Goal: Task Accomplishment & Management: Manage account settings

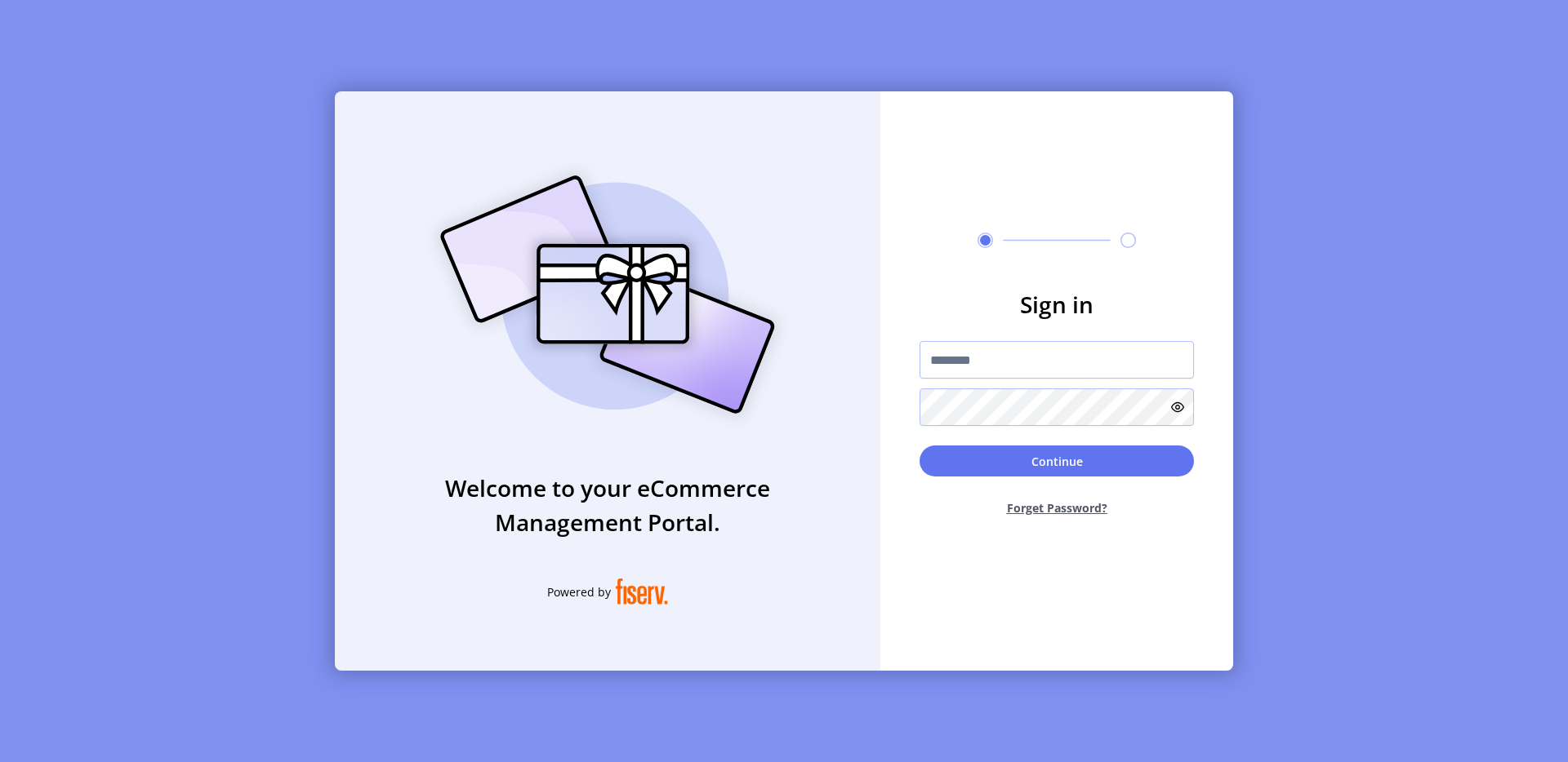
click at [971, 286] on div "Sign in Continue Forget Password?" at bounding box center [1057, 381] width 353 height 580
click at [934, 370] on input "text" at bounding box center [1057, 359] width 274 height 37
type input "**********"
click at [1071, 474] on button "Continue" at bounding box center [1057, 461] width 274 height 31
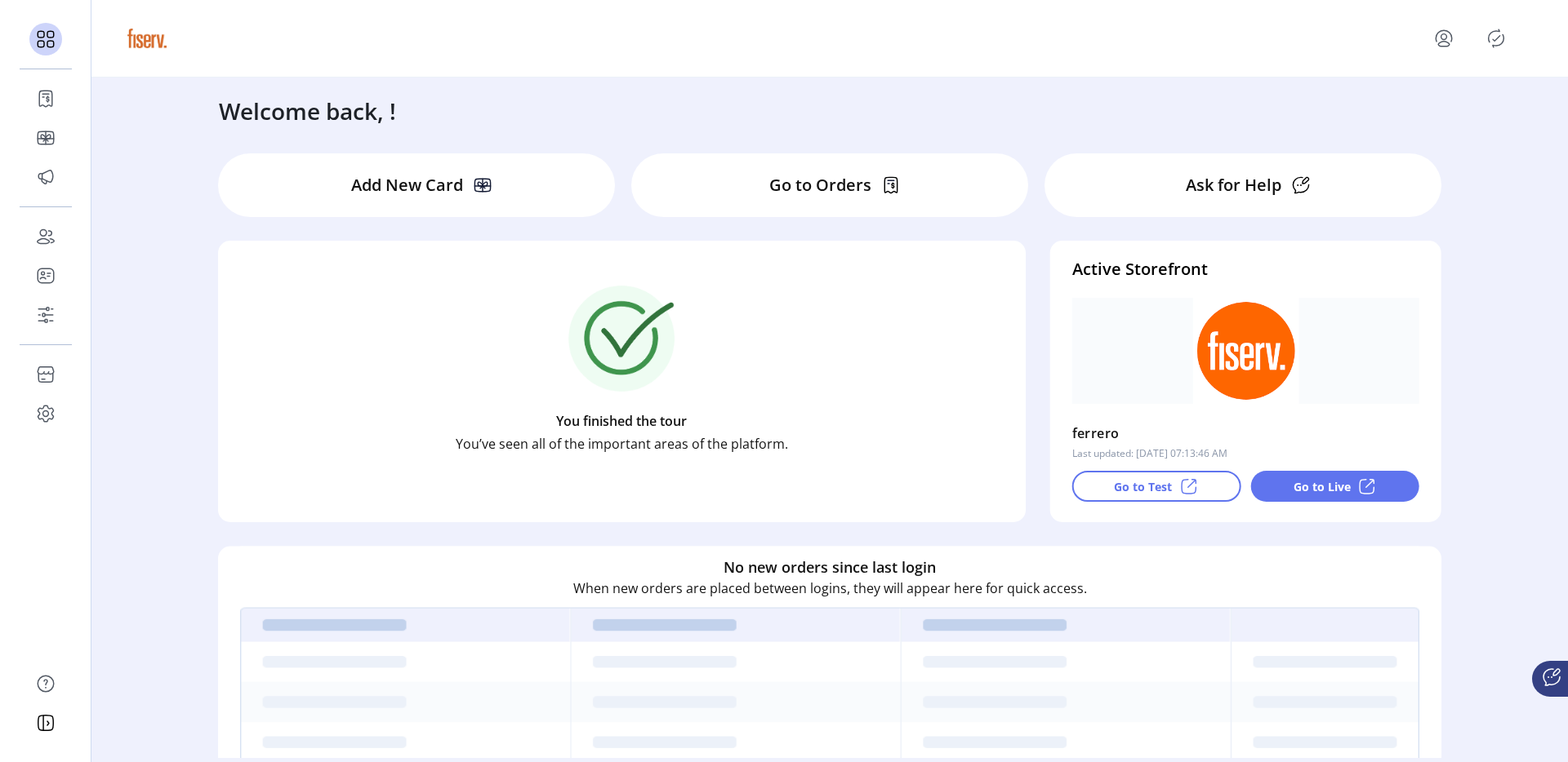
click at [1300, 493] on p "Go to Live" at bounding box center [1322, 487] width 58 height 17
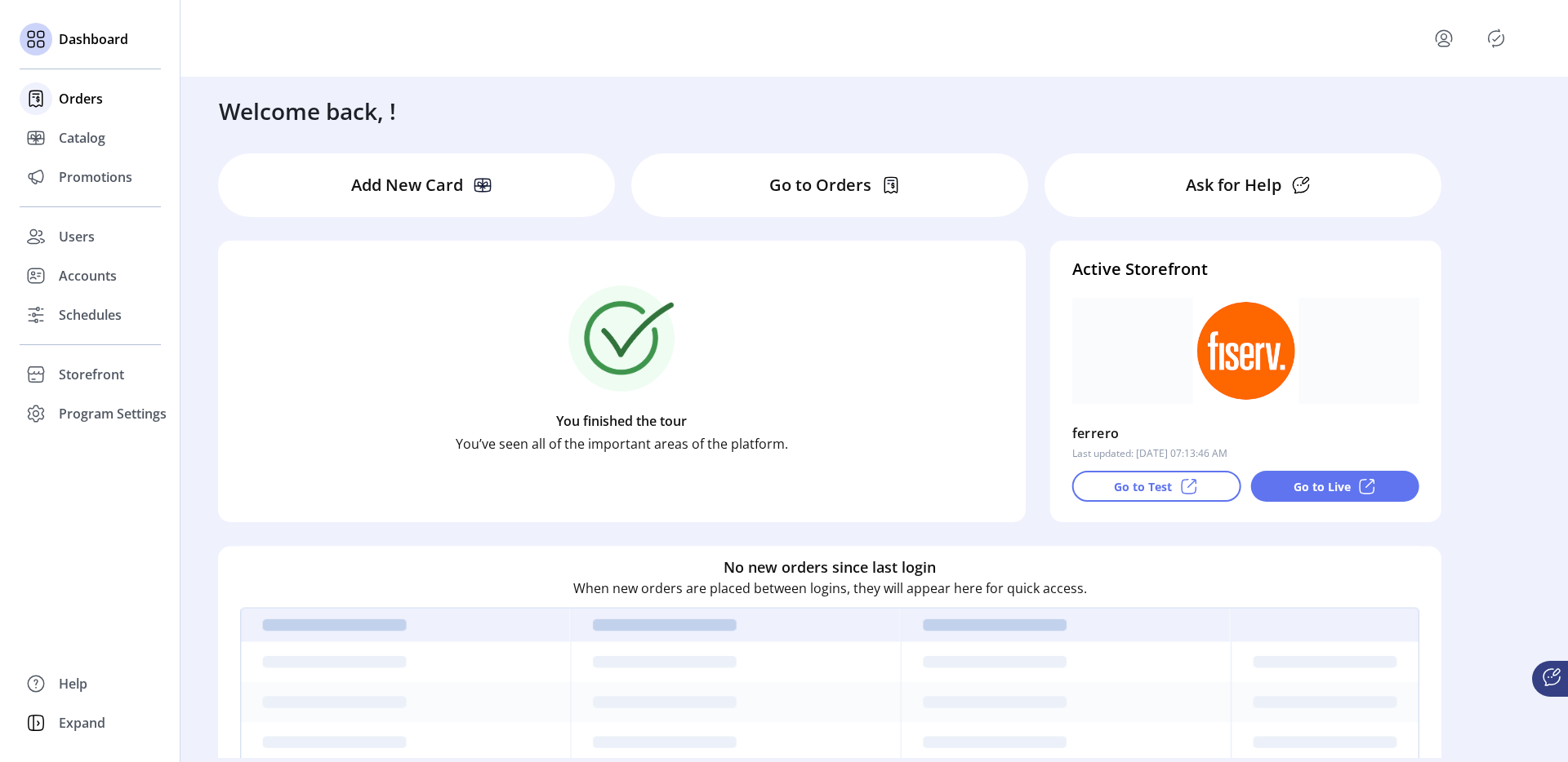
click at [58, 114] on div "Orders" at bounding box center [89, 99] width 141 height 39
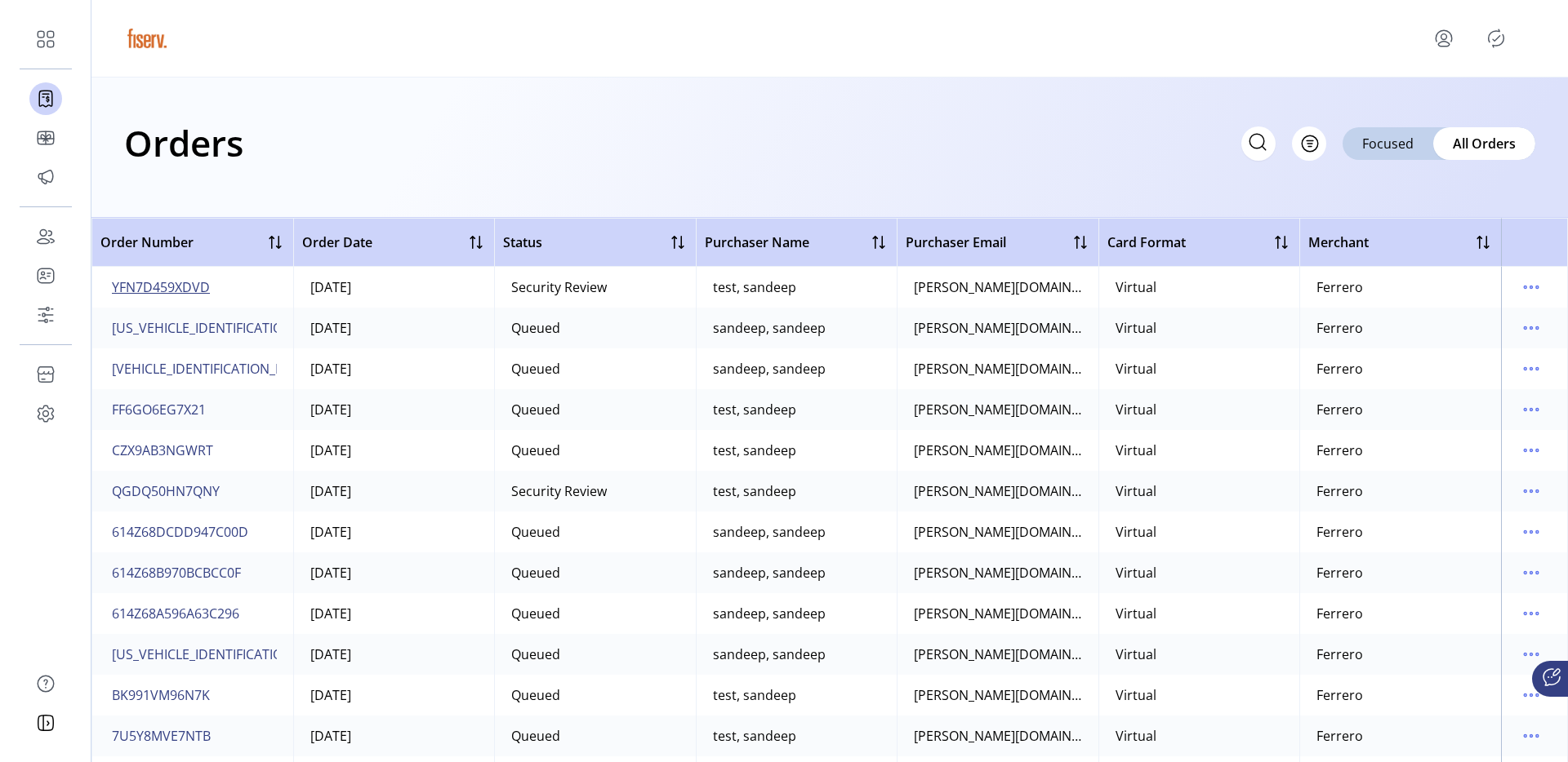
click at [194, 288] on span "YFN7D459XDVD" at bounding box center [161, 288] width 98 height 19
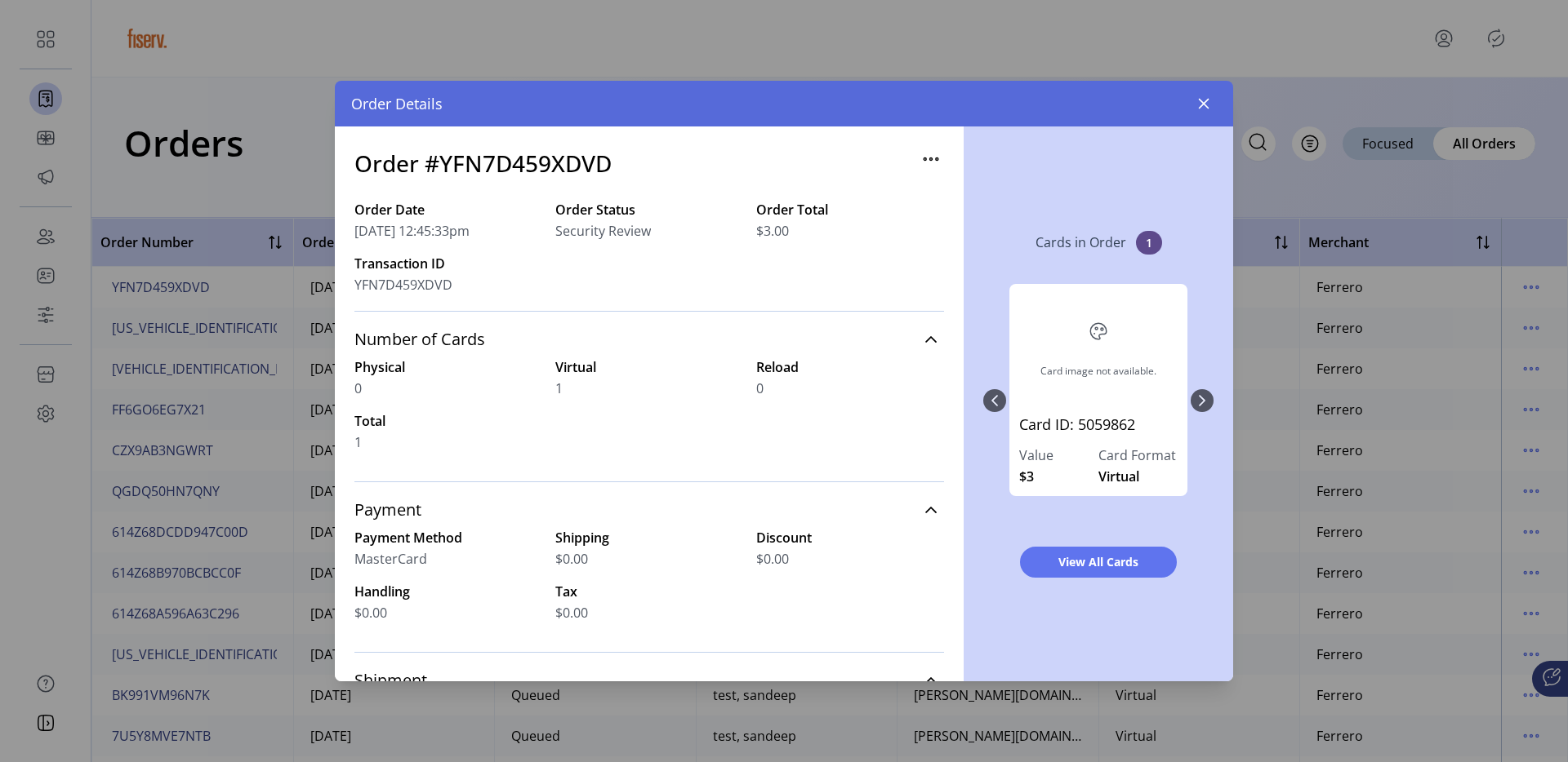
click at [538, 169] on h3 "Order #YFN7D459XDVD" at bounding box center [483, 163] width 257 height 35
copy h3 "YFN7D459XDVD"
click at [546, 296] on div "Order Date 10/01/2025 12:45:33pm Order Status Security Review Order Total $3.00…" at bounding box center [649, 256] width 590 height 111
click at [1210, 112] on button "button" at bounding box center [1204, 104] width 26 height 26
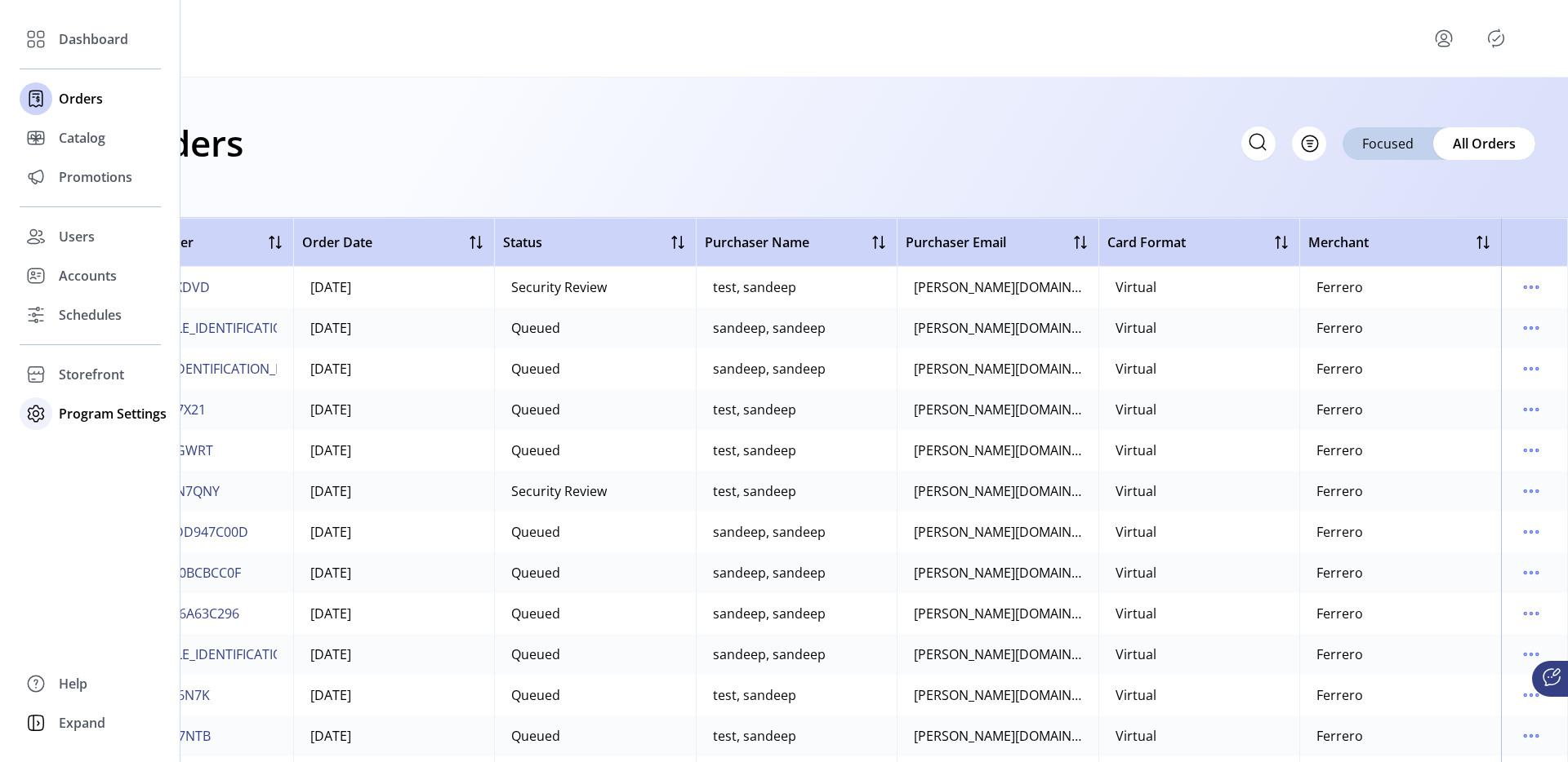
click at [92, 410] on span "Program Settings" at bounding box center [112, 414] width 107 height 19
click at [90, 443] on span "Templates" at bounding box center [90, 447] width 64 height 19
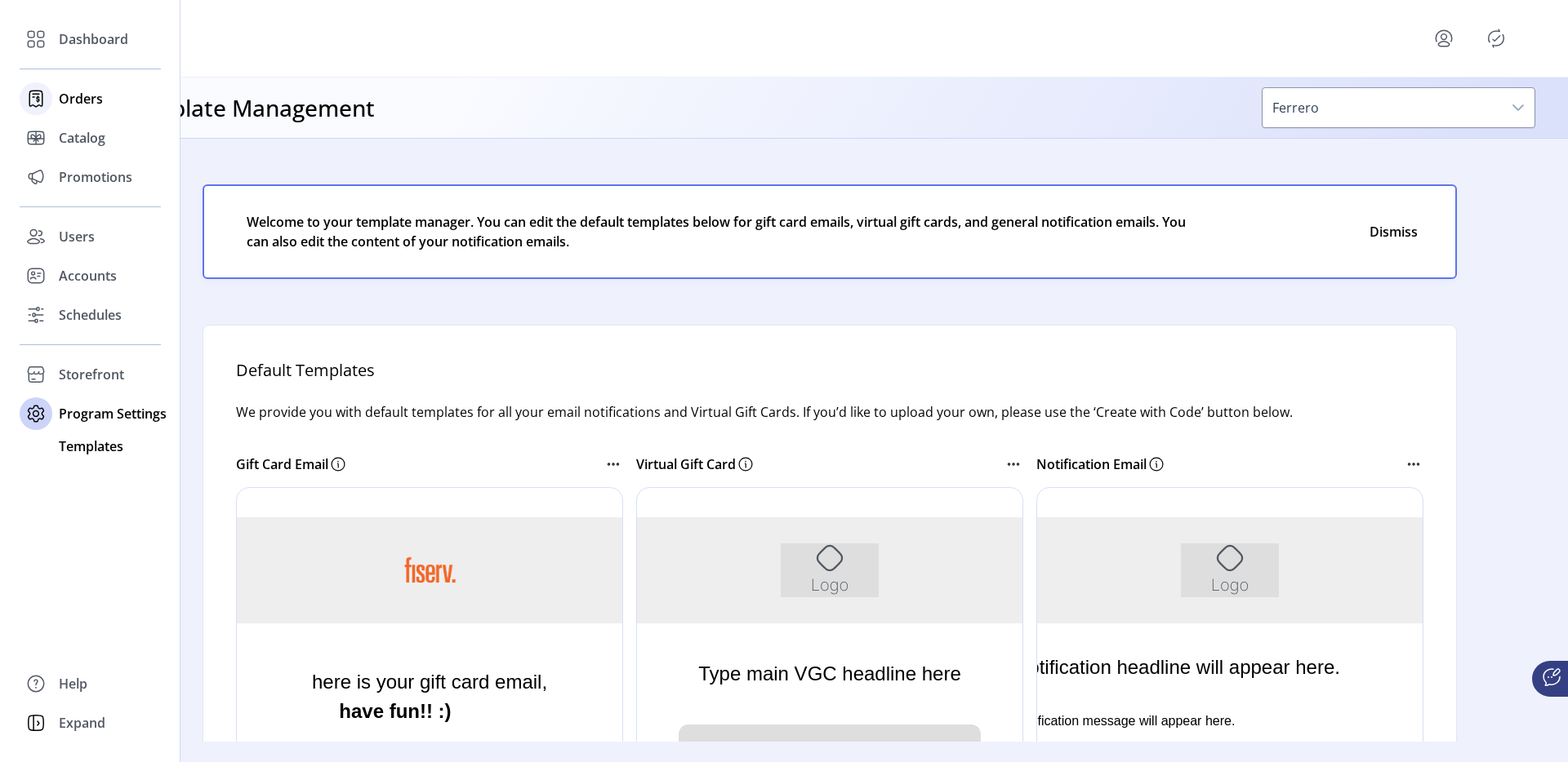
click at [55, 97] on div "Orders" at bounding box center [89, 99] width 141 height 39
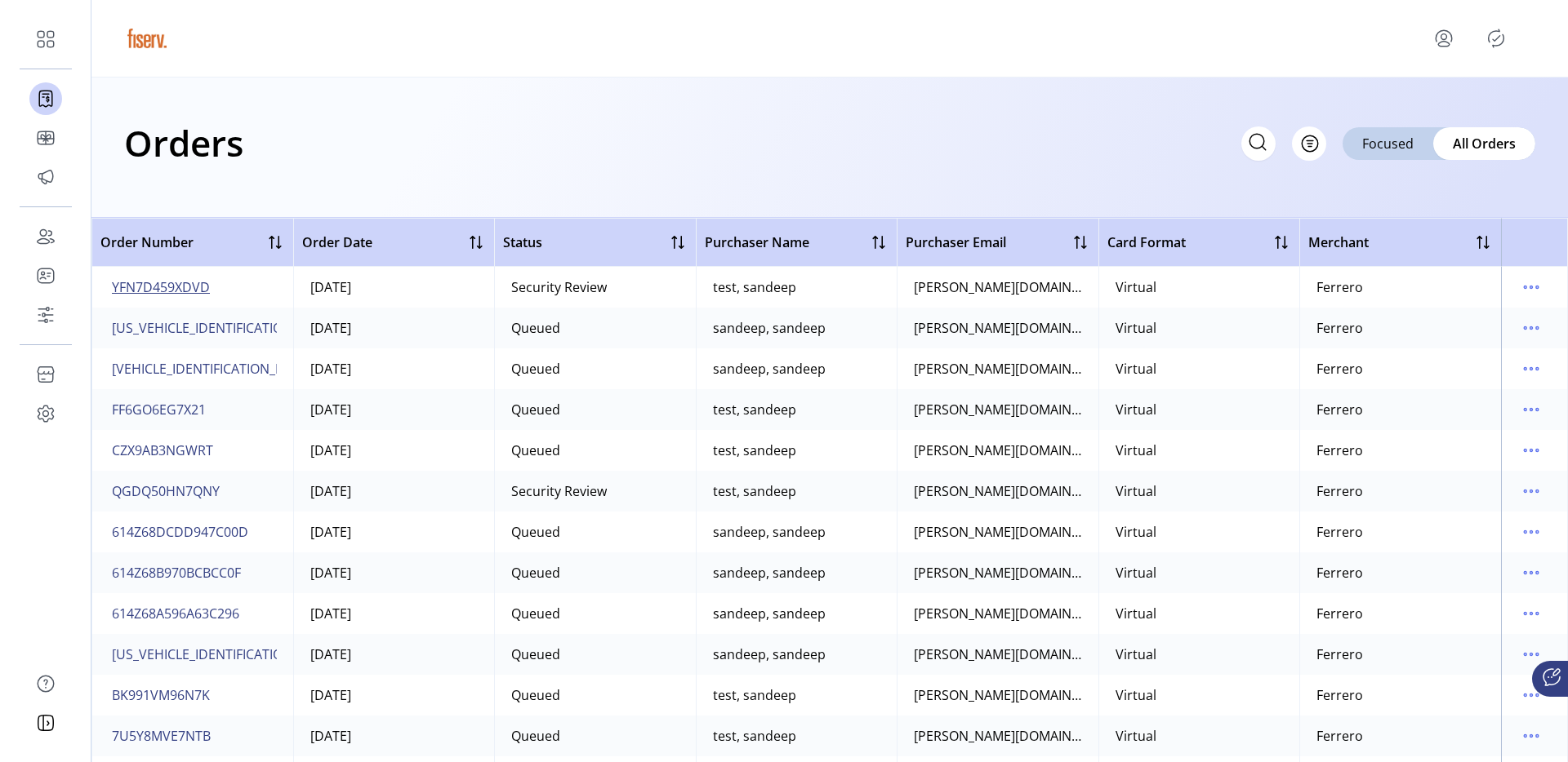
drag, startPoint x: 221, startPoint y: 293, endPoint x: 115, endPoint y: 284, distance: 106.4
click at [115, 284] on td "YFN7D459XDVD" at bounding box center [192, 287] width 201 height 41
click at [115, 284] on span "YFN7D459XDVD" at bounding box center [161, 288] width 98 height 19
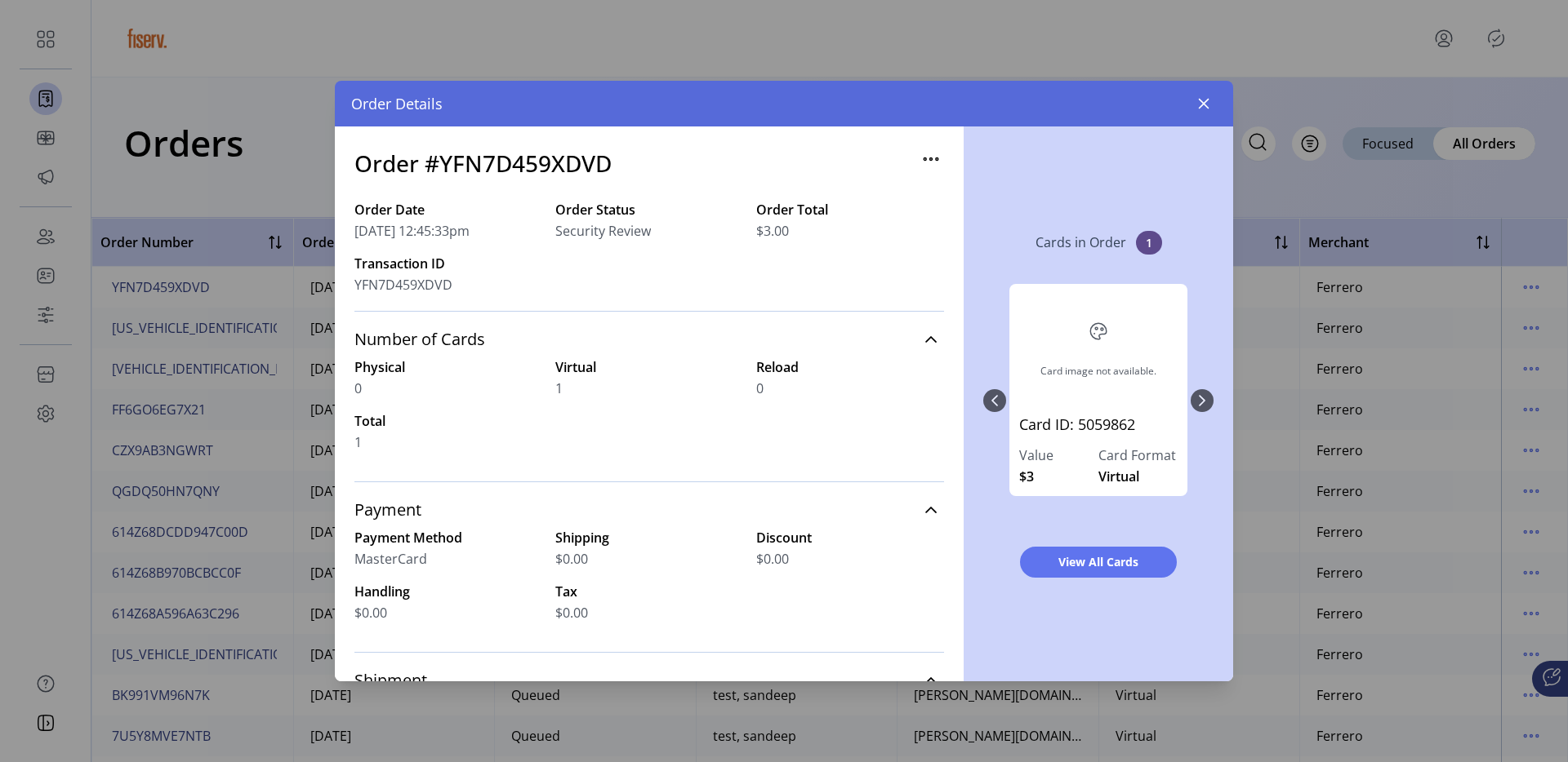
click at [573, 160] on h3 "Order #YFN7D459XDVD" at bounding box center [483, 163] width 257 height 35
copy h3 "YFN7D459XDVD"
click at [1211, 101] on button "button" at bounding box center [1204, 104] width 26 height 26
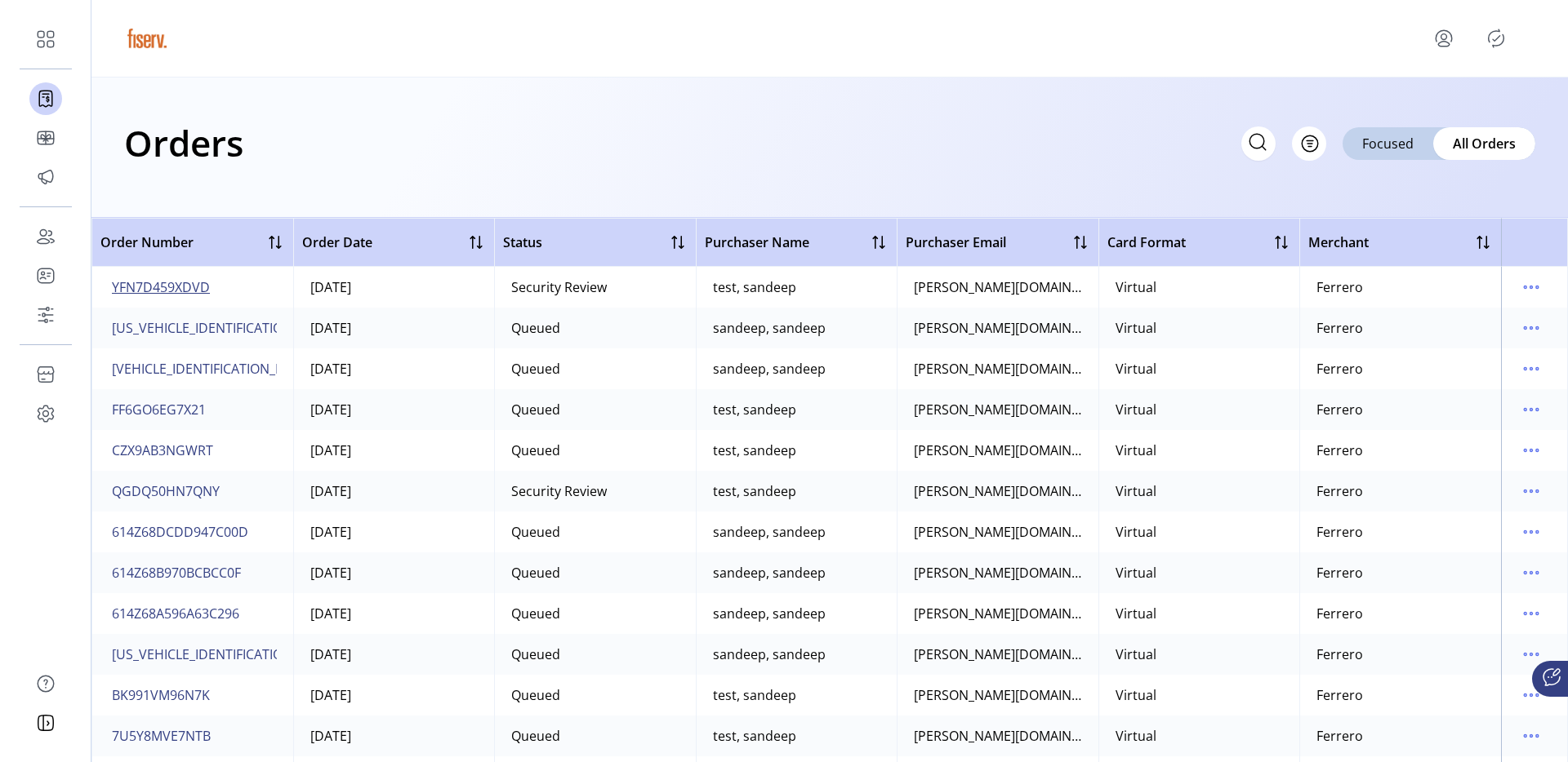
click at [203, 283] on span "YFN7D459XDVD" at bounding box center [161, 288] width 98 height 19
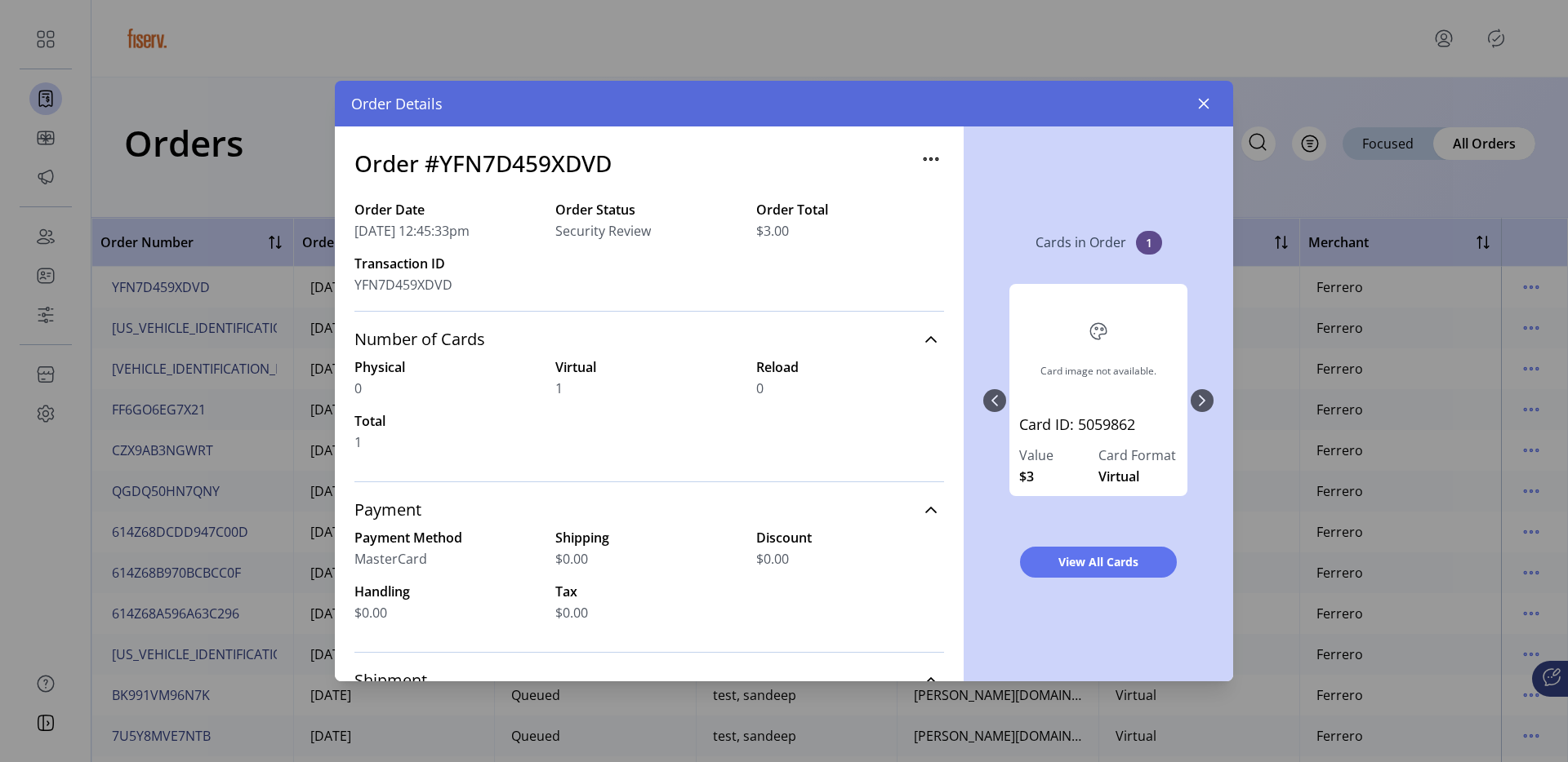
click at [573, 173] on h3 "Order #YFN7D459XDVD" at bounding box center [483, 163] width 257 height 35
copy h3 "YFN7D459XDVD"
click at [1197, 97] on icon "button" at bounding box center [1204, 104] width 13 height 13
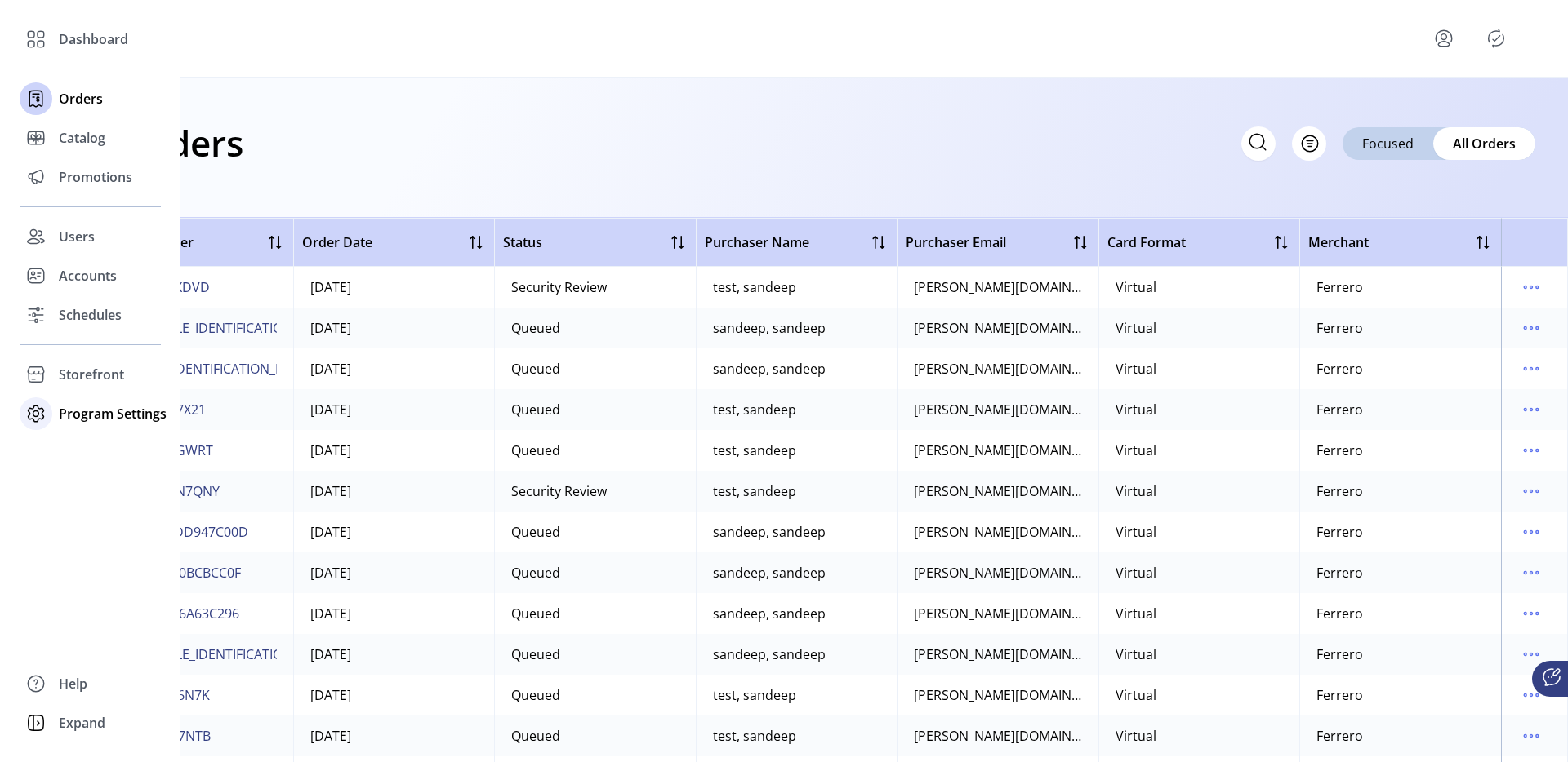
click at [58, 425] on div "Program Settings" at bounding box center [89, 413] width 141 height 39
click at [111, 433] on div "Templates" at bounding box center [89, 446] width 141 height 26
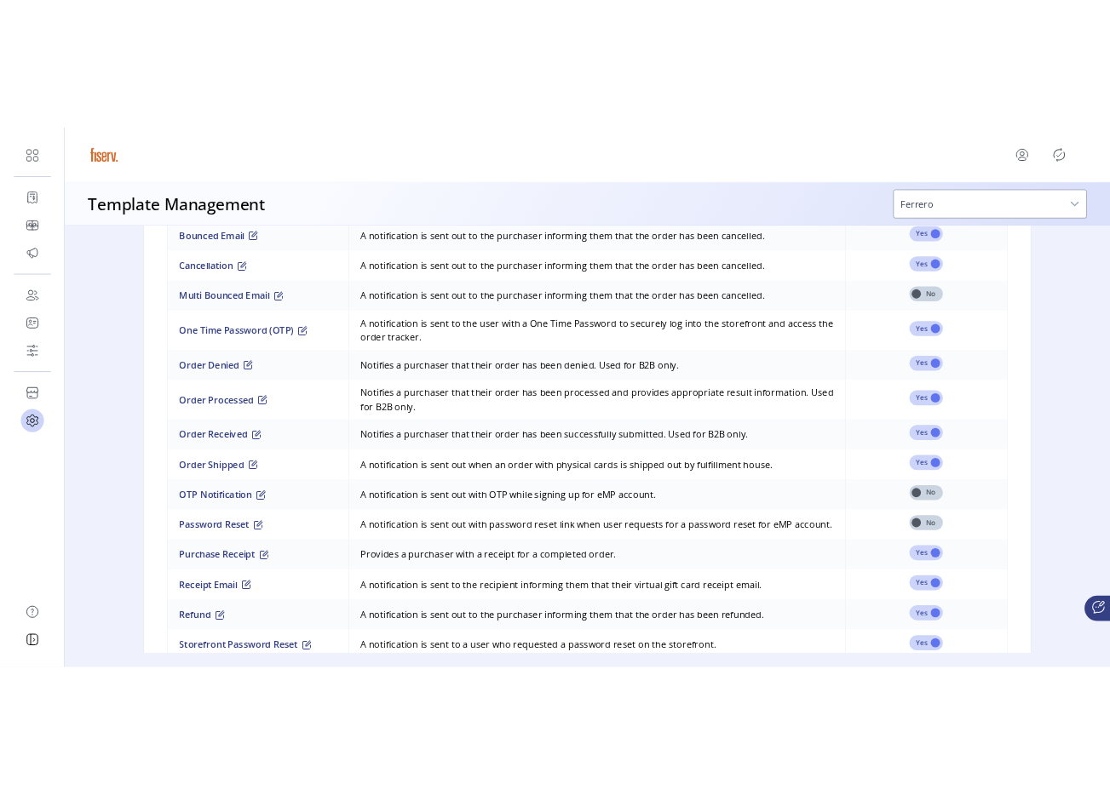
scroll to position [1354, 0]
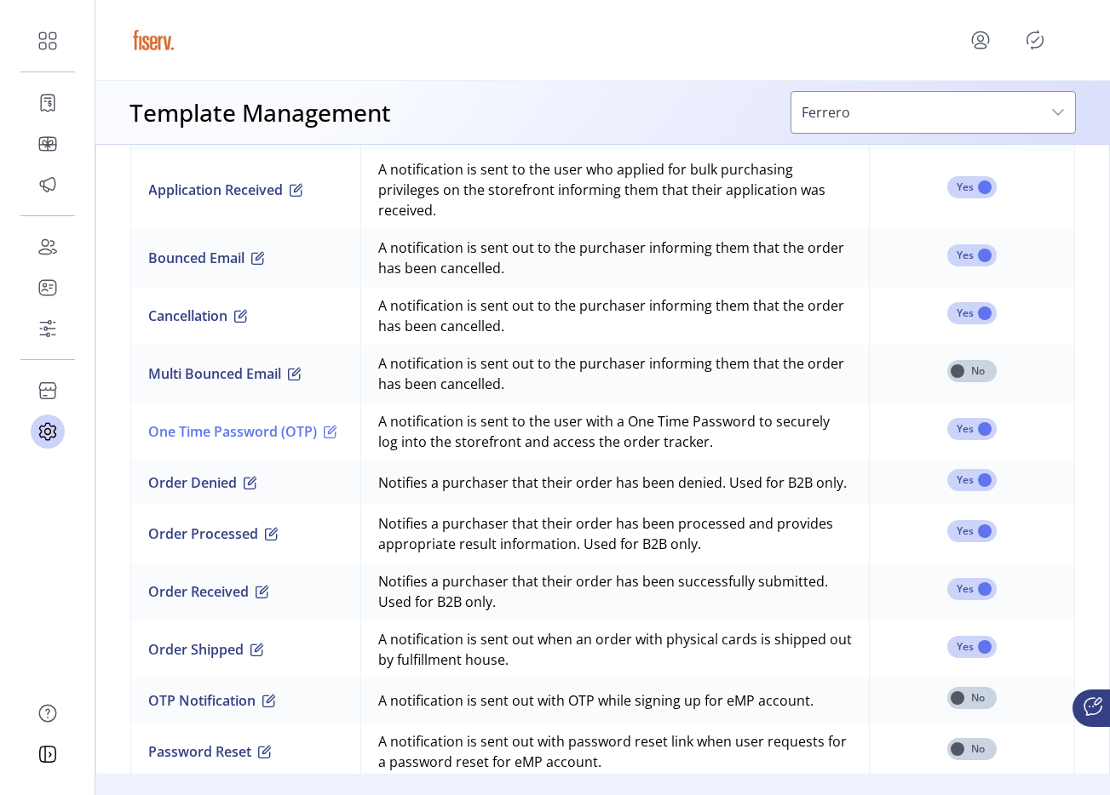
click at [294, 437] on button "One Time Password (OTP)" at bounding box center [242, 432] width 189 height 20
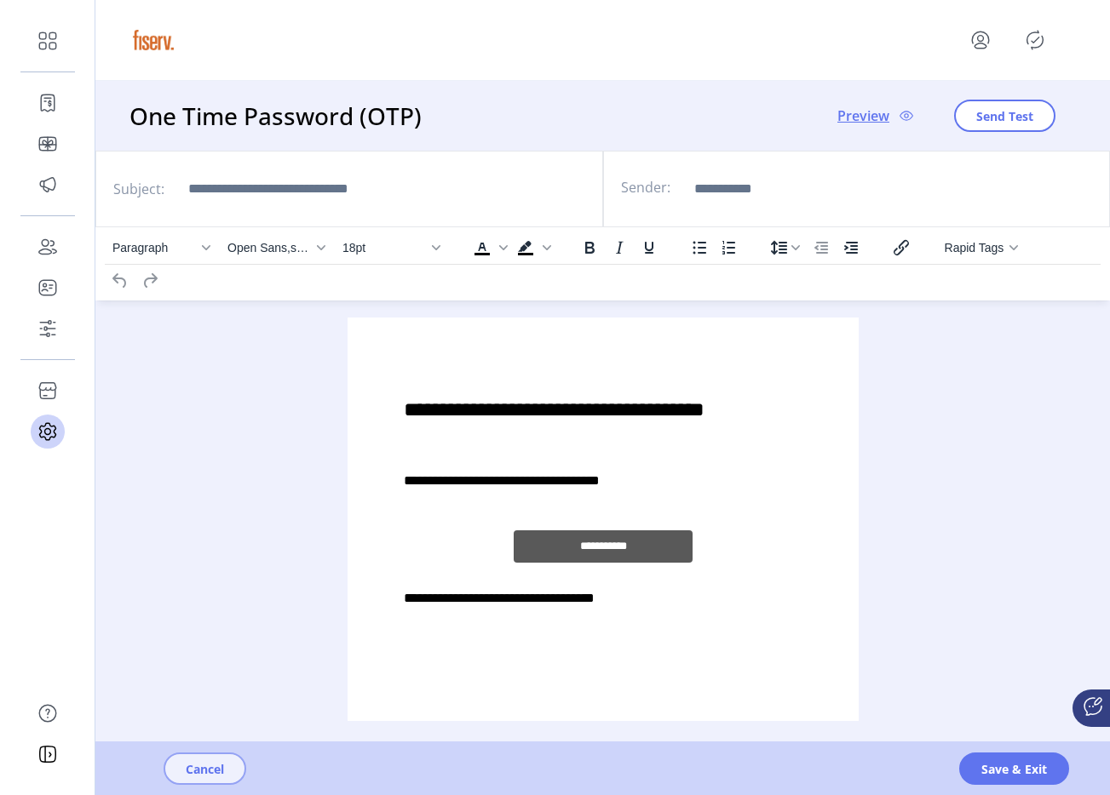
click at [194, 779] on button "Cancel" at bounding box center [205, 769] width 83 height 32
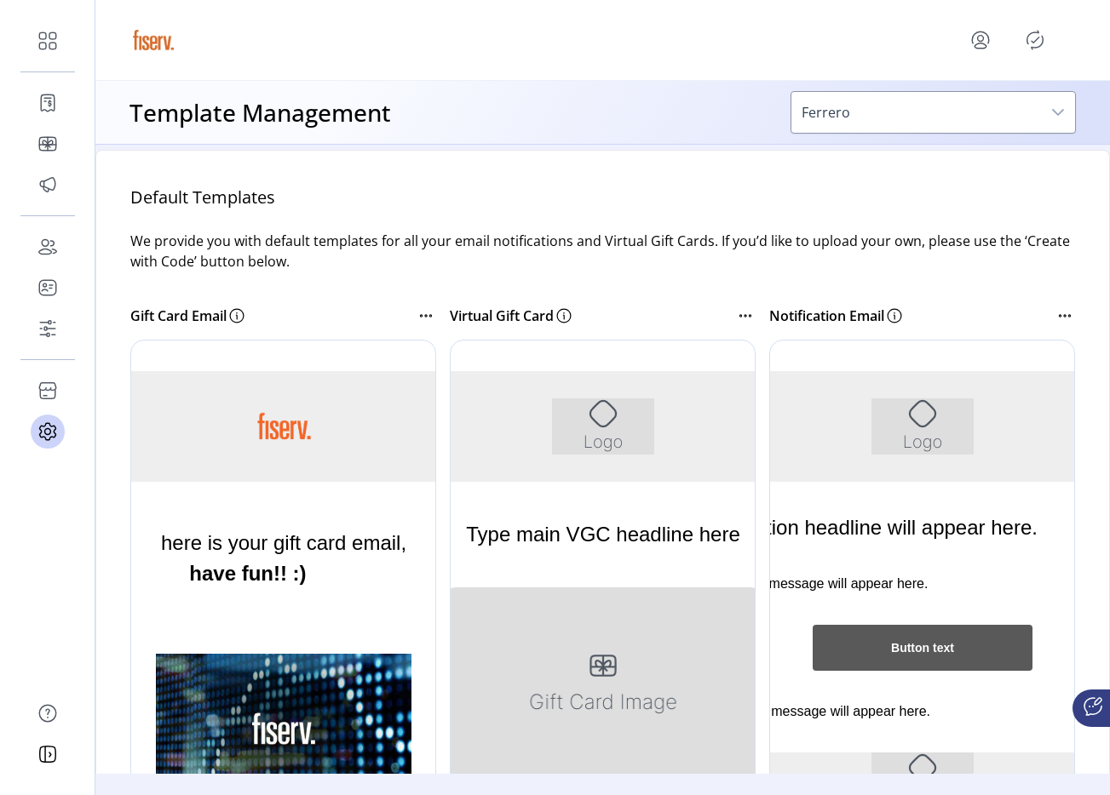
scroll to position [200, 0]
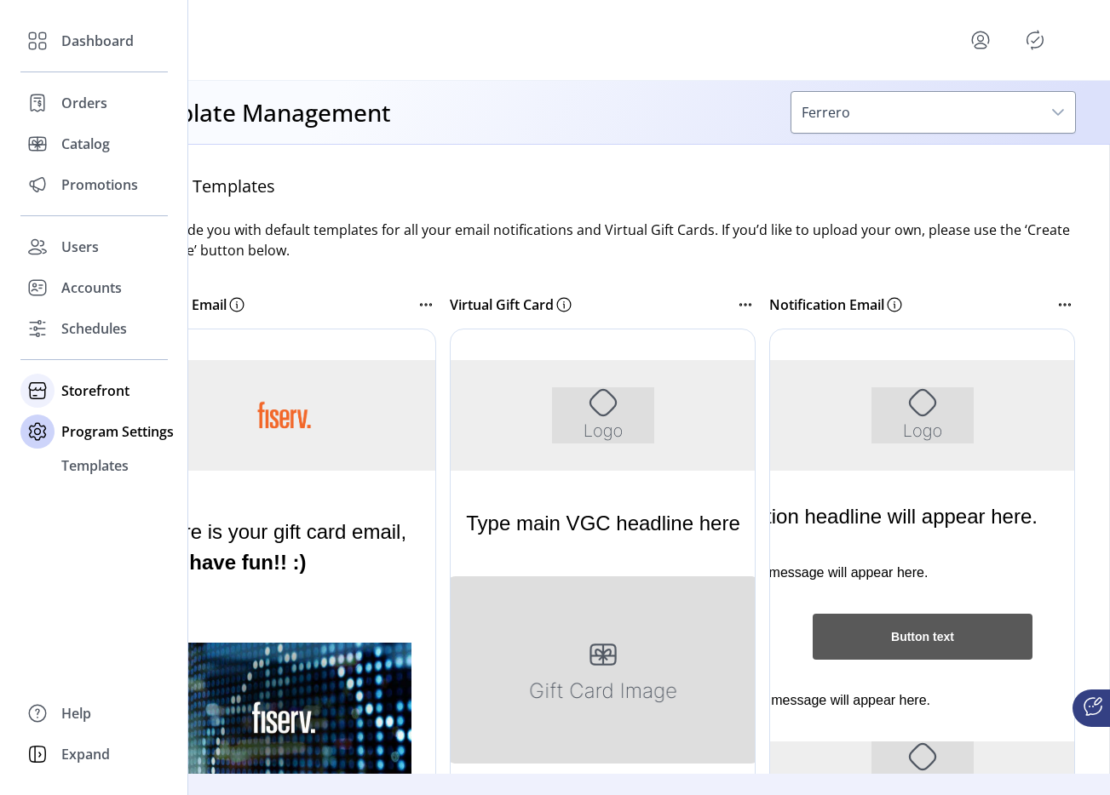
click at [110, 386] on span "Storefront" at bounding box center [95, 391] width 68 height 20
click at [106, 445] on div "Styling" at bounding box center [93, 452] width 147 height 27
click at [111, 435] on div "Configuration" at bounding box center [93, 424] width 147 height 27
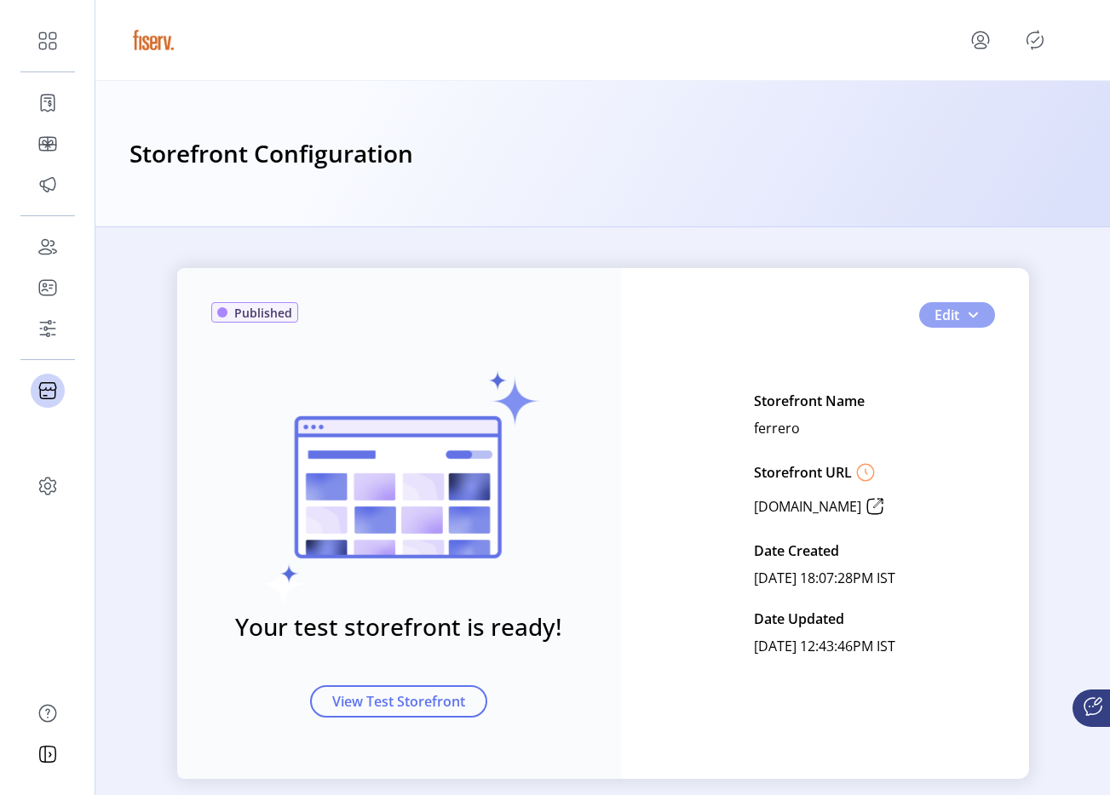
click at [975, 314] on button "Edit" at bounding box center [957, 315] width 76 height 26
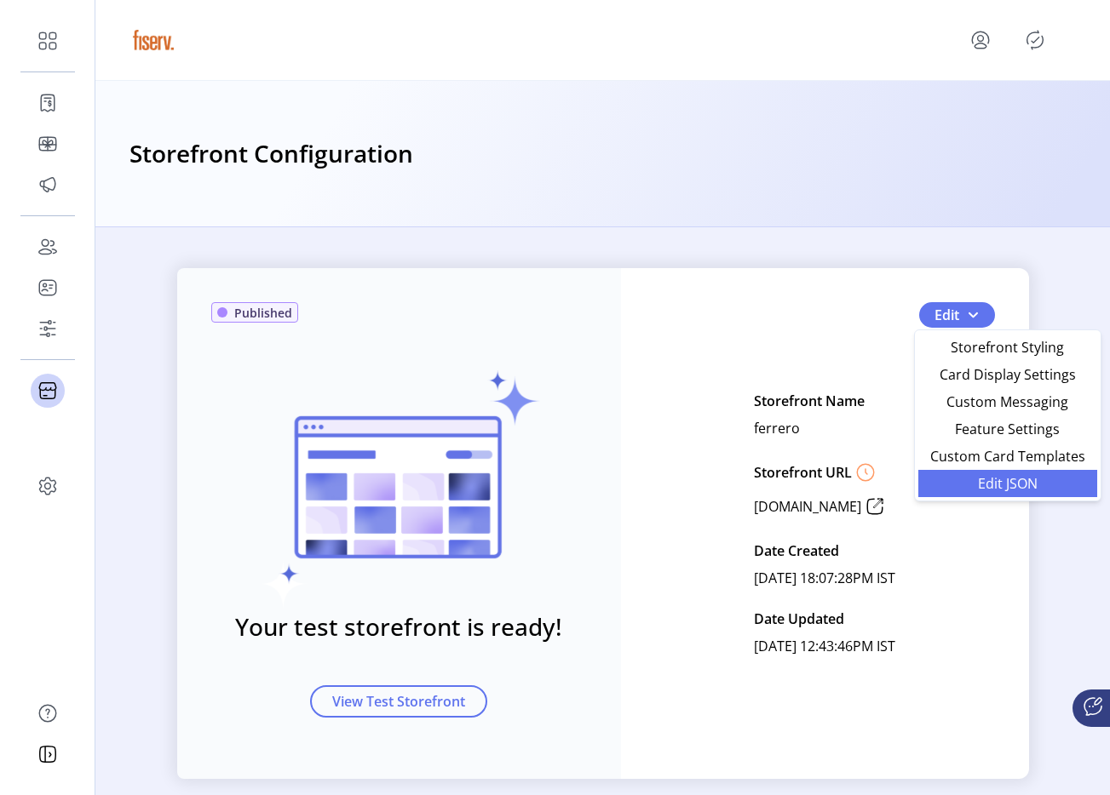
click at [989, 478] on span "Edit JSON" at bounding box center [1007, 484] width 158 height 14
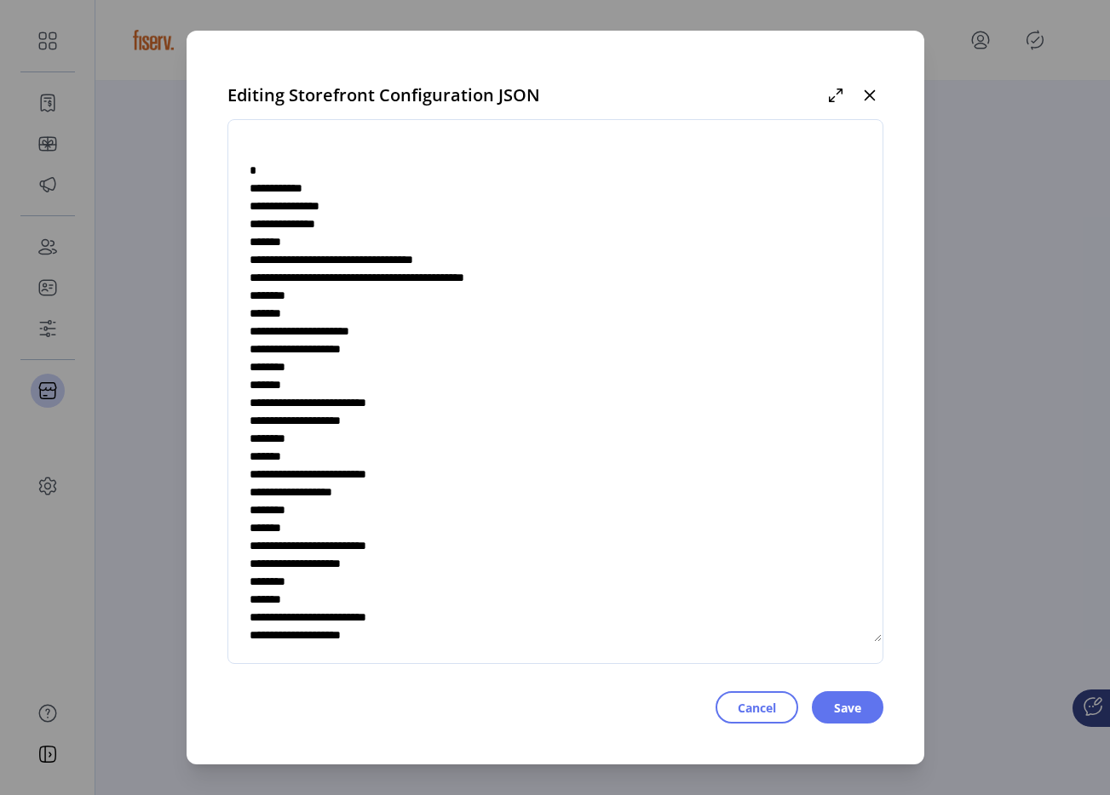
click at [482, 327] on textarea at bounding box center [555, 392] width 654 height 502
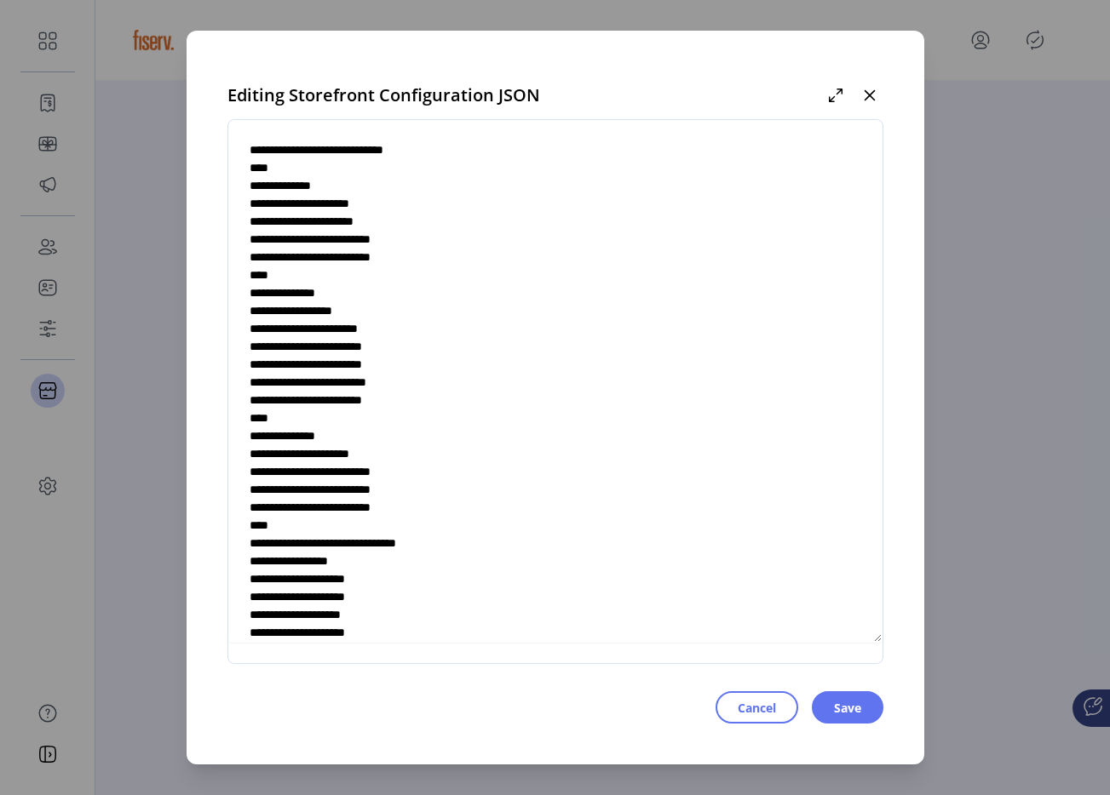
scroll to position [5484, 0]
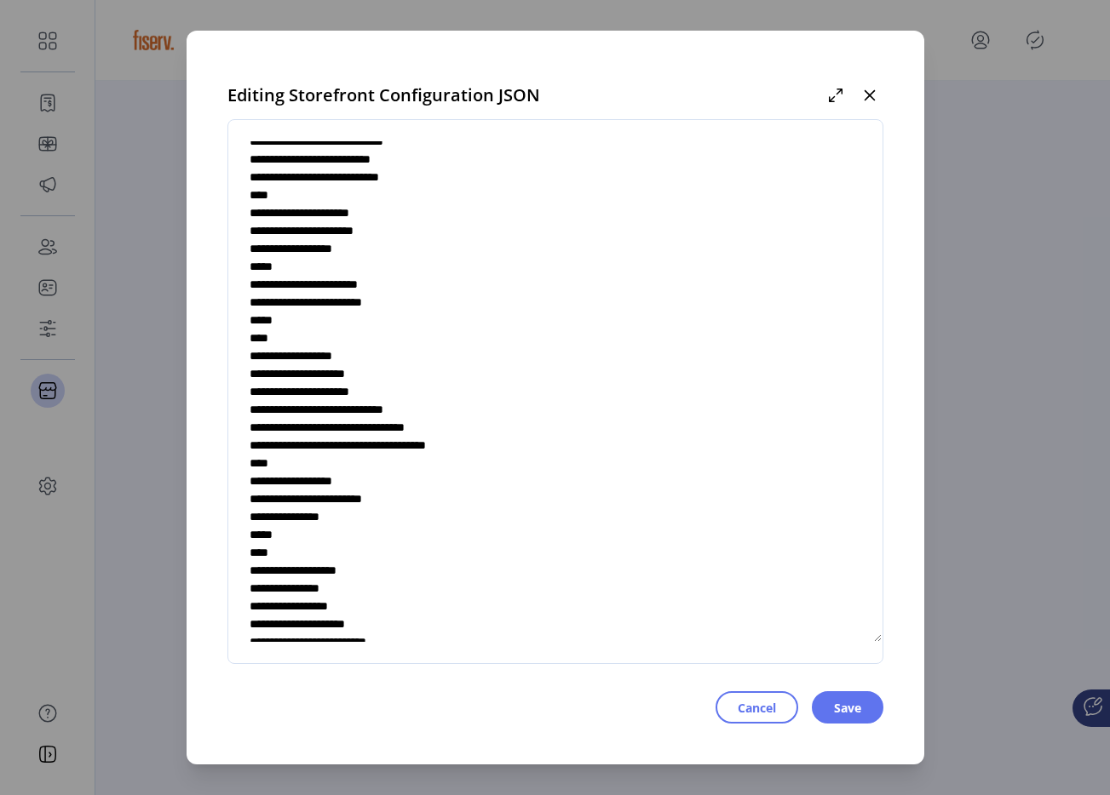
click at [528, 485] on textarea at bounding box center [555, 392] width 654 height 502
type textarea "**********"
click at [829, 709] on button "Save" at bounding box center [848, 708] width 72 height 32
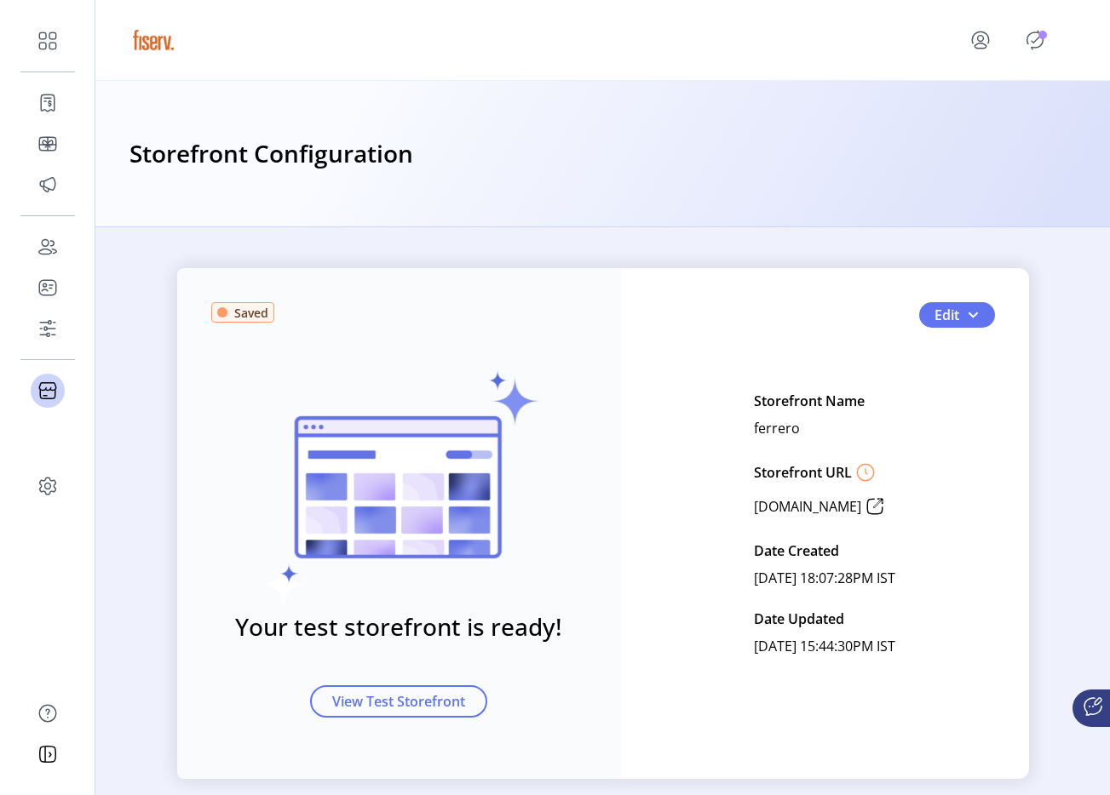
click at [1036, 40] on icon "Publisher Panel" at bounding box center [1034, 39] width 27 height 27
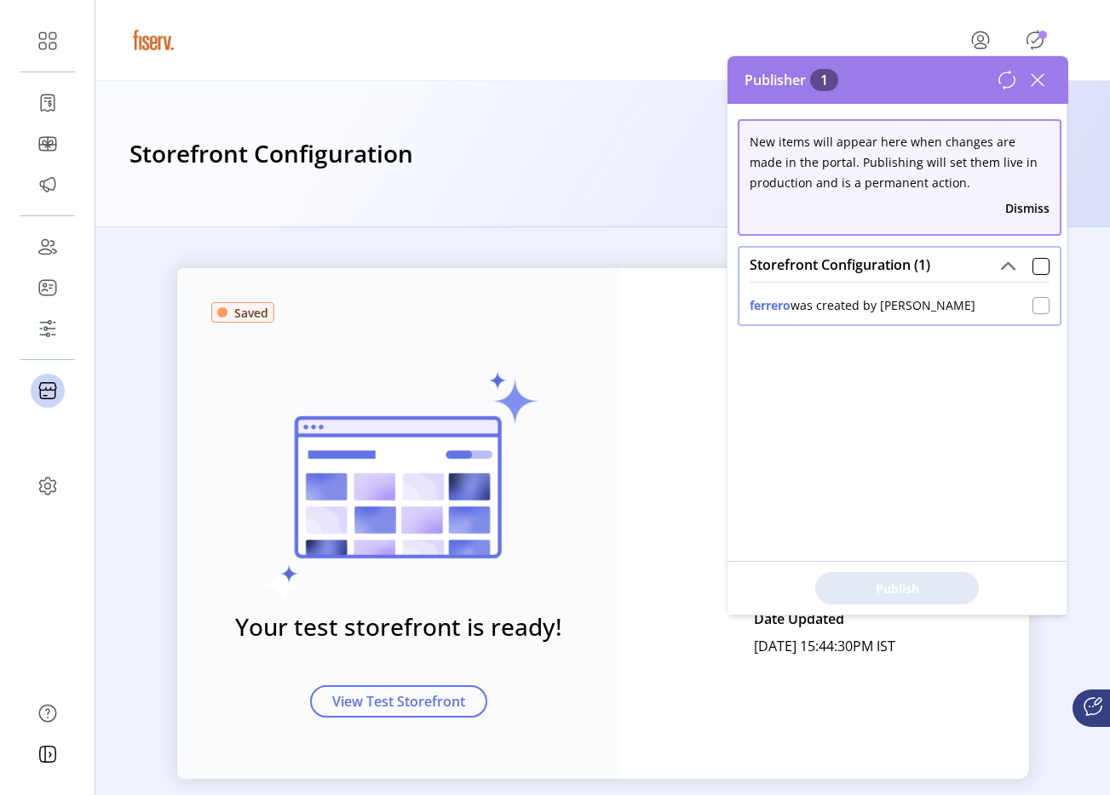
click at [1032, 307] on div at bounding box center [1040, 305] width 17 height 17
click at [885, 594] on span "Publish 1 Items" at bounding box center [896, 589] width 119 height 18
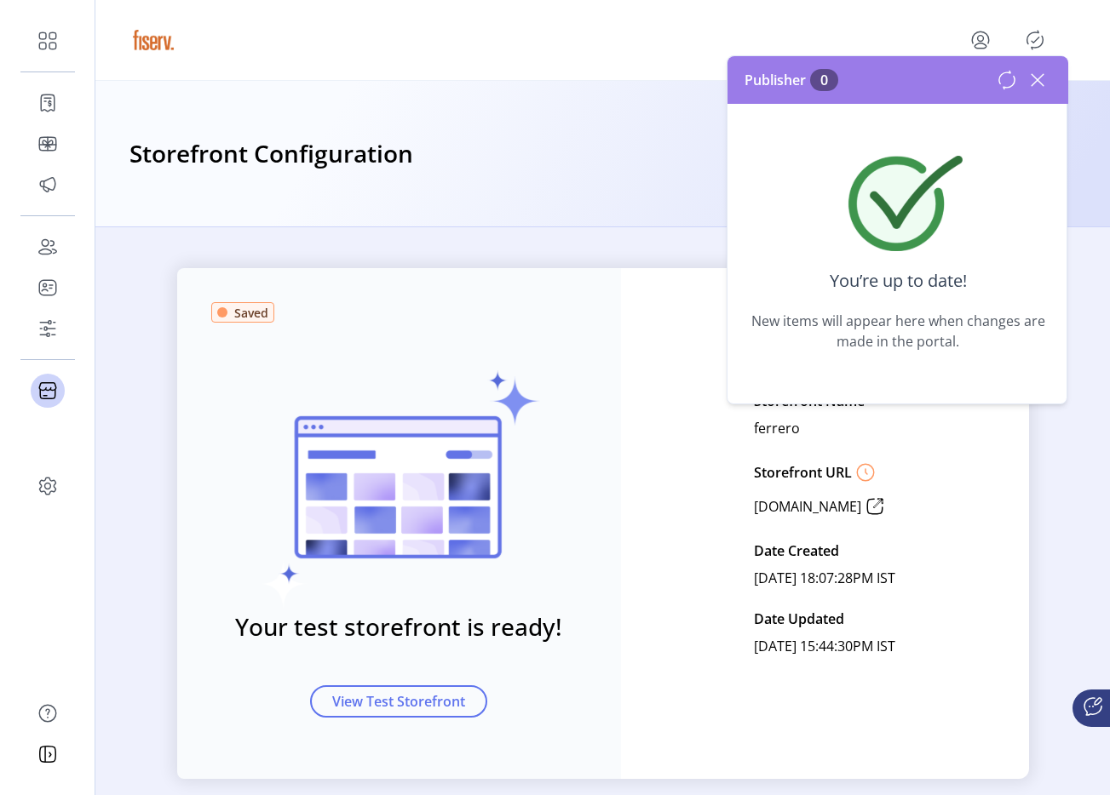
click at [1045, 89] on icon at bounding box center [1037, 79] width 27 height 27
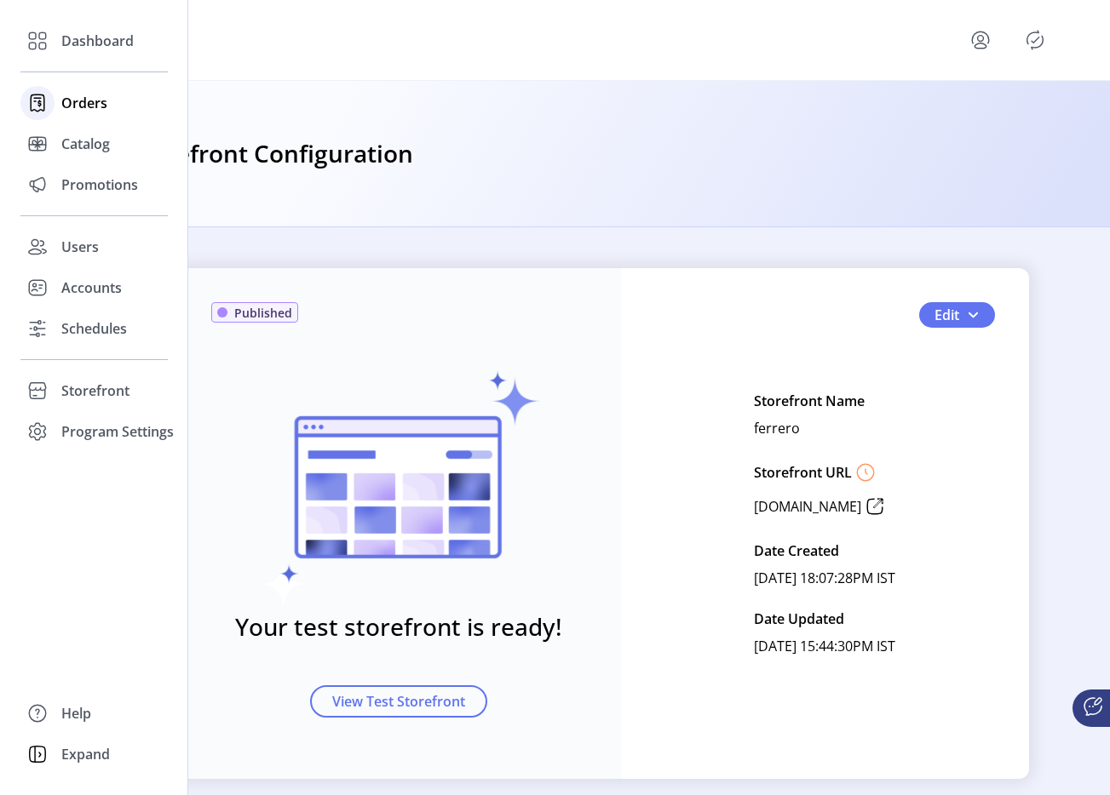
click at [43, 107] on icon at bounding box center [37, 102] width 27 height 27
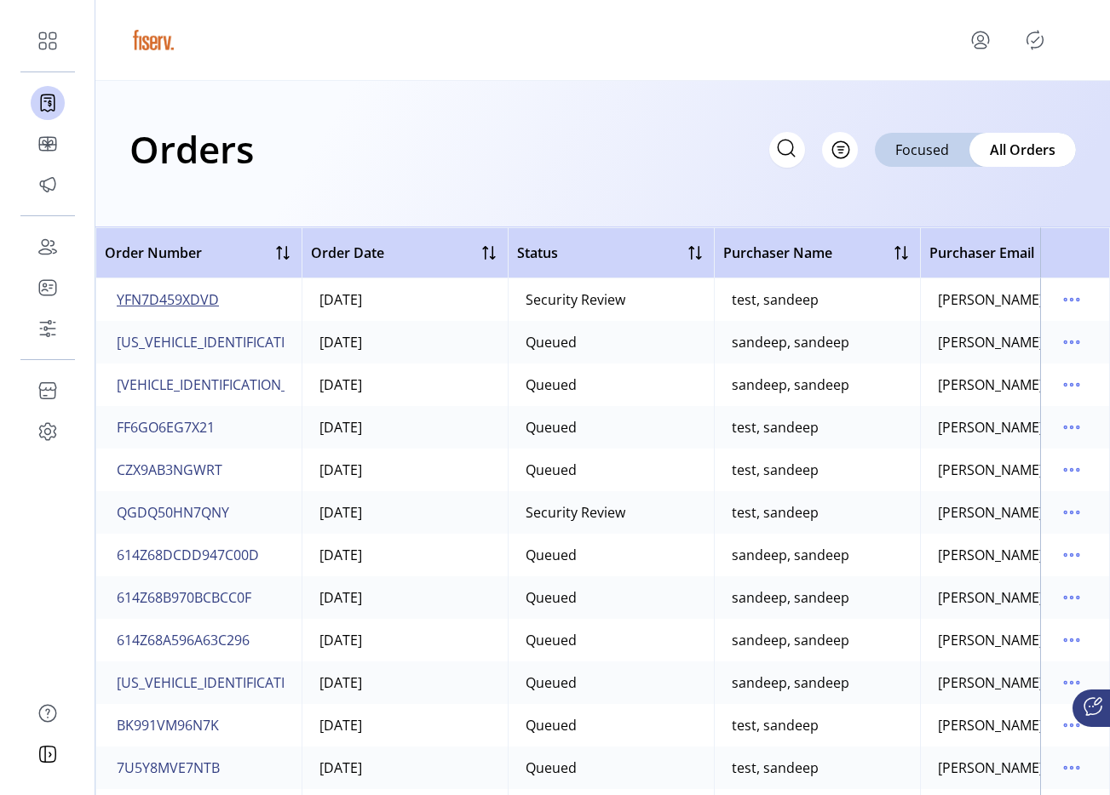
click at [196, 305] on span "YFN7D459XDVD" at bounding box center [168, 300] width 102 height 20
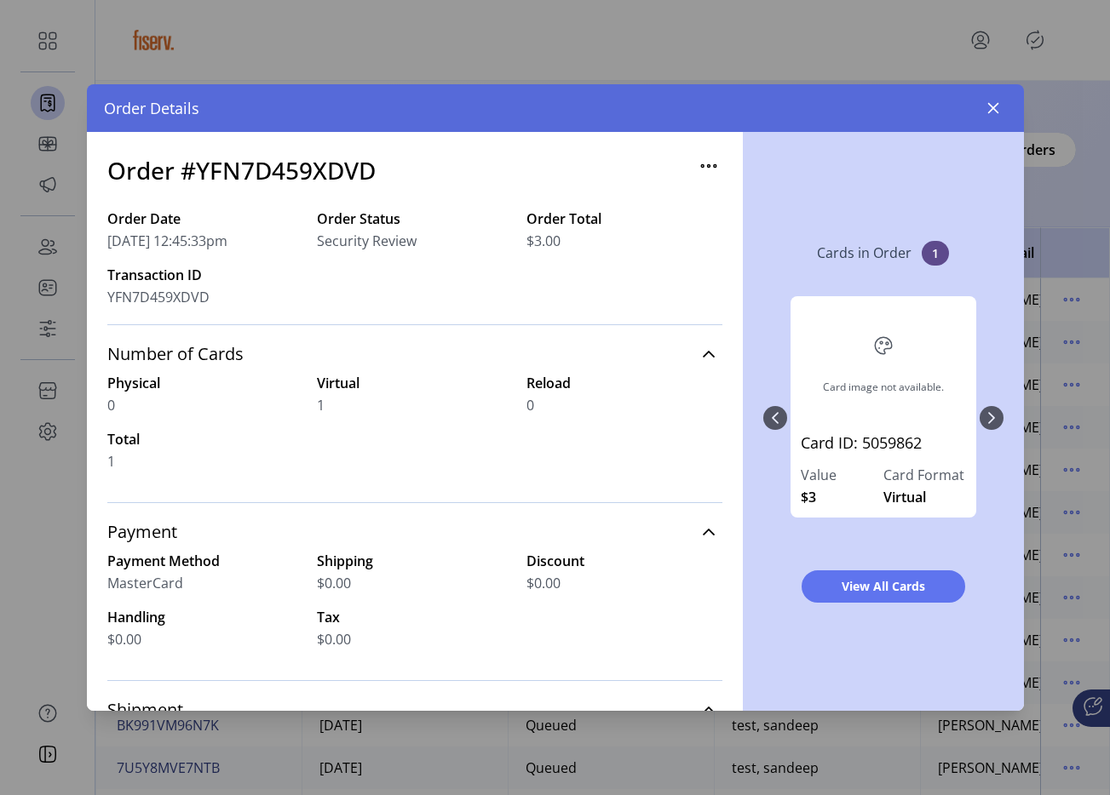
click at [364, 177] on h3 "Order #YFN7D459XDVD" at bounding box center [241, 170] width 268 height 36
click at [998, 103] on icon "button" at bounding box center [993, 108] width 14 height 14
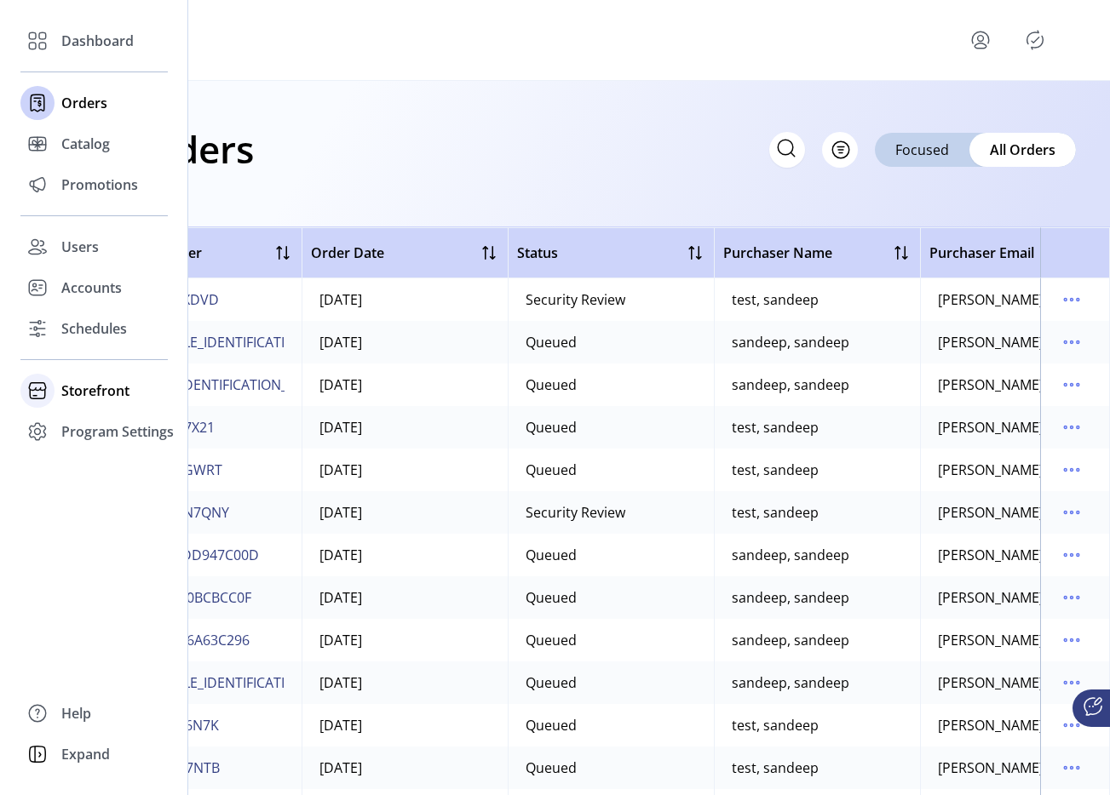
click at [121, 400] on span "Storefront" at bounding box center [95, 391] width 68 height 20
click at [112, 429] on span "Configuration" at bounding box center [105, 425] width 89 height 20
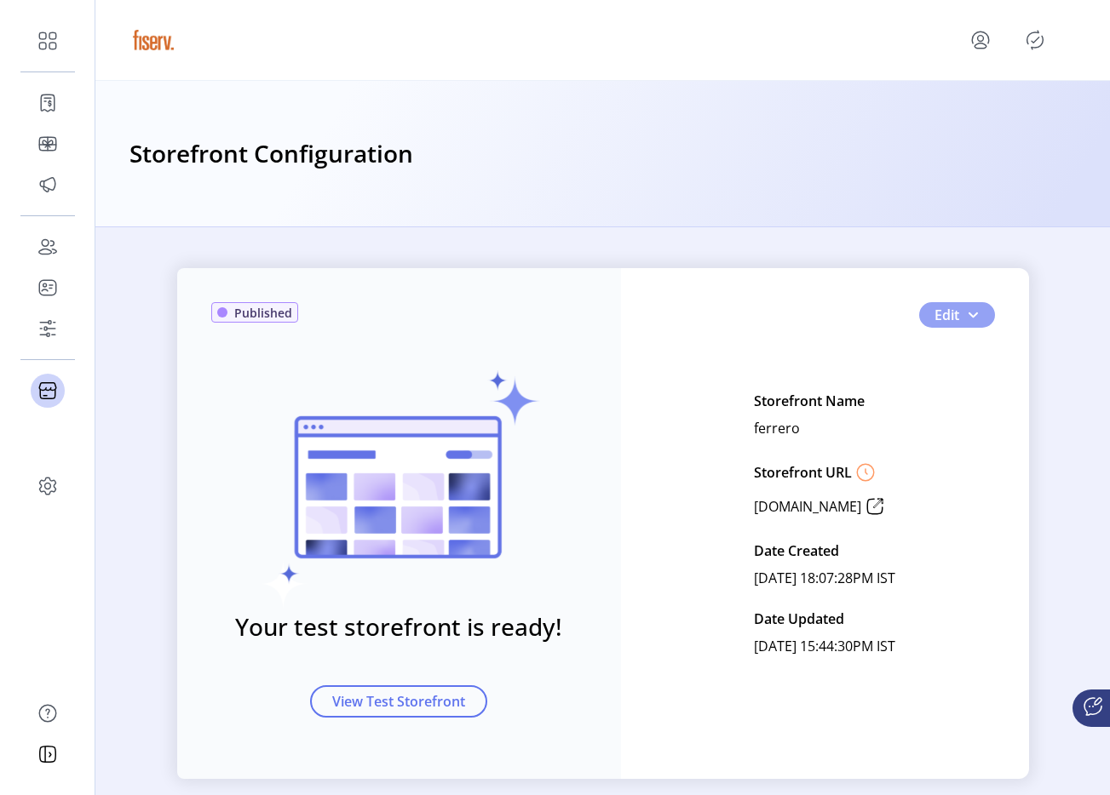
click at [980, 304] on button "Edit" at bounding box center [957, 315] width 76 height 26
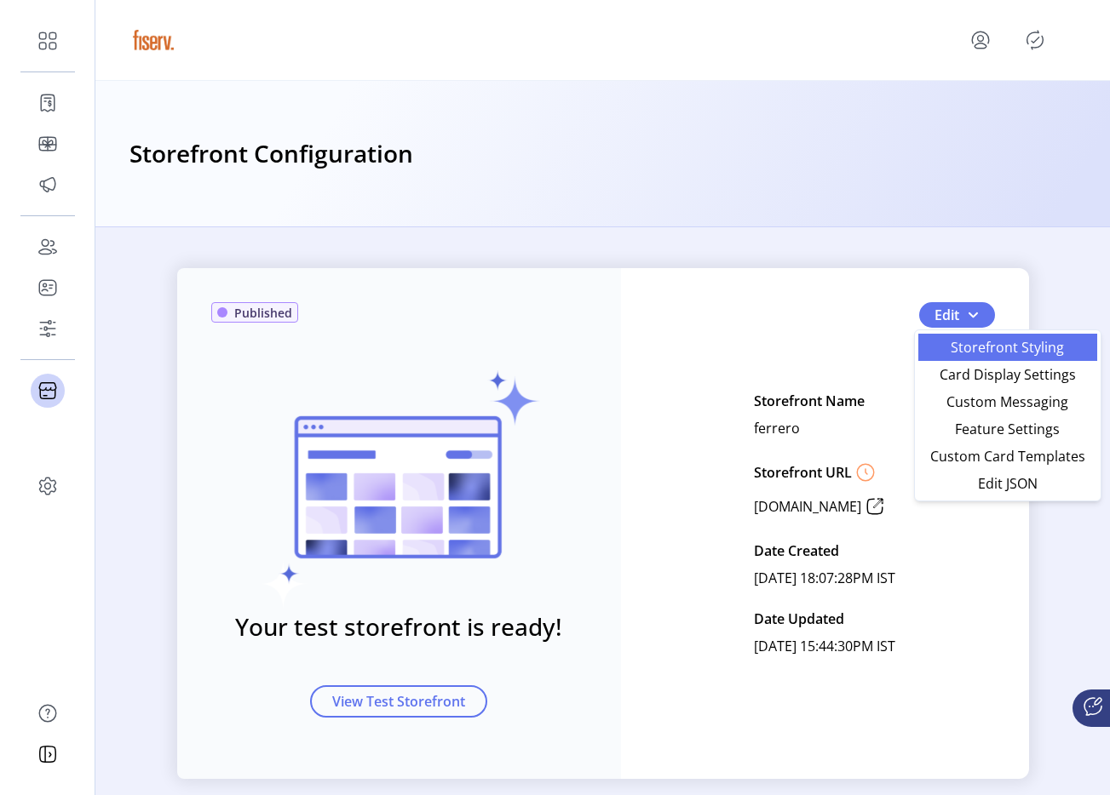
click at [966, 329] on body "Dashboard Orders Catalog Promotions Users Accounts Schedules Storefront Configu…" at bounding box center [555, 397] width 1110 height 795
click at [965, 334] on div "Published Your test storefront is ready! View Test Storefront Edit Storefront N…" at bounding box center [603, 523] width 852 height 511
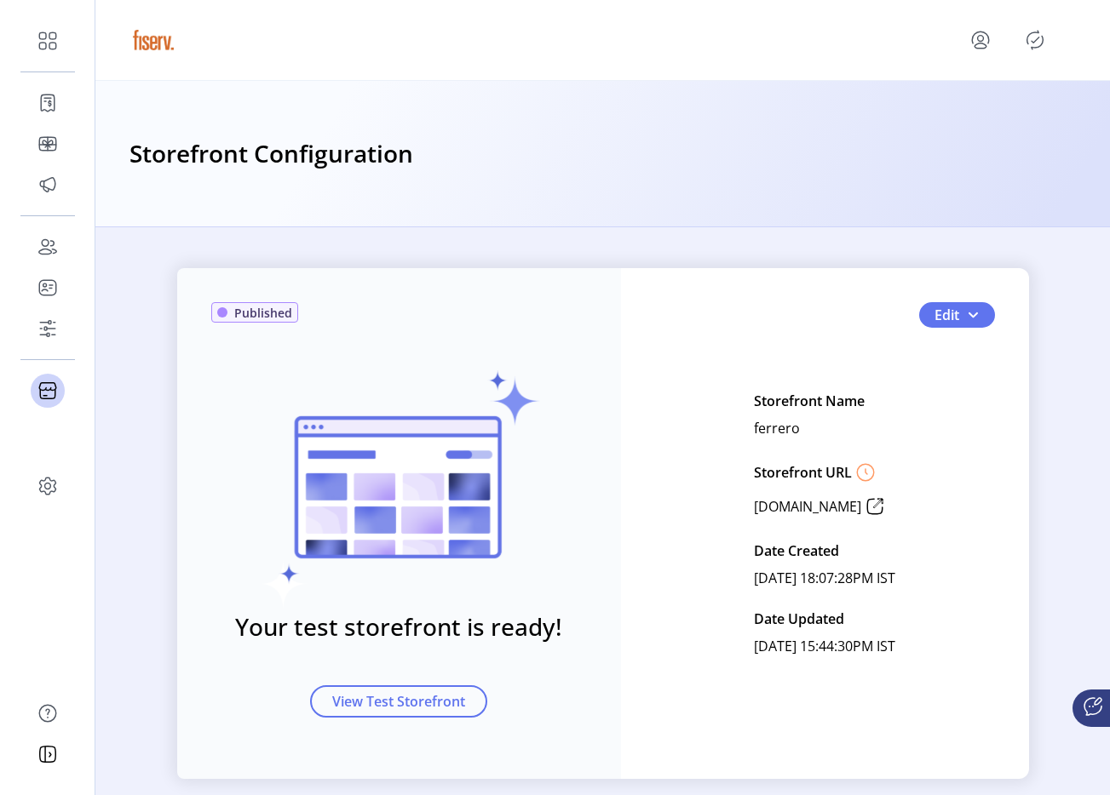
click at [970, 294] on div "Published Your test storefront is ready! View Test Storefront Edit Storefront N…" at bounding box center [603, 523] width 852 height 511
click at [970, 315] on span "button" at bounding box center [973, 315] width 14 height 14
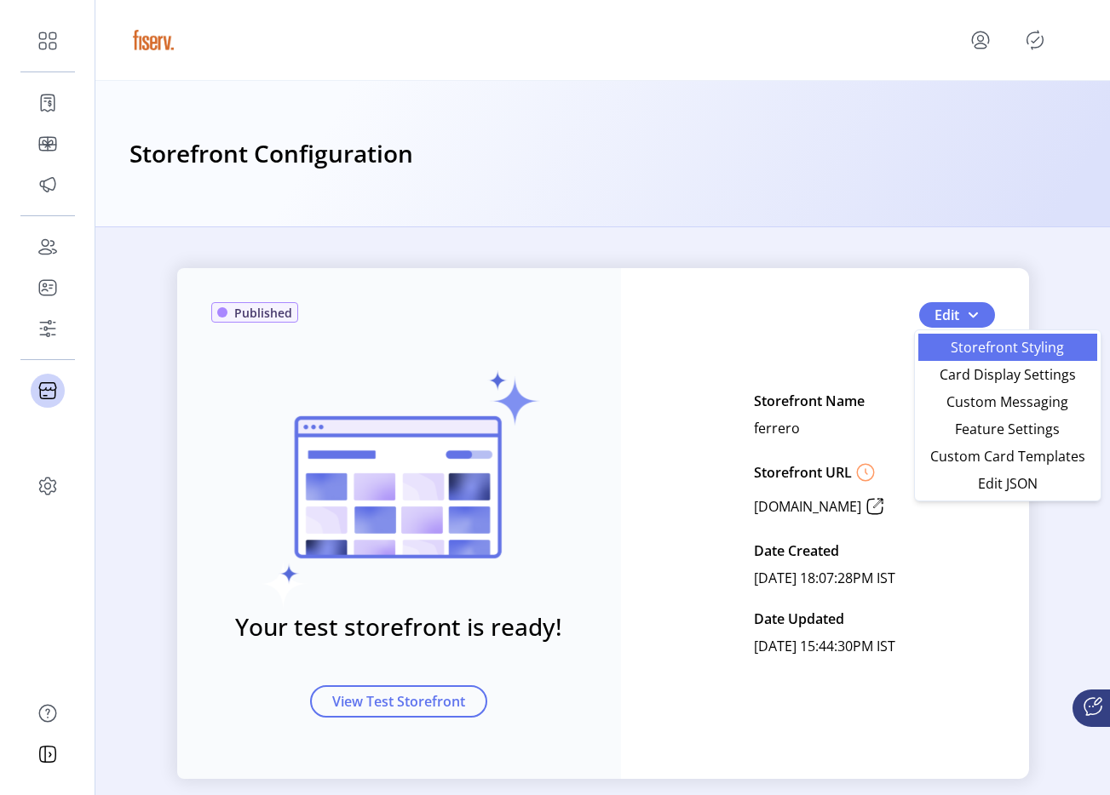
click at [968, 343] on span "Storefront Styling" at bounding box center [1007, 348] width 158 height 14
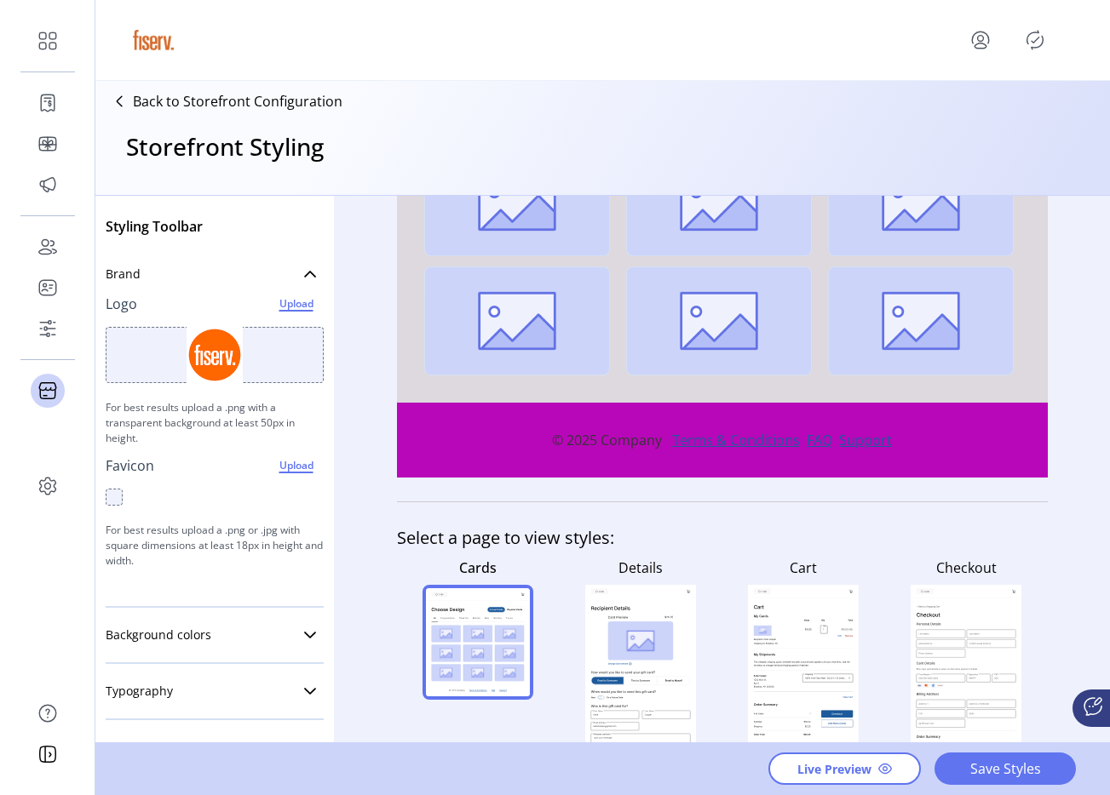
scroll to position [461, 0]
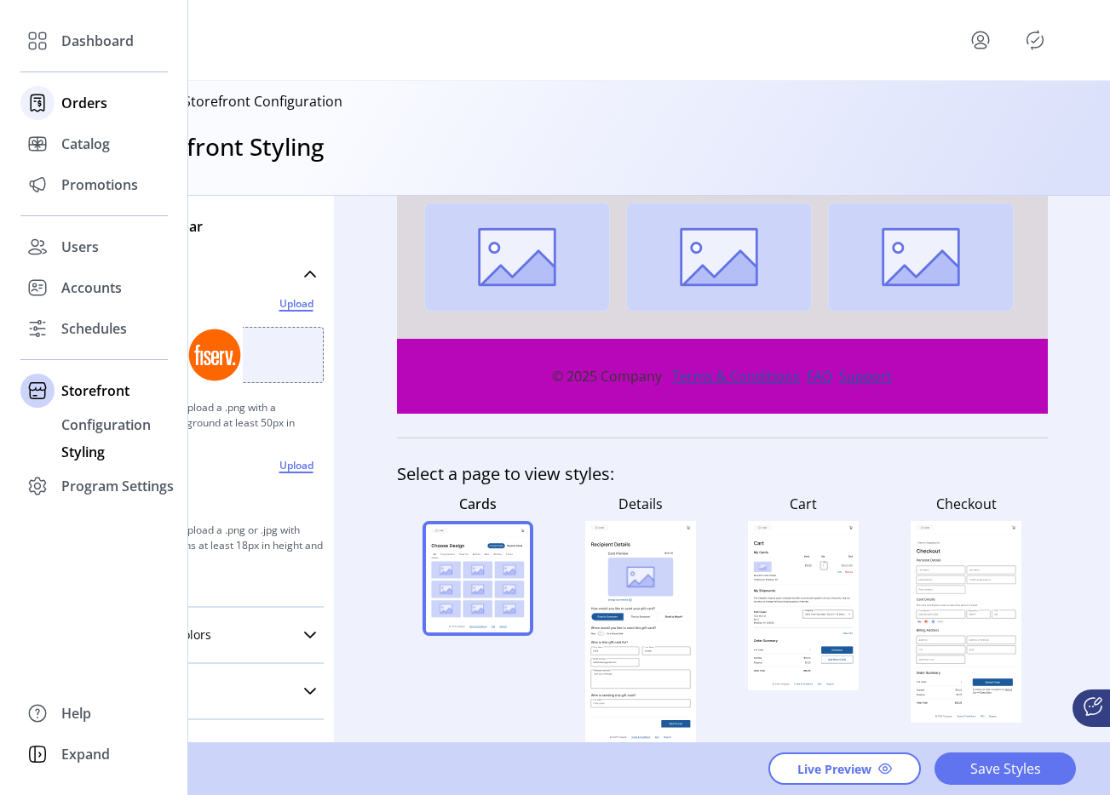
click at [55, 102] on div "Orders" at bounding box center [93, 103] width 147 height 41
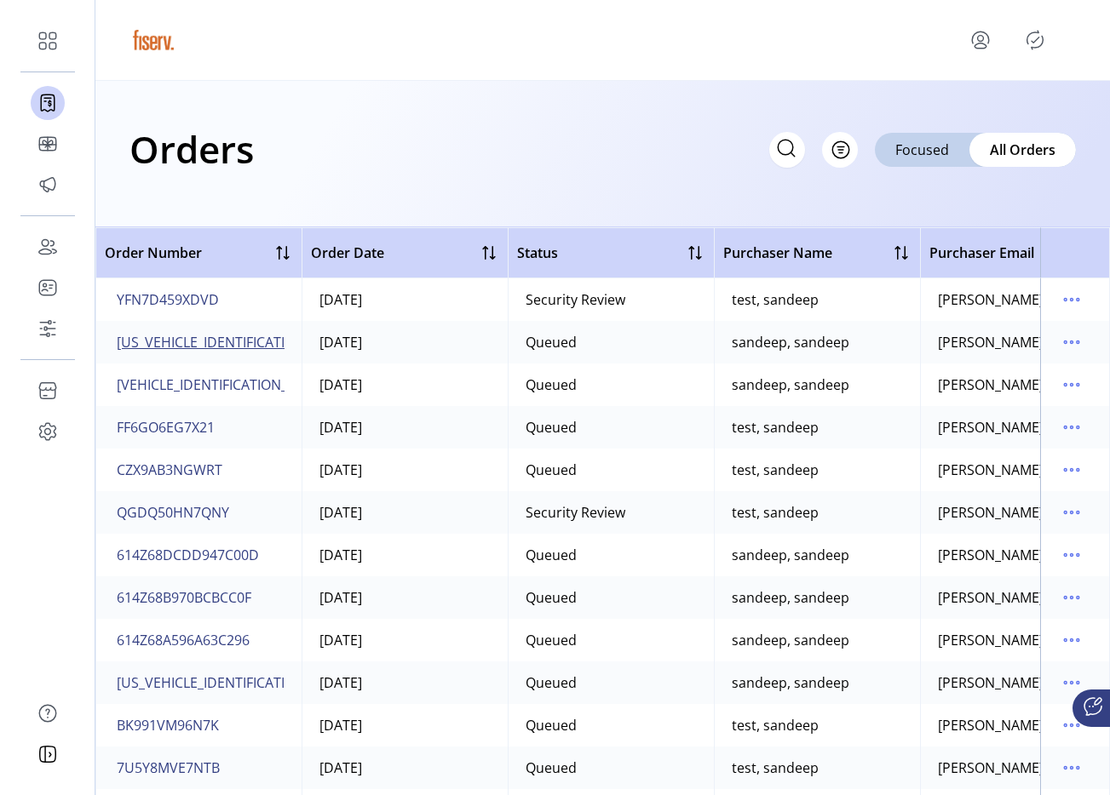
click at [202, 347] on span "614Z68DD071869953" at bounding box center [244, 342] width 255 height 20
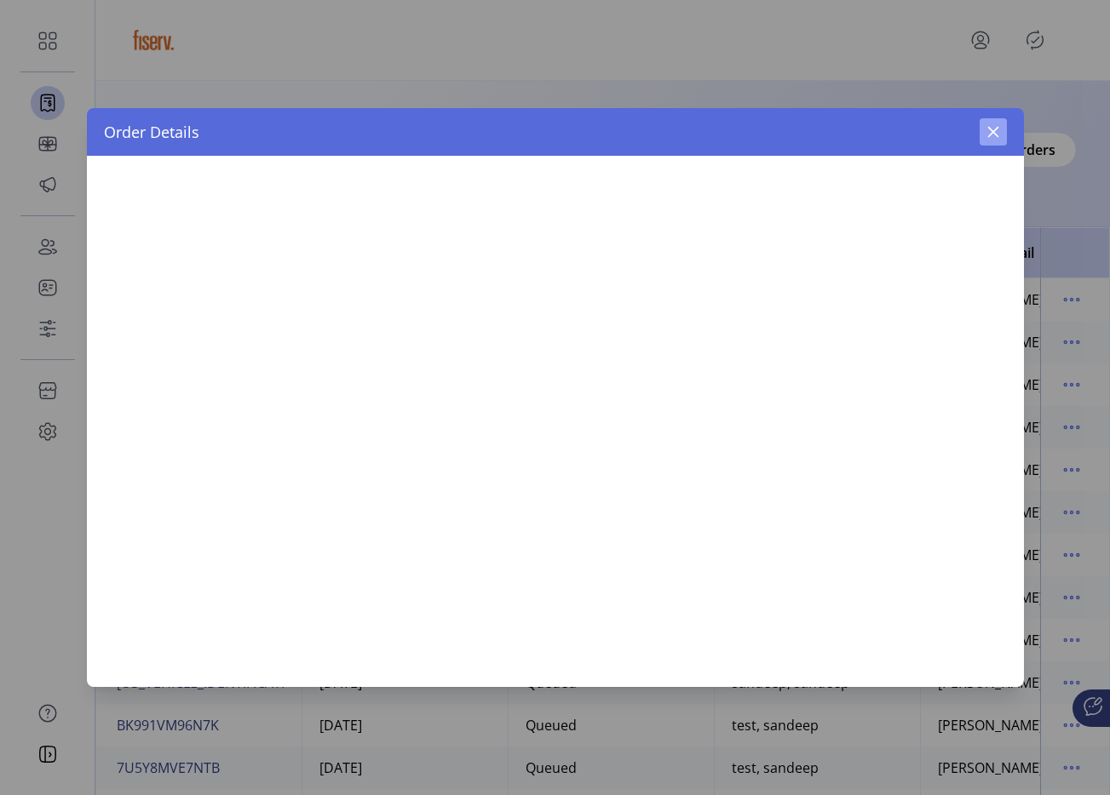
click at [1001, 128] on button "button" at bounding box center [992, 131] width 27 height 27
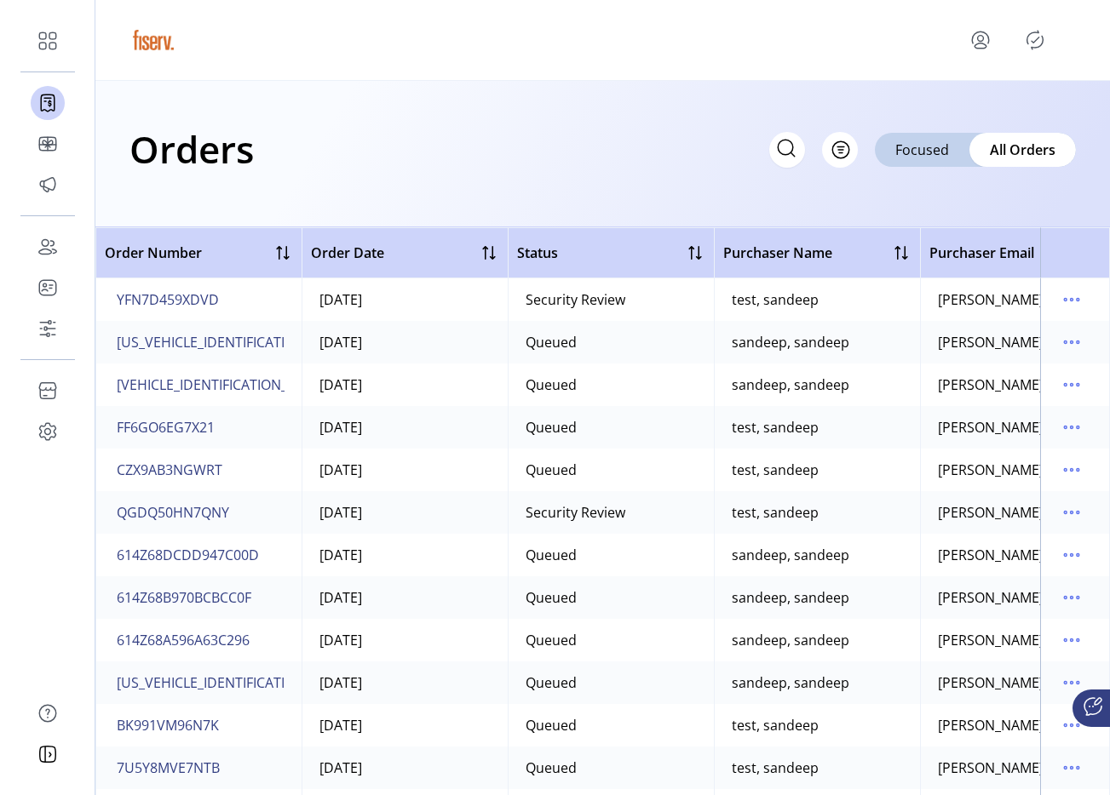
click at [978, 43] on icon "menu" at bounding box center [980, 45] width 12 height 5
click at [1022, 117] on span "Sign Out" at bounding box center [1021, 114] width 128 height 14
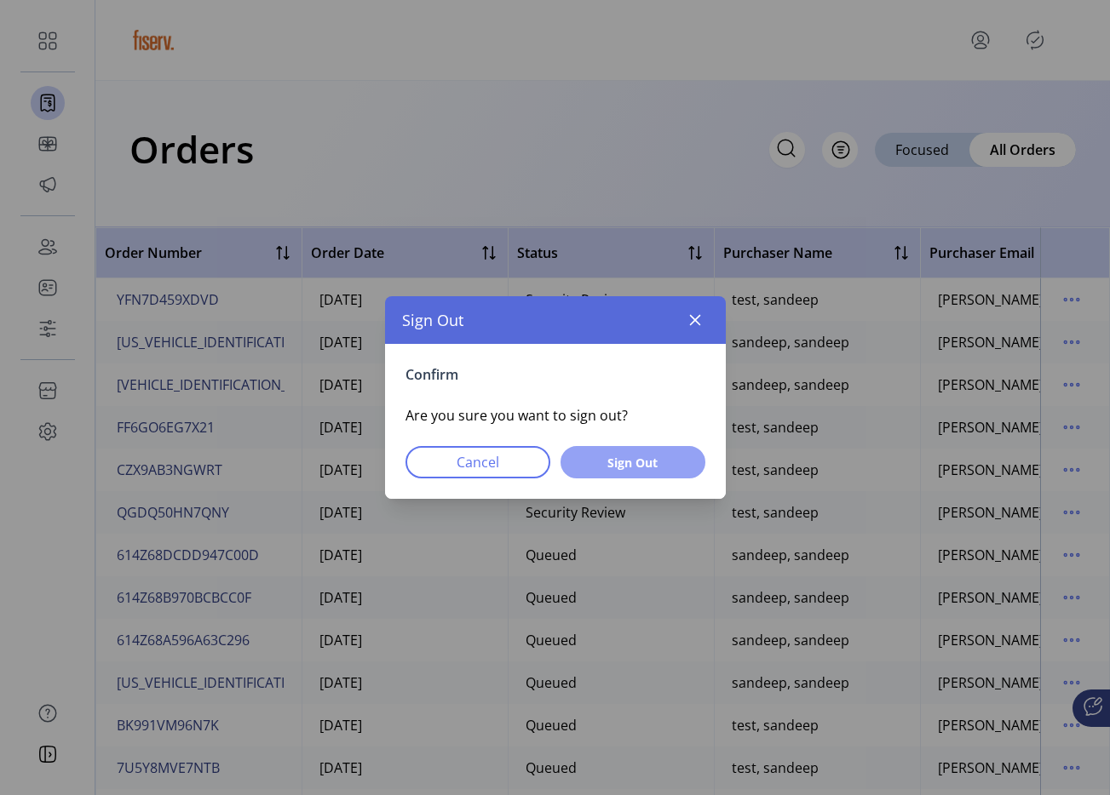
click at [600, 466] on span "Sign Out" at bounding box center [633, 463] width 100 height 18
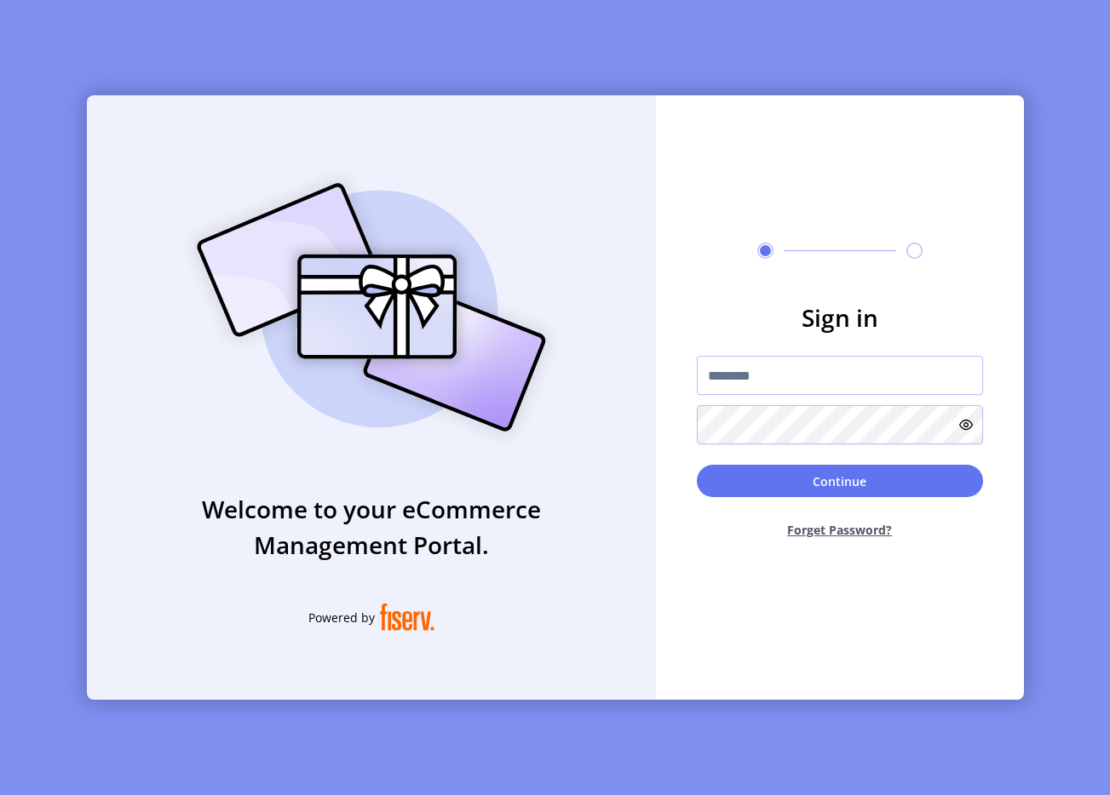
click at [773, 352] on form "Sign in Continue Forget Password?" at bounding box center [840, 426] width 368 height 253
click at [771, 389] on input "text" at bounding box center [840, 375] width 286 height 39
type input "**********"
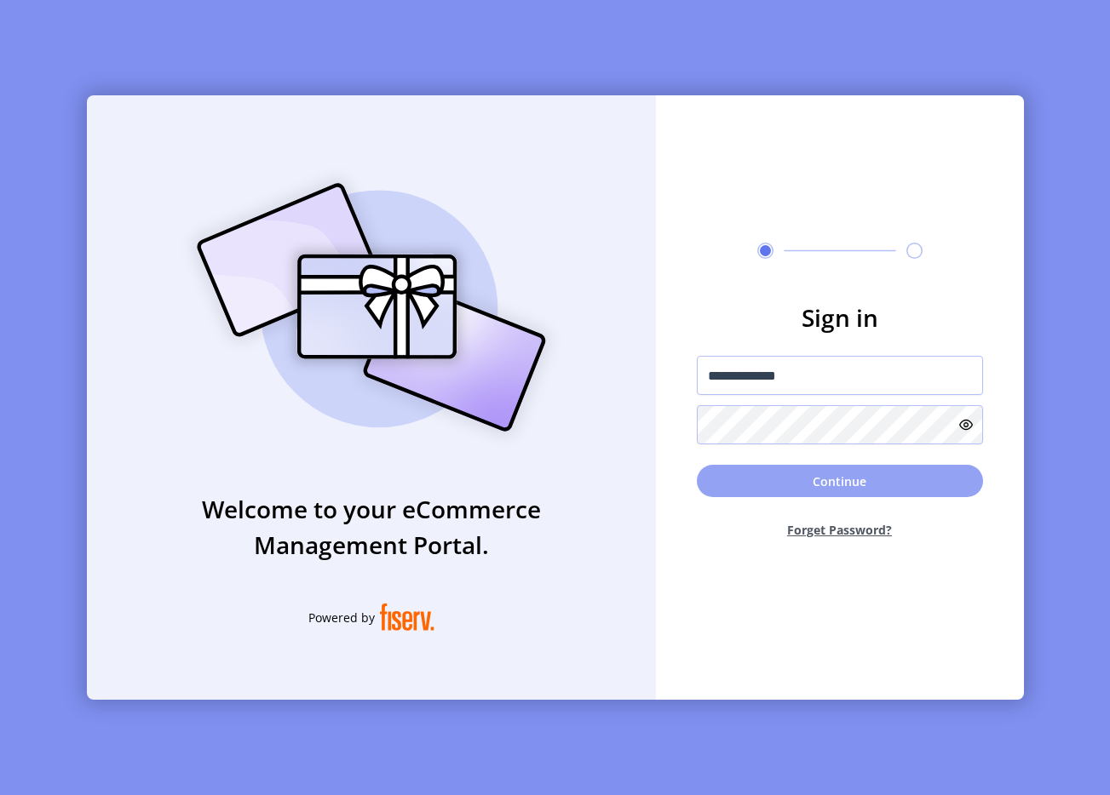
click at [744, 489] on button "Continue" at bounding box center [840, 481] width 286 height 32
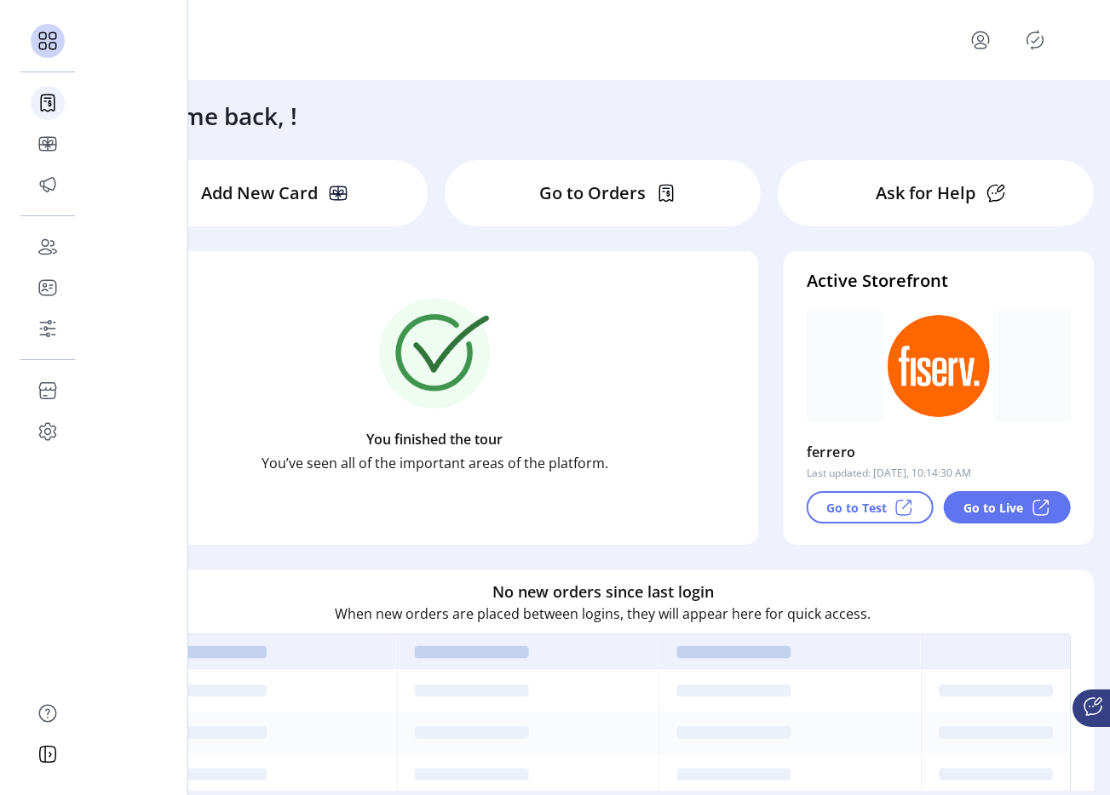
click at [56, 94] on icon at bounding box center [47, 102] width 27 height 27
click at [56, 94] on div "Orders" at bounding box center [48, 103] width 34 height 41
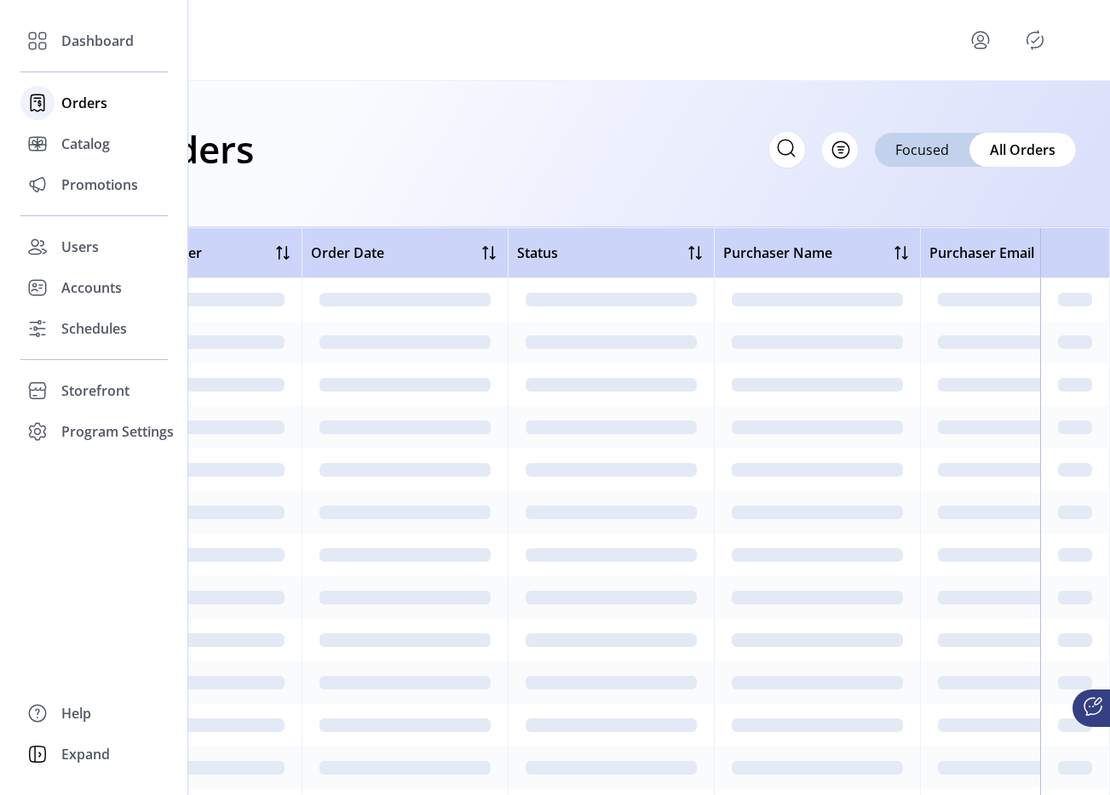
click at [55, 112] on div "Orders" at bounding box center [93, 103] width 147 height 41
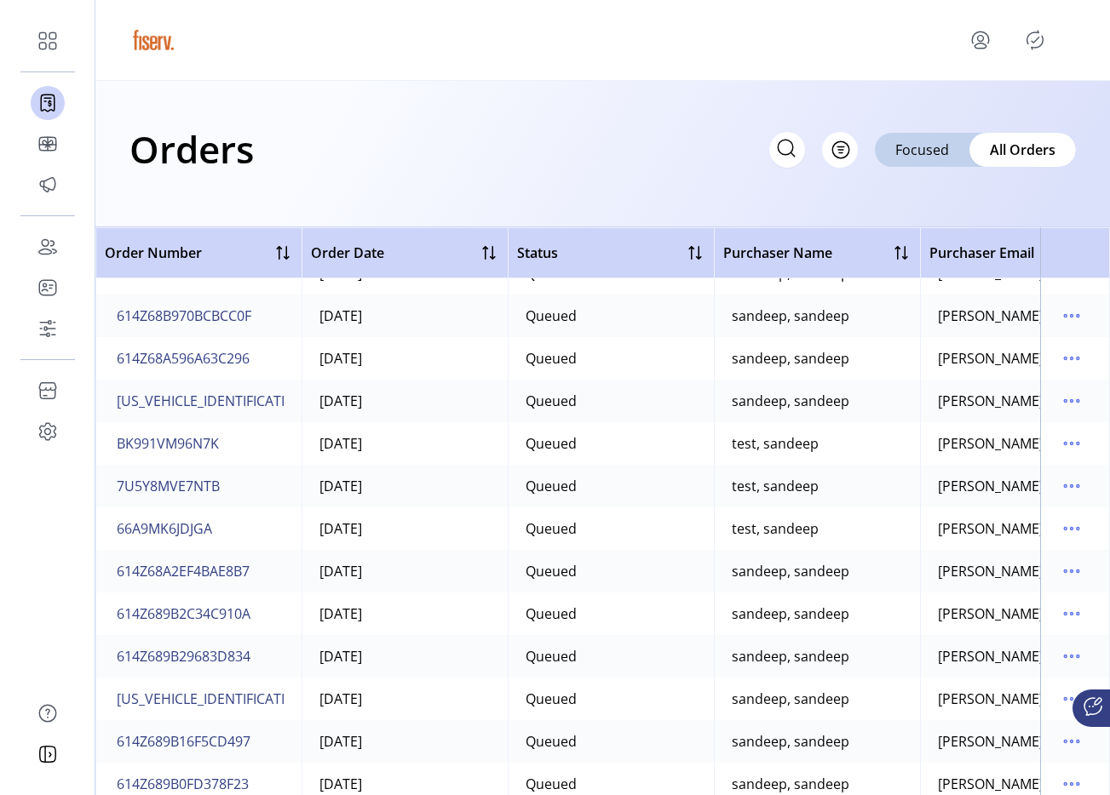
scroll to position [287, 0]
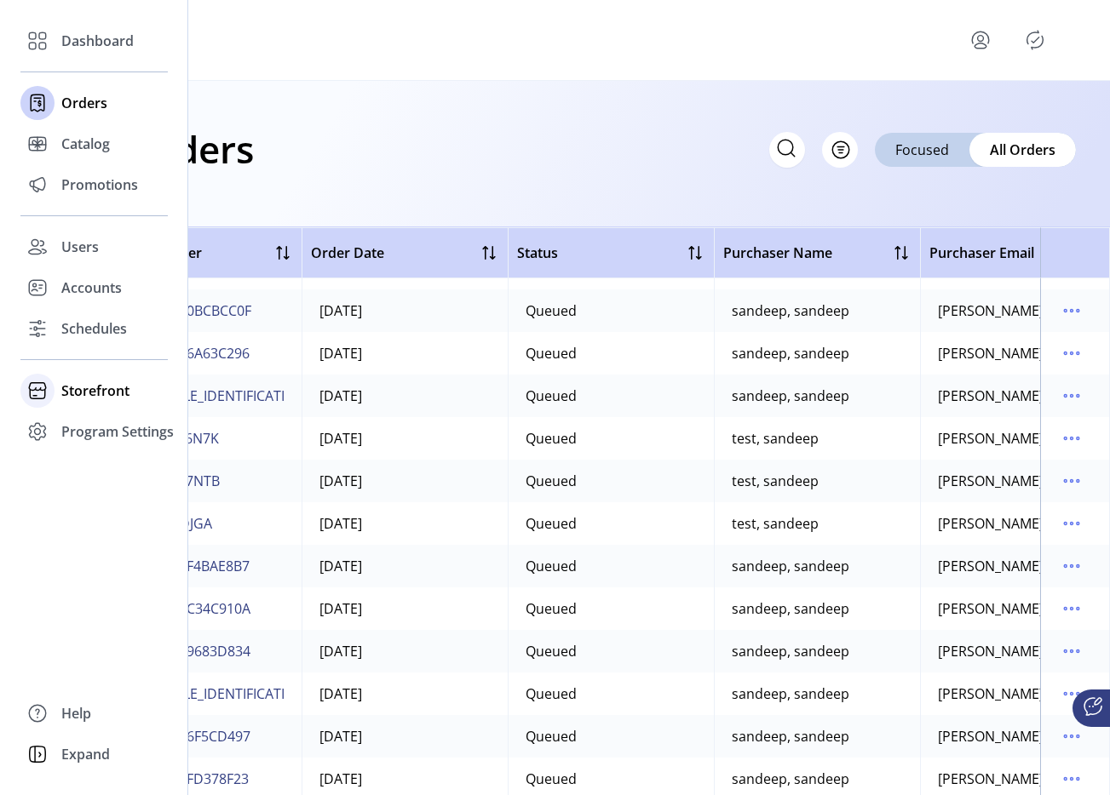
click at [78, 408] on div "Storefront" at bounding box center [93, 390] width 147 height 41
click at [103, 397] on span "Storefront" at bounding box center [95, 391] width 68 height 20
click at [110, 410] on div "Storefront" at bounding box center [93, 390] width 147 height 41
click at [126, 423] on span "Configuration" at bounding box center [105, 425] width 89 height 20
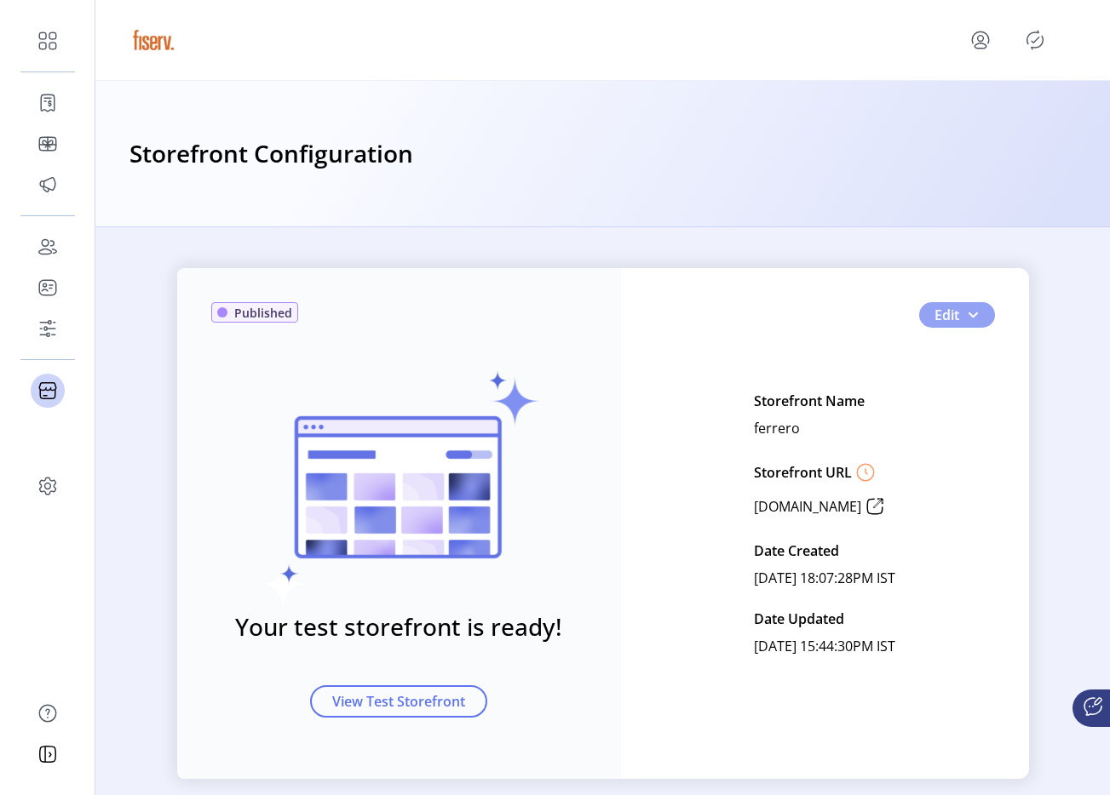
click at [968, 313] on span "button" at bounding box center [973, 315] width 14 height 14
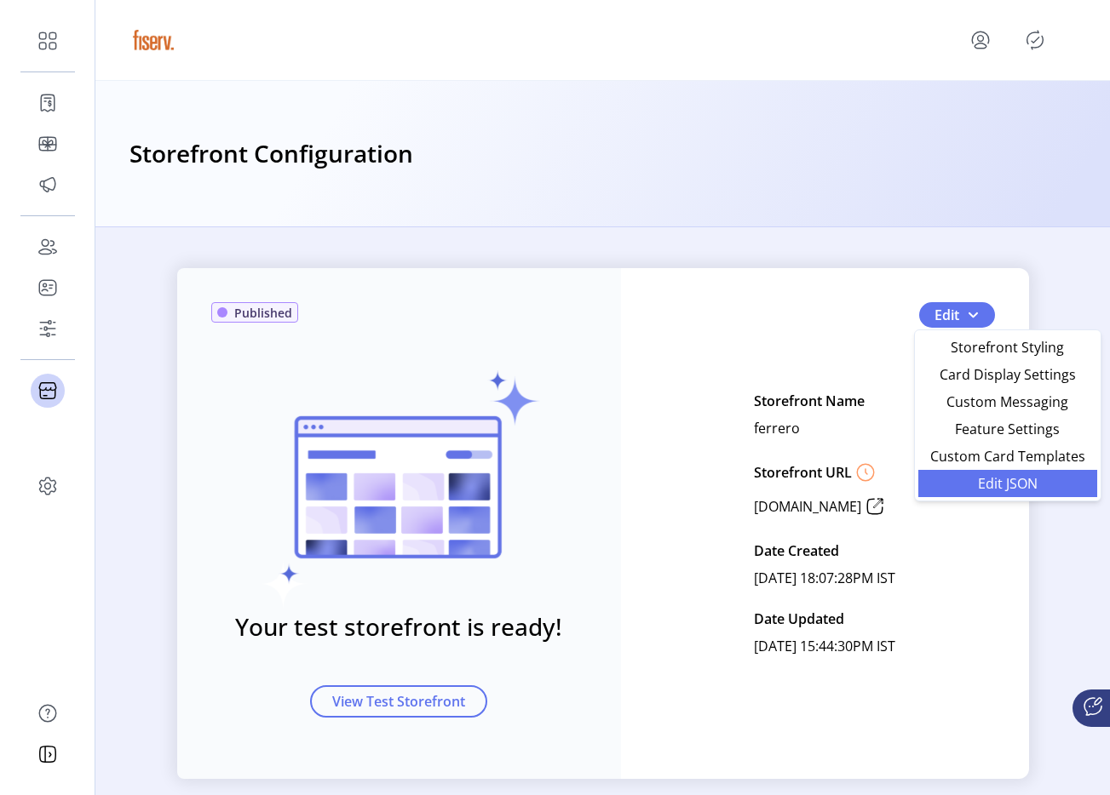
click at [964, 477] on span "Edit JSON" at bounding box center [1007, 484] width 158 height 14
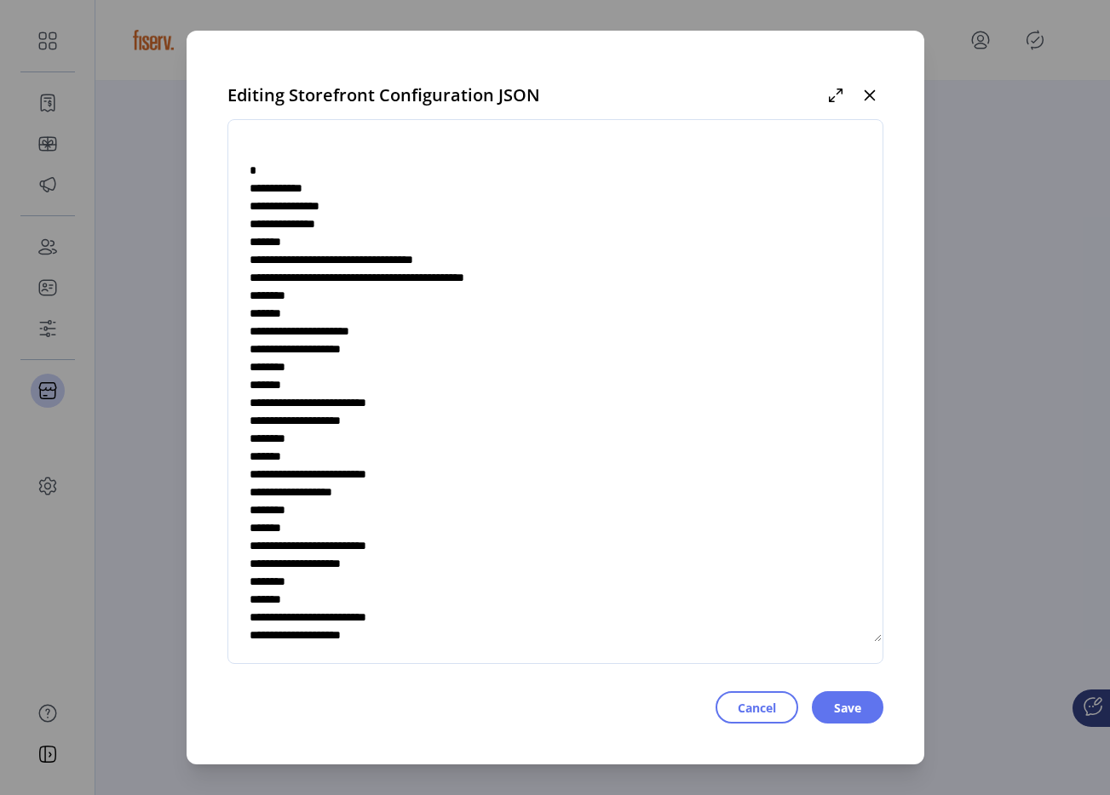
click at [487, 365] on textarea at bounding box center [555, 392] width 654 height 502
click at [482, 372] on textarea at bounding box center [555, 392] width 654 height 502
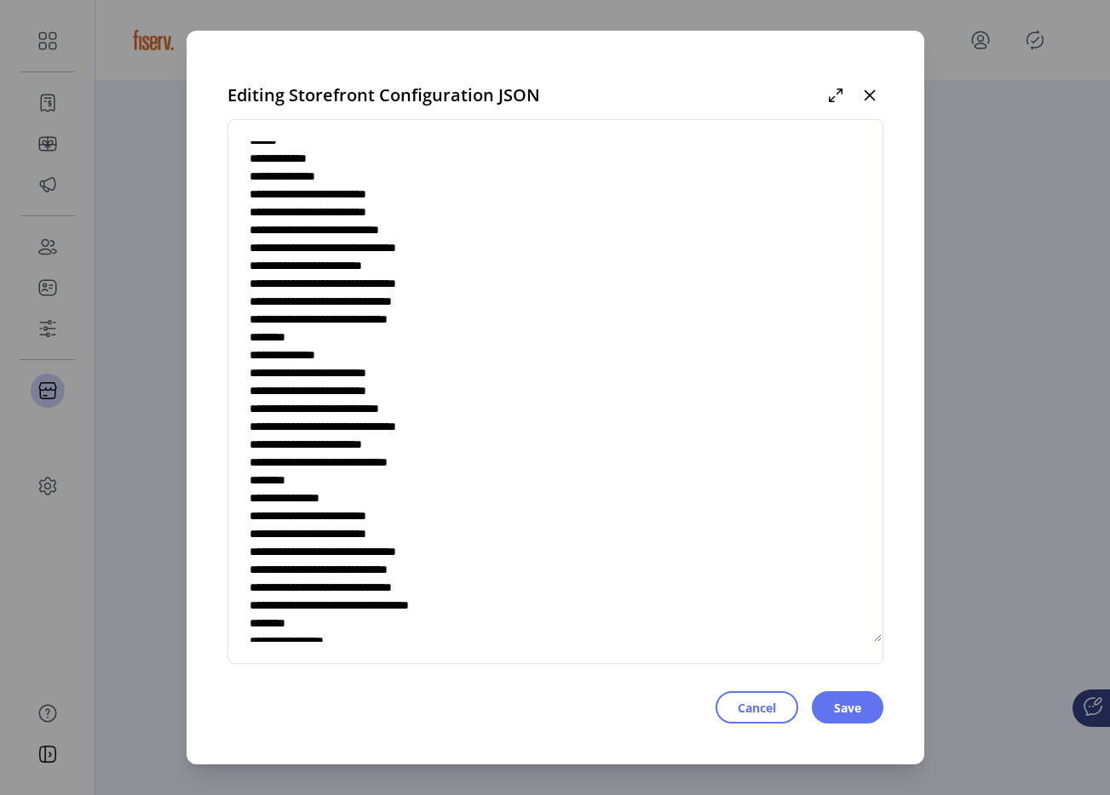
scroll to position [995, 0]
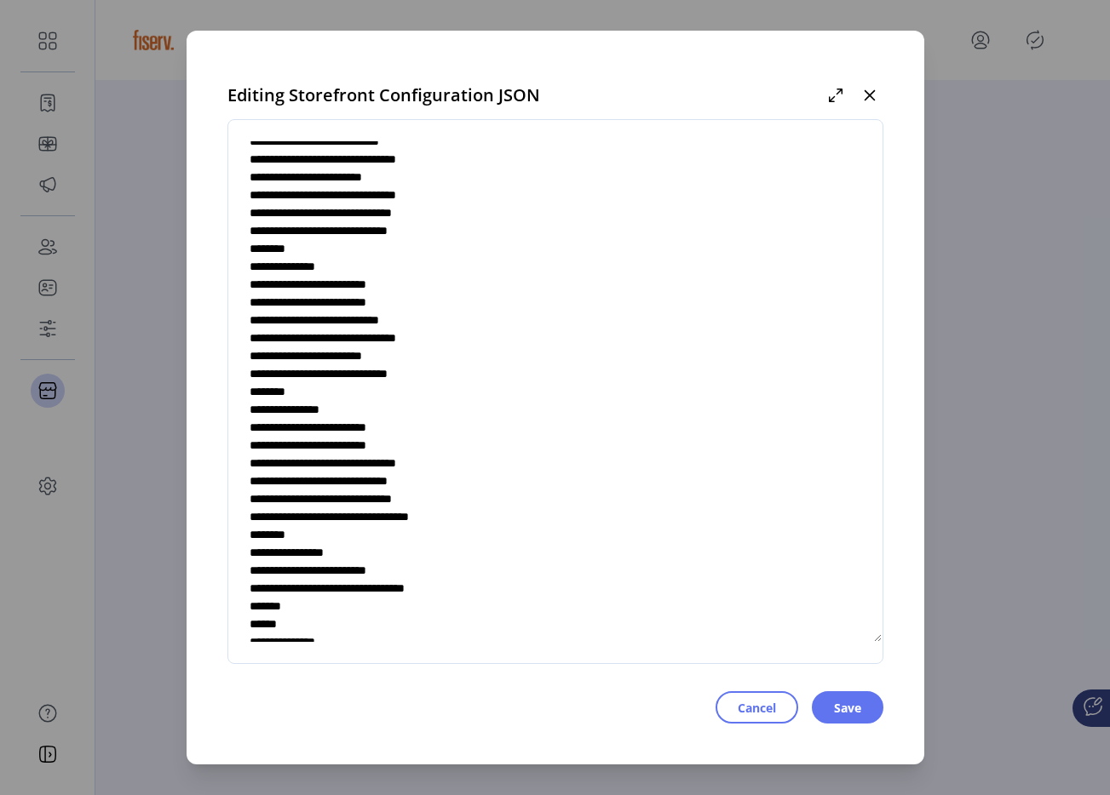
click at [482, 372] on textarea at bounding box center [555, 392] width 654 height 502
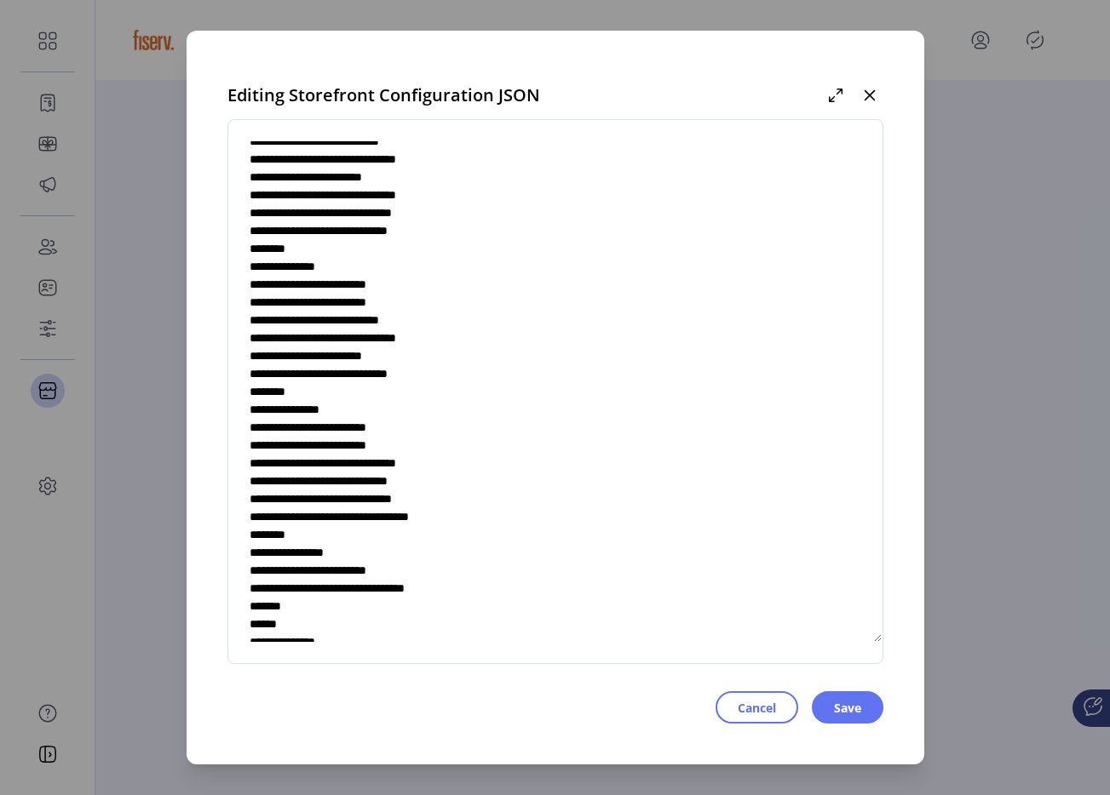
click at [482, 372] on textarea at bounding box center [555, 392] width 654 height 502
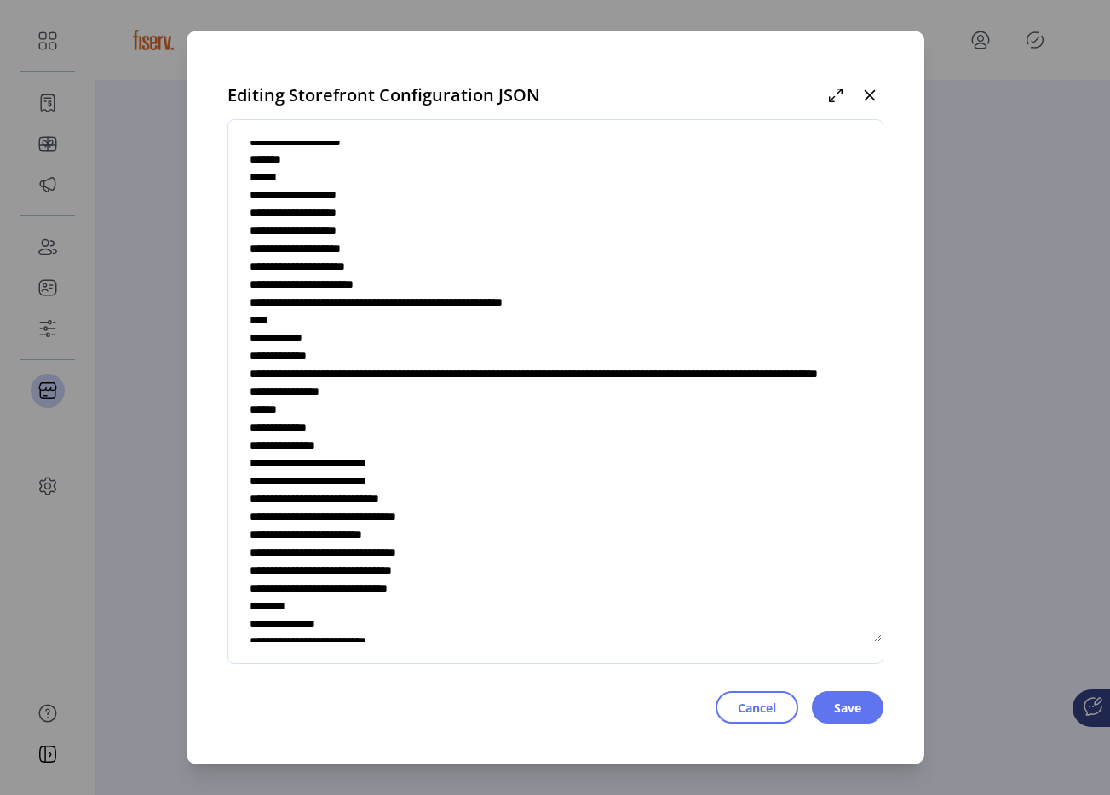
click at [464, 391] on textarea at bounding box center [555, 392] width 654 height 502
type textarea "**********"
click at [866, 97] on icon "button" at bounding box center [869, 95] width 11 height 11
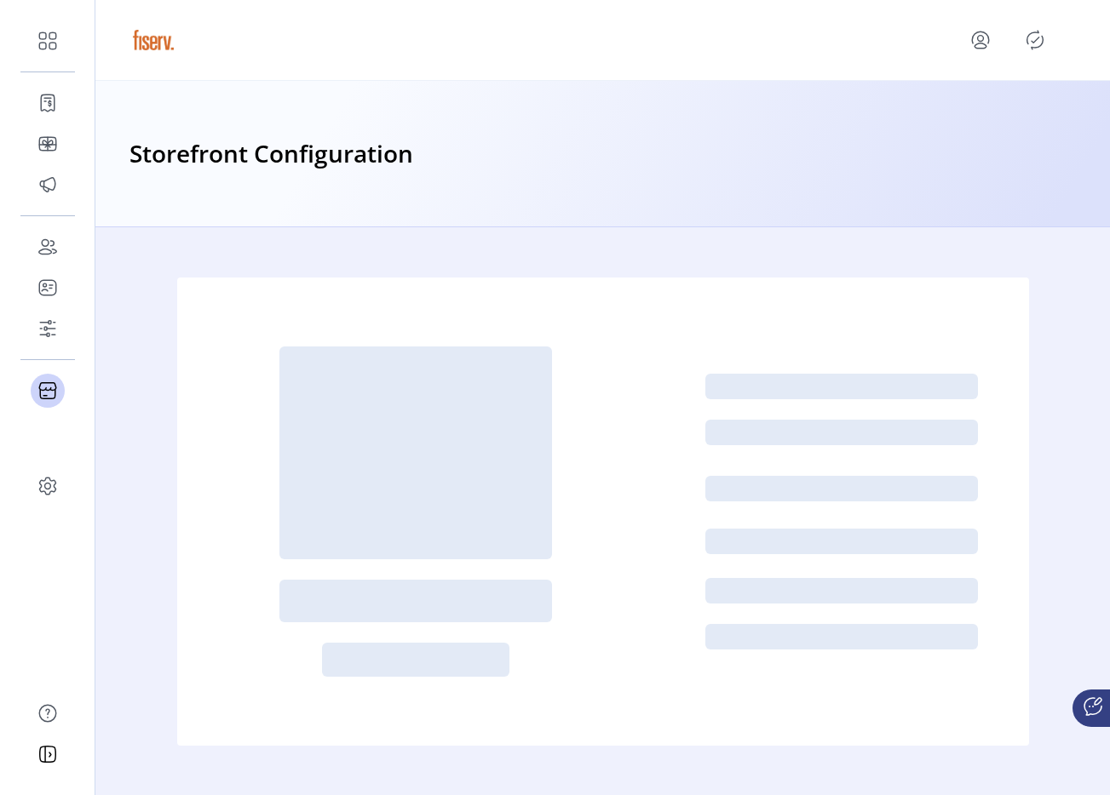
click at [978, 56] on button "menu" at bounding box center [983, 40] width 75 height 41
click at [996, 112] on span "Sign Out" at bounding box center [1021, 114] width 128 height 14
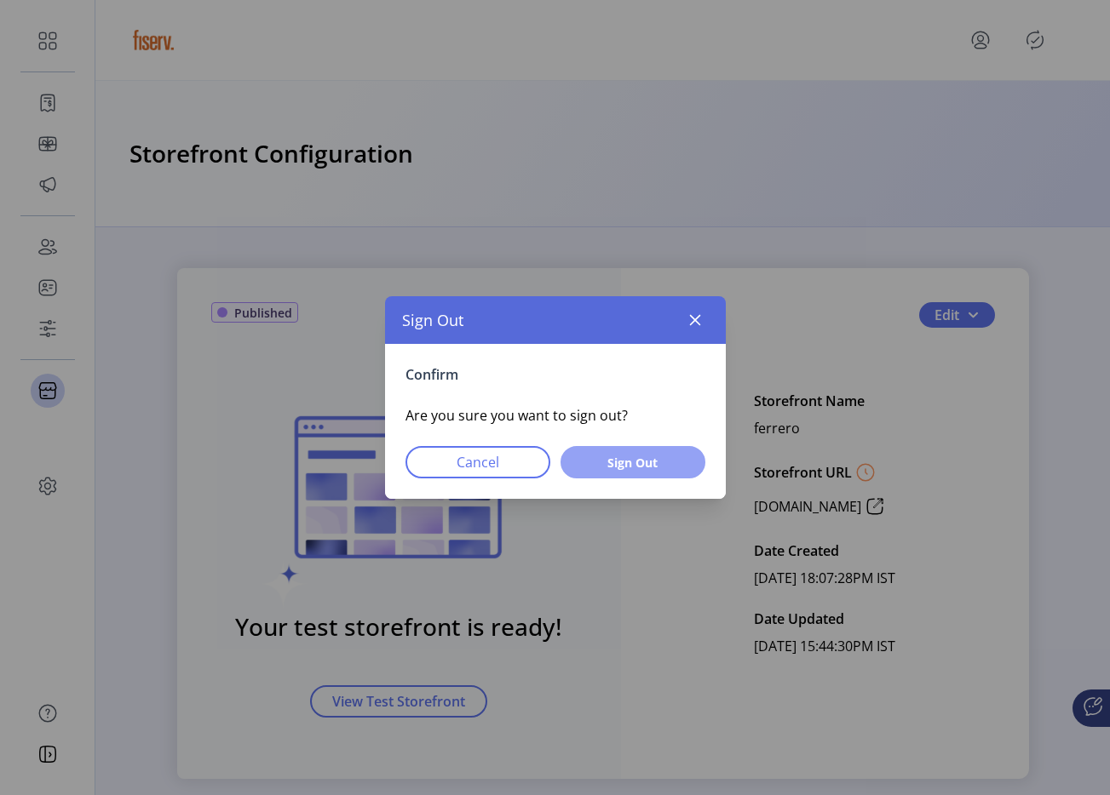
click at [638, 451] on button "Sign Out" at bounding box center [632, 462] width 145 height 32
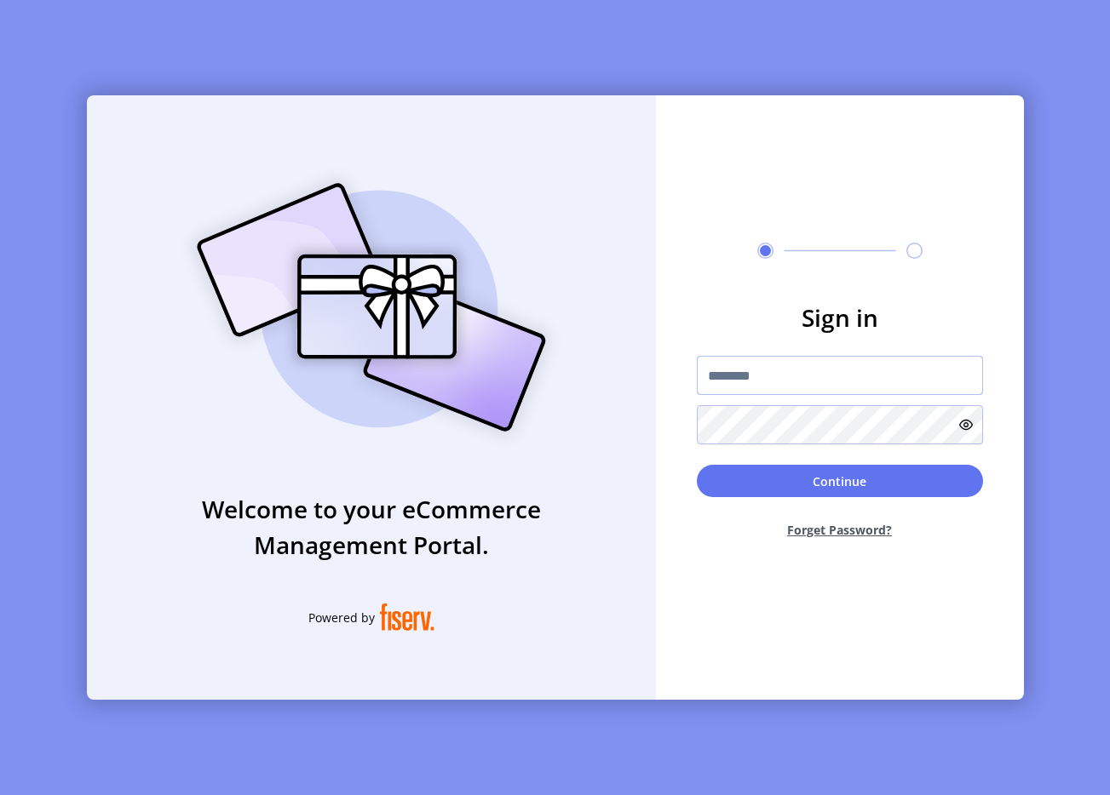
click at [764, 369] on input "text" at bounding box center [840, 375] width 286 height 39
type input "**********"
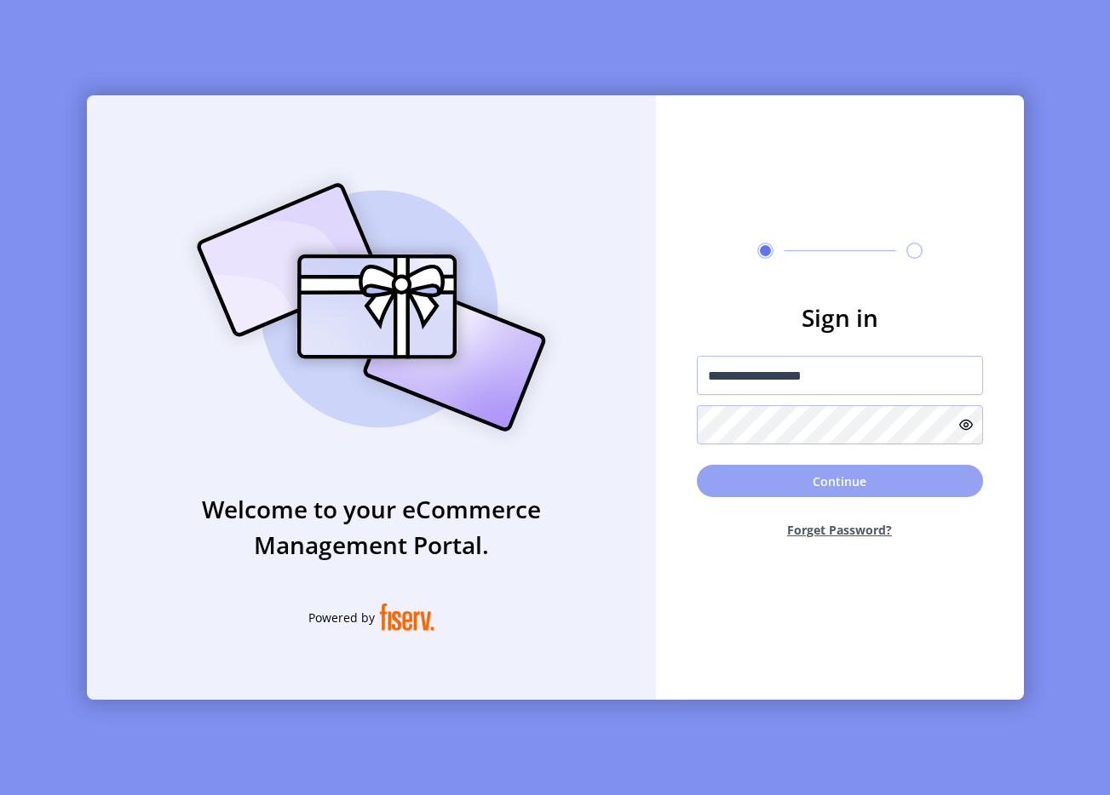
click at [770, 488] on button "Continue" at bounding box center [840, 481] width 286 height 32
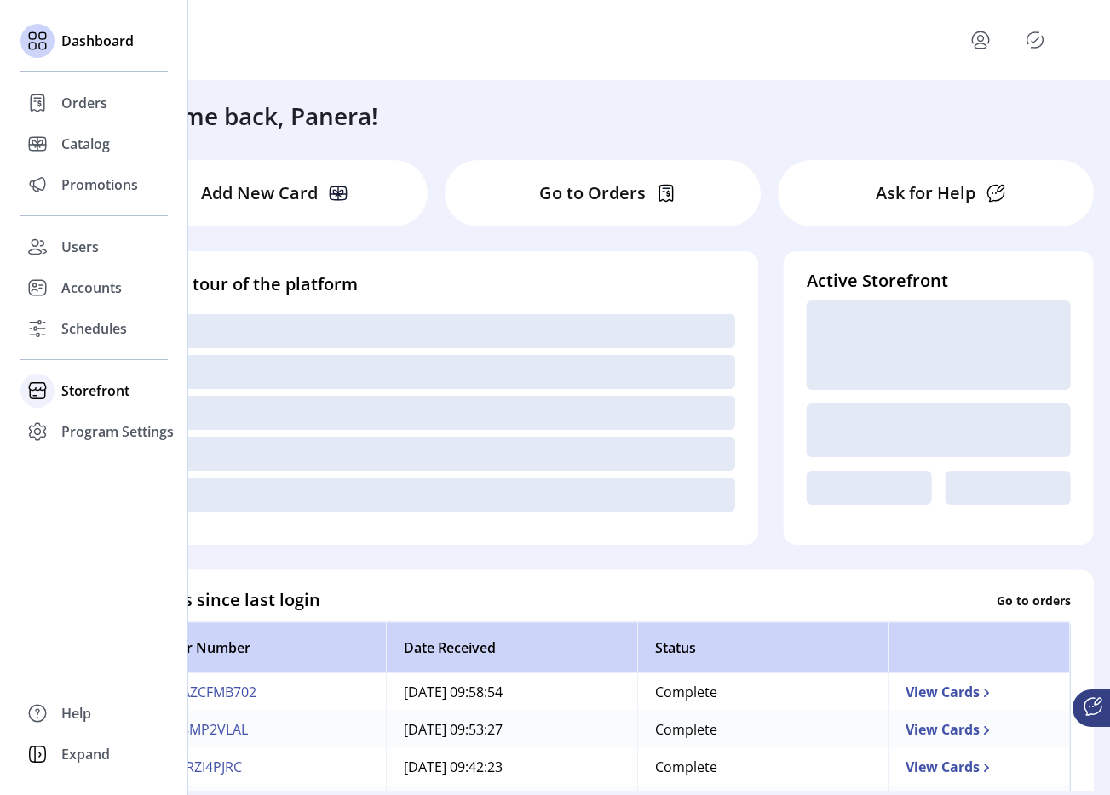
click at [87, 398] on span "Storefront" at bounding box center [95, 391] width 68 height 20
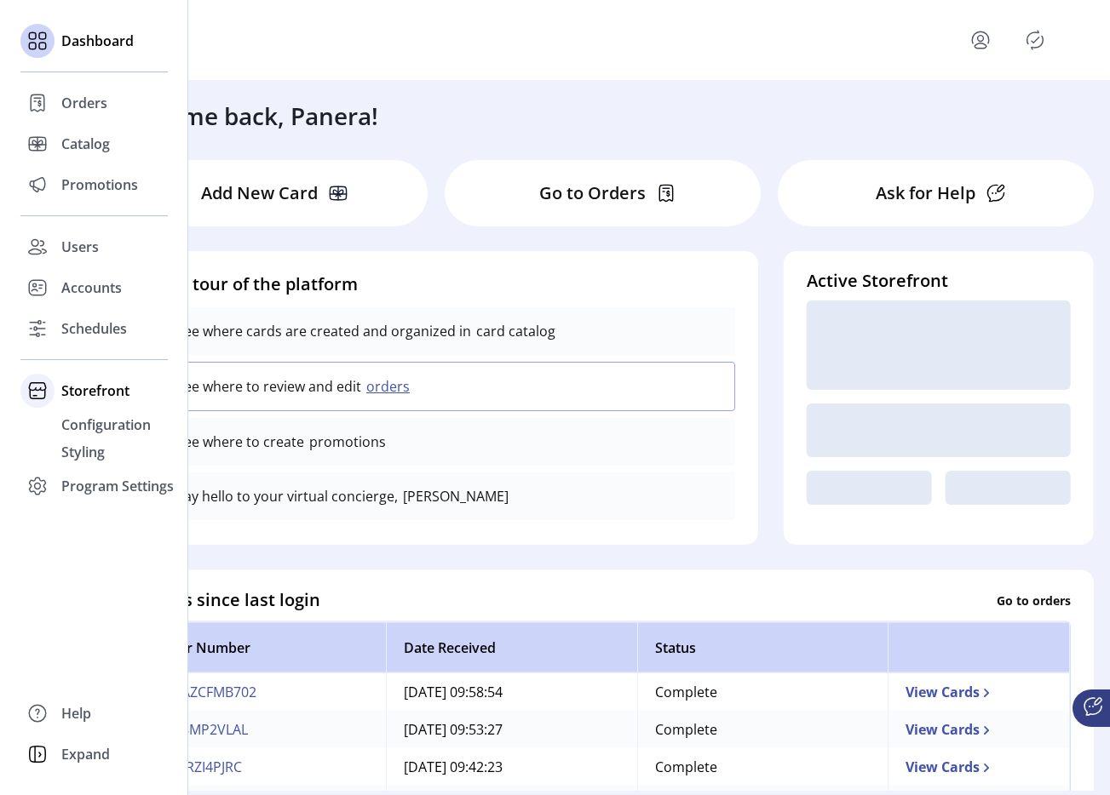
click at [74, 393] on span "Storefront" at bounding box center [95, 391] width 68 height 20
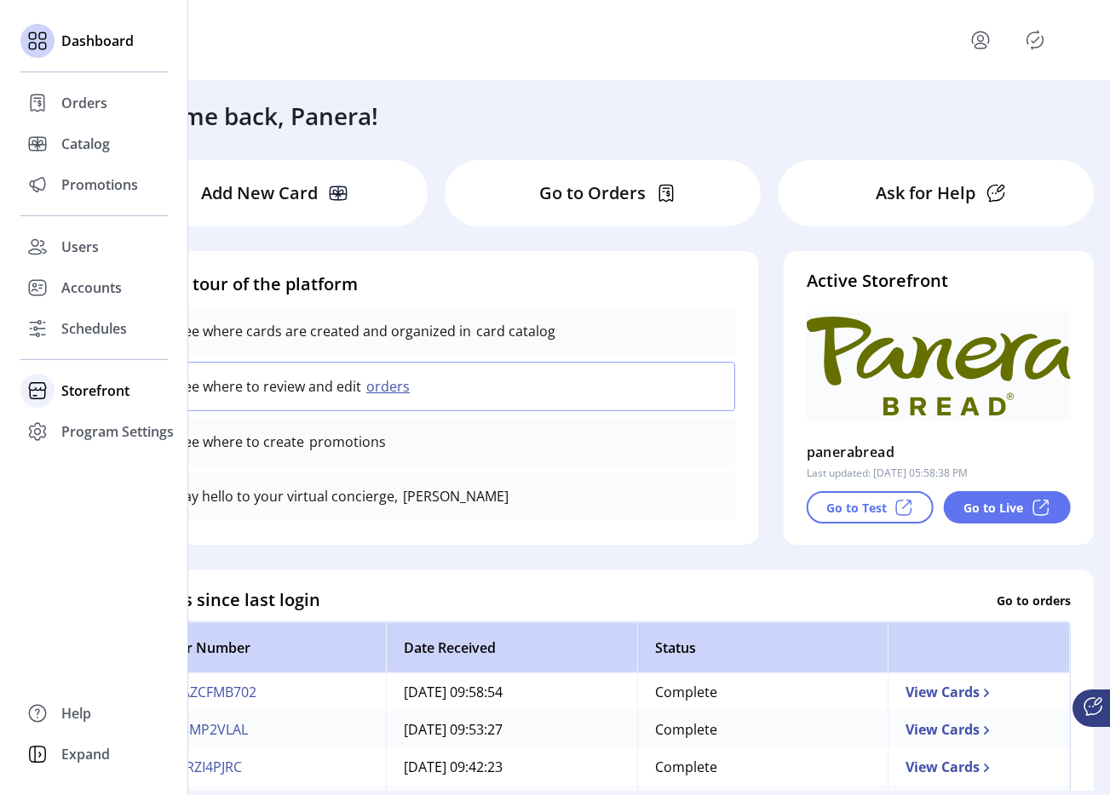
click at [95, 383] on span "Storefront" at bounding box center [95, 391] width 68 height 20
click at [106, 419] on span "Configuration" at bounding box center [105, 425] width 89 height 20
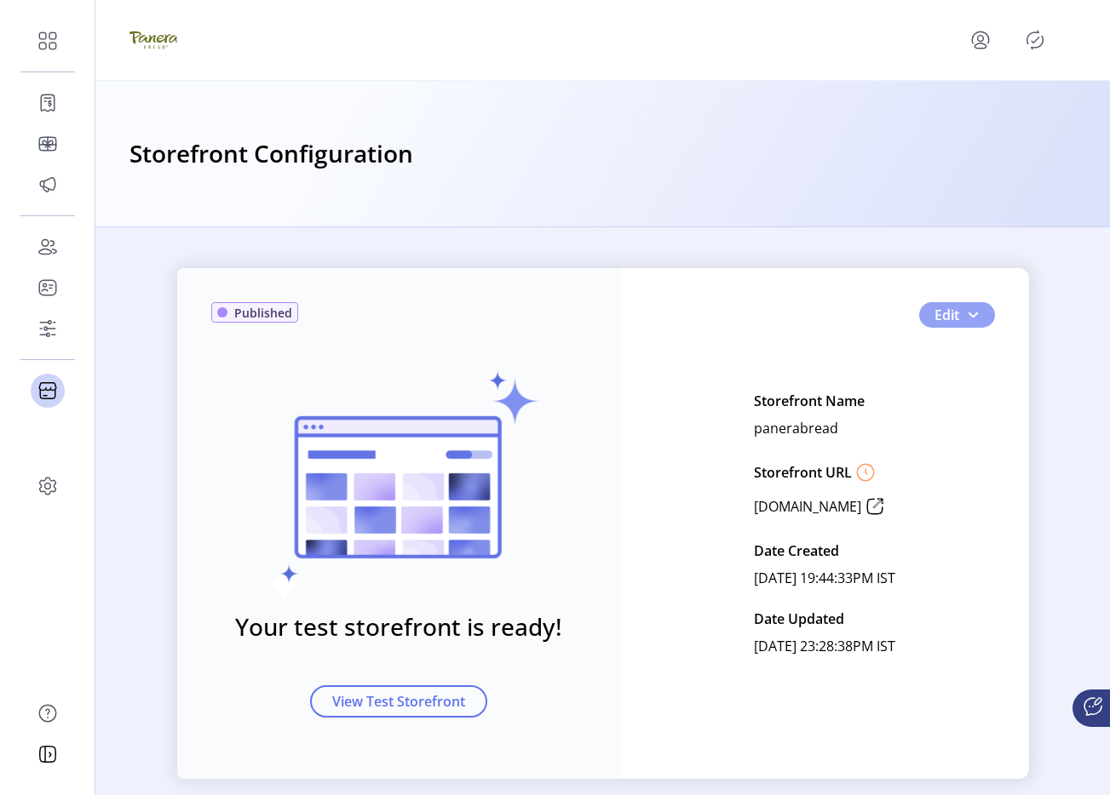
click at [985, 315] on button "Edit" at bounding box center [957, 315] width 76 height 26
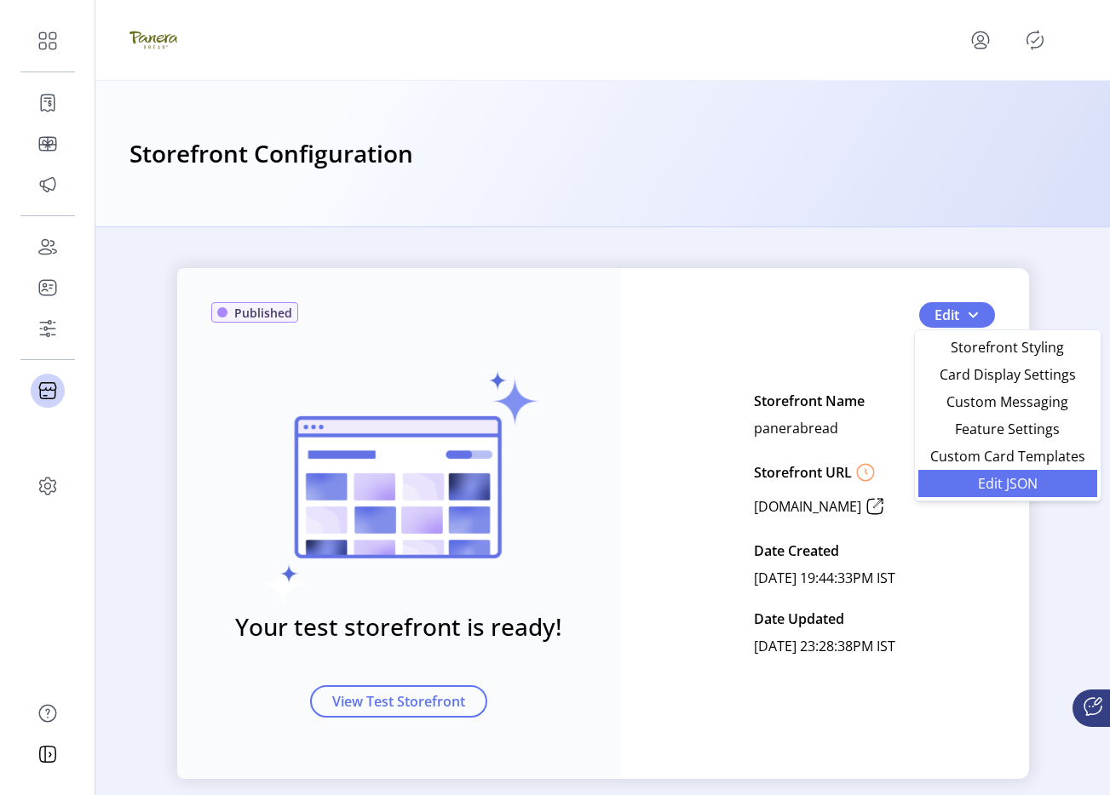
click at [968, 478] on span "Edit JSON" at bounding box center [1007, 484] width 158 height 14
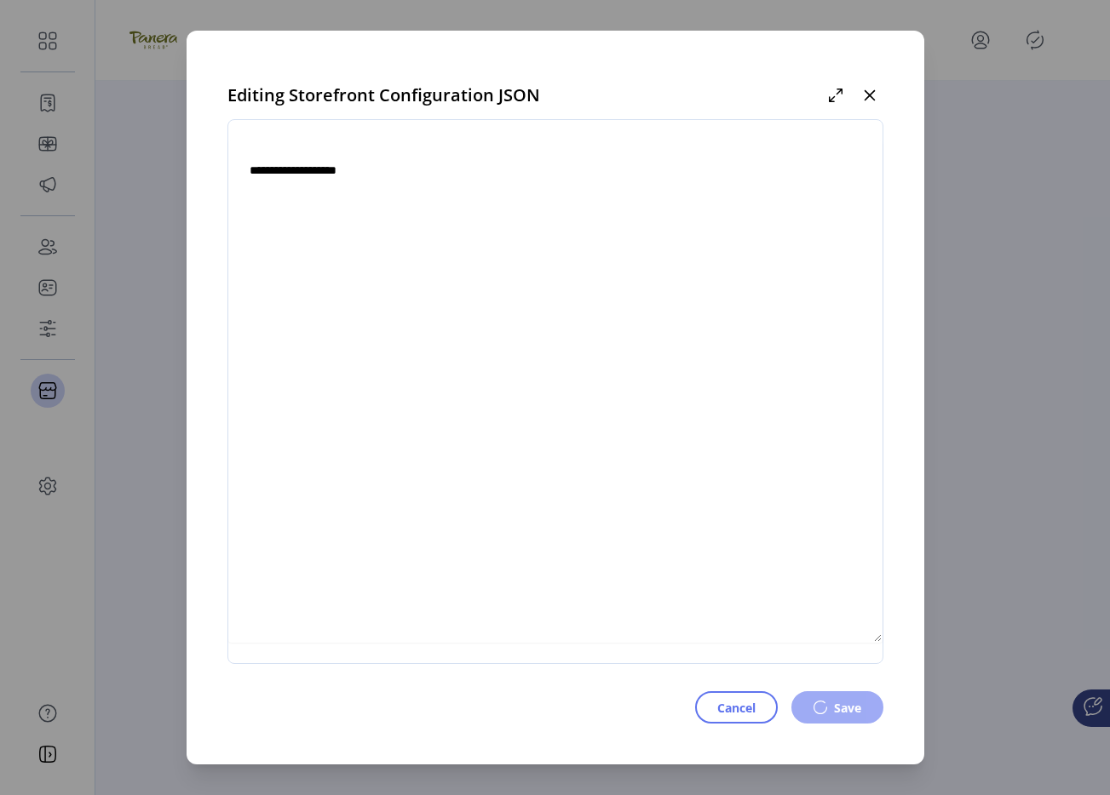
type textarea "**********"
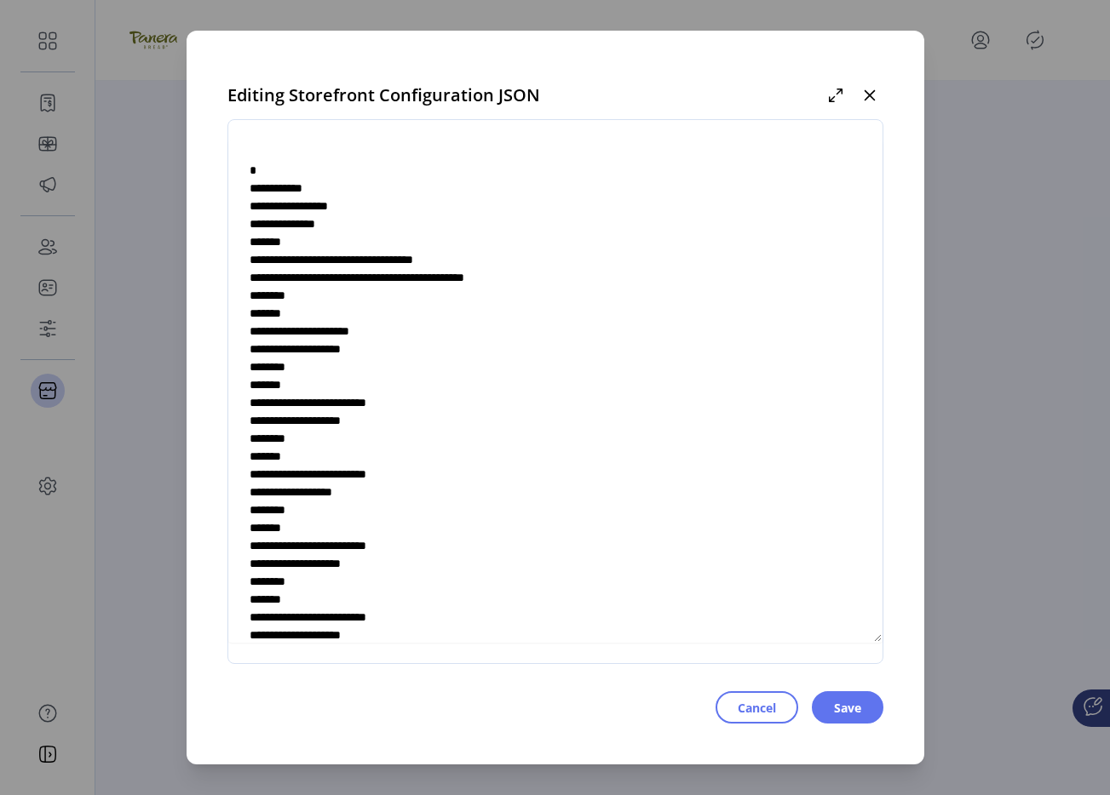
click at [433, 254] on textarea at bounding box center [555, 392] width 654 height 502
click at [875, 93] on button "button" at bounding box center [869, 95] width 27 height 27
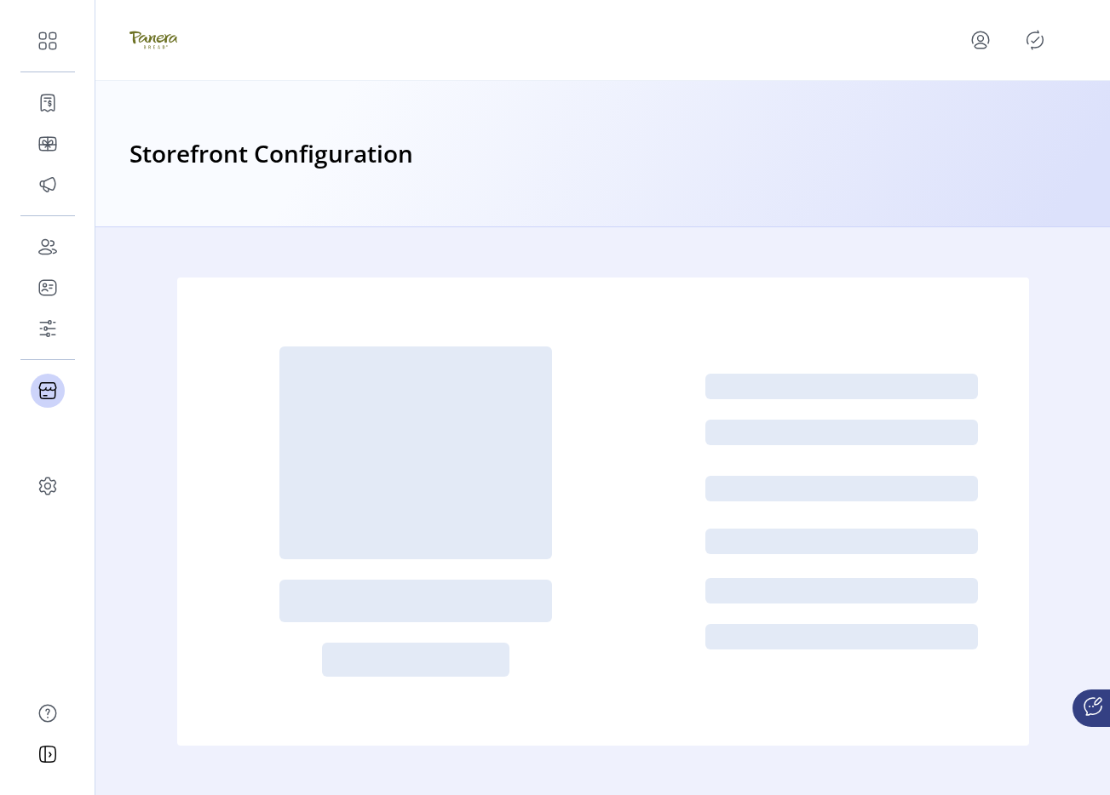
click at [956, 50] on button "menu" at bounding box center [983, 40] width 75 height 41
click at [967, 49] on p-avatar "menu" at bounding box center [980, 39] width 27 height 27
click at [980, 54] on button "menu" at bounding box center [983, 40] width 75 height 41
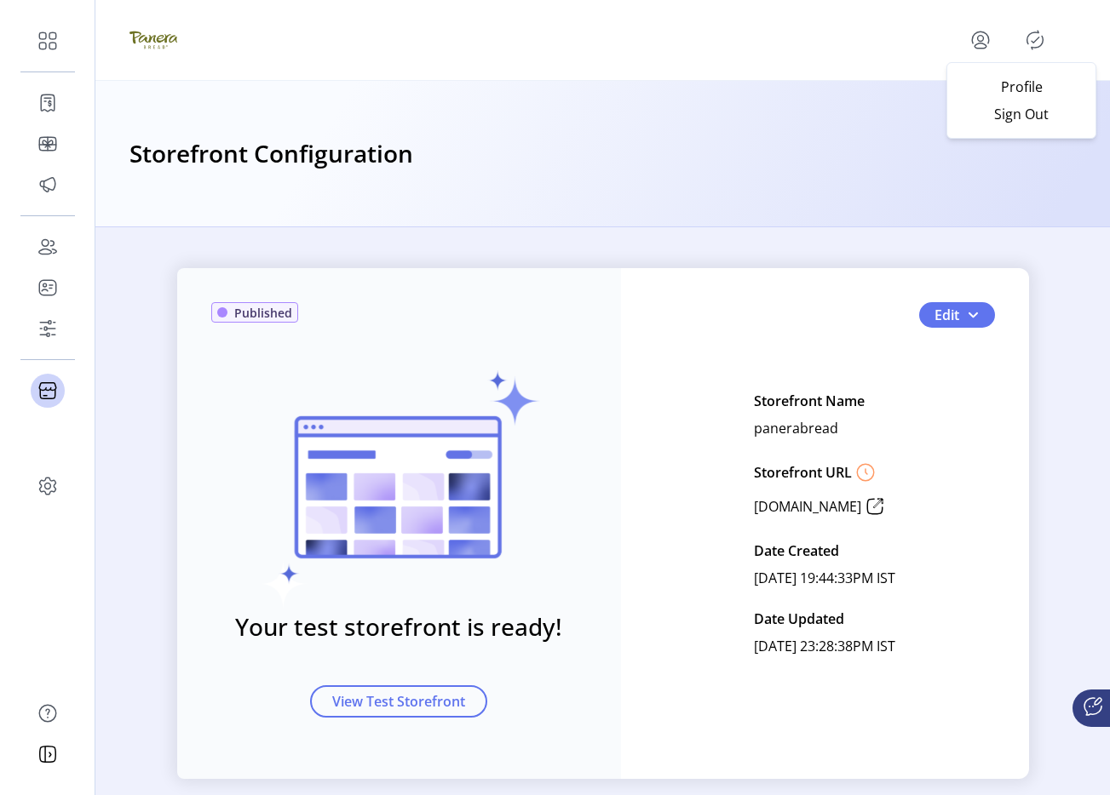
click at [985, 141] on div "Storefront Configuration" at bounding box center [602, 153] width 946 height 37
click at [987, 132] on div "Storefront Configuration" at bounding box center [602, 154] width 1014 height 146
click at [987, 50] on icon "menu" at bounding box center [980, 39] width 27 height 27
click at [990, 120] on span "Sign Out" at bounding box center [1021, 114] width 128 height 14
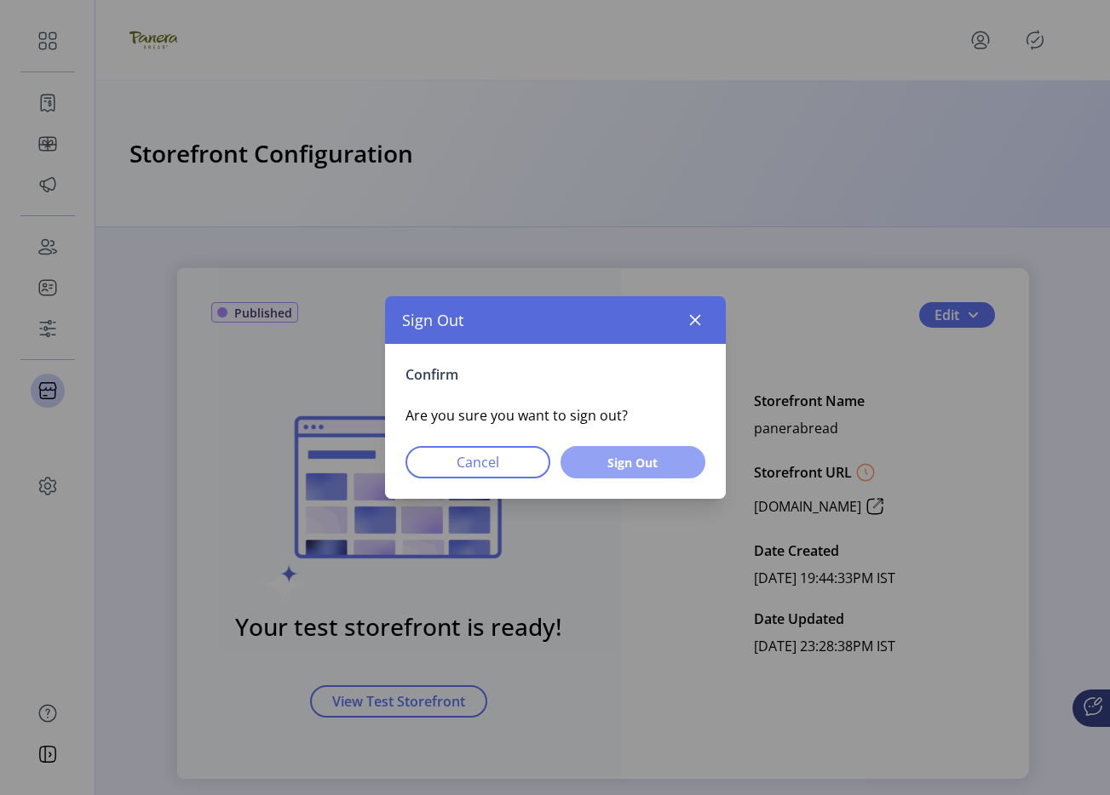
click at [628, 472] on button "Sign Out" at bounding box center [632, 462] width 145 height 32
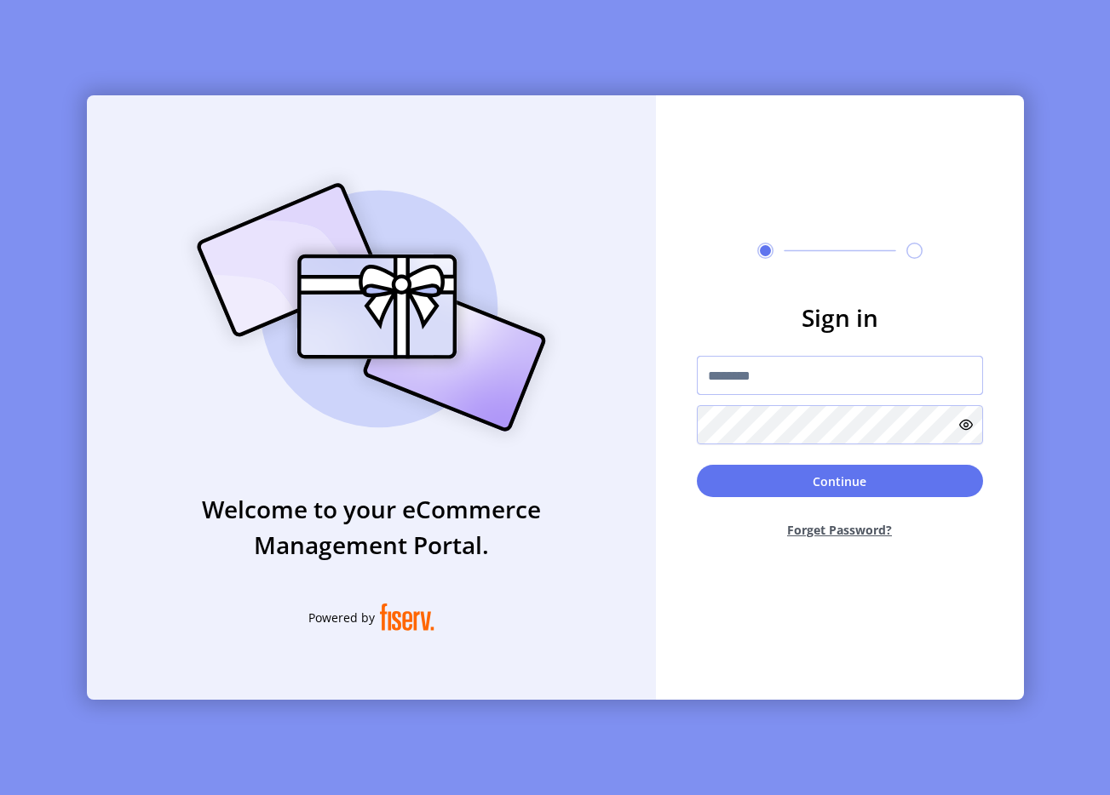
click at [715, 362] on input "text" at bounding box center [840, 375] width 286 height 39
type input "**********"
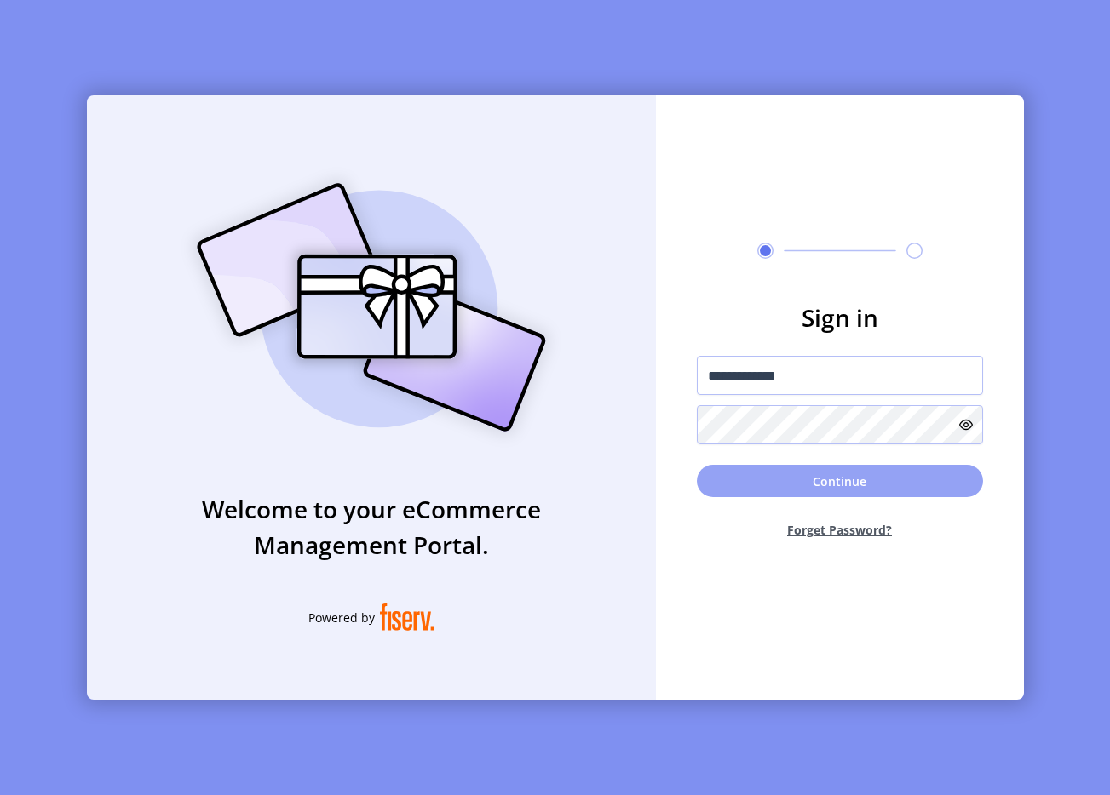
click at [771, 485] on button "Continue" at bounding box center [840, 481] width 286 height 32
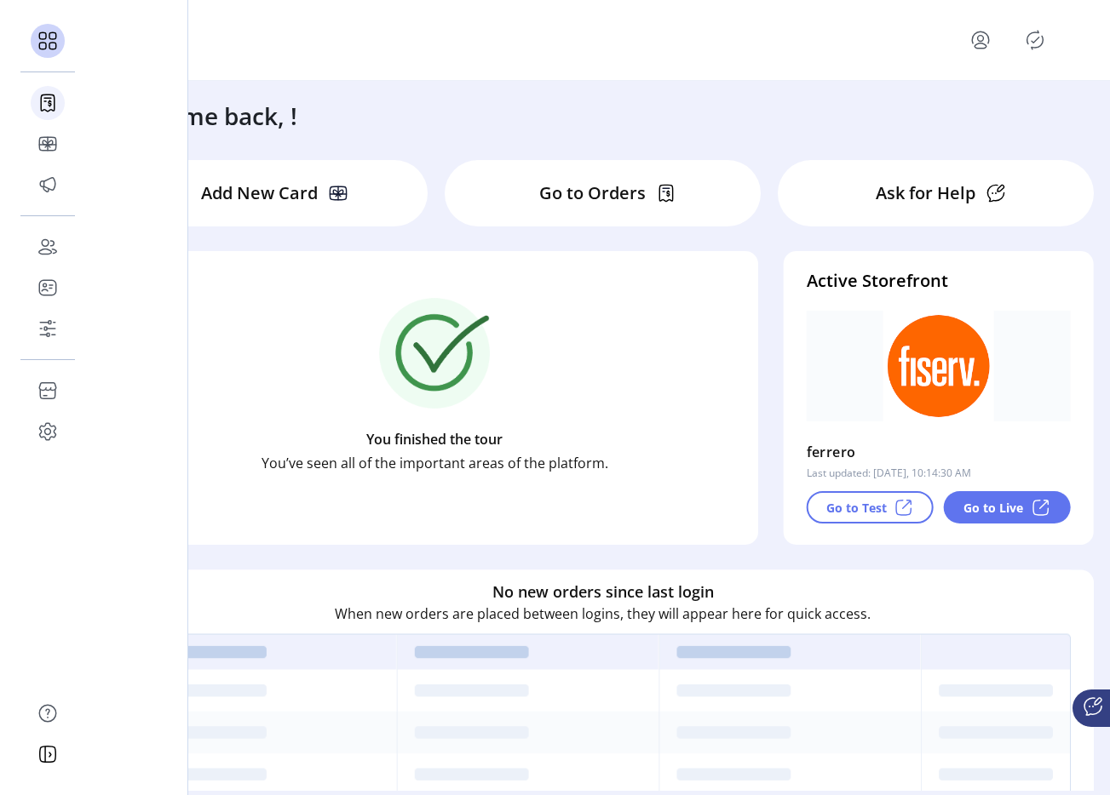
click at [52, 106] on div at bounding box center [48, 103] width 34 height 34
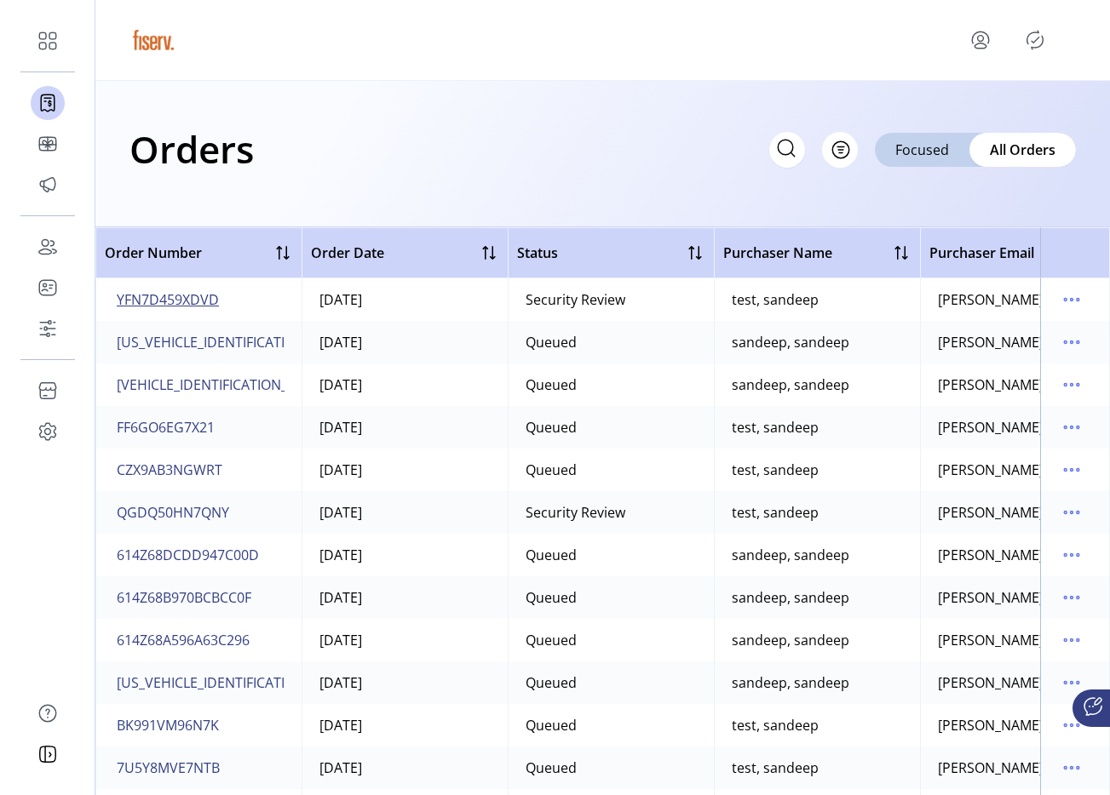
click at [190, 298] on span "YFN7D459XDVD" at bounding box center [168, 300] width 102 height 20
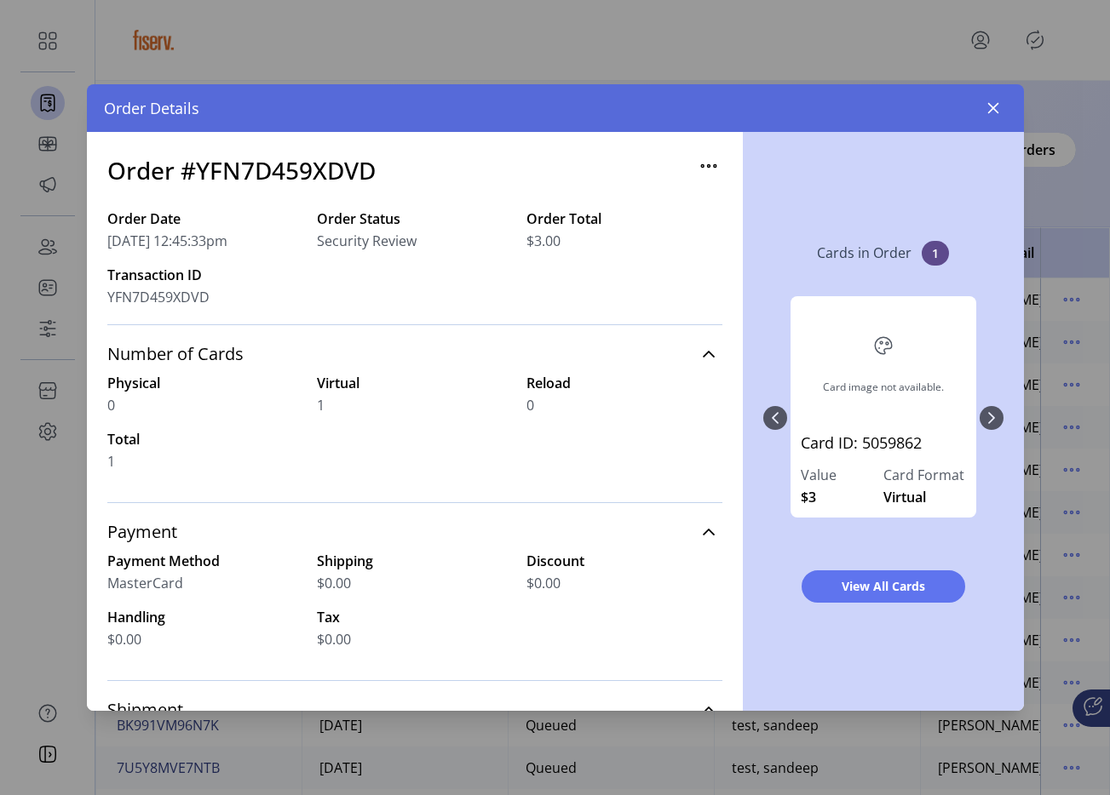
click at [317, 166] on h3 "Order #YFN7D459XDVD" at bounding box center [241, 170] width 268 height 36
copy h3 "YFN7D459XDVD"
click at [987, 109] on icon "button" at bounding box center [993, 108] width 14 height 14
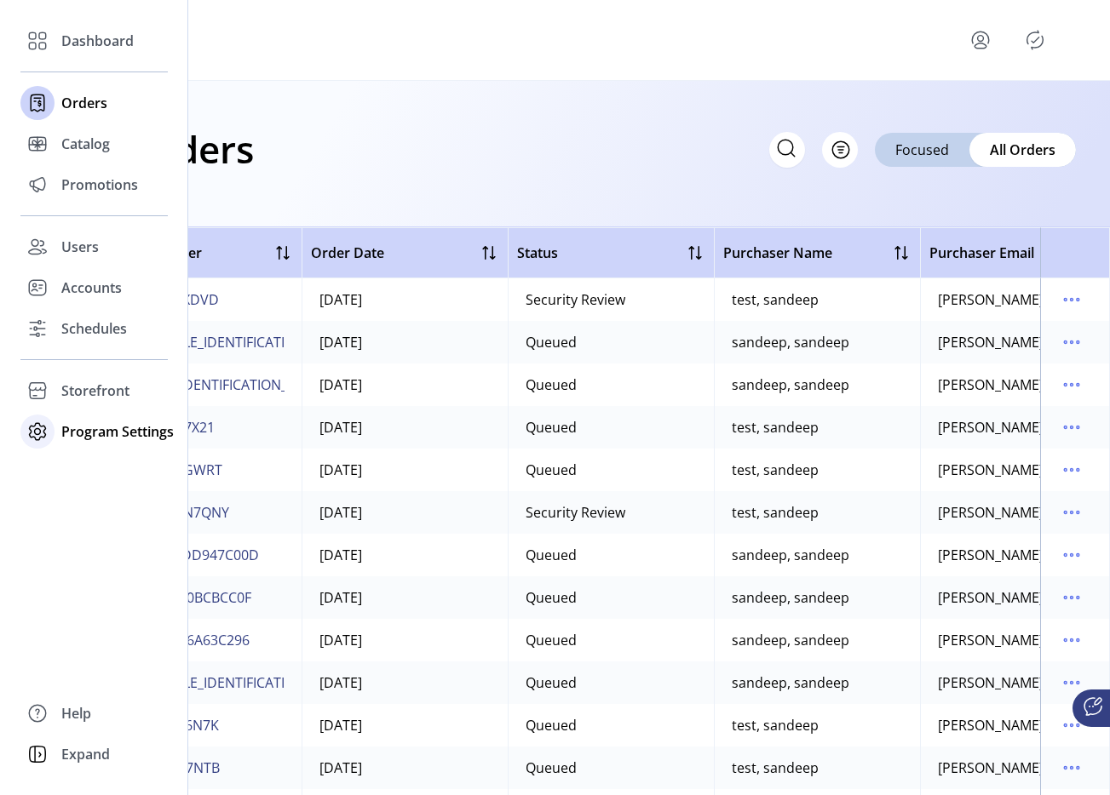
click at [49, 433] on icon at bounding box center [37, 431] width 27 height 27
click at [77, 456] on span "Templates" at bounding box center [94, 466] width 67 height 20
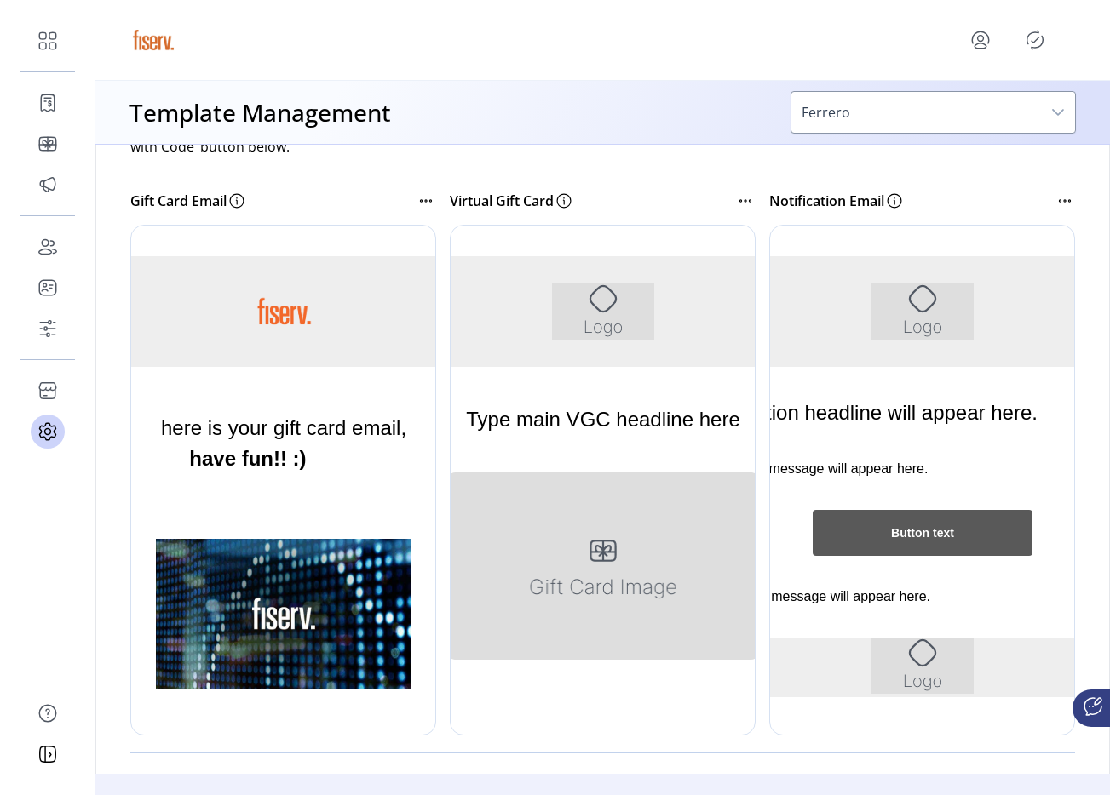
scroll to position [301, 0]
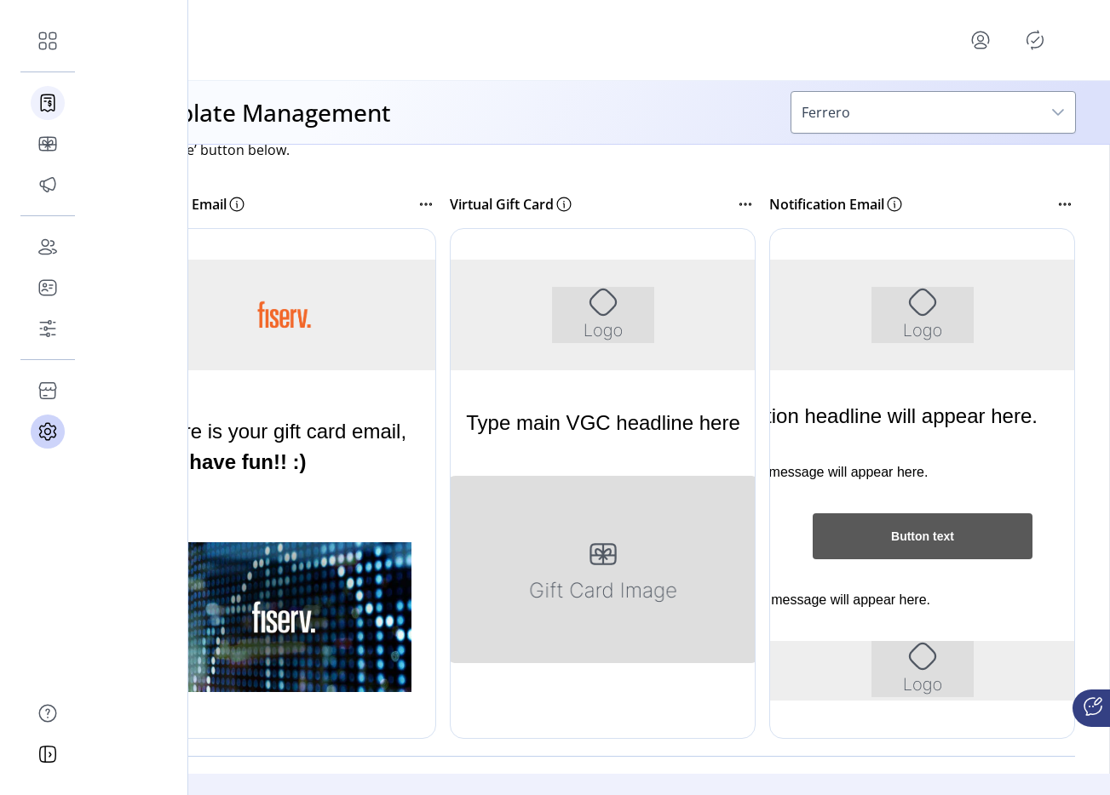
click at [48, 94] on icon at bounding box center [47, 102] width 27 height 27
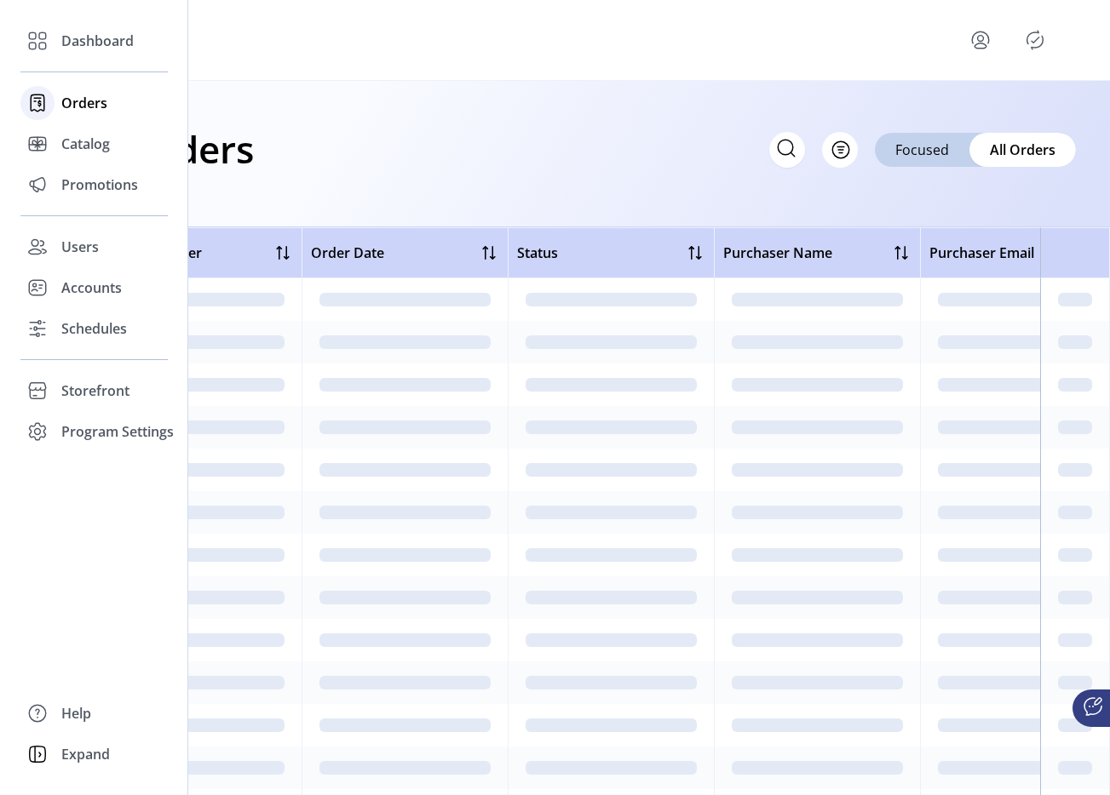
click at [43, 95] on icon at bounding box center [38, 103] width 14 height 16
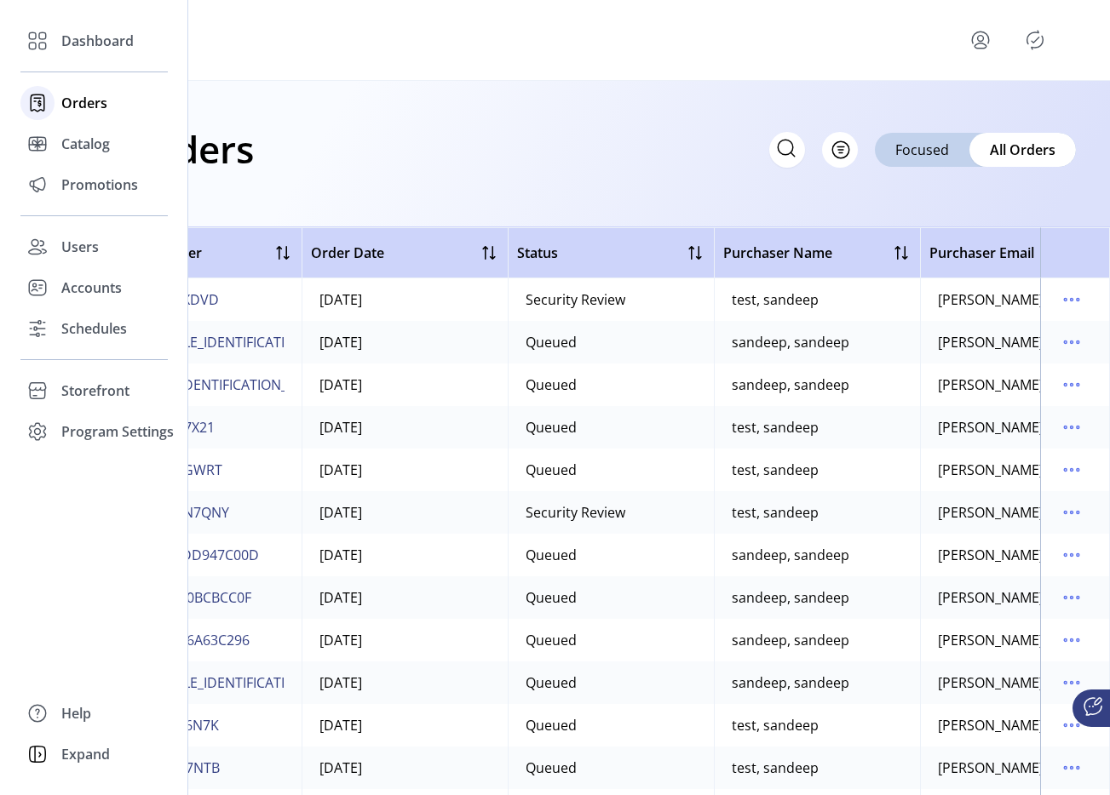
click at [34, 101] on icon at bounding box center [35, 101] width 2 height 0
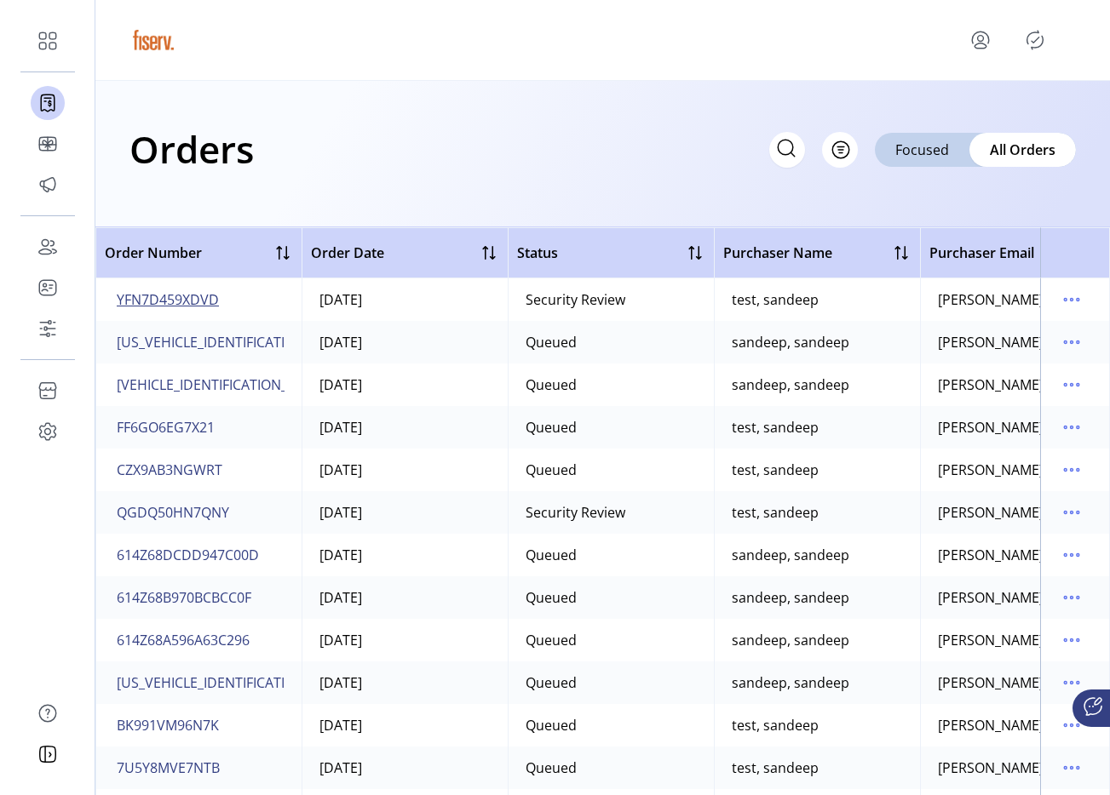
click at [198, 296] on span "YFN7D459XDVD" at bounding box center [168, 300] width 102 height 20
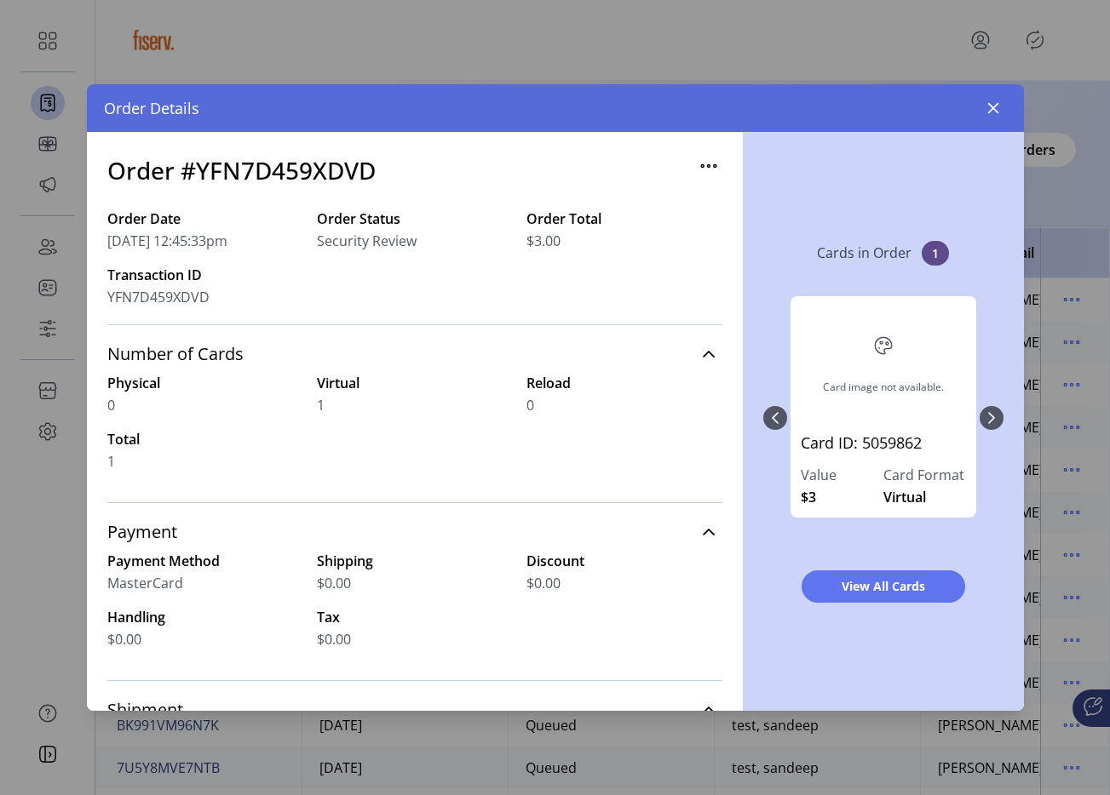
click at [351, 176] on h3 "Order #YFN7D459XDVD" at bounding box center [241, 170] width 268 height 36
copy h3 "YFN7D459XDVD"
click at [990, 108] on icon "button" at bounding box center [993, 108] width 14 height 14
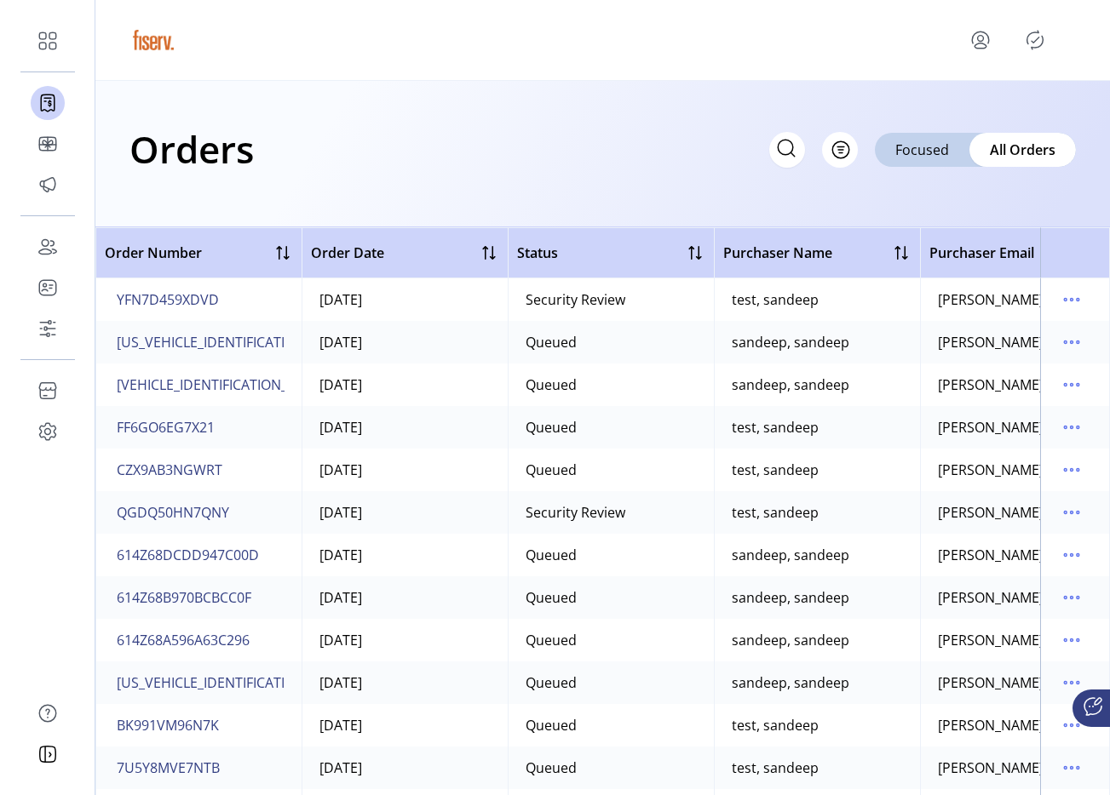
click at [984, 42] on icon "menu" at bounding box center [980, 39] width 27 height 27
click at [1023, 118] on span "Sign Out" at bounding box center [1021, 114] width 128 height 14
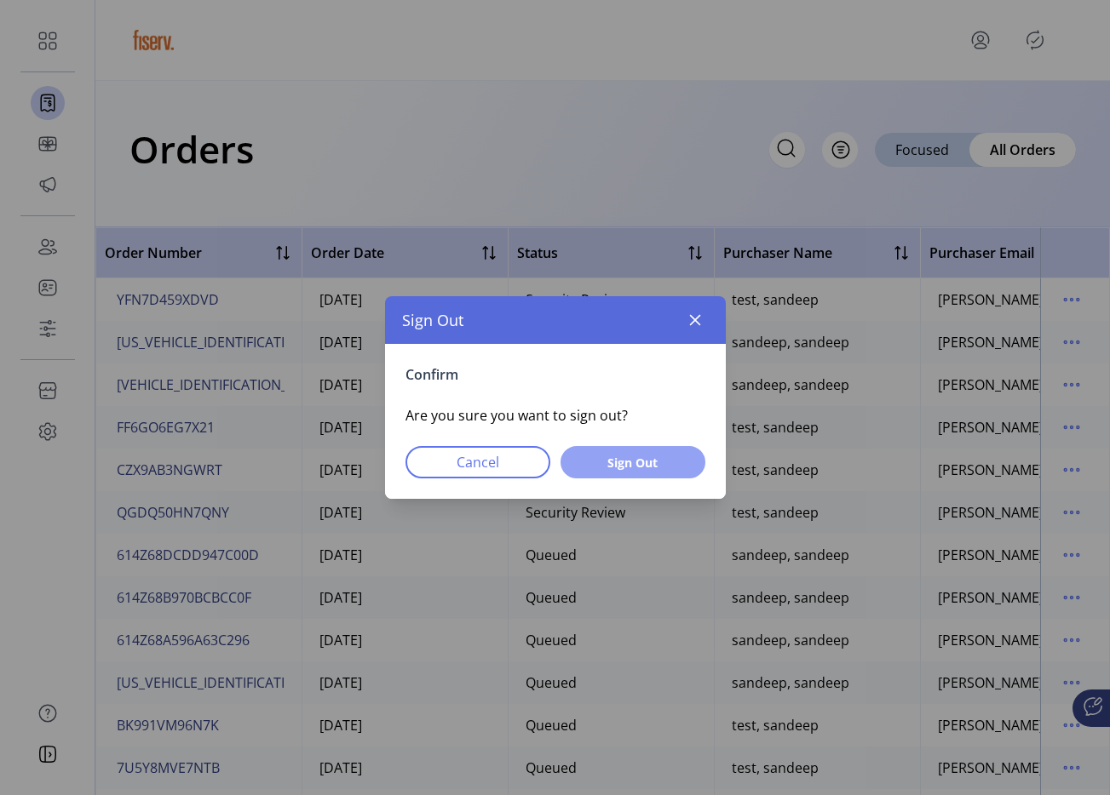
click at [680, 463] on span "Sign Out" at bounding box center [633, 463] width 100 height 18
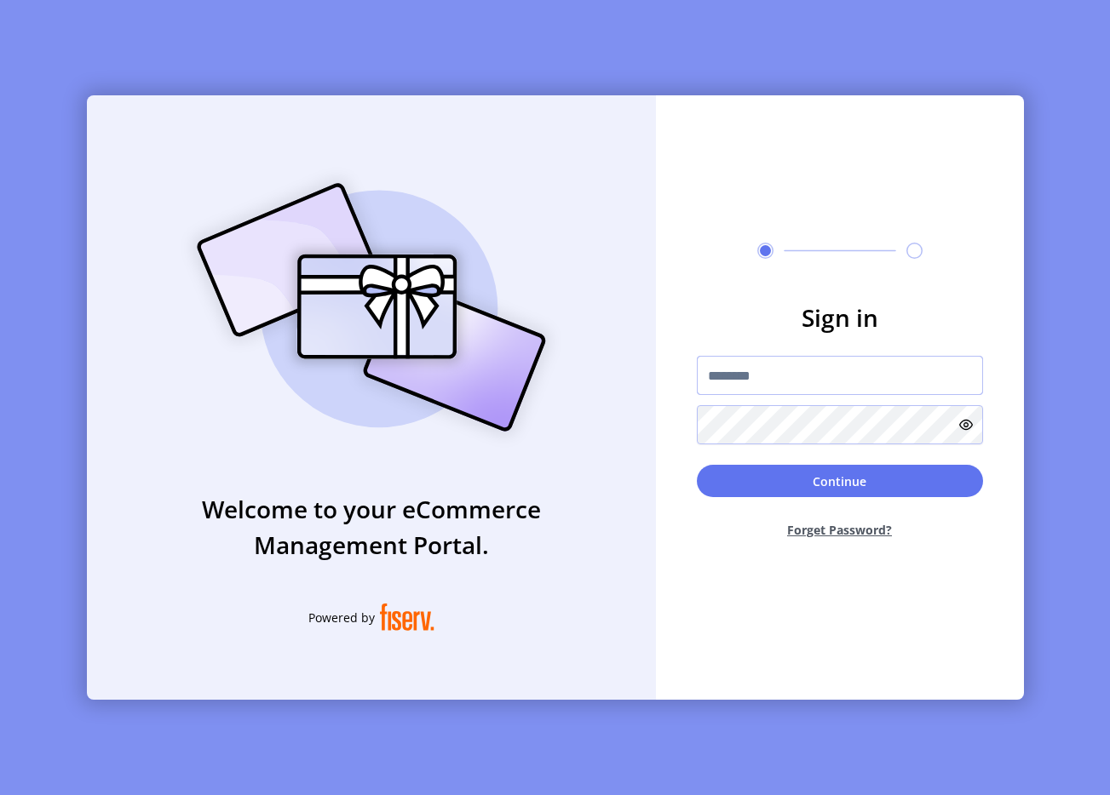
click at [823, 380] on input "text" at bounding box center [840, 375] width 286 height 39
type input "**********"
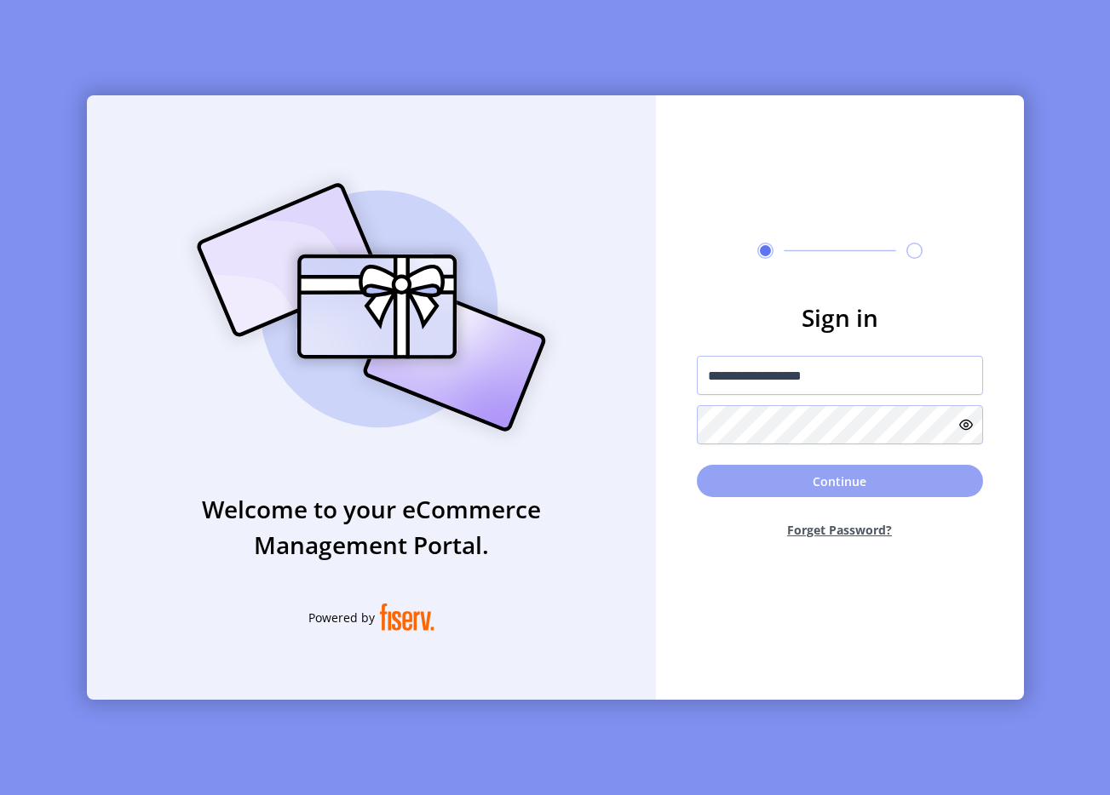
click at [815, 483] on button "Continue" at bounding box center [840, 481] width 286 height 32
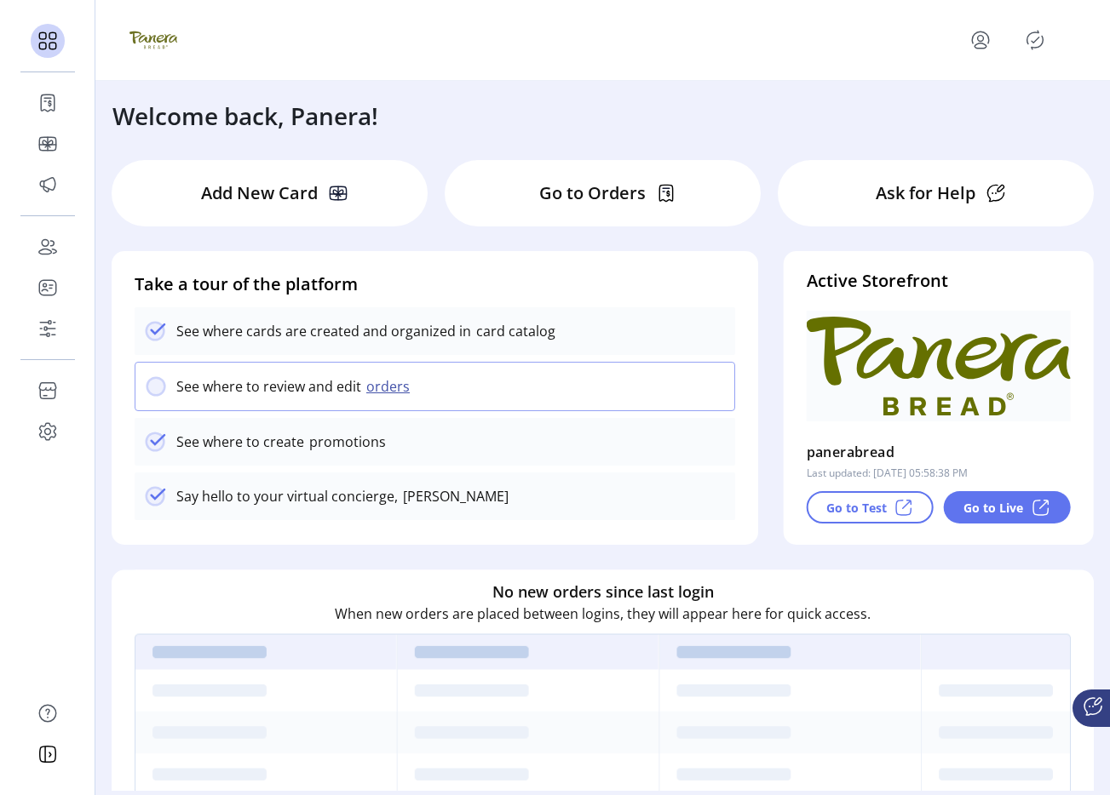
click at [1023, 523] on div "Go to Live" at bounding box center [1007, 507] width 127 height 32
click at [989, 49] on icon "menu" at bounding box center [980, 39] width 27 height 27
click at [988, 108] on span "Sign Out" at bounding box center [1021, 114] width 128 height 14
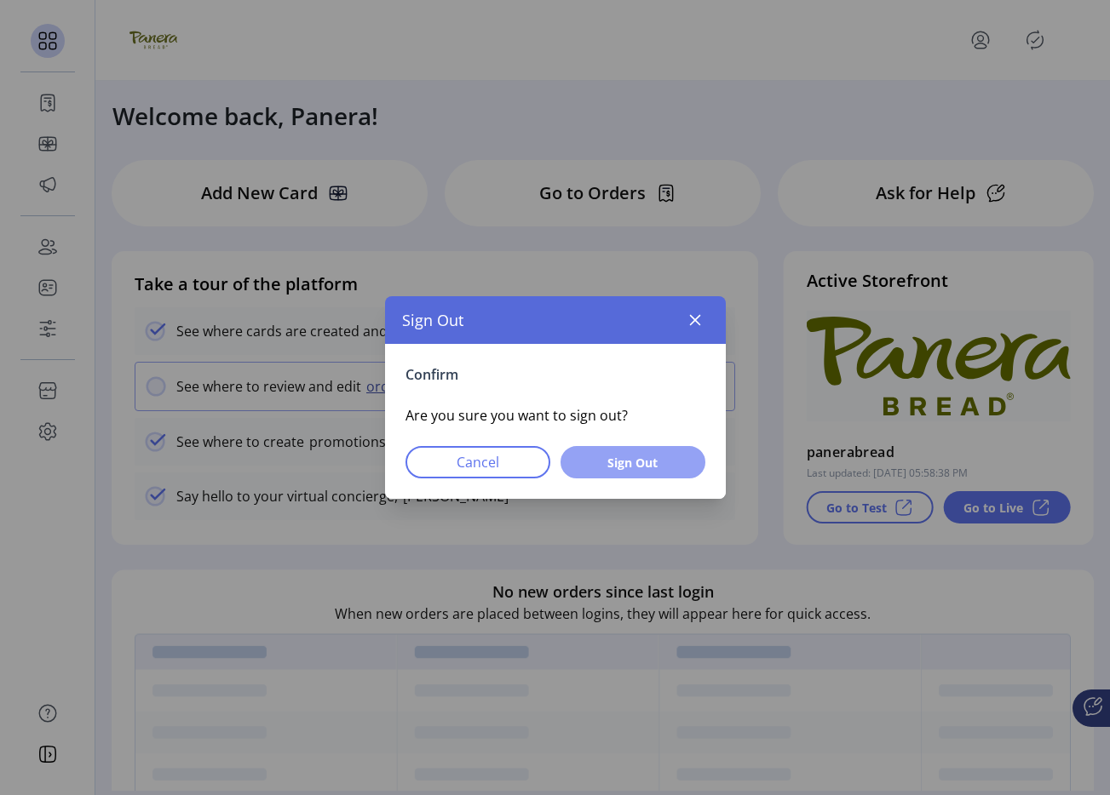
click at [609, 457] on span "Sign Out" at bounding box center [633, 463] width 100 height 18
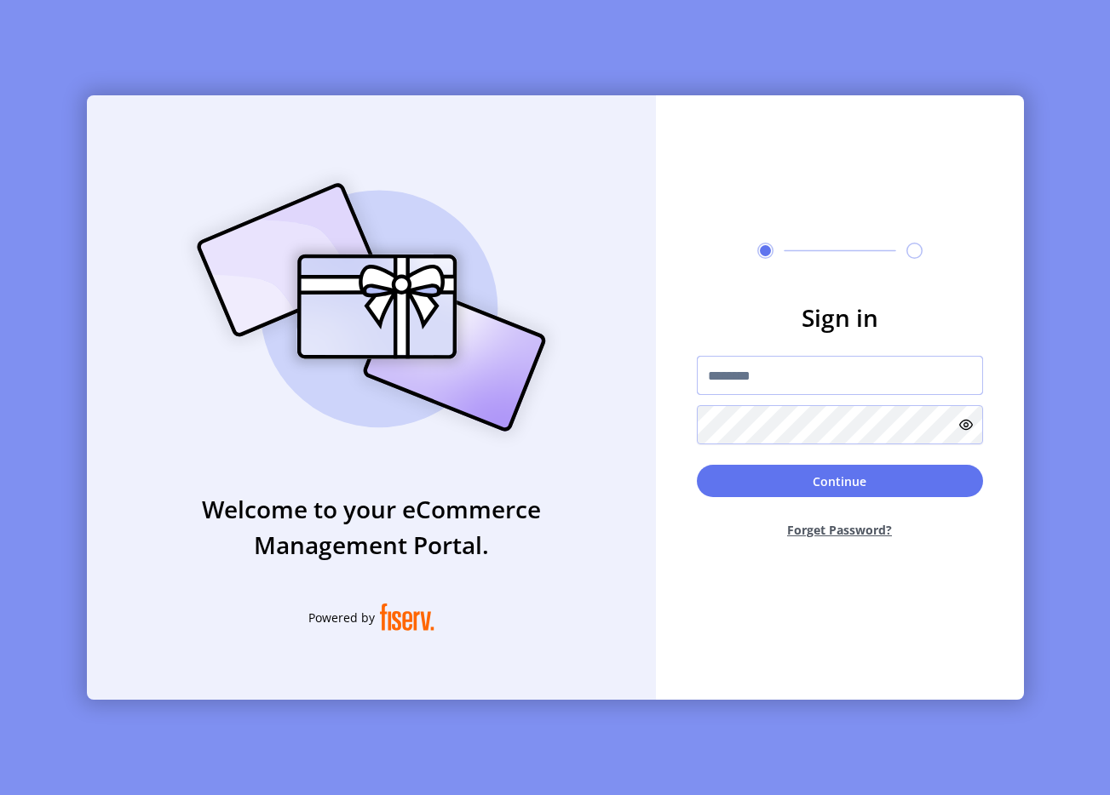
click at [722, 382] on input "text" at bounding box center [840, 375] width 286 height 39
type input "**********"
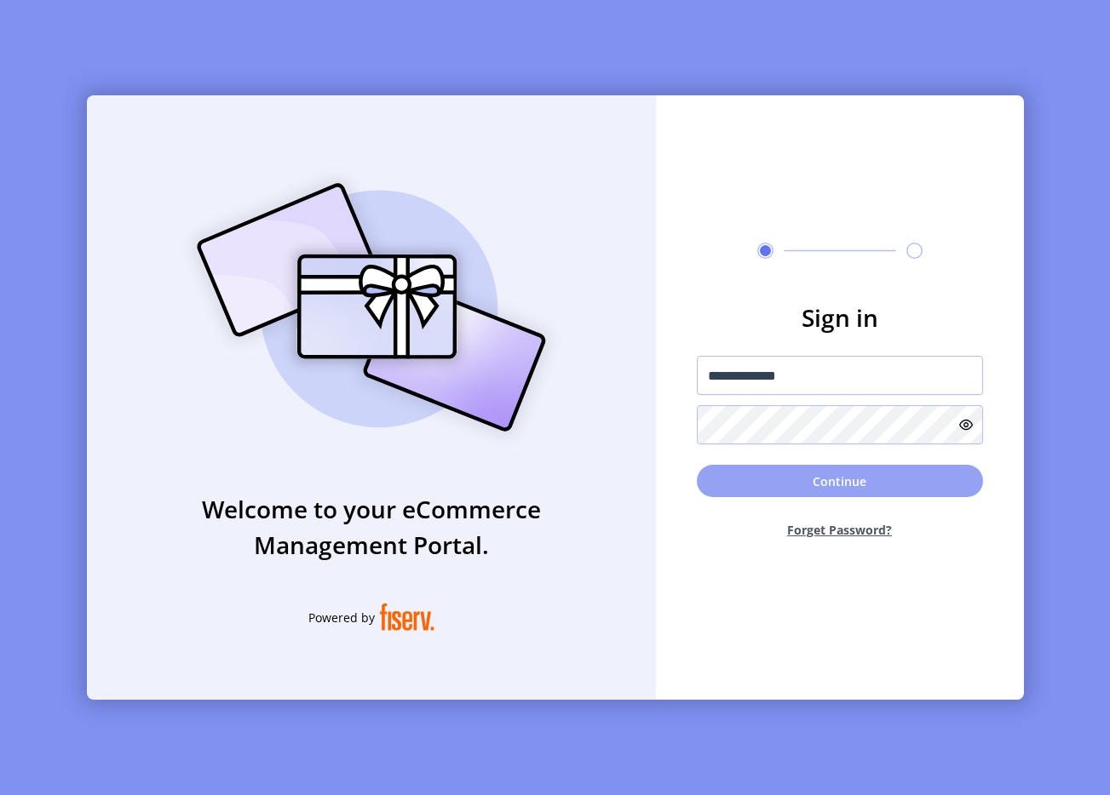
click at [839, 496] on button "Continue" at bounding box center [840, 481] width 286 height 32
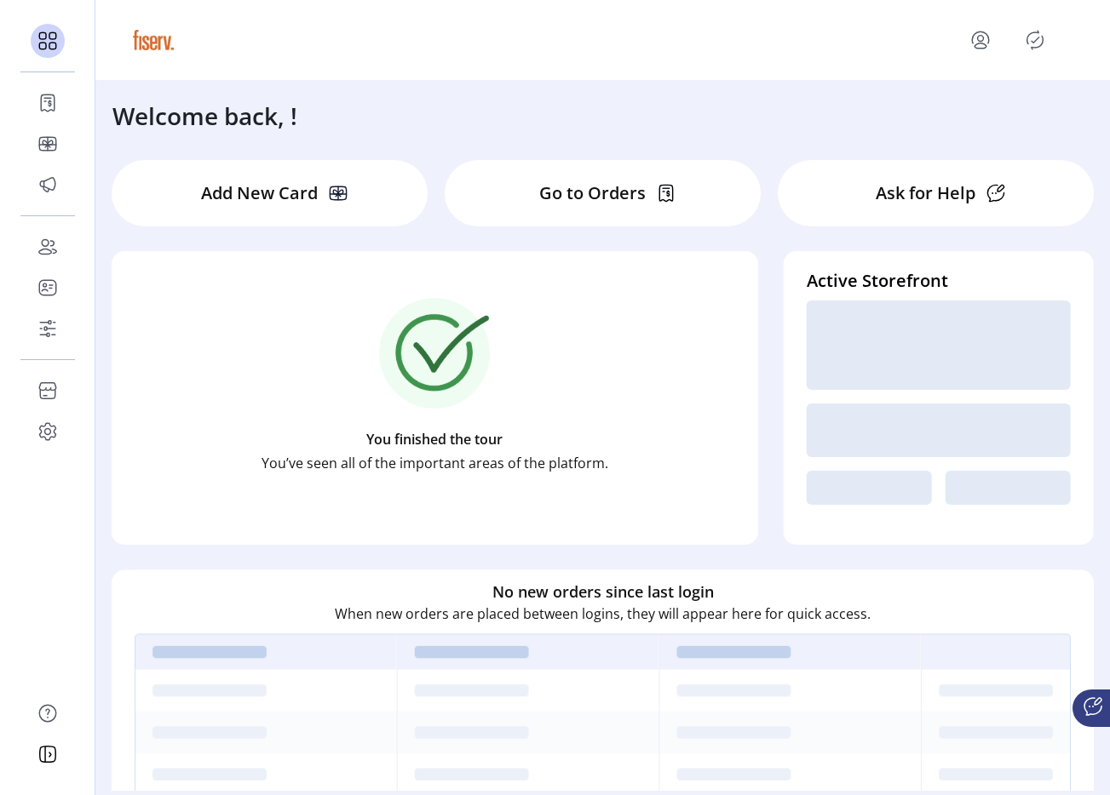
click at [981, 32] on icon "menu" at bounding box center [980, 38] width 16 height 12
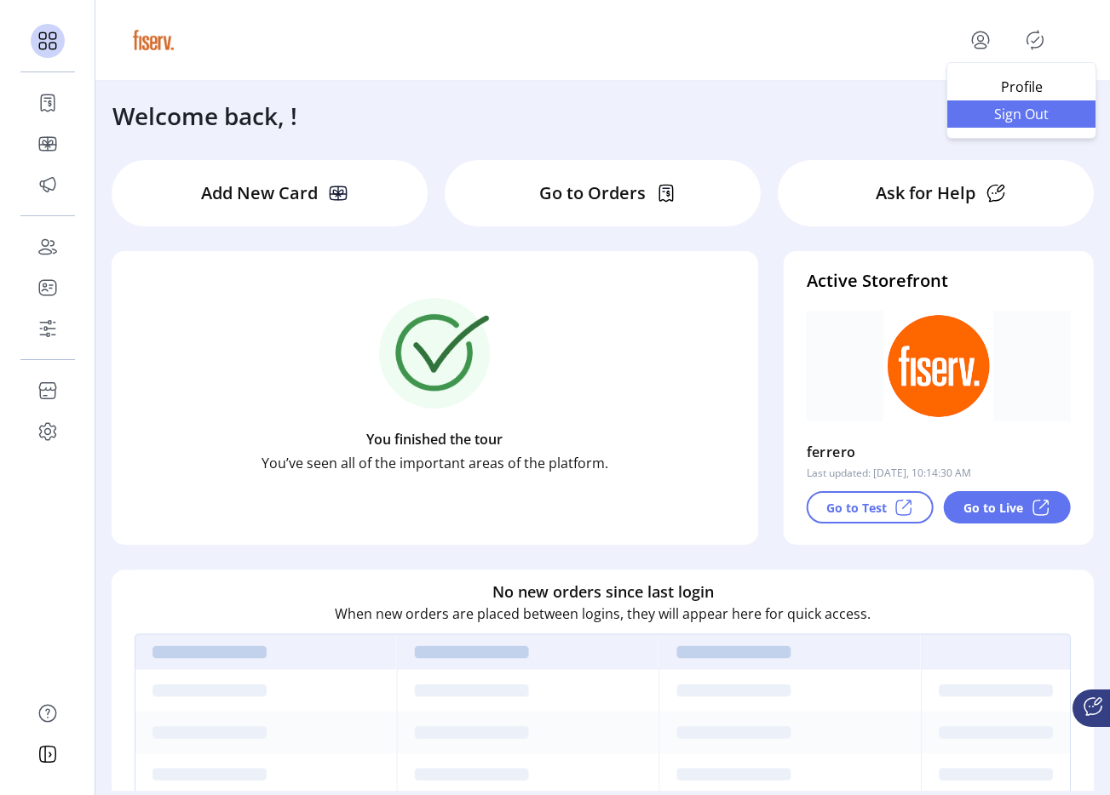
click at [988, 108] on span "Sign Out" at bounding box center [1021, 114] width 128 height 14
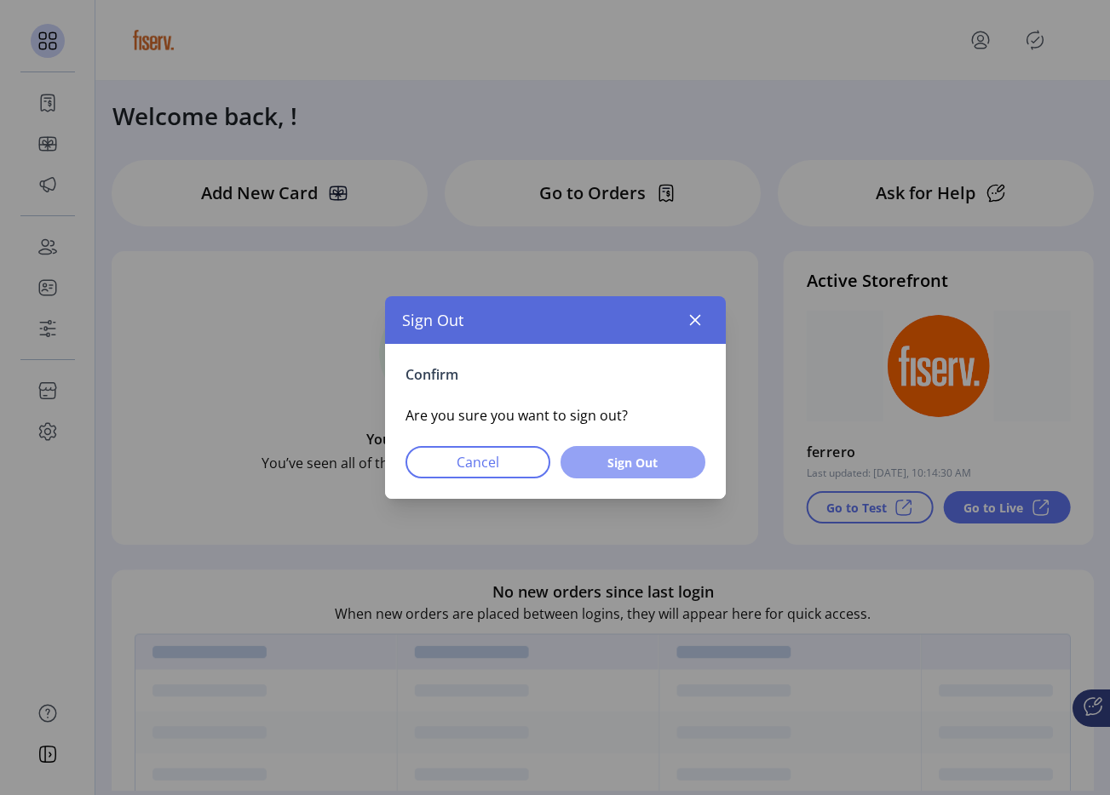
click at [646, 446] on button "Sign Out" at bounding box center [632, 462] width 145 height 32
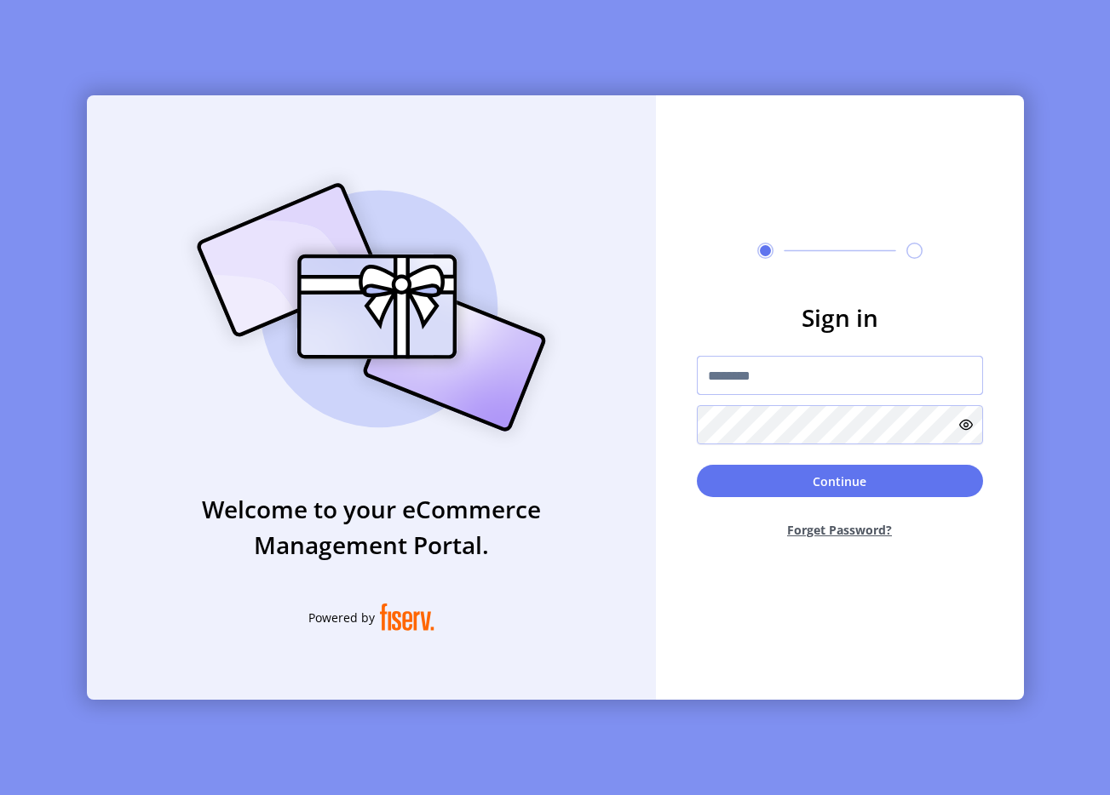
click at [730, 370] on input "text" at bounding box center [840, 375] width 286 height 39
type input "**********"
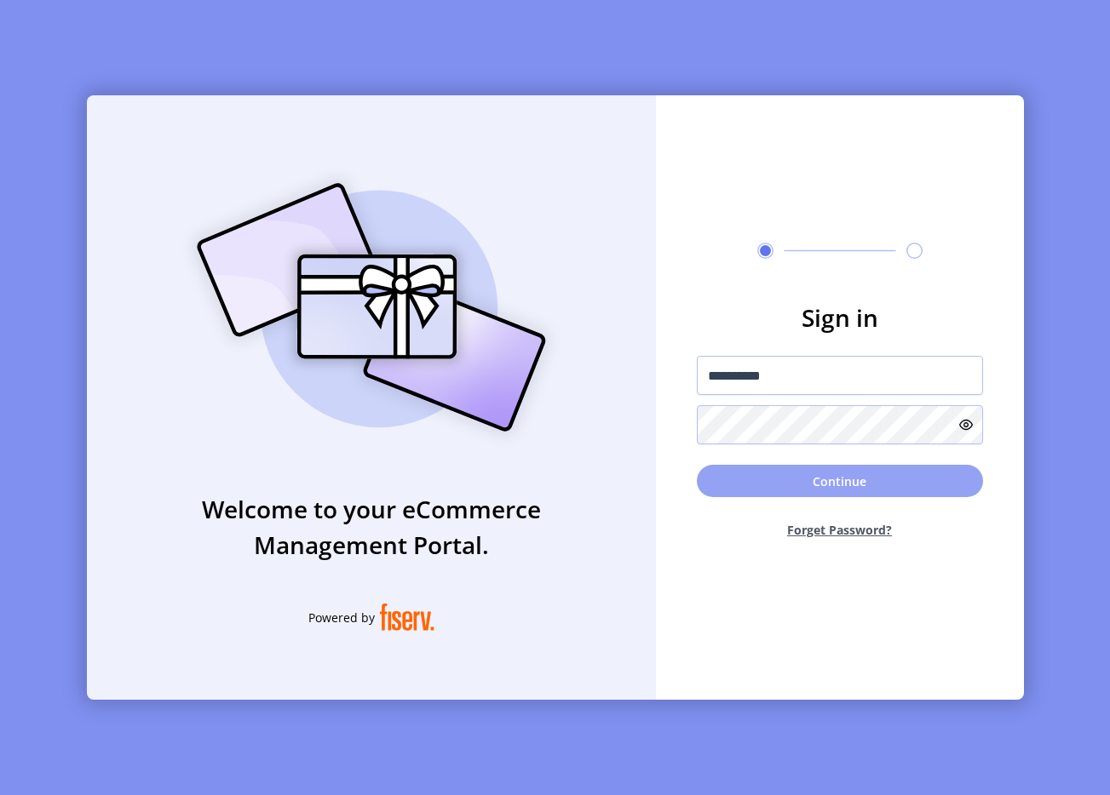
click at [839, 472] on button "Continue" at bounding box center [840, 481] width 286 height 32
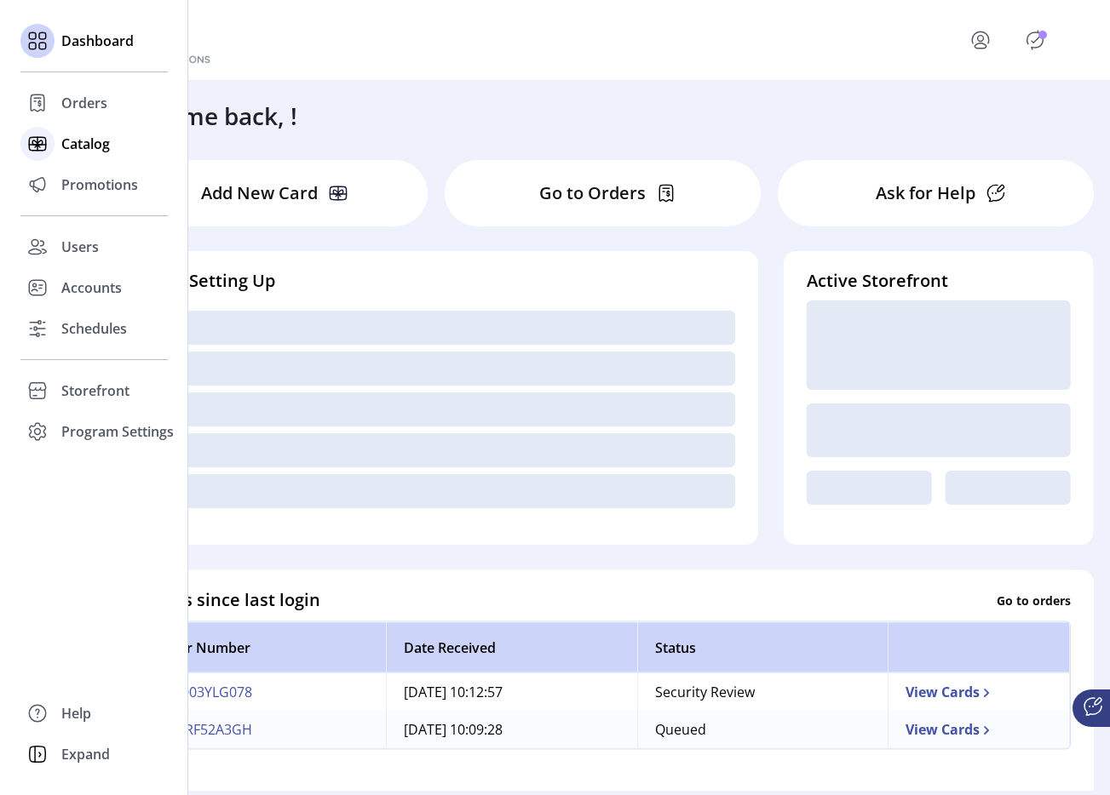
click at [26, 123] on div at bounding box center [37, 143] width 34 height 41
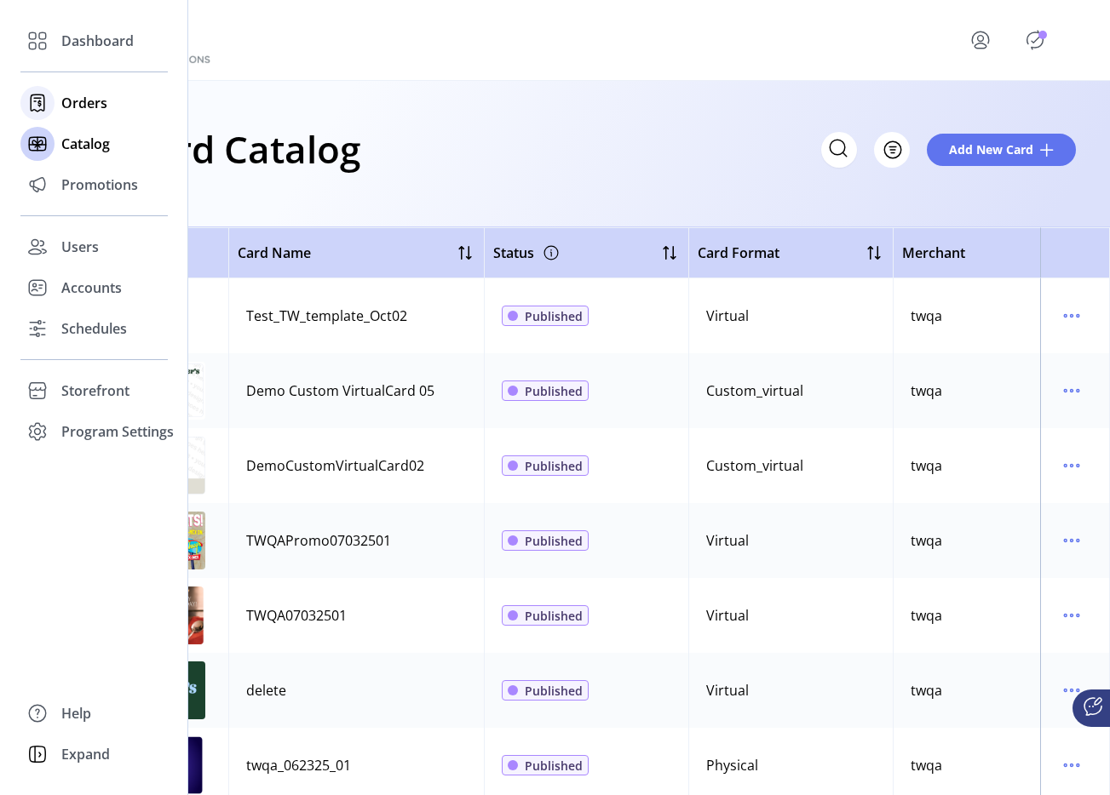
click at [44, 98] on icon at bounding box center [37, 102] width 27 height 27
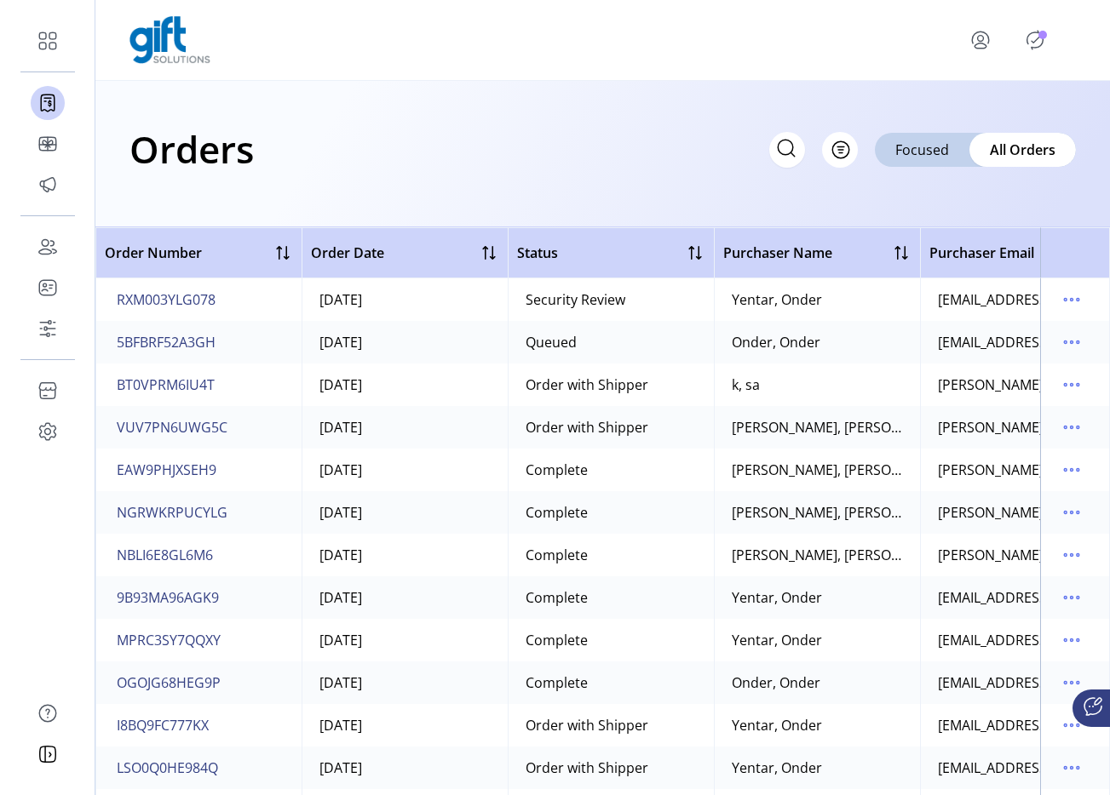
click at [788, 145] on icon at bounding box center [785, 148] width 27 height 27
type input "*******"
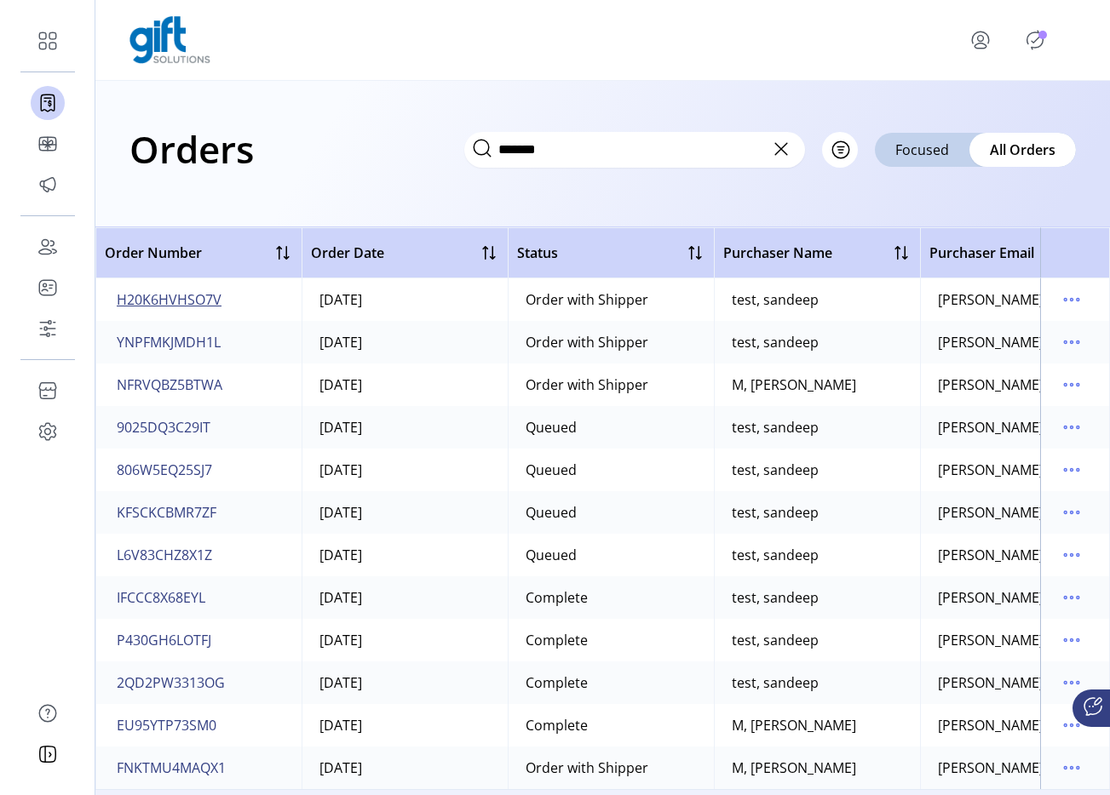
click at [198, 303] on span "H20K6HVHSO7V" at bounding box center [169, 300] width 105 height 20
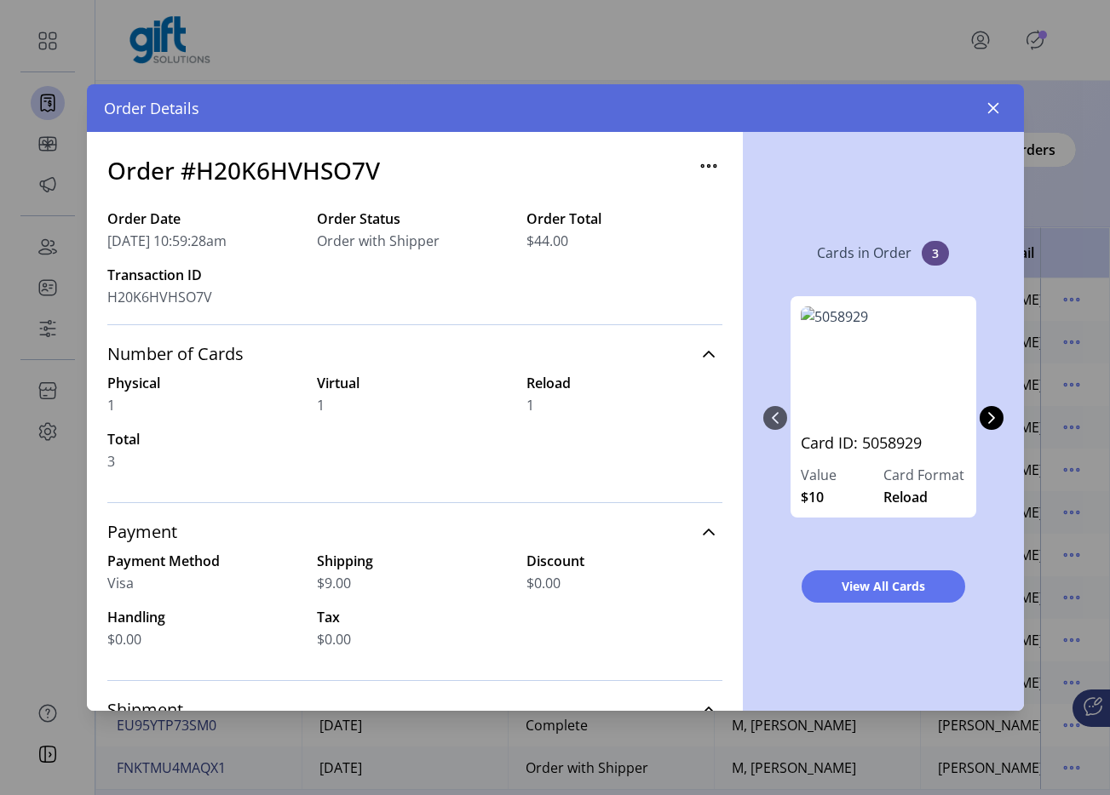
click at [311, 174] on h3 "Order #H20K6HVHSO7V" at bounding box center [243, 170] width 273 height 36
copy h3 "H20K6HVHSO7V"
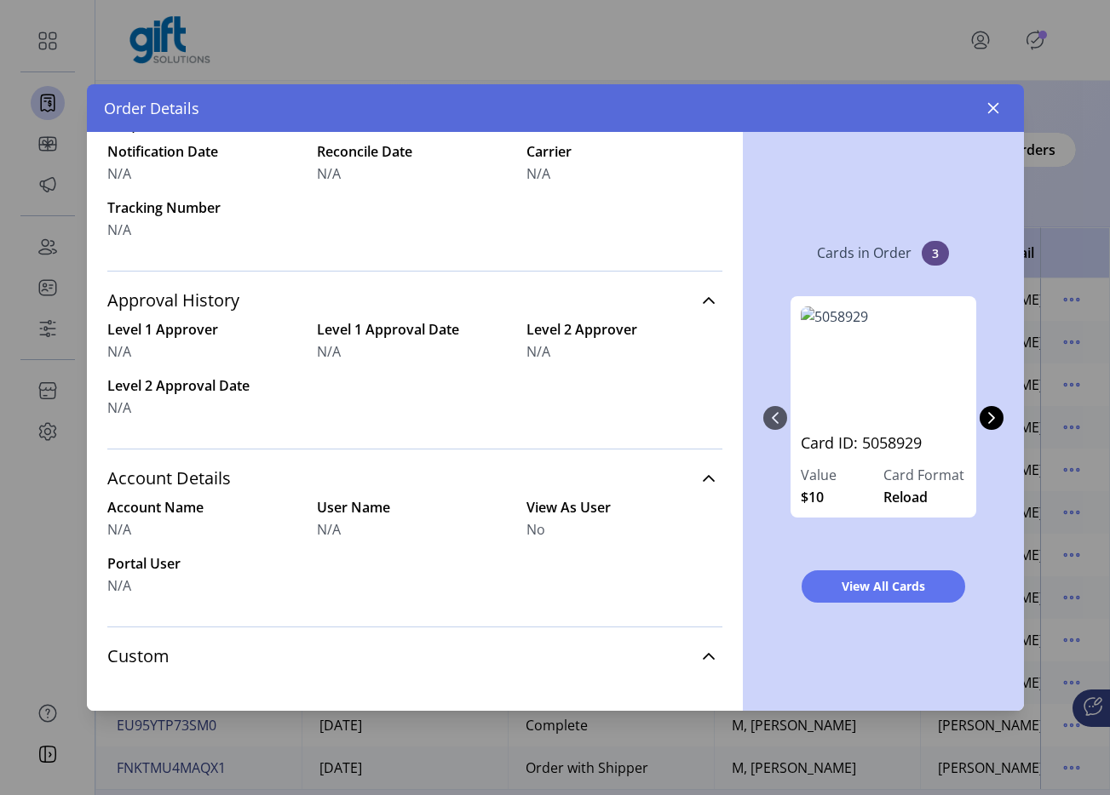
scroll to position [620, 0]
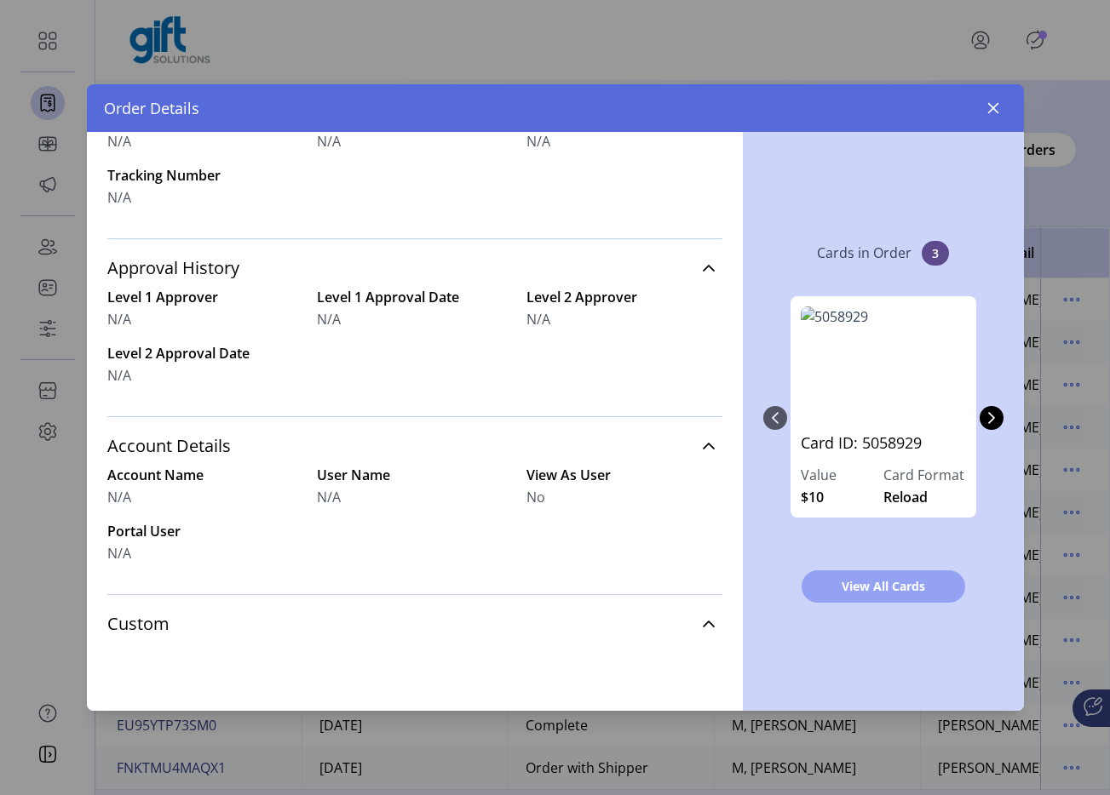
click at [836, 600] on button "View All Cards" at bounding box center [883, 587] width 164 height 32
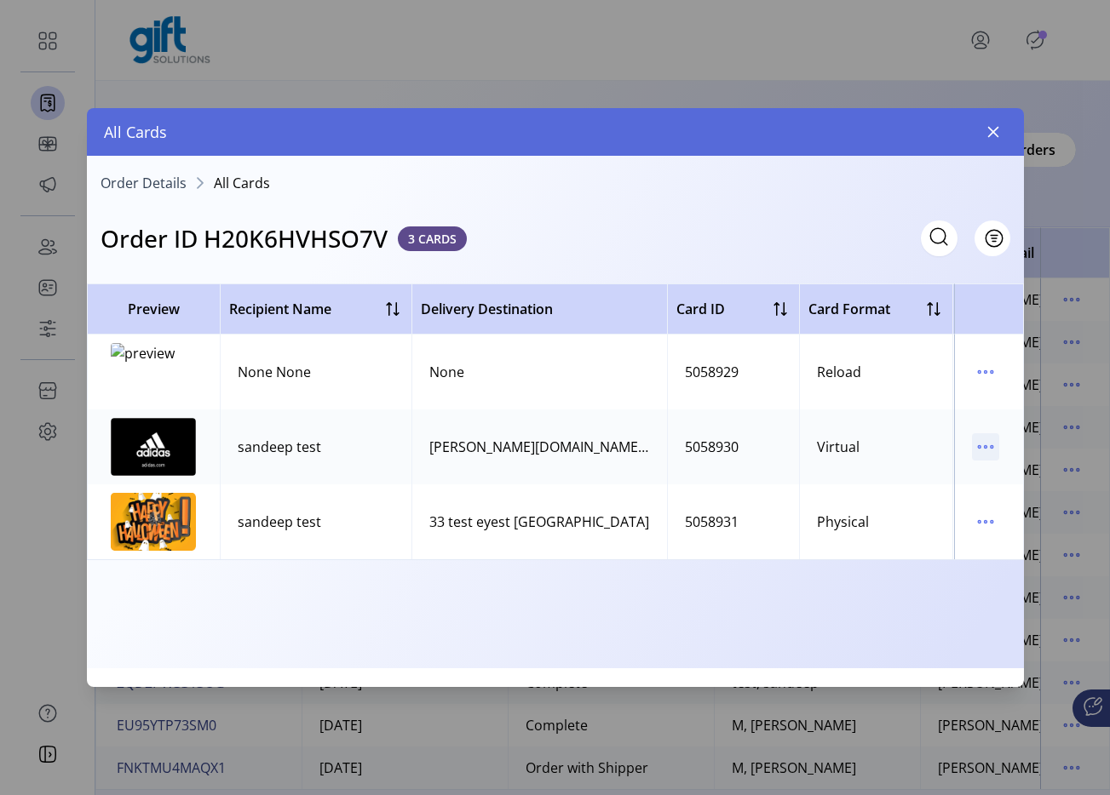
click at [996, 448] on icon "menu" at bounding box center [985, 446] width 27 height 27
click at [911, 473] on span "View Card Details" at bounding box center [913, 480] width 141 height 14
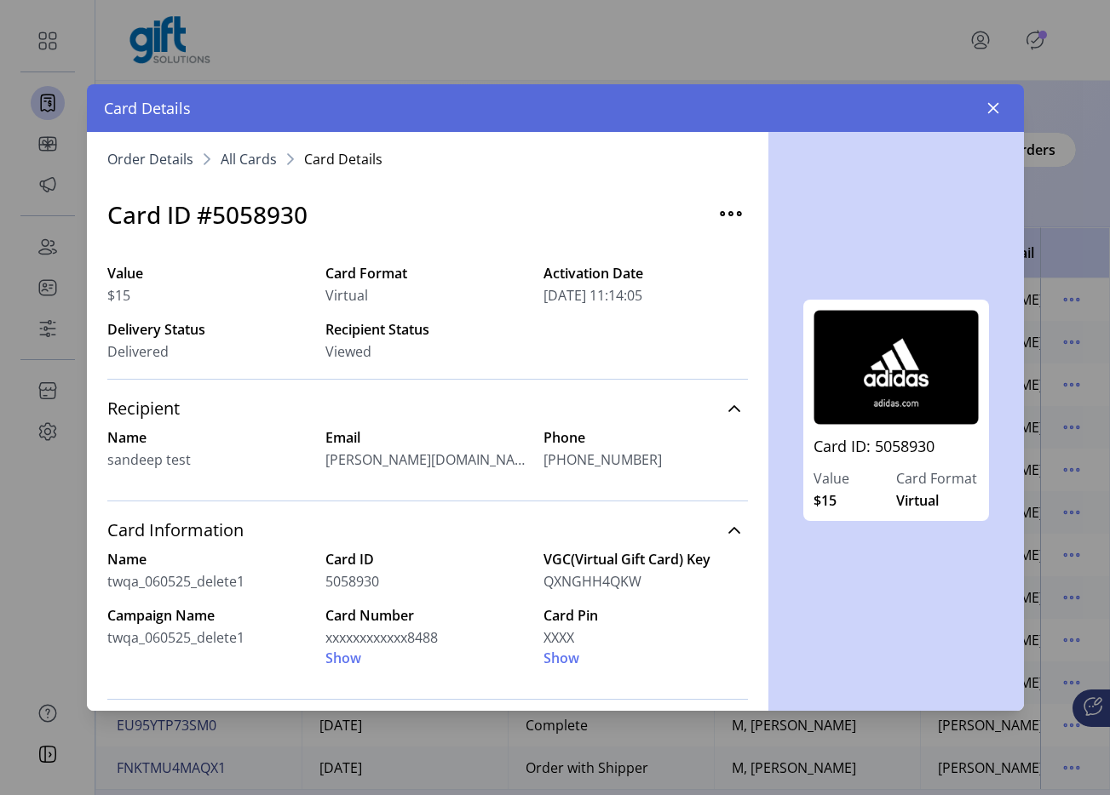
click at [456, 453] on span "sandeepkumar.ma@fiserv.com" at bounding box center [427, 460] width 204 height 20
copy span "sandeepkumar.ma@fiserv.com"
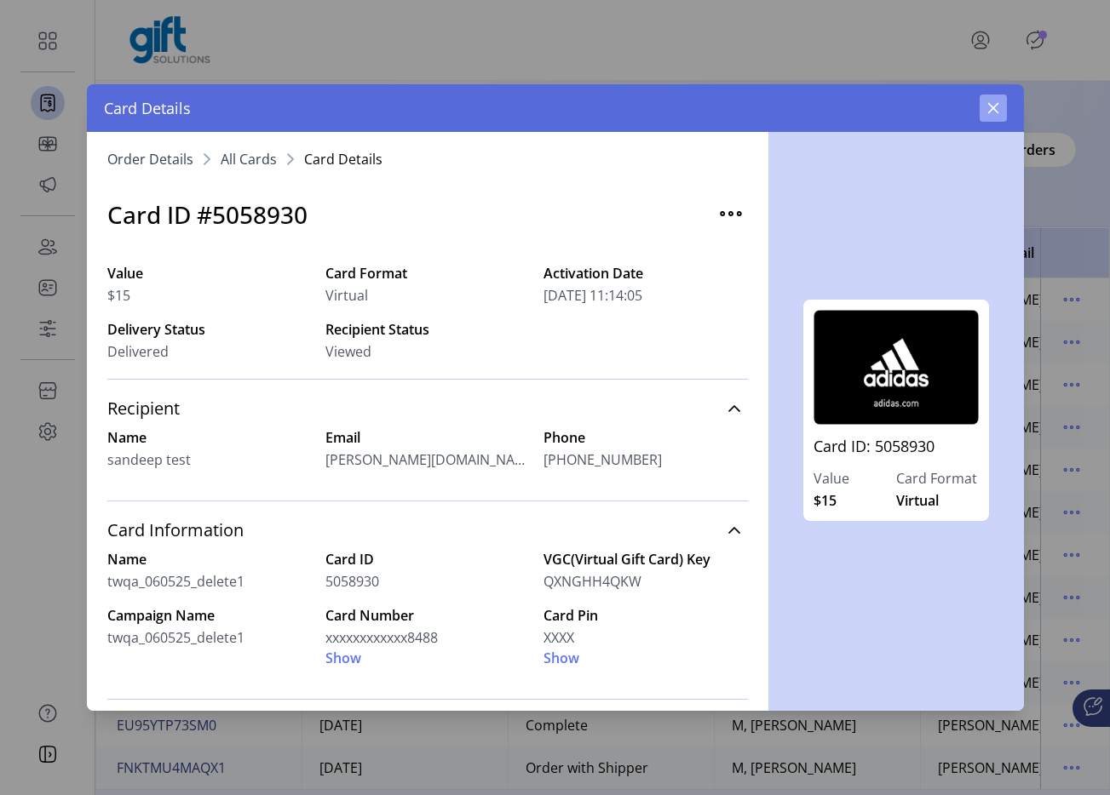
click at [990, 113] on icon "button" at bounding box center [993, 108] width 14 height 14
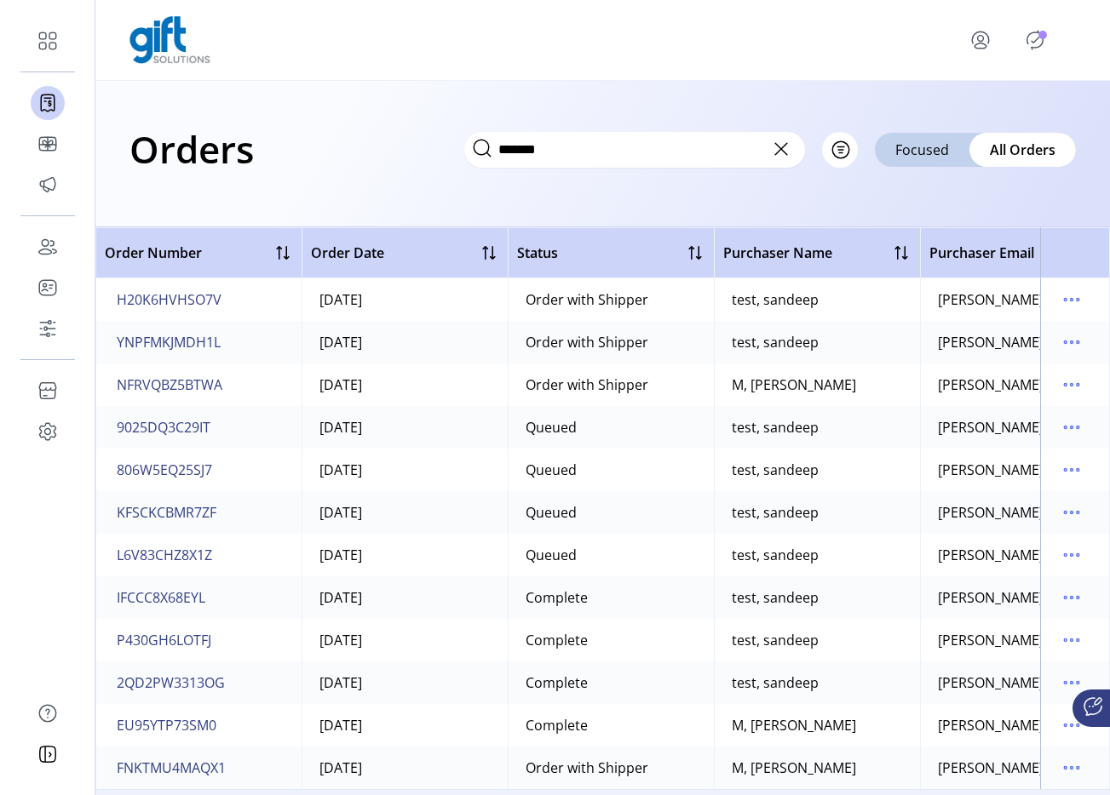
click at [437, 163] on div "Orders ******* Filter Focused All Orders" at bounding box center [602, 149] width 946 height 60
click at [193, 299] on span "H20K6HVHSO7V" at bounding box center [169, 300] width 105 height 20
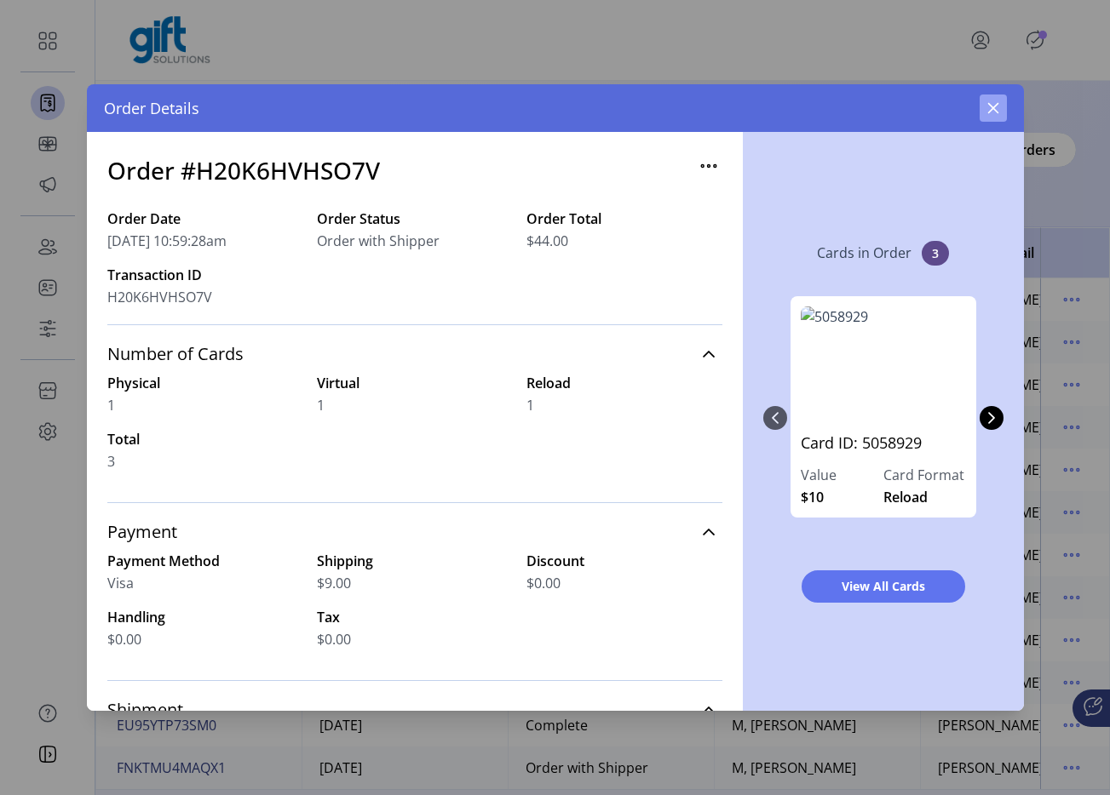
click at [981, 111] on button "button" at bounding box center [992, 108] width 27 height 27
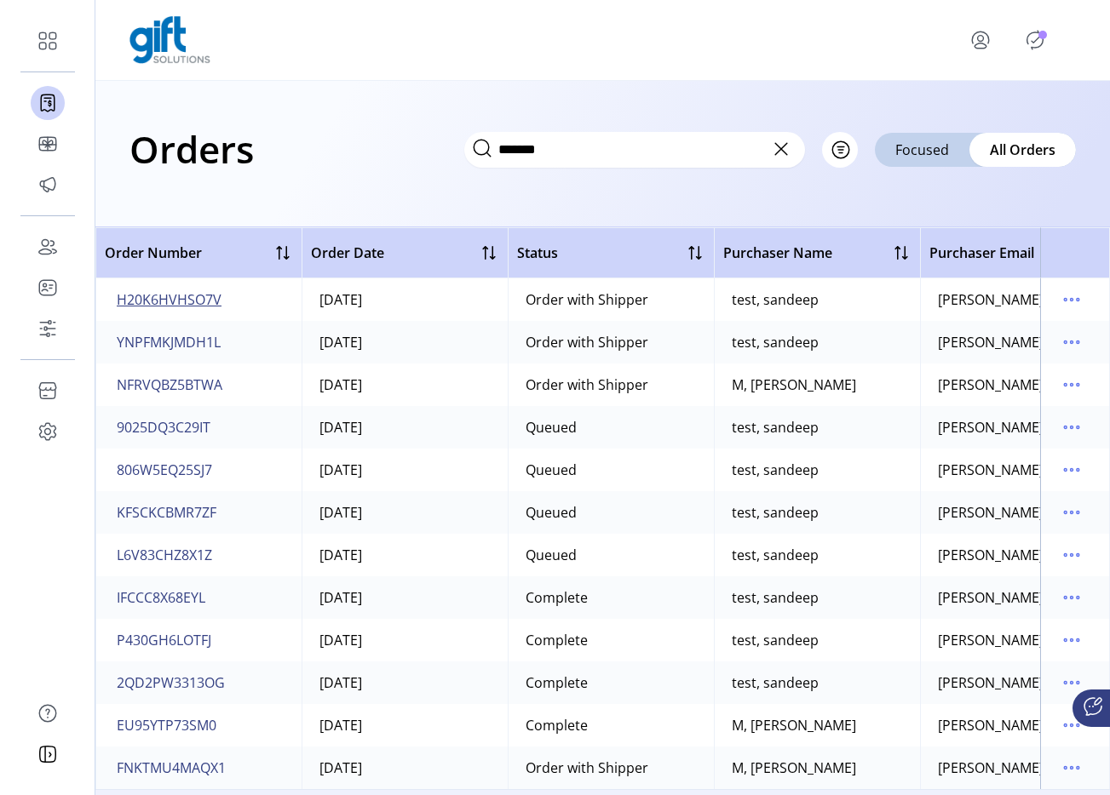
click at [196, 296] on span "H20K6HVHSO7V" at bounding box center [169, 300] width 105 height 20
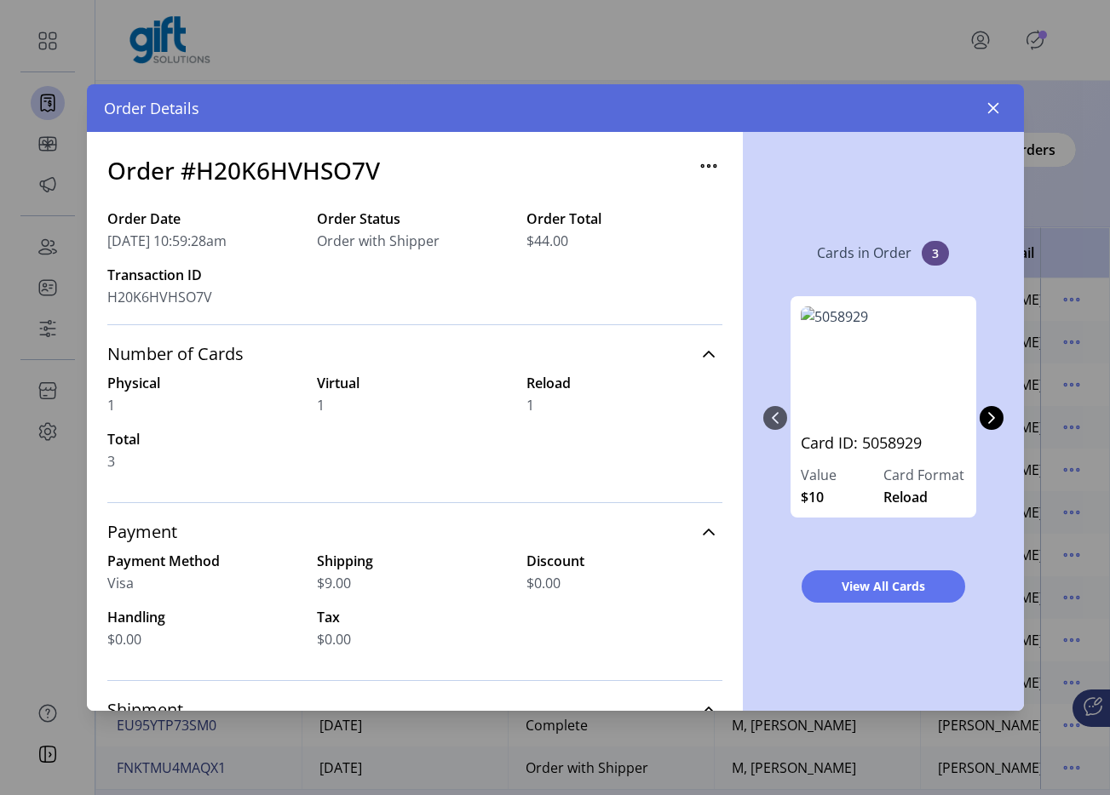
click at [300, 168] on h3 "Order #H20K6HVHSO7V" at bounding box center [243, 170] width 273 height 36
copy h3 "H20K6HVHSO7V"
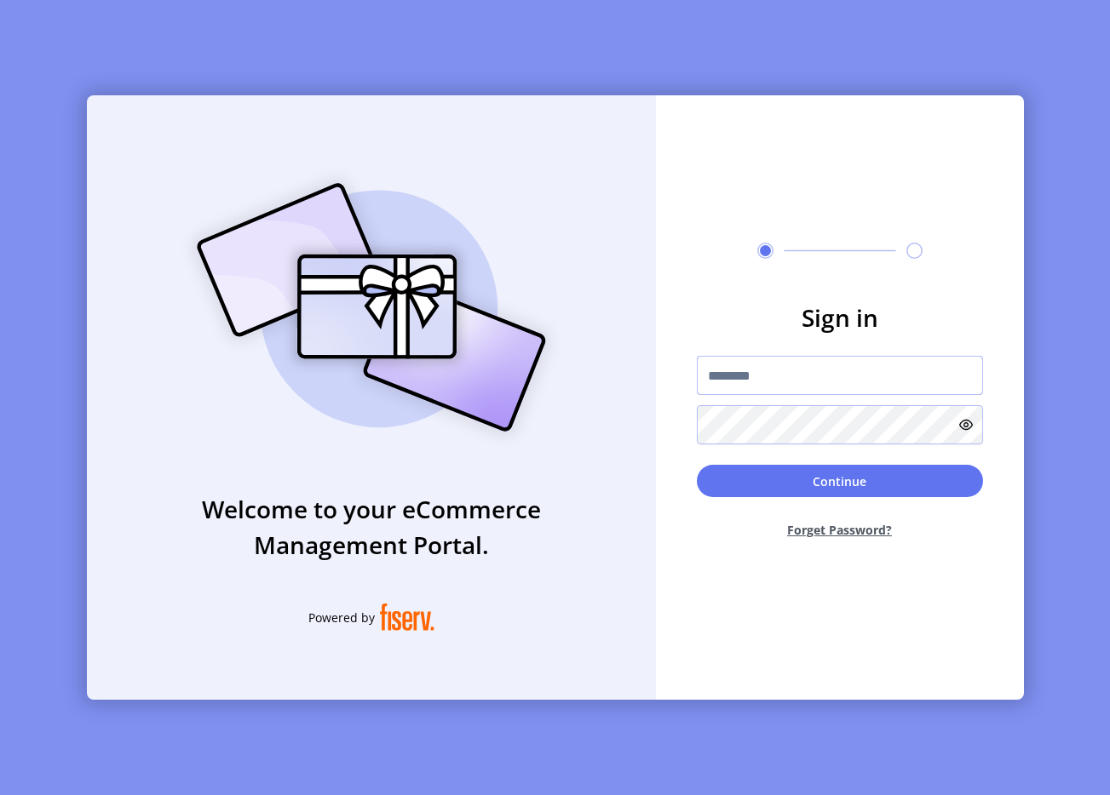
click at [765, 362] on input "text" at bounding box center [840, 375] width 286 height 39
click at [729, 362] on input "text" at bounding box center [840, 375] width 286 height 39
type input "**********"
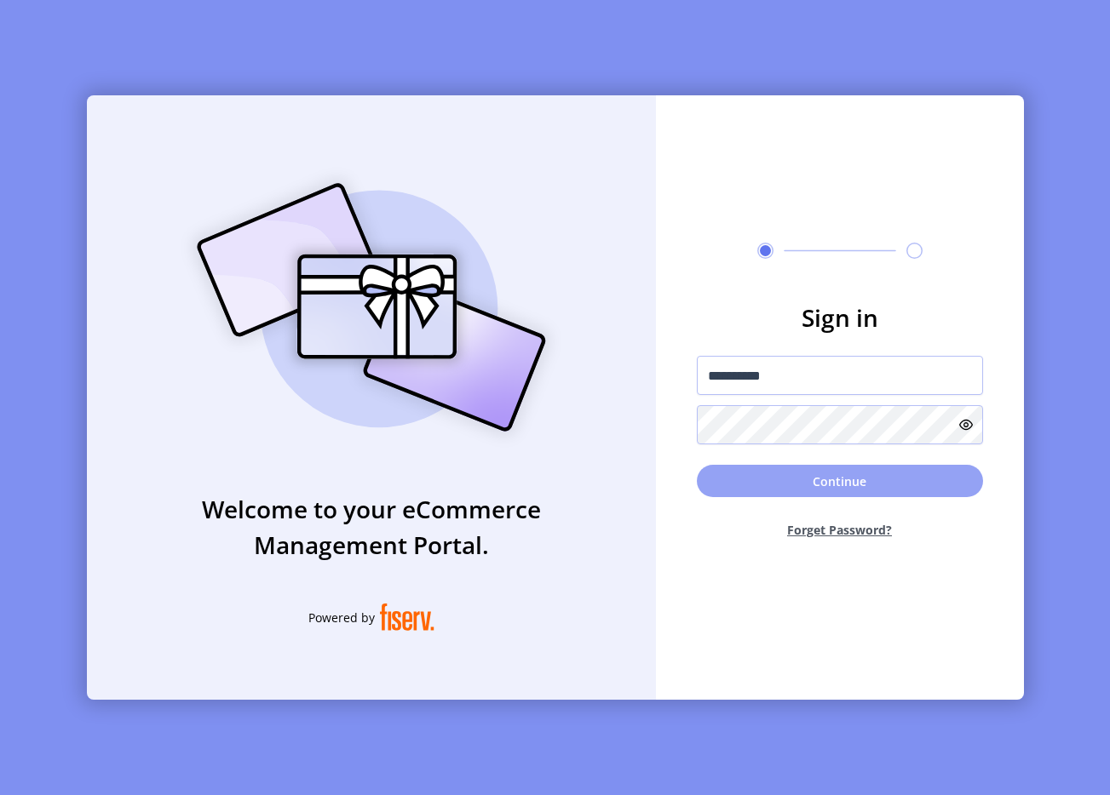
click at [843, 487] on button "Continue" at bounding box center [840, 481] width 286 height 32
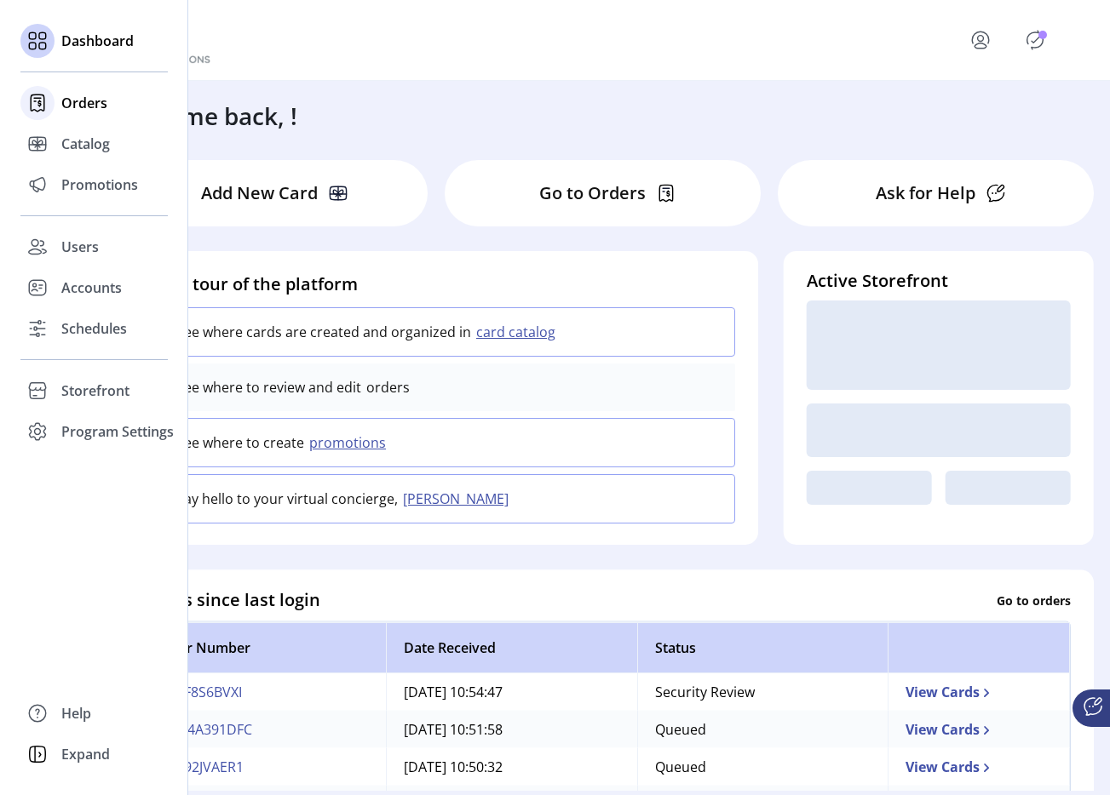
click at [45, 96] on icon at bounding box center [37, 102] width 27 height 27
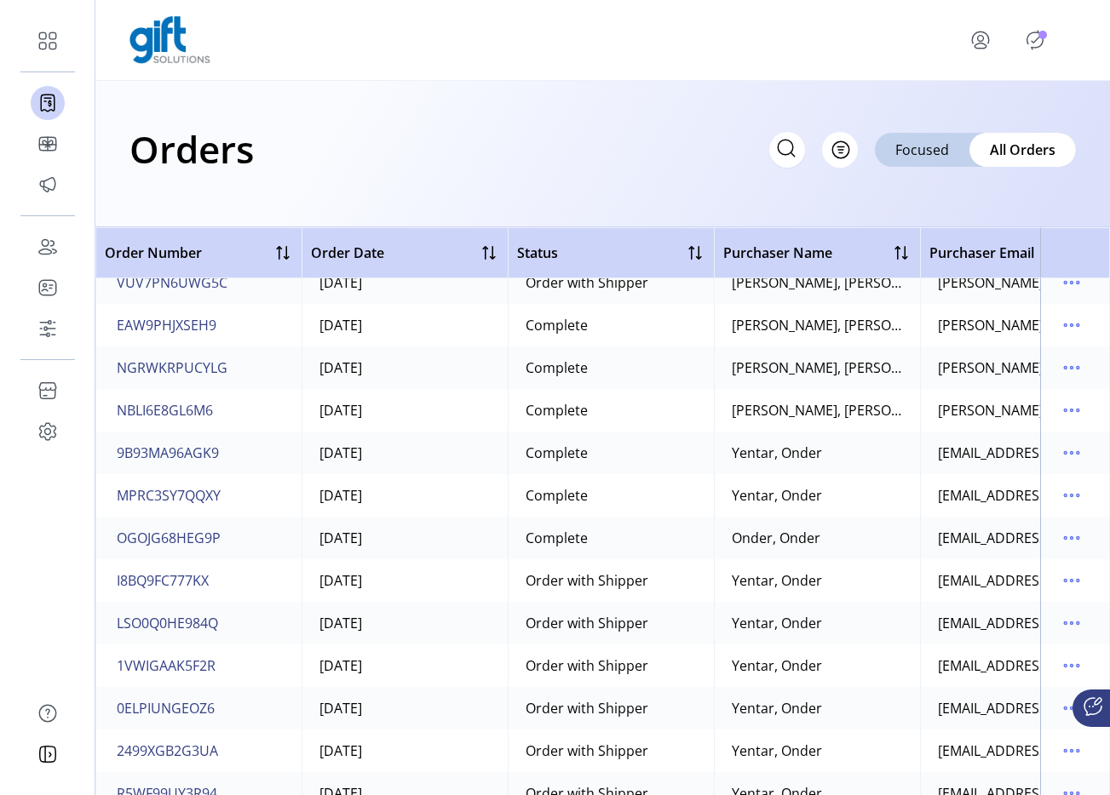
scroll to position [323, 0]
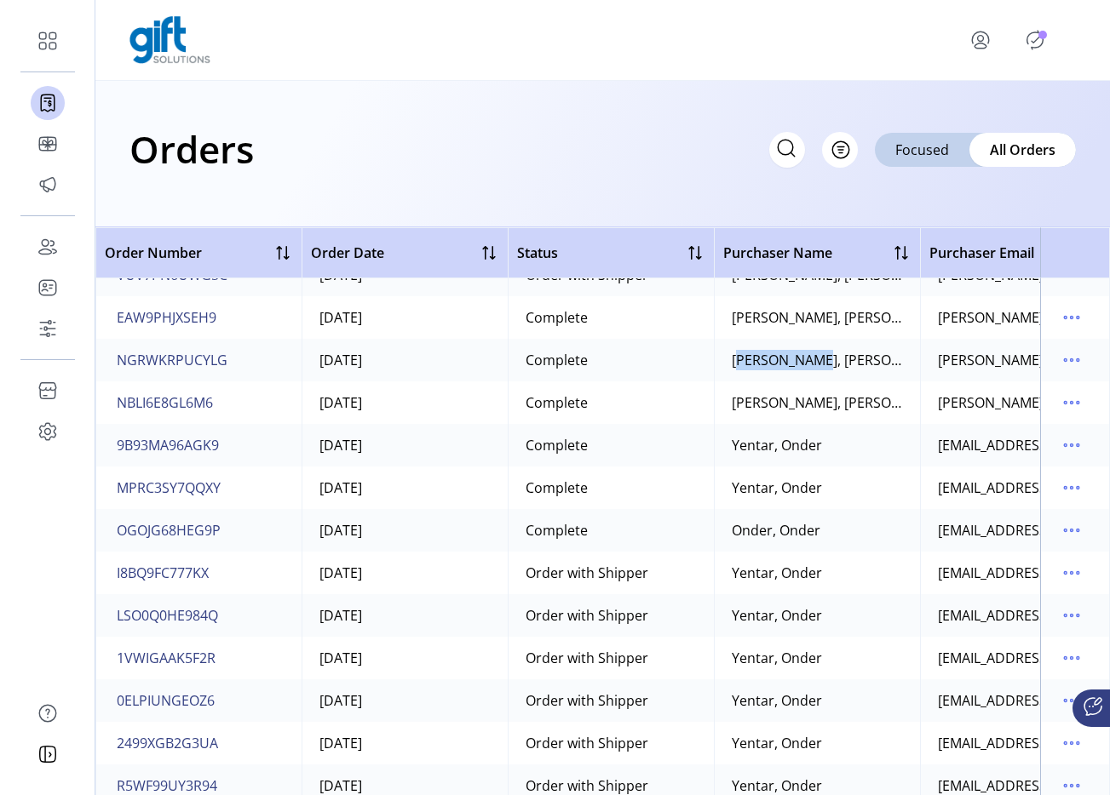
drag, startPoint x: 715, startPoint y: 355, endPoint x: 823, endPoint y: 358, distance: 107.3
click at [823, 358] on td "sam, rajesh" at bounding box center [817, 360] width 206 height 43
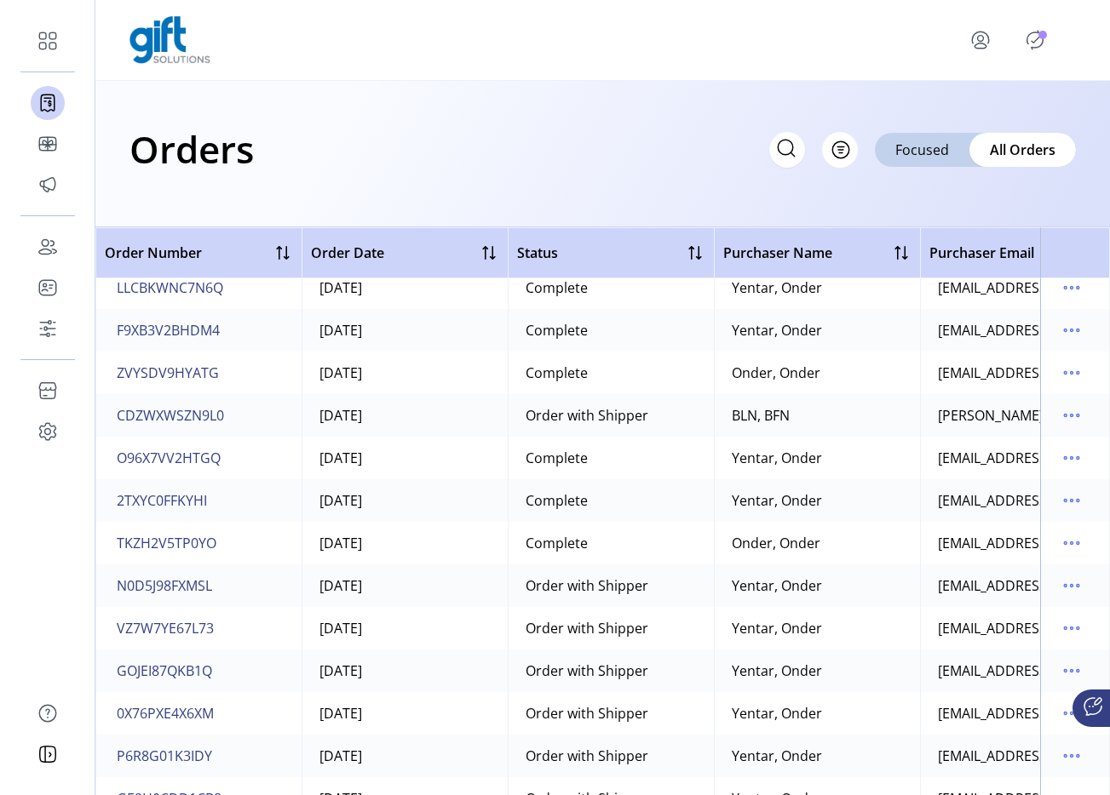
scroll to position [1320, 0]
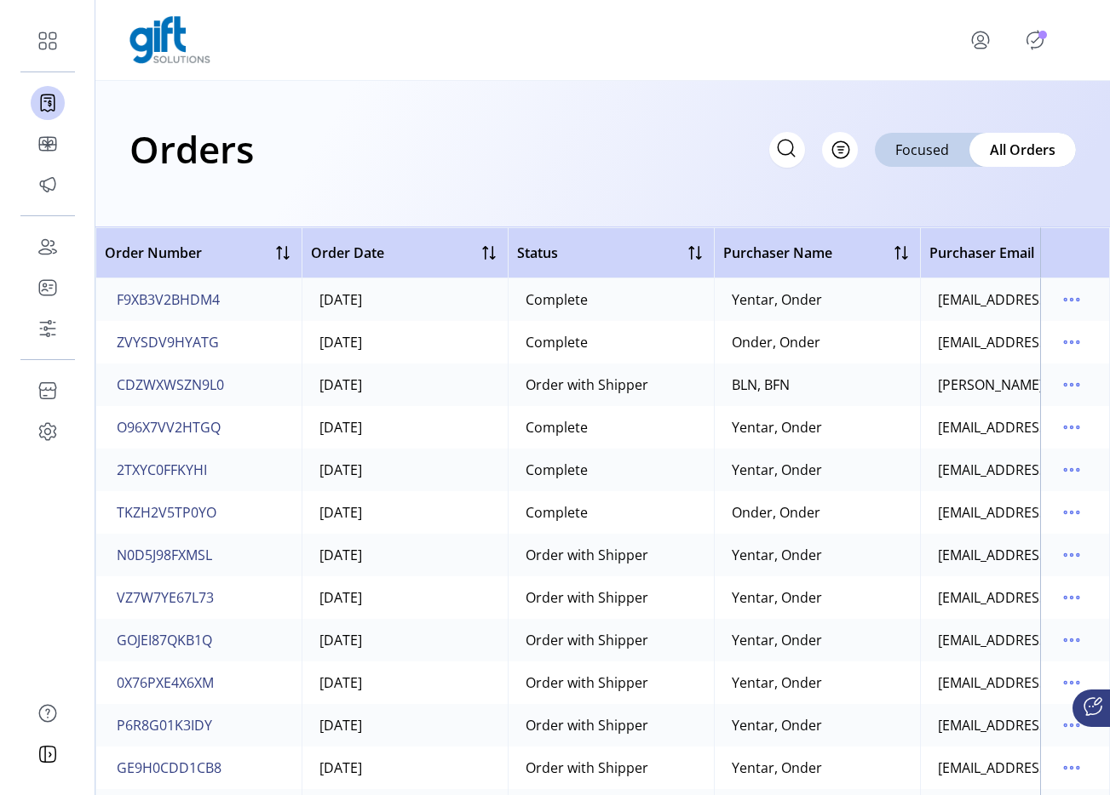
click at [776, 152] on icon at bounding box center [785, 148] width 27 height 27
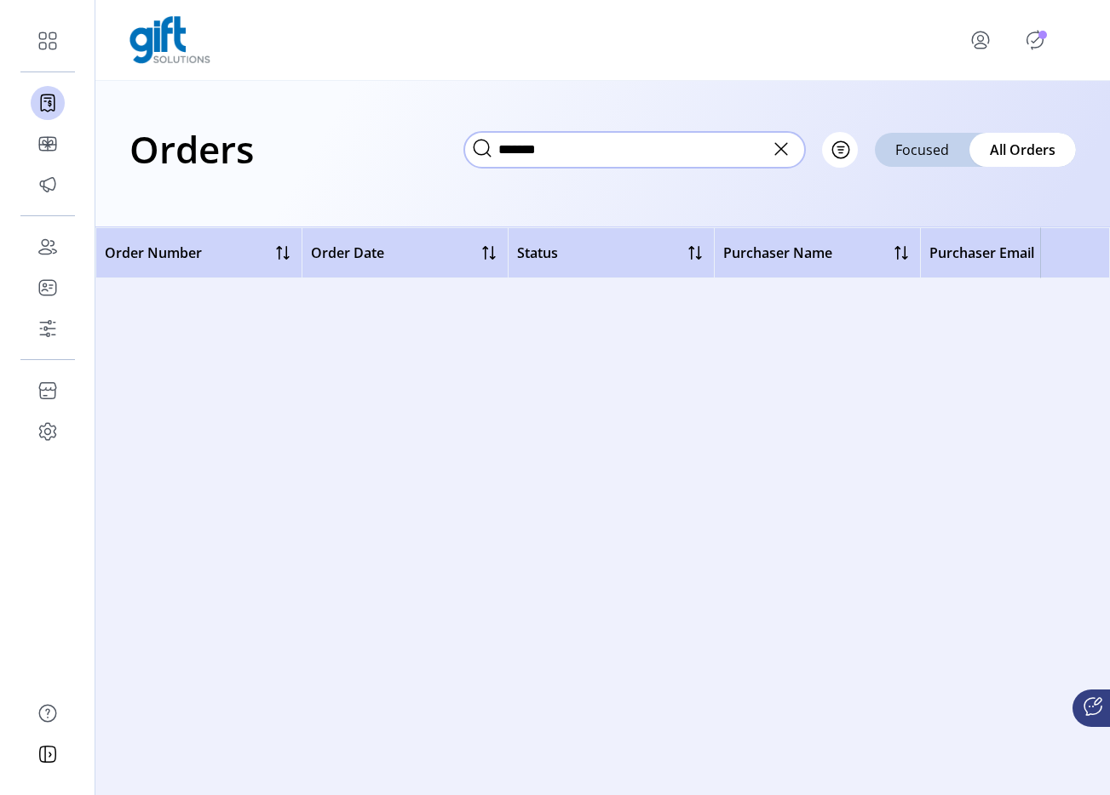
scroll to position [0, 0]
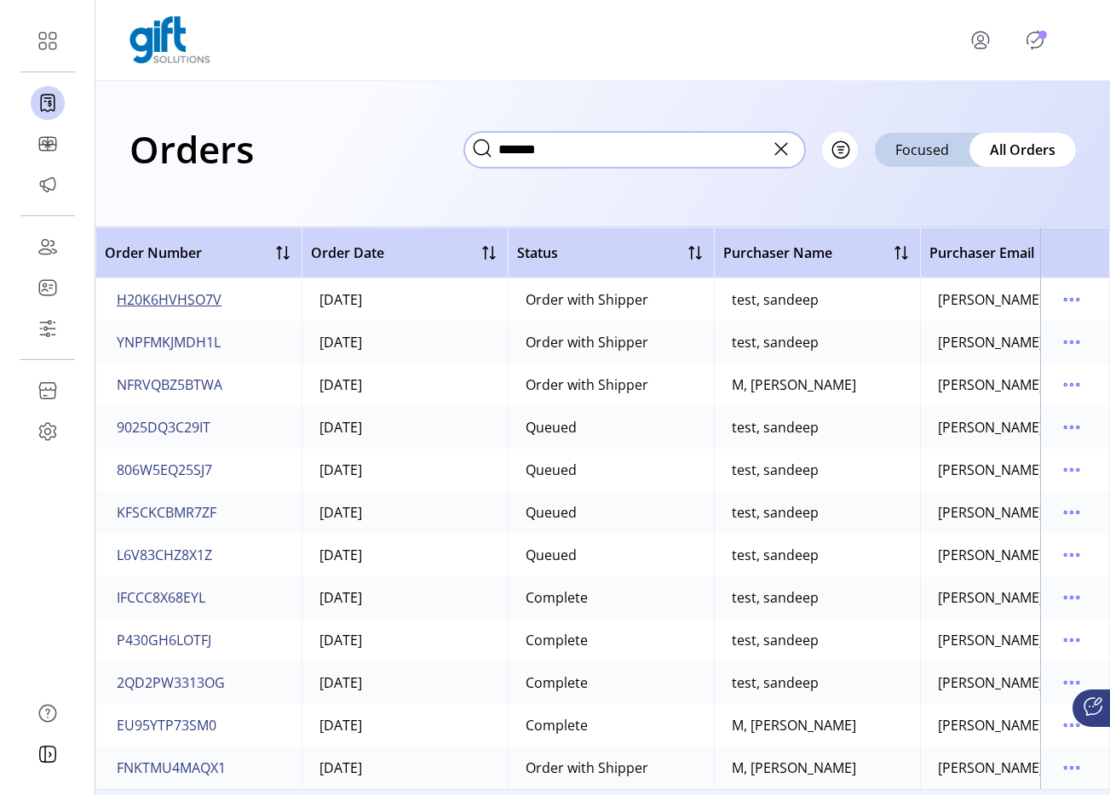
type input "*******"
click at [188, 303] on span "H20K6HVHSO7V" at bounding box center [169, 300] width 105 height 20
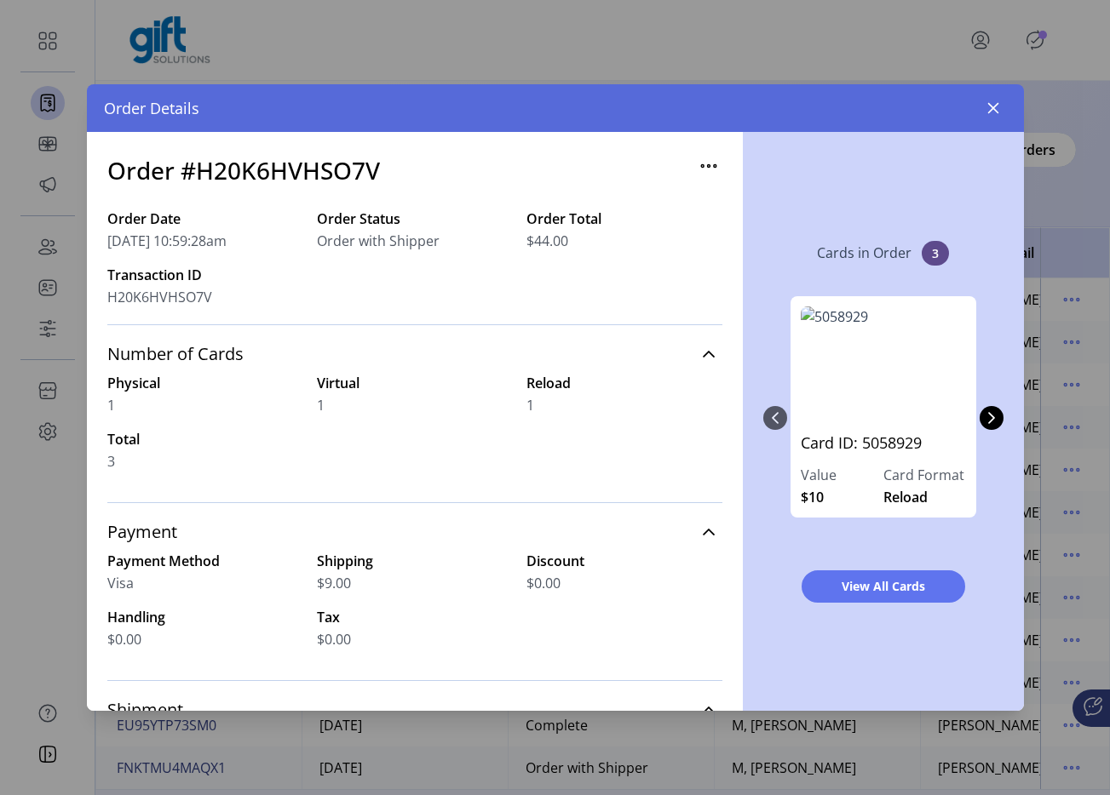
click at [350, 158] on h3 "Order #H20K6HVHSO7V" at bounding box center [243, 170] width 273 height 36
copy h3 "H20K6HVHSO7V"
click at [990, 107] on icon "button" at bounding box center [993, 108] width 14 height 14
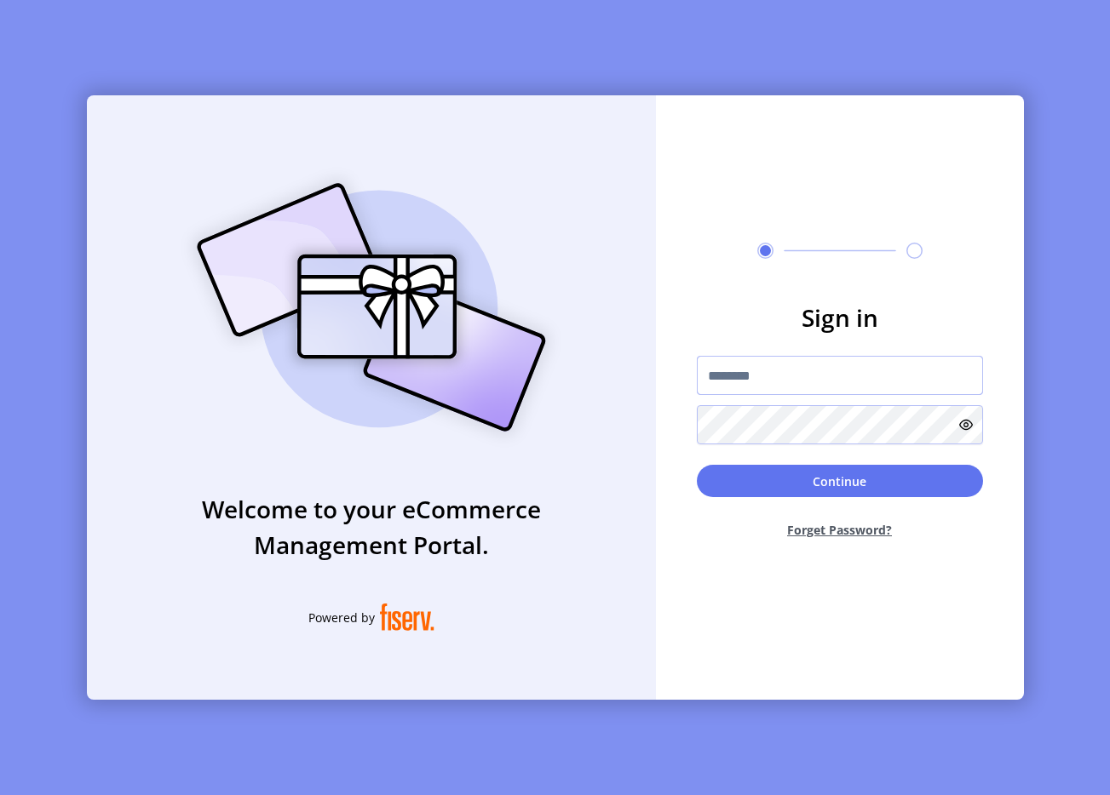
click at [726, 370] on input "text" at bounding box center [840, 375] width 286 height 39
type input "**********"
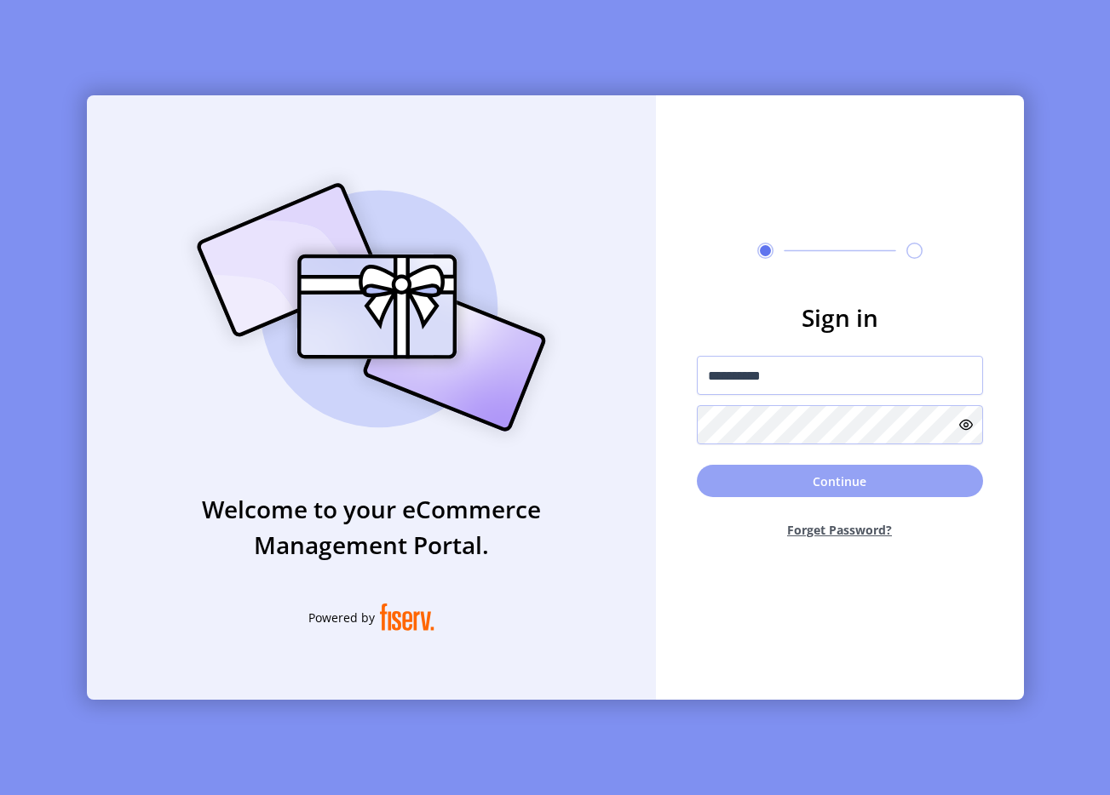
click at [847, 479] on button "Continue" at bounding box center [840, 481] width 286 height 32
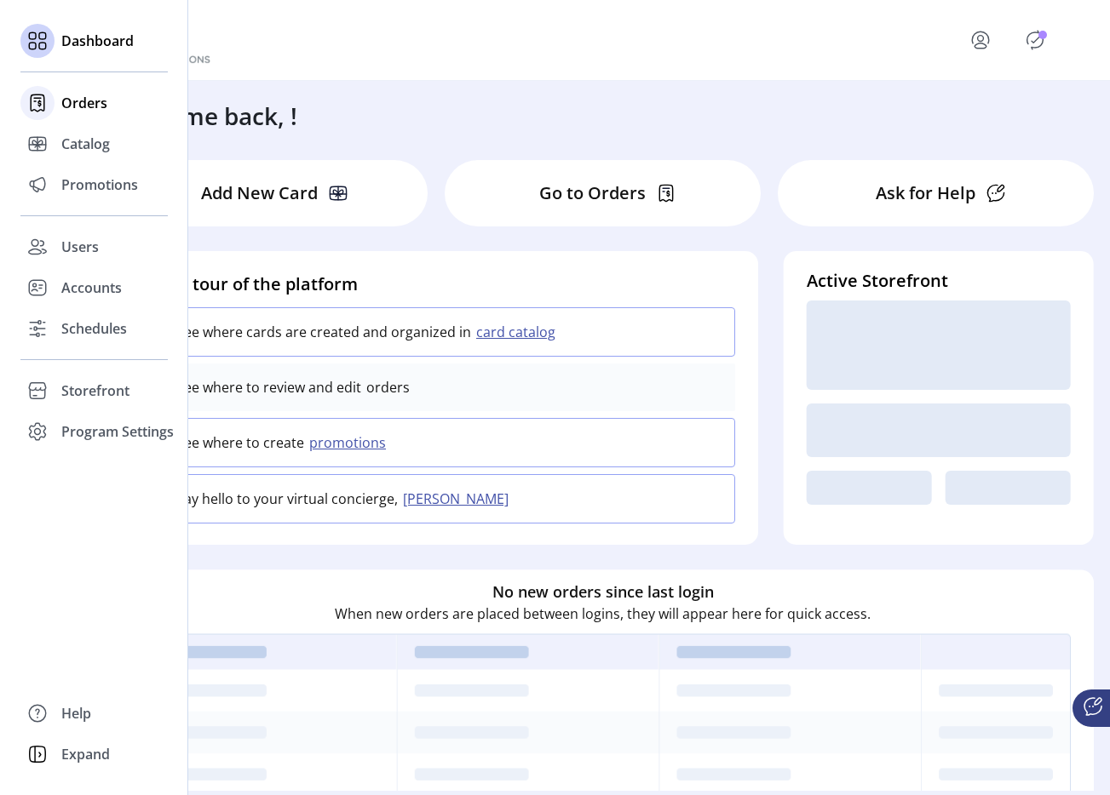
click at [89, 106] on span "Orders" at bounding box center [84, 103] width 46 height 20
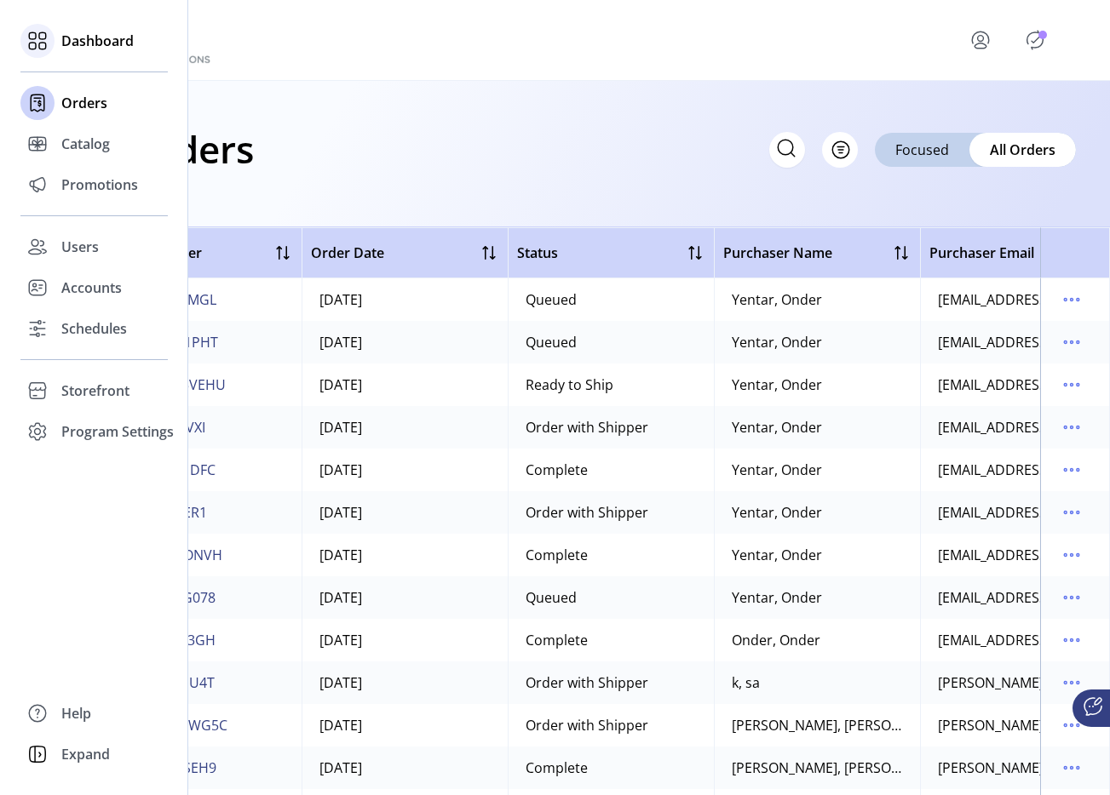
click at [49, 44] on icon at bounding box center [37, 40] width 27 height 27
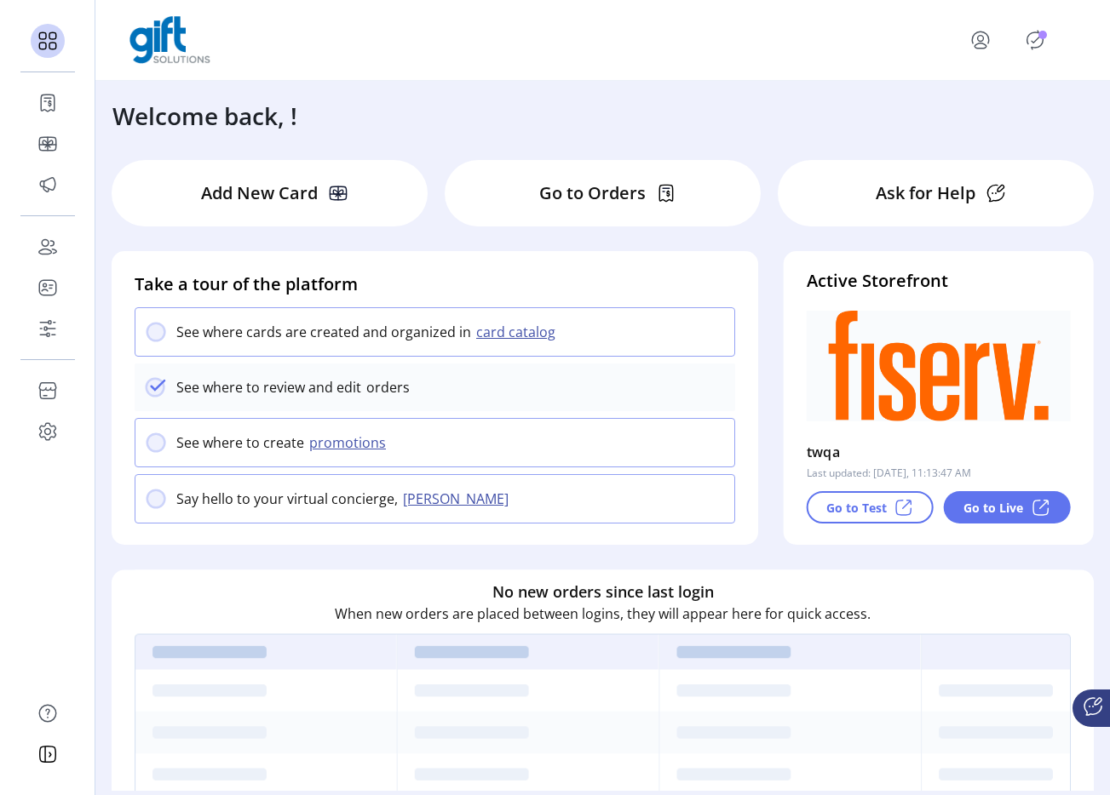
click at [179, 46] on img at bounding box center [169, 40] width 81 height 48
click at [409, 61] on div at bounding box center [602, 40] width 946 height 48
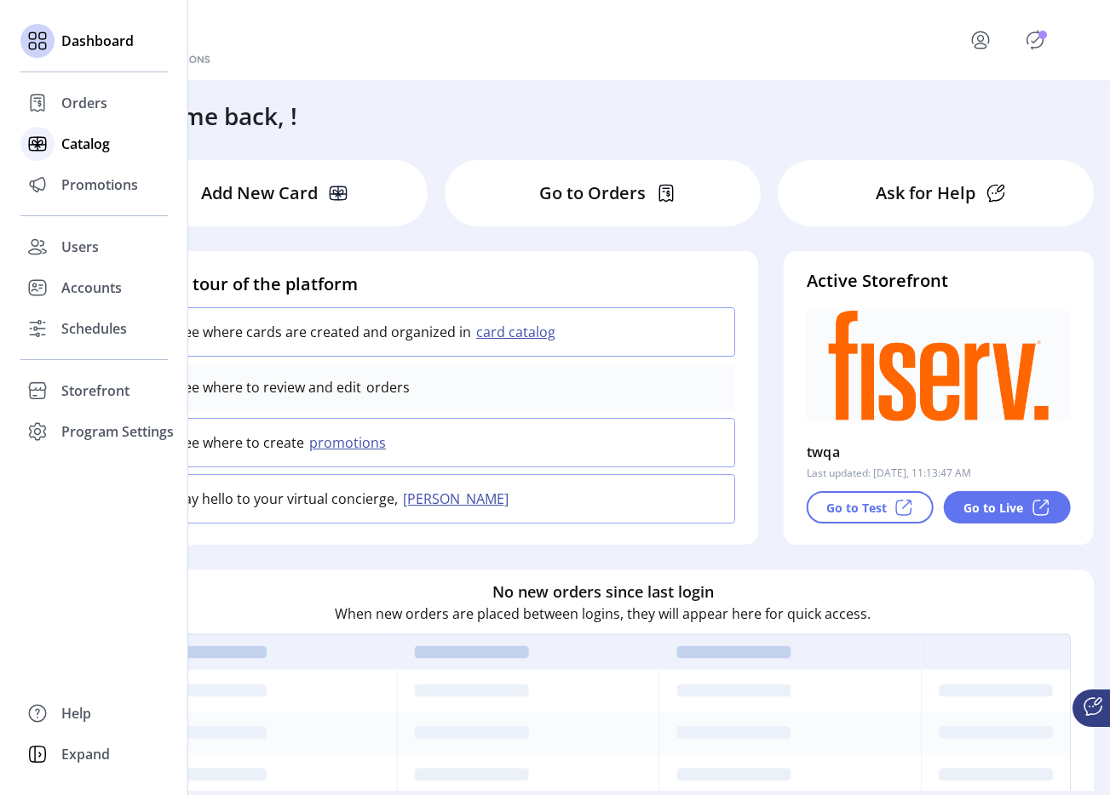
click at [61, 136] on span "Catalog" at bounding box center [85, 144] width 49 height 20
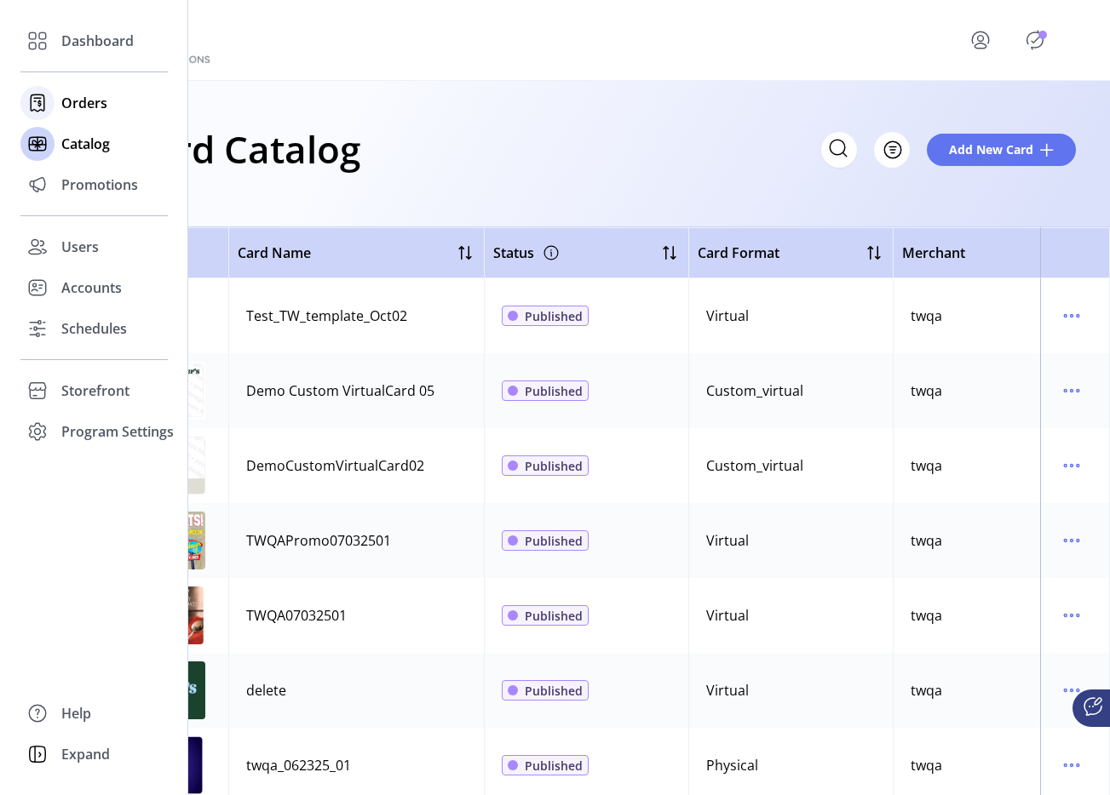
click at [53, 102] on div at bounding box center [37, 103] width 34 height 34
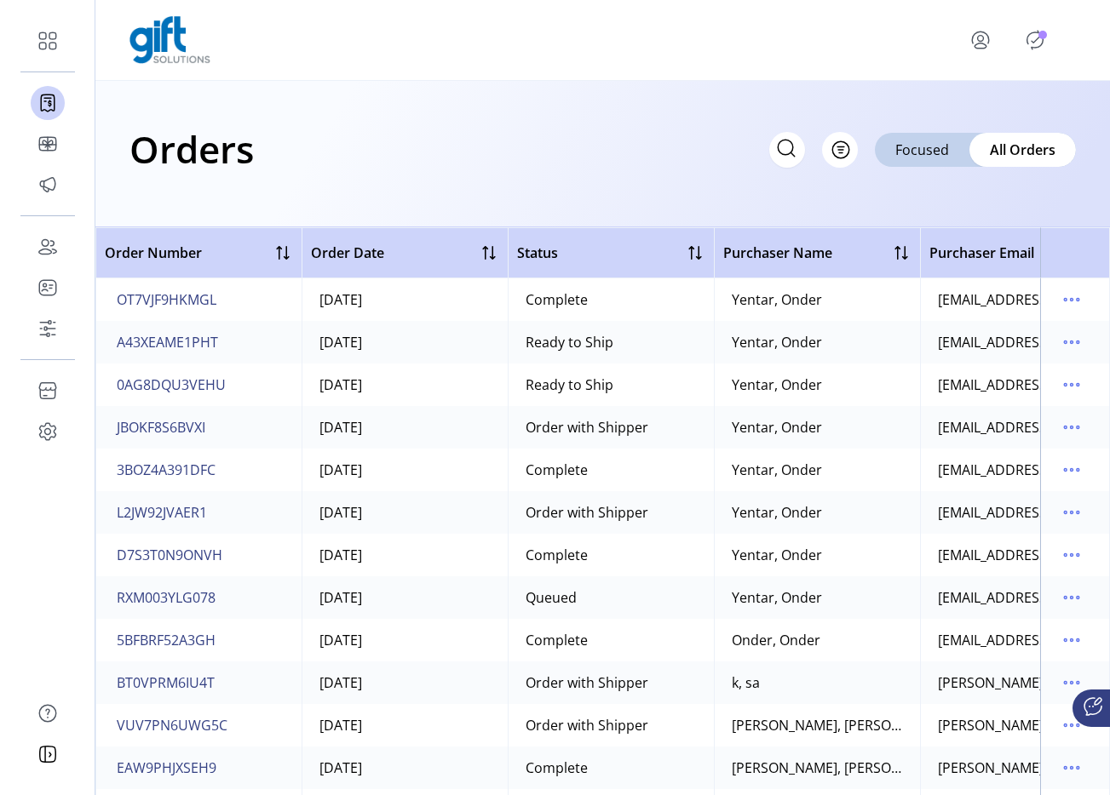
click at [779, 153] on icon at bounding box center [785, 148] width 27 height 27
type input "*******"
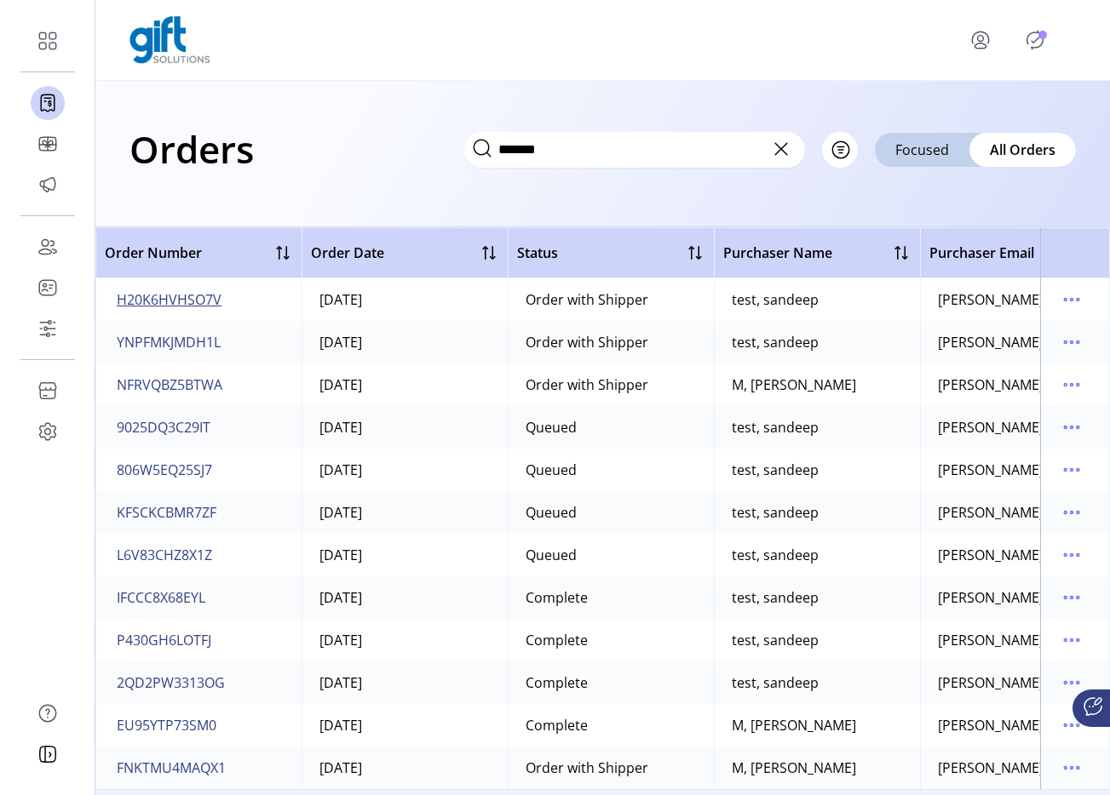
click at [199, 302] on span "H20K6HVHSO7V" at bounding box center [169, 300] width 105 height 20
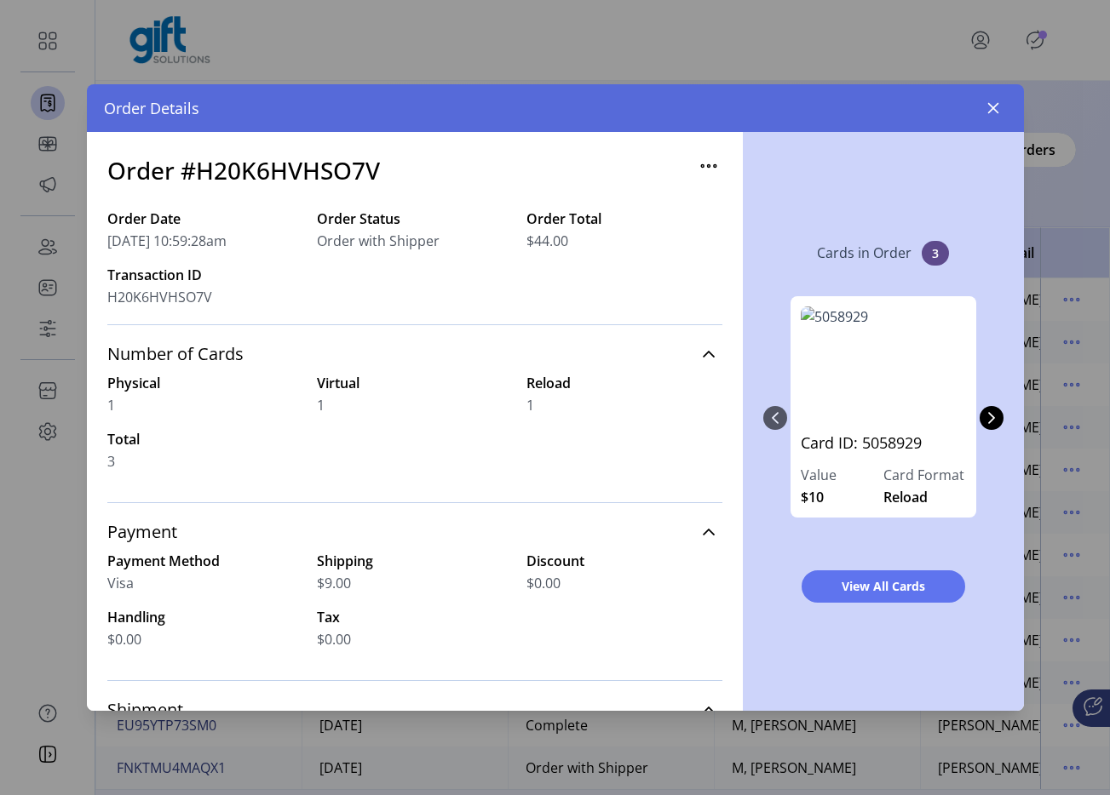
click at [329, 176] on h3 "Order #H20K6HVHSO7V" at bounding box center [243, 170] width 273 height 36
click at [330, 176] on h3 "Order #H20K6HVHSO7V" at bounding box center [243, 170] width 273 height 36
copy h3 "H20K6HVHSO7V"
click at [995, 88] on div "Order Details" at bounding box center [555, 108] width 937 height 48
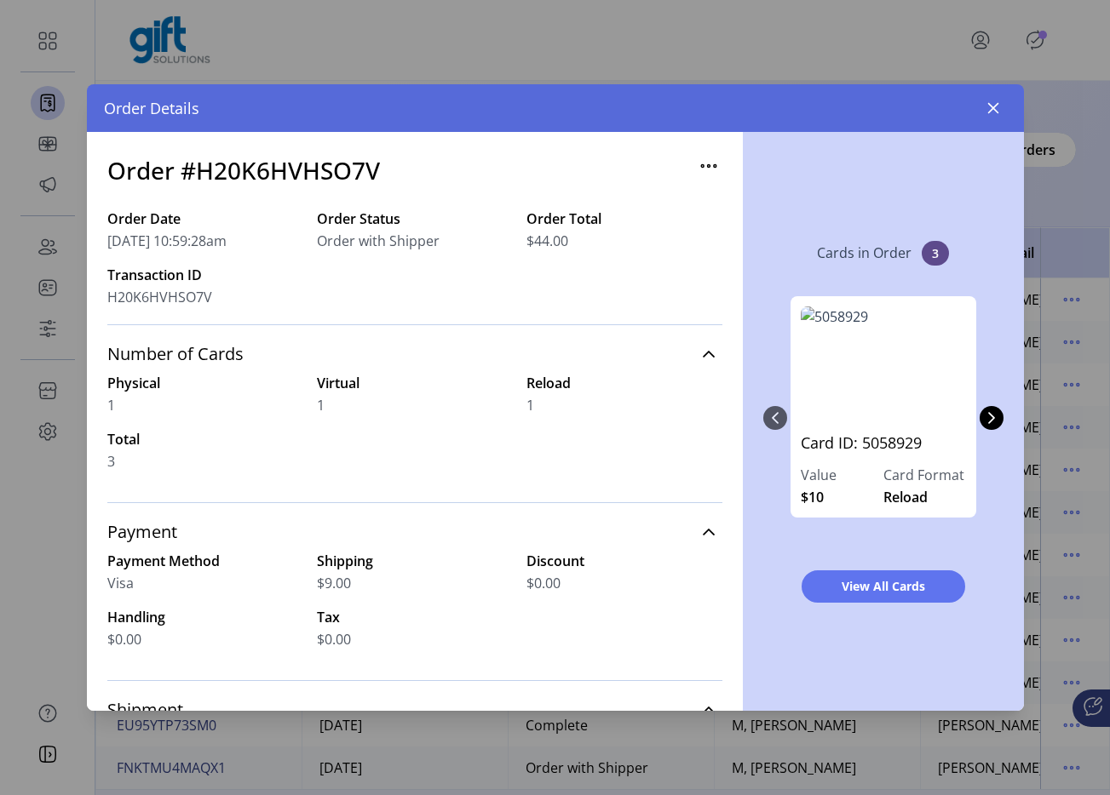
click at [995, 92] on div "Order Details" at bounding box center [555, 108] width 937 height 48
click at [995, 102] on icon "button" at bounding box center [993, 108] width 14 height 14
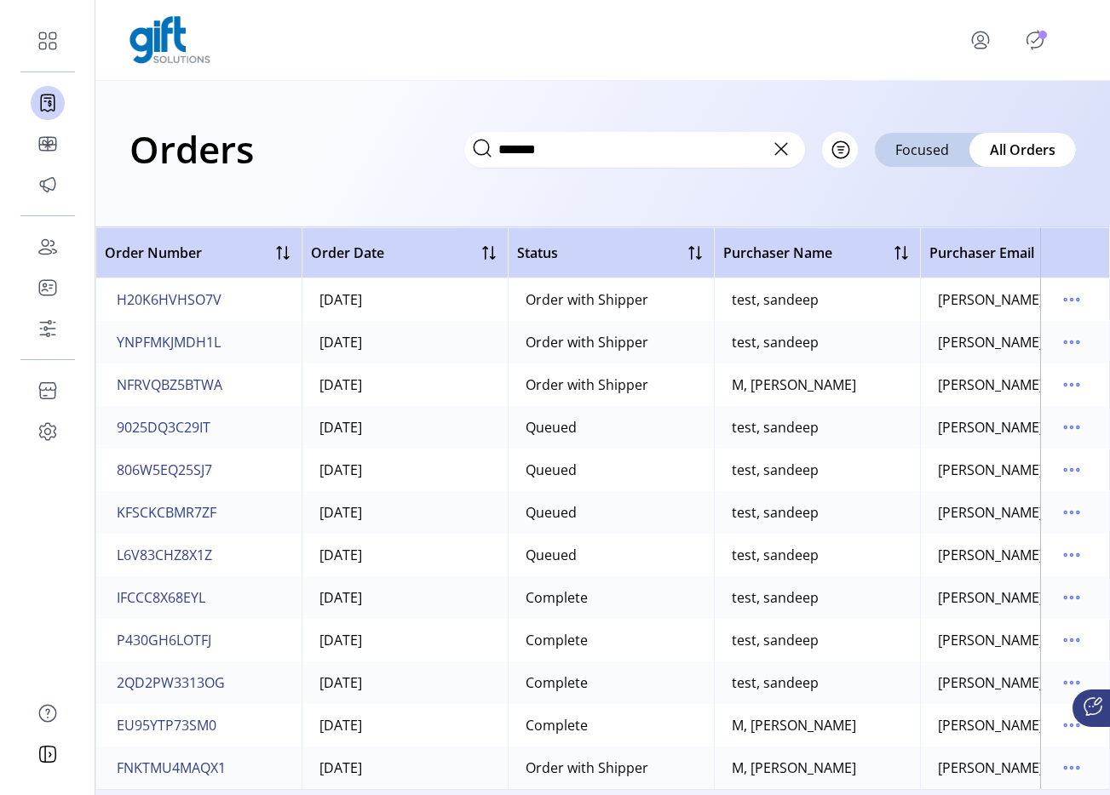
click at [971, 24] on button "menu" at bounding box center [983, 40] width 75 height 41
click at [976, 123] on link "Sign Out" at bounding box center [1021, 113] width 148 height 27
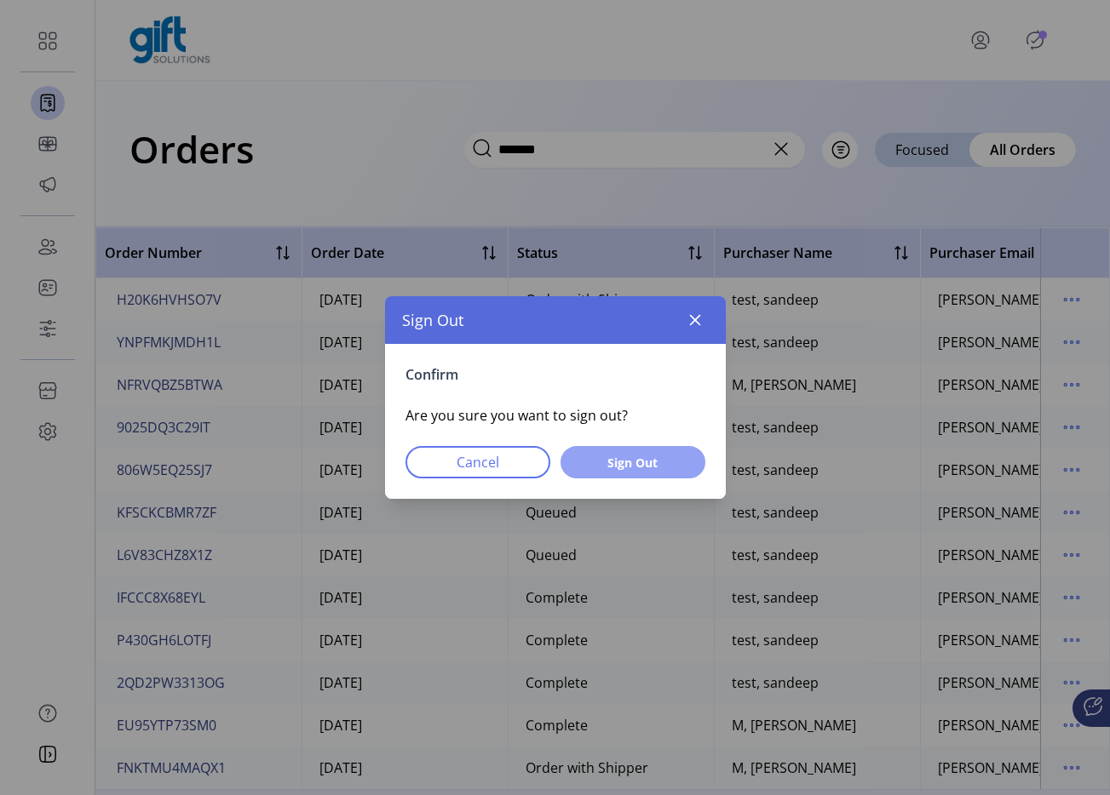
click at [607, 449] on button "Sign Out" at bounding box center [632, 462] width 145 height 32
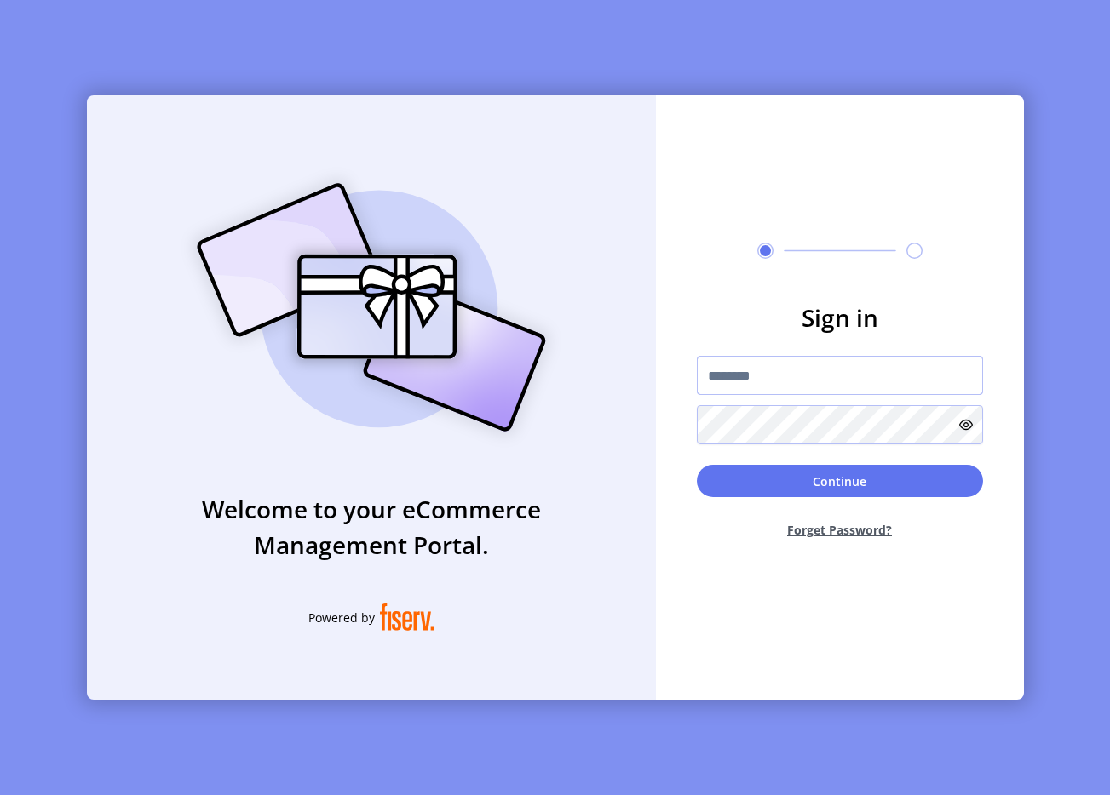
click at [751, 373] on input "text" at bounding box center [840, 375] width 286 height 39
type input "**********"
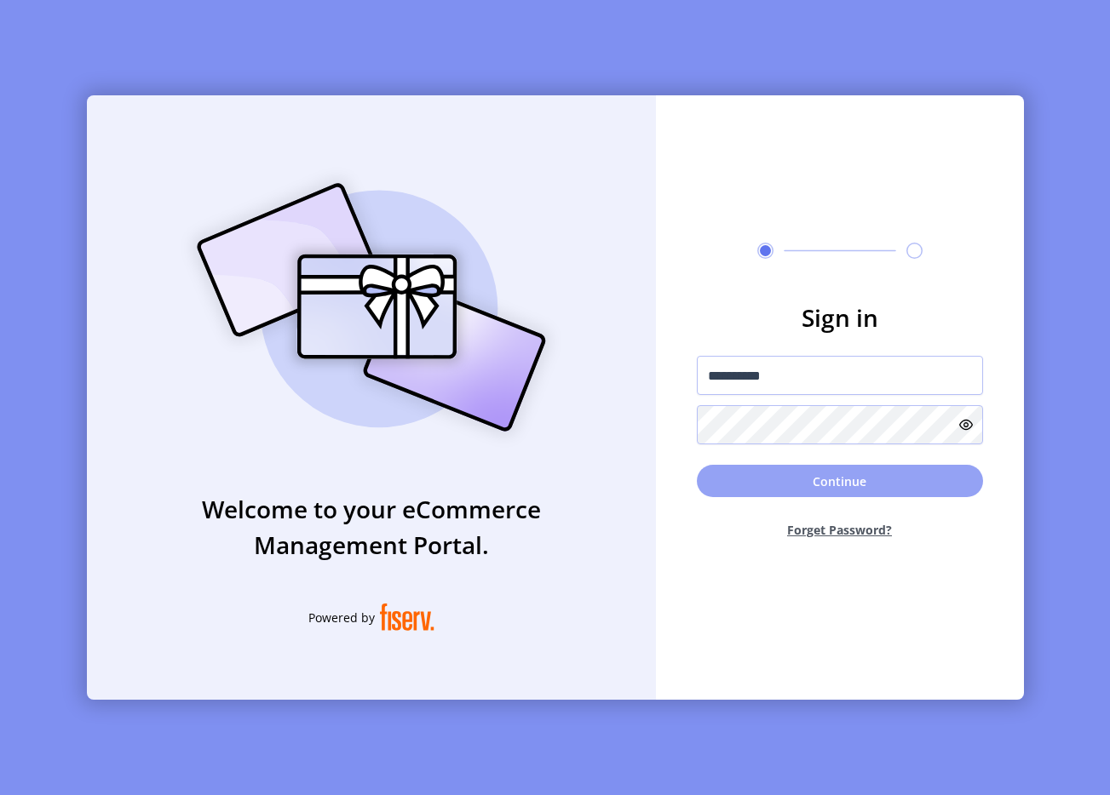
click at [809, 468] on button "Continue" at bounding box center [840, 481] width 286 height 32
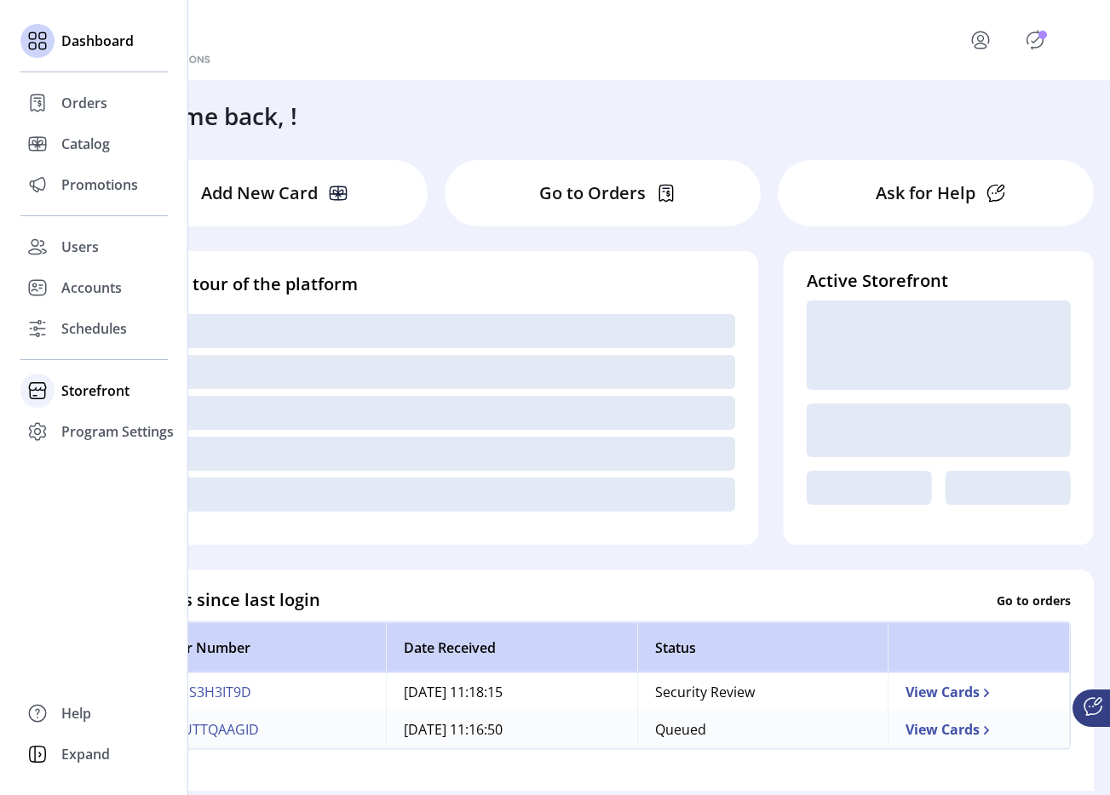
click at [112, 396] on span "Storefront" at bounding box center [95, 391] width 68 height 20
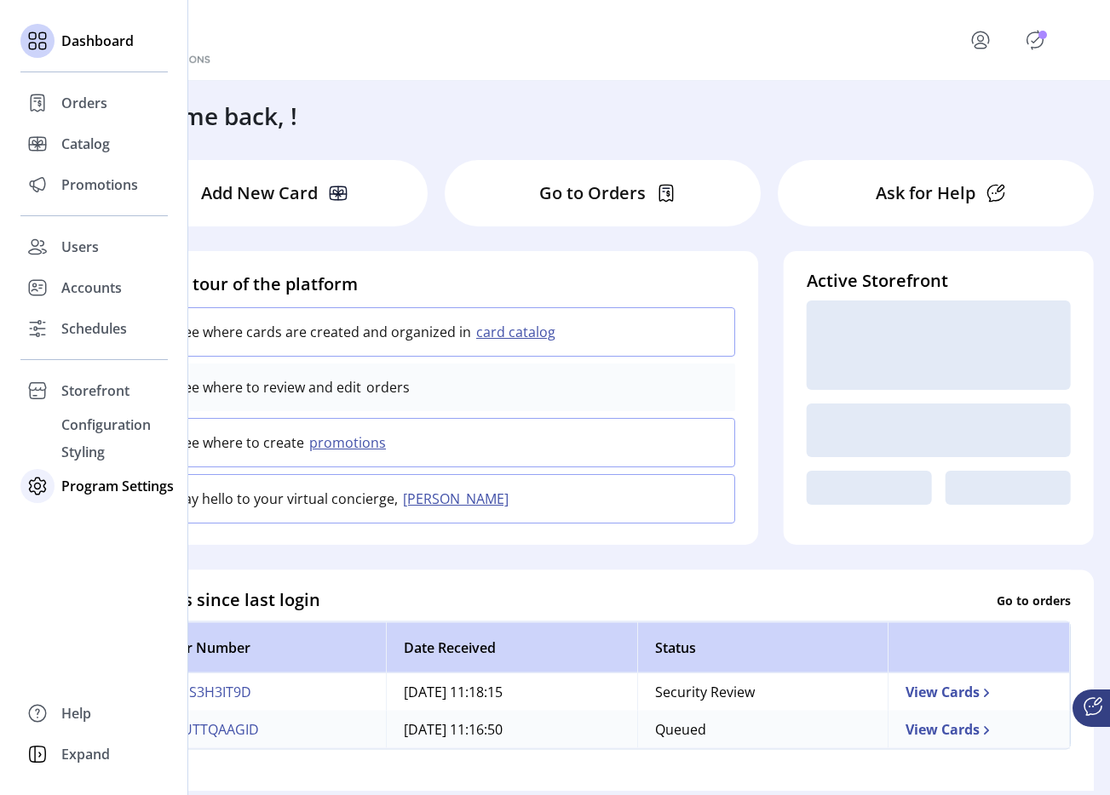
click at [107, 486] on span "Program Settings" at bounding box center [117, 486] width 112 height 20
click at [104, 437] on span "Program Settings" at bounding box center [117, 432] width 112 height 20
click at [104, 455] on div "Dashboard Orders Catalog Promotions Users Accounts Schedules Storefront Configu…" at bounding box center [94, 397] width 188 height 795
click at [104, 444] on div "Program Settings" at bounding box center [93, 431] width 147 height 41
click at [98, 469] on span "Templates" at bounding box center [94, 466] width 67 height 20
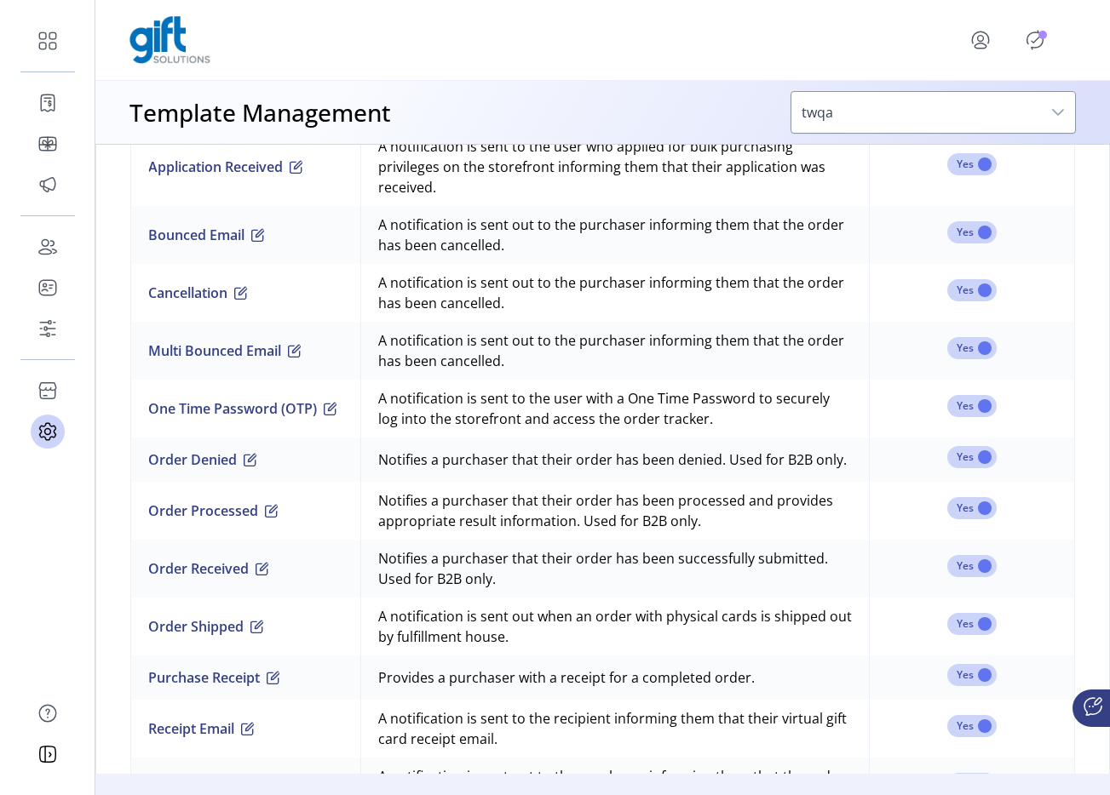
scroll to position [1379, 0]
click at [283, 406] on button "One Time Password (OTP)" at bounding box center [242, 407] width 189 height 20
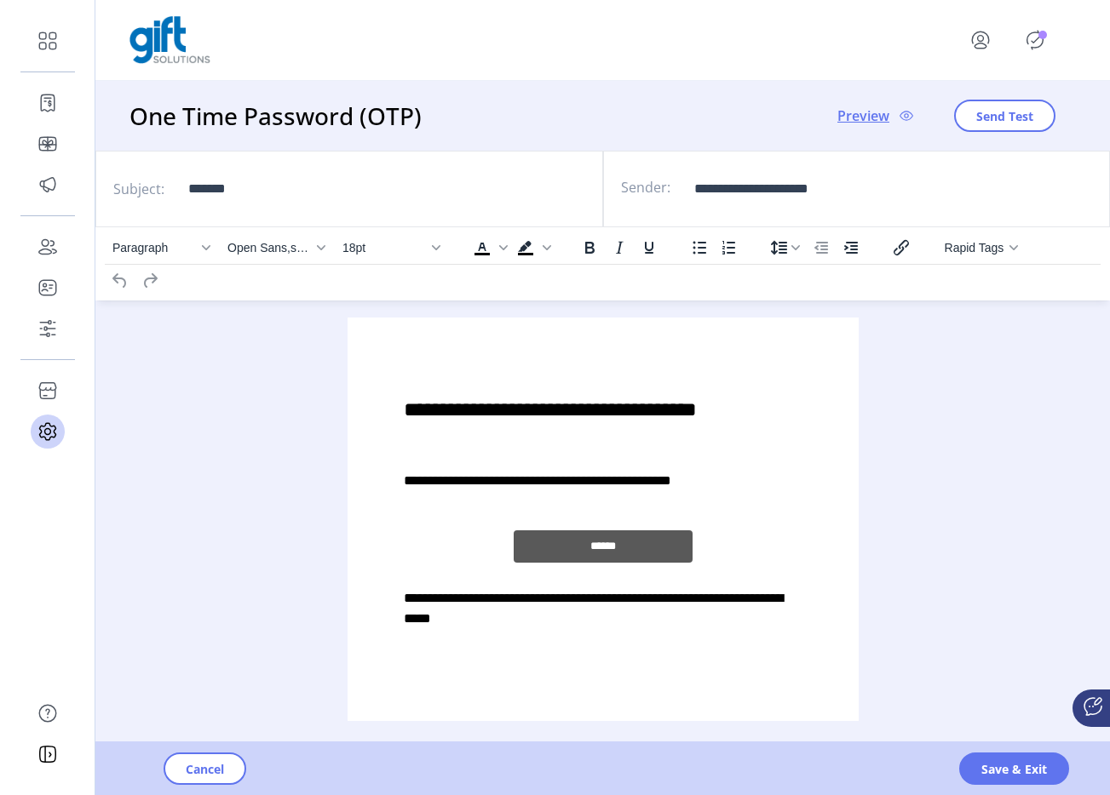
click at [307, 558] on div "Paragraph Open Sans,serif 18pt To open the popup, press Shift+Enter To open the…" at bounding box center [602, 482] width 1014 height 511
click at [510, 508] on div "**********" at bounding box center [602, 508] width 484 height 354
click at [435, 503] on div "**********" at bounding box center [602, 508] width 484 height 354
click at [485, 488] on p "**********" at bounding box center [602, 481] width 399 height 20
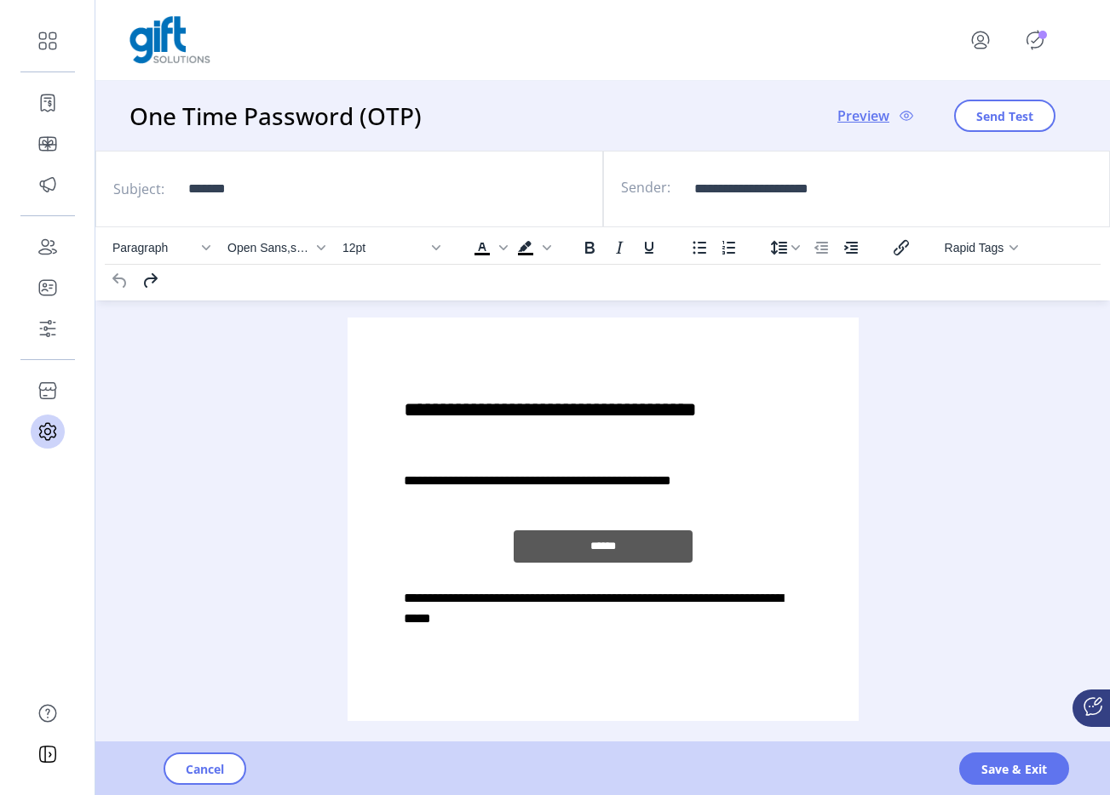
click at [499, 480] on p "**********" at bounding box center [602, 481] width 399 height 20
click at [1069, 767] on div "Cancel Save & Exit" at bounding box center [650, 769] width 1110 height 53
click at [1047, 763] on button "Save & Exit" at bounding box center [1014, 769] width 110 height 32
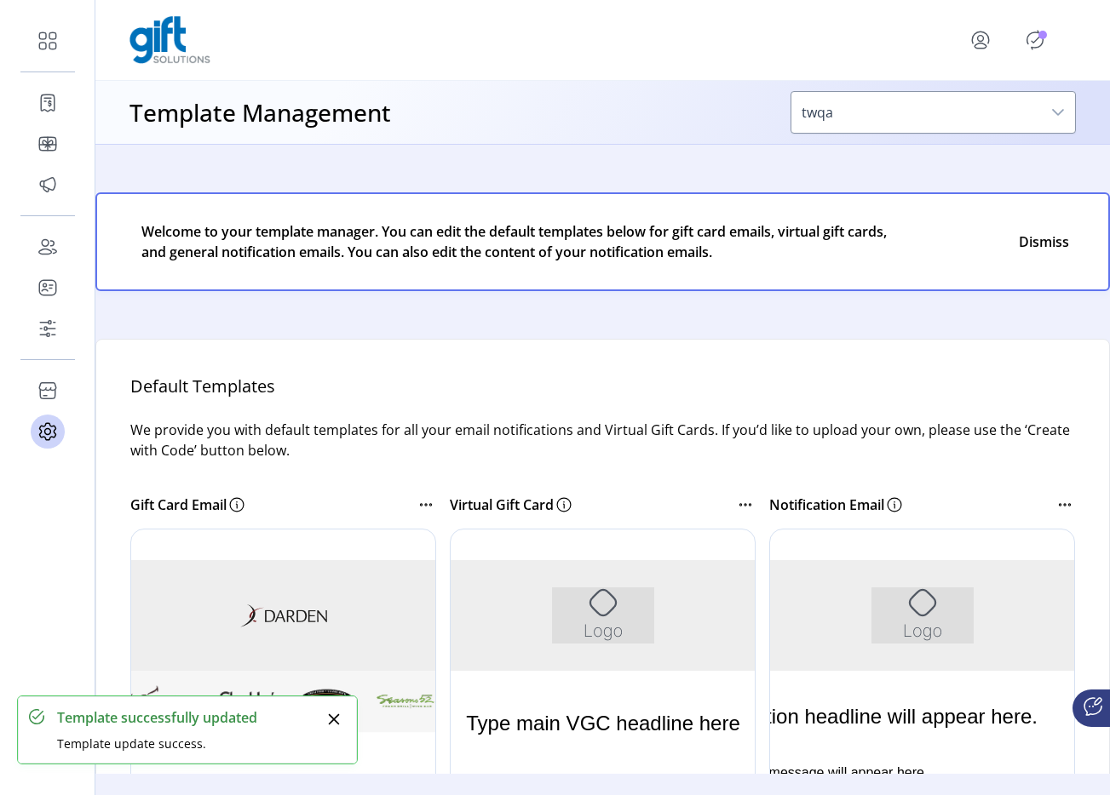
click at [1029, 46] on icon "Publisher Panel" at bounding box center [1034, 39] width 27 height 27
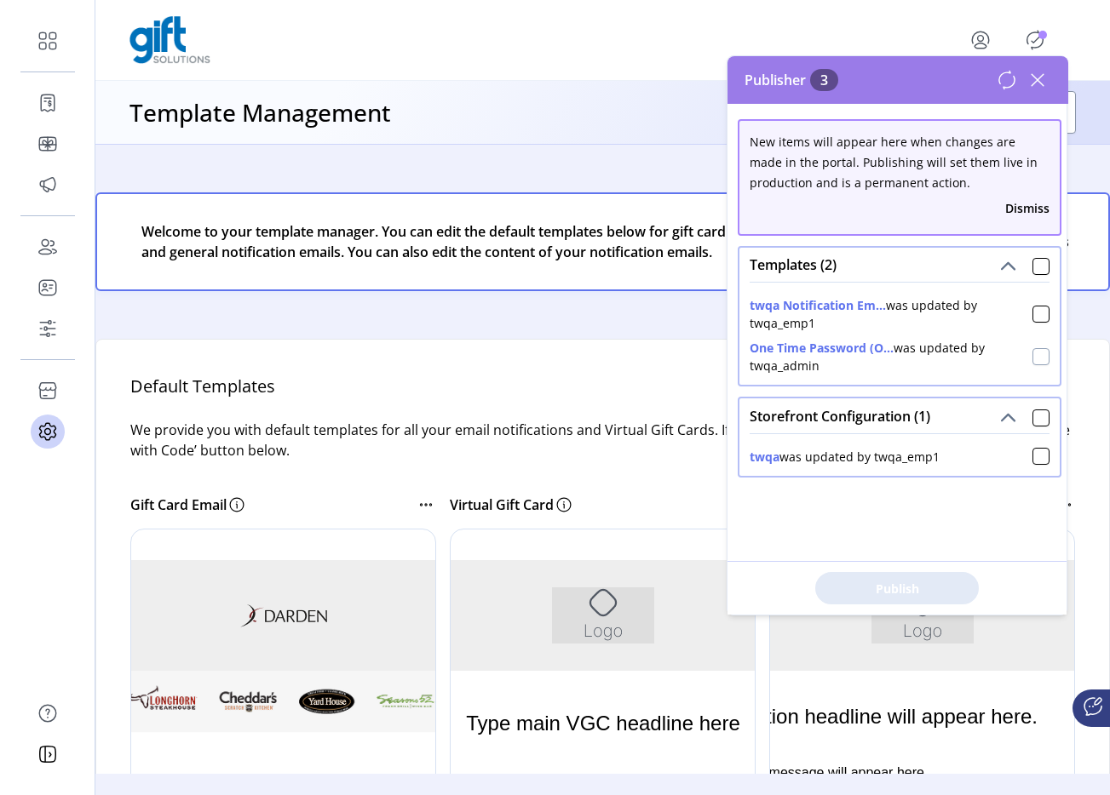
click at [1032, 358] on div at bounding box center [1040, 356] width 17 height 17
click at [886, 580] on span "Publish 1 Items" at bounding box center [896, 589] width 119 height 18
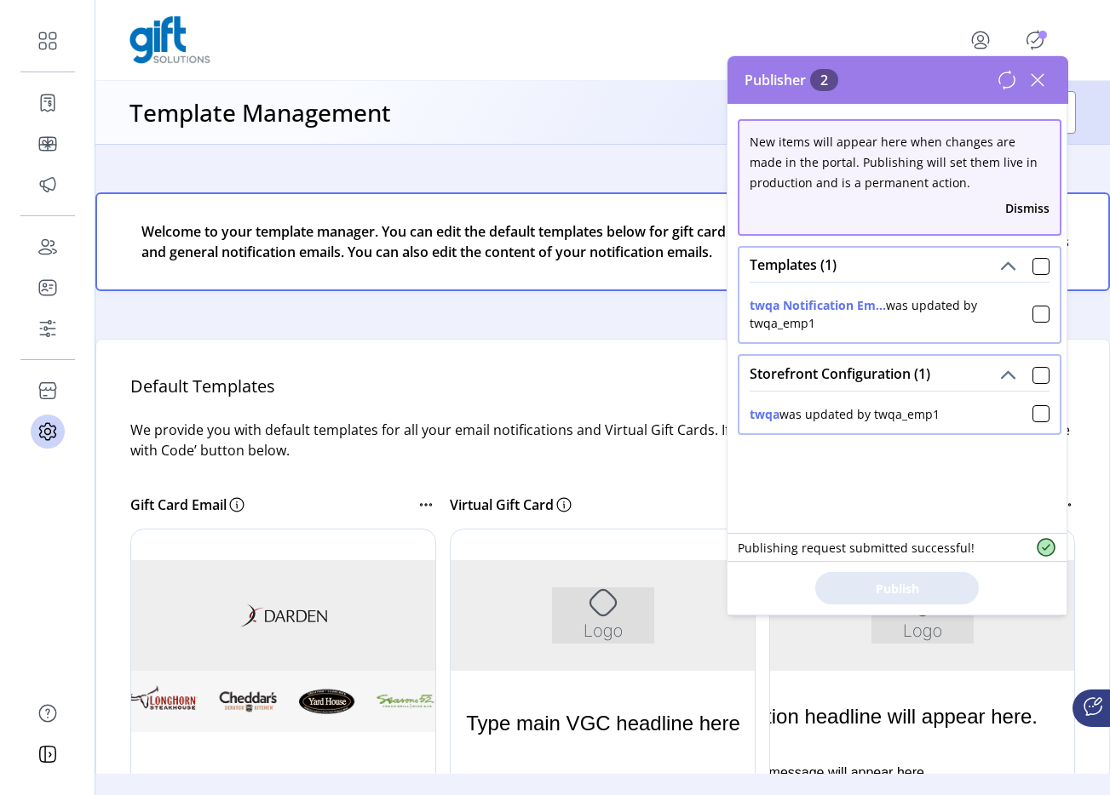
click at [1043, 73] on icon at bounding box center [1037, 79] width 27 height 27
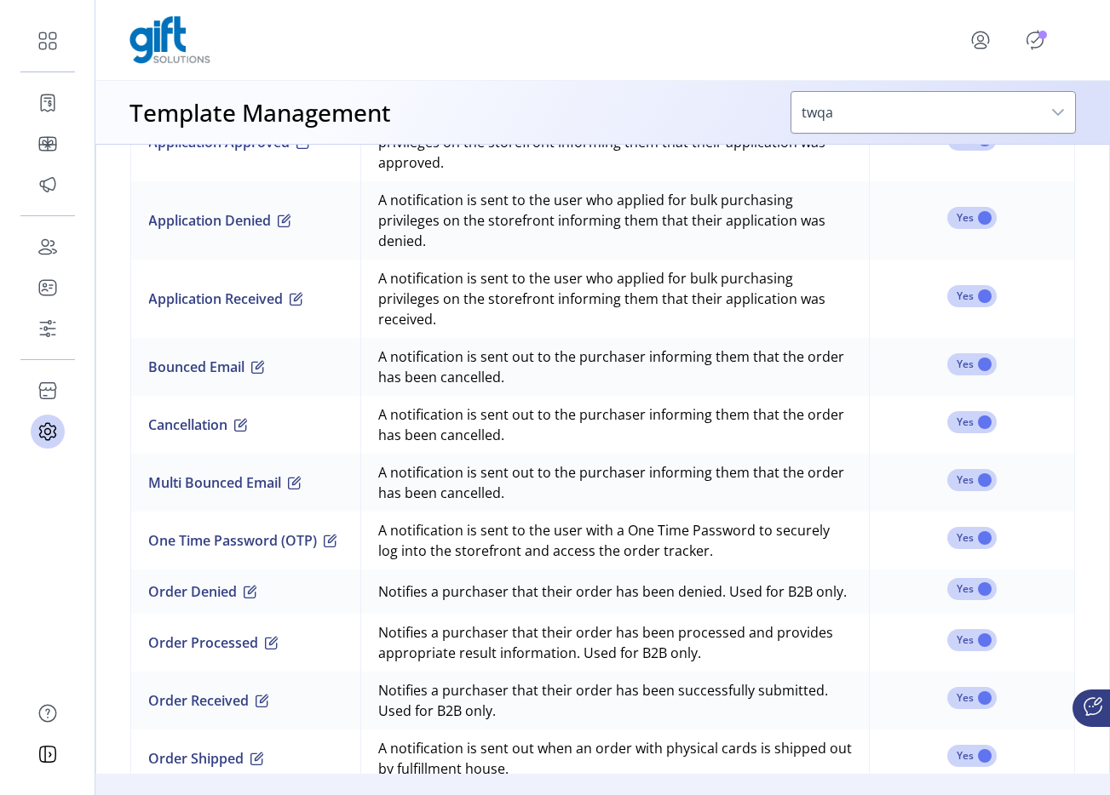
scroll to position [1307, 0]
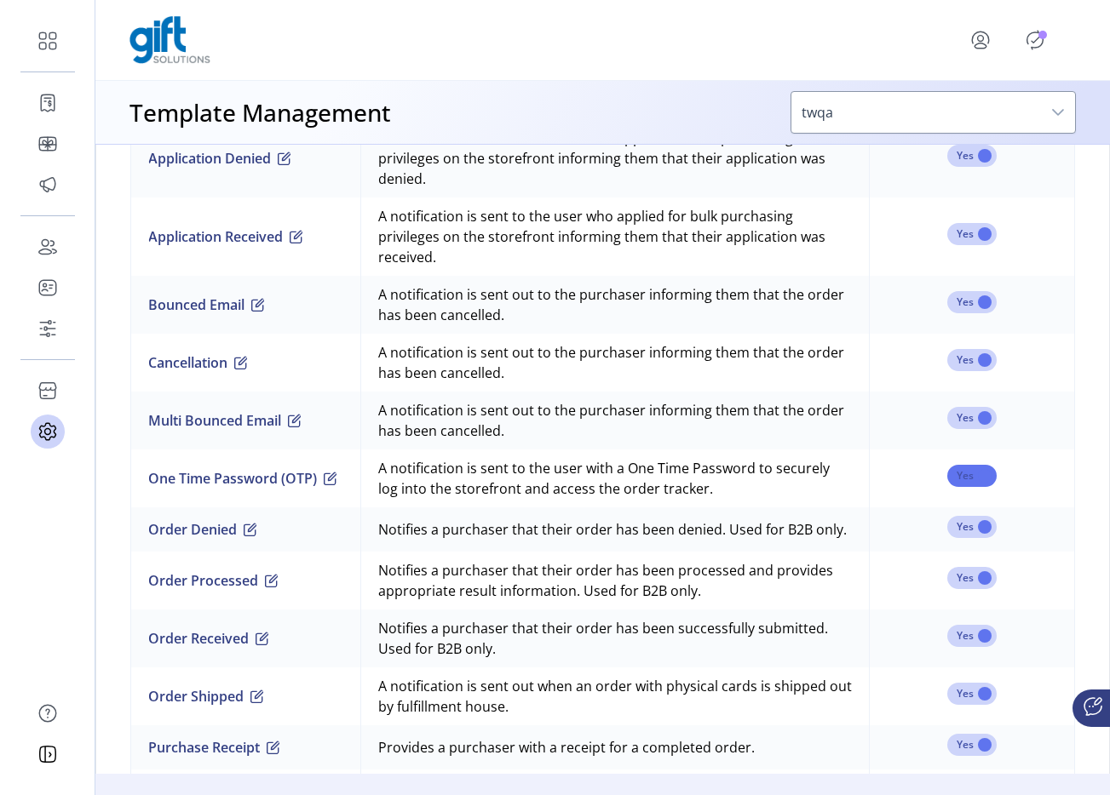
click at [966, 484] on span at bounding box center [971, 476] width 49 height 22
click at [1040, 41] on icon "Publisher Panel" at bounding box center [1034, 39] width 27 height 27
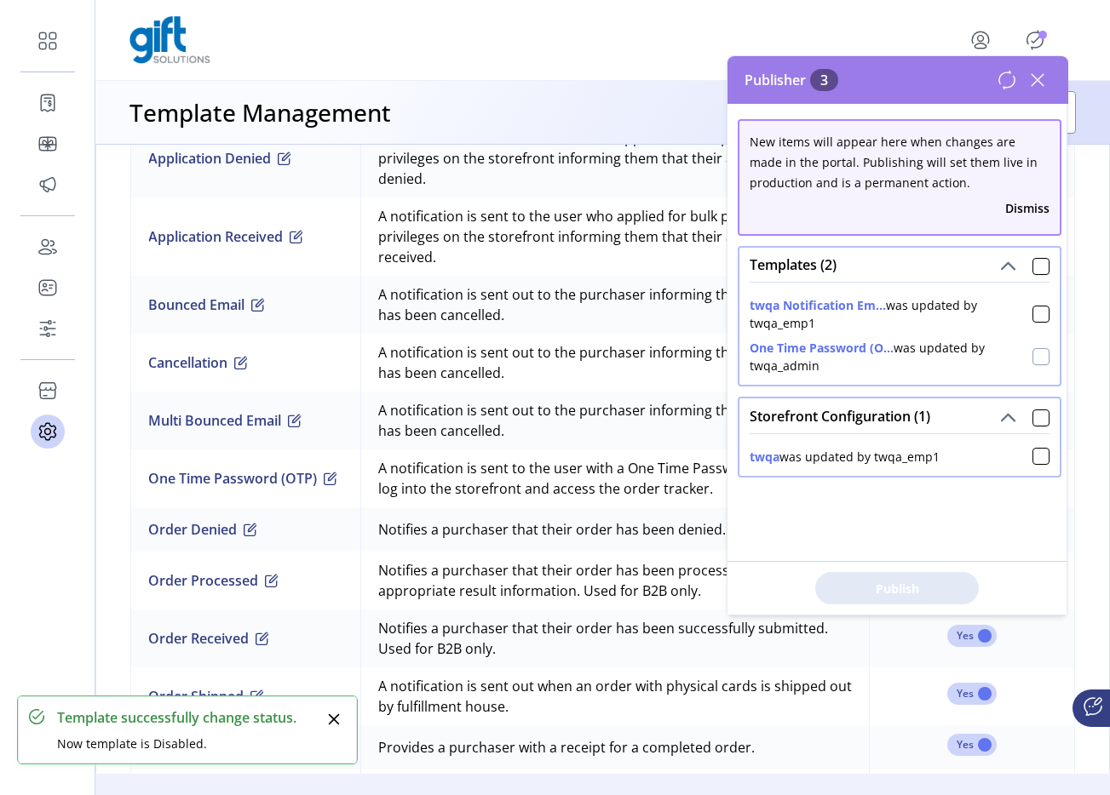
click at [1032, 360] on div at bounding box center [1040, 356] width 17 height 17
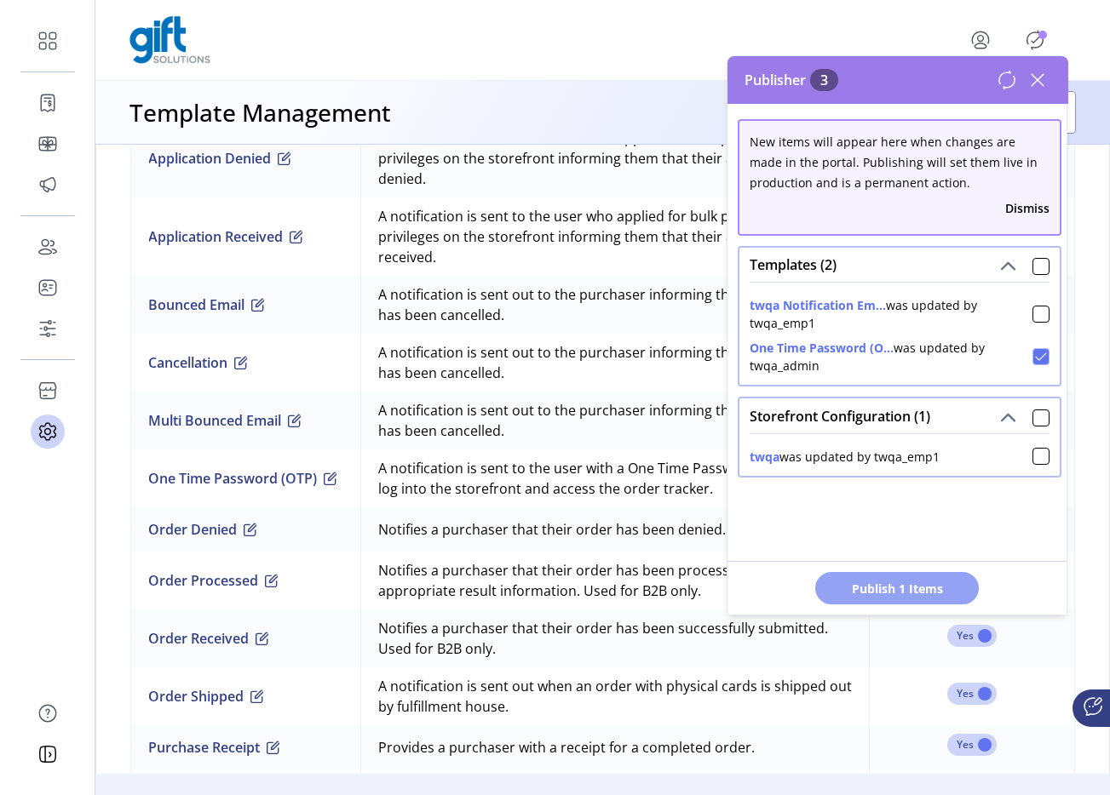
click at [882, 589] on span "Publish 1 Items" at bounding box center [896, 589] width 119 height 18
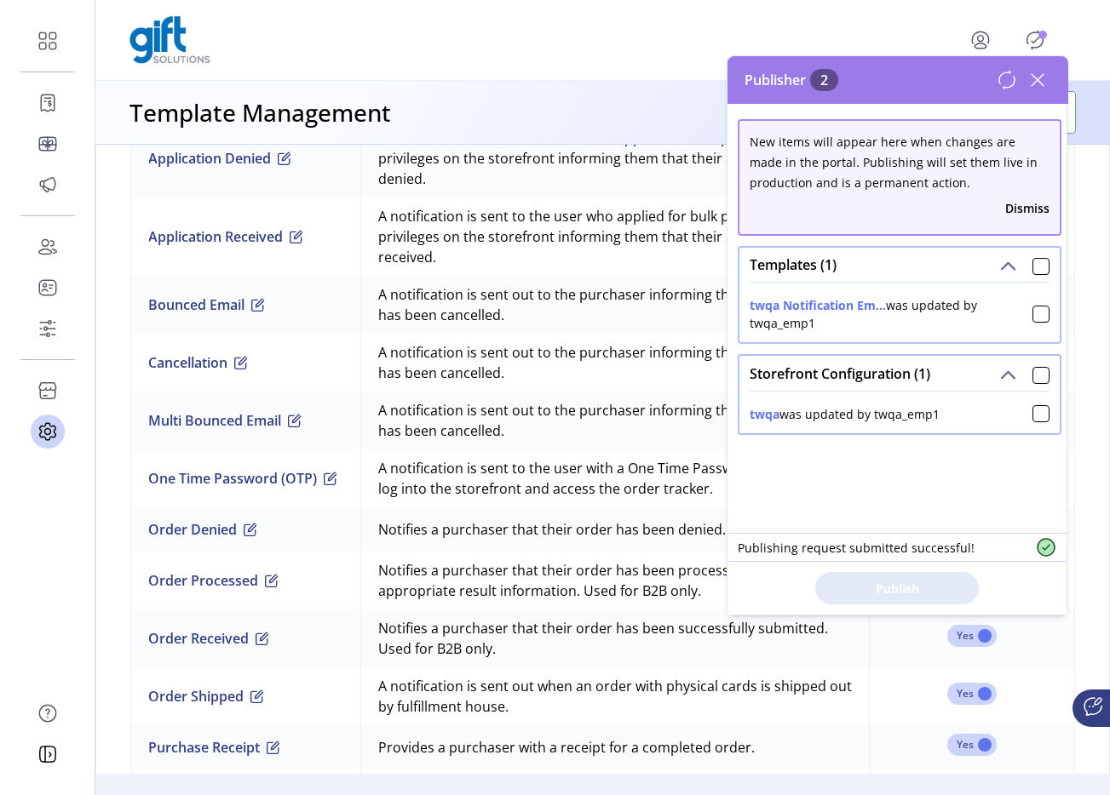
click at [1038, 60] on div "Publisher 2" at bounding box center [897, 80] width 341 height 48
click at [1036, 70] on icon at bounding box center [1037, 79] width 27 height 27
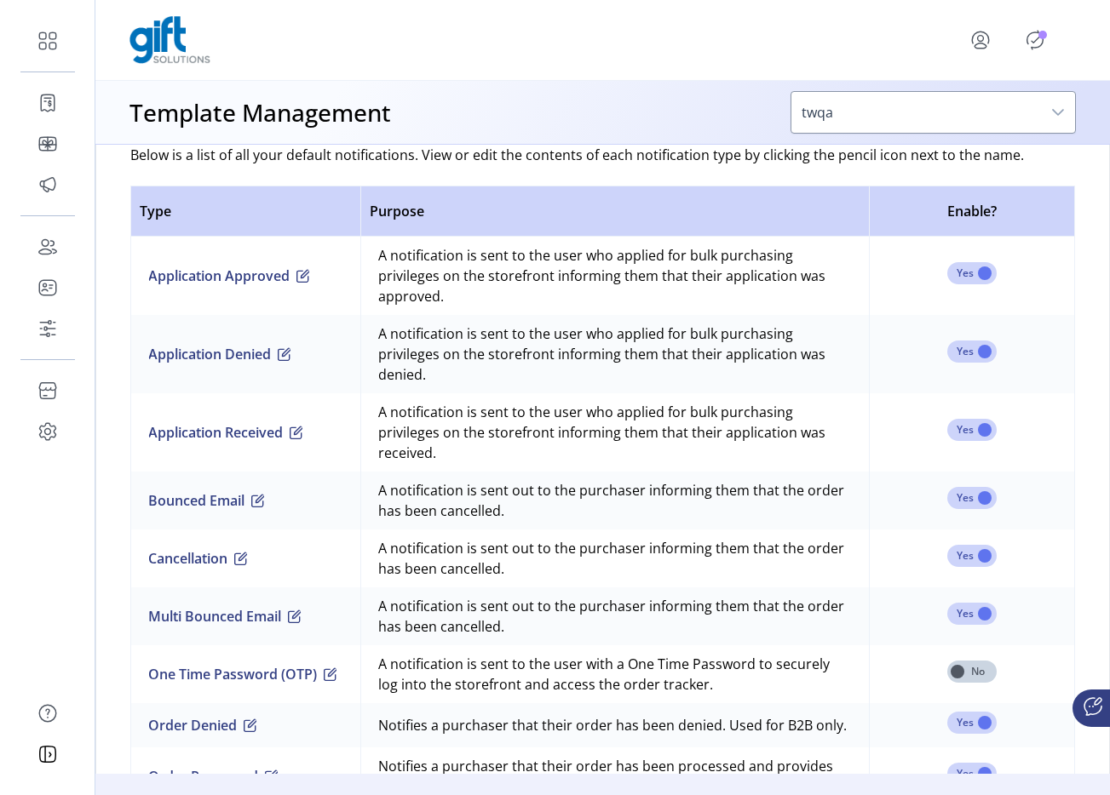
scroll to position [1512, 0]
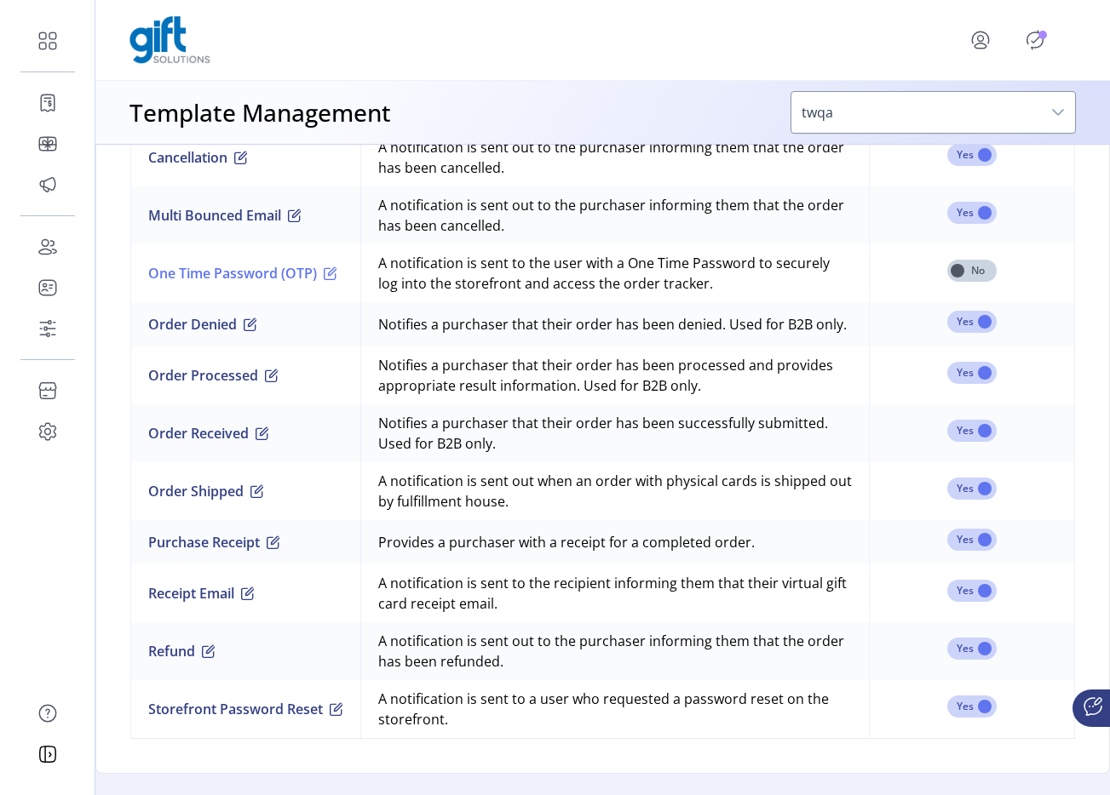
click at [304, 271] on button "One Time Password (OTP)" at bounding box center [242, 273] width 189 height 20
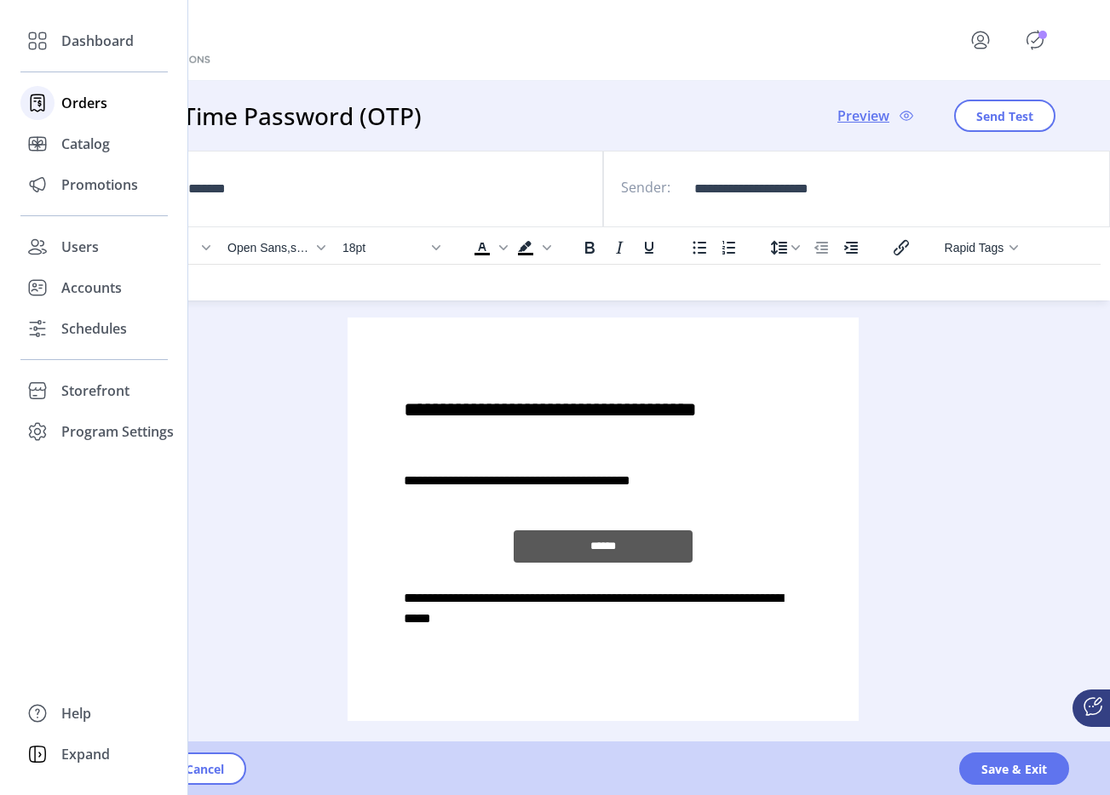
click at [41, 95] on icon at bounding box center [38, 103] width 14 height 16
click at [97, 113] on div "Orders" at bounding box center [93, 103] width 147 height 41
click at [96, 113] on div "Orders" at bounding box center [93, 103] width 147 height 41
click at [51, 147] on div at bounding box center [37, 144] width 34 height 34
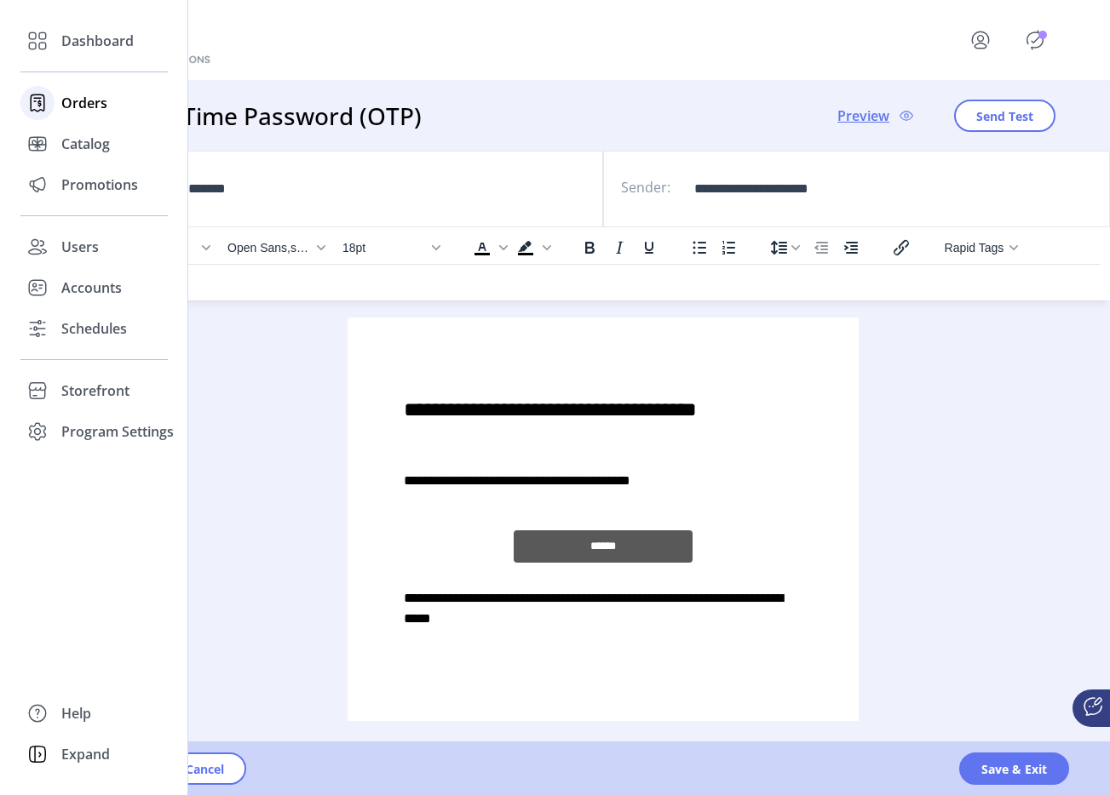
click at [72, 116] on div "Orders" at bounding box center [93, 103] width 147 height 41
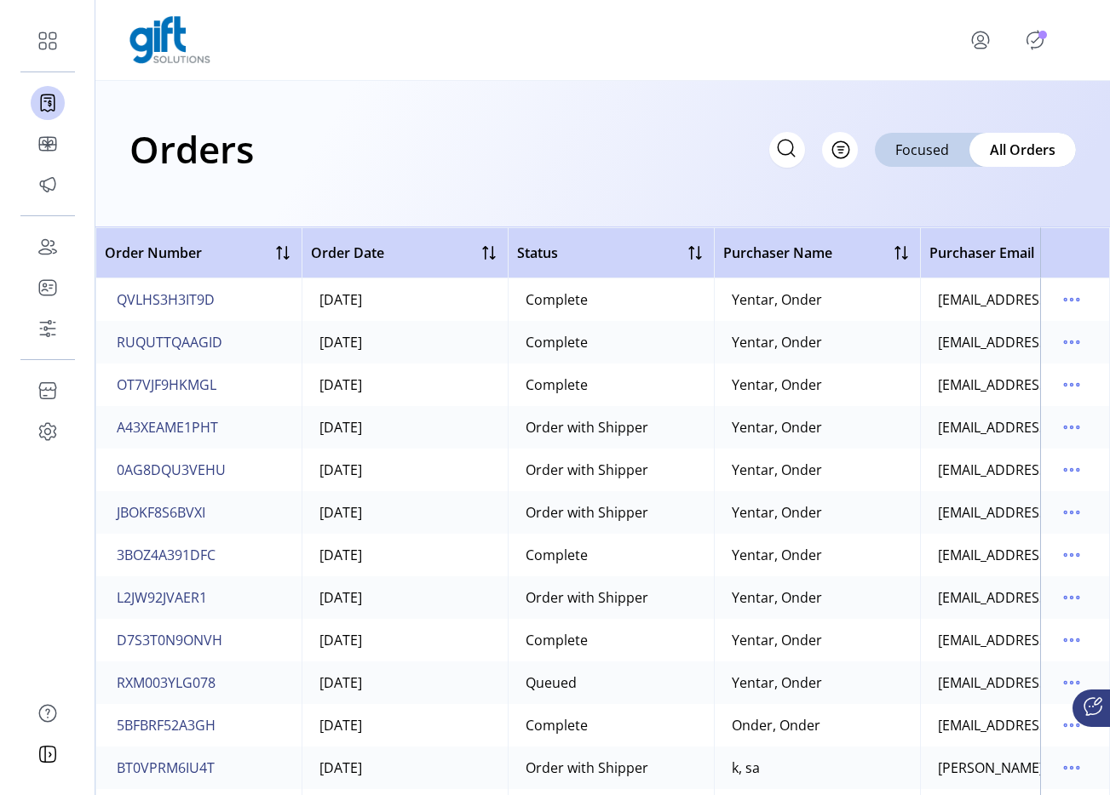
click at [777, 147] on icon at bounding box center [785, 148] width 27 height 27
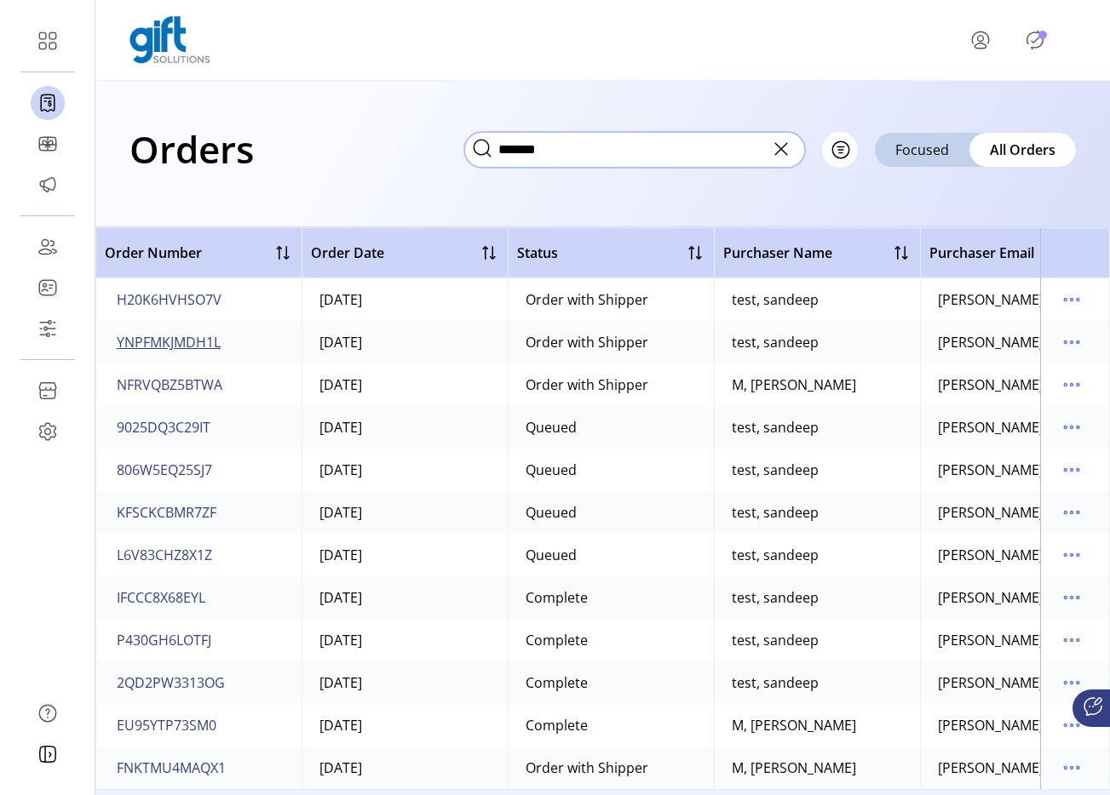
type input "*******"
click at [187, 344] on span "YNPFMKJMDH1L" at bounding box center [169, 342] width 104 height 20
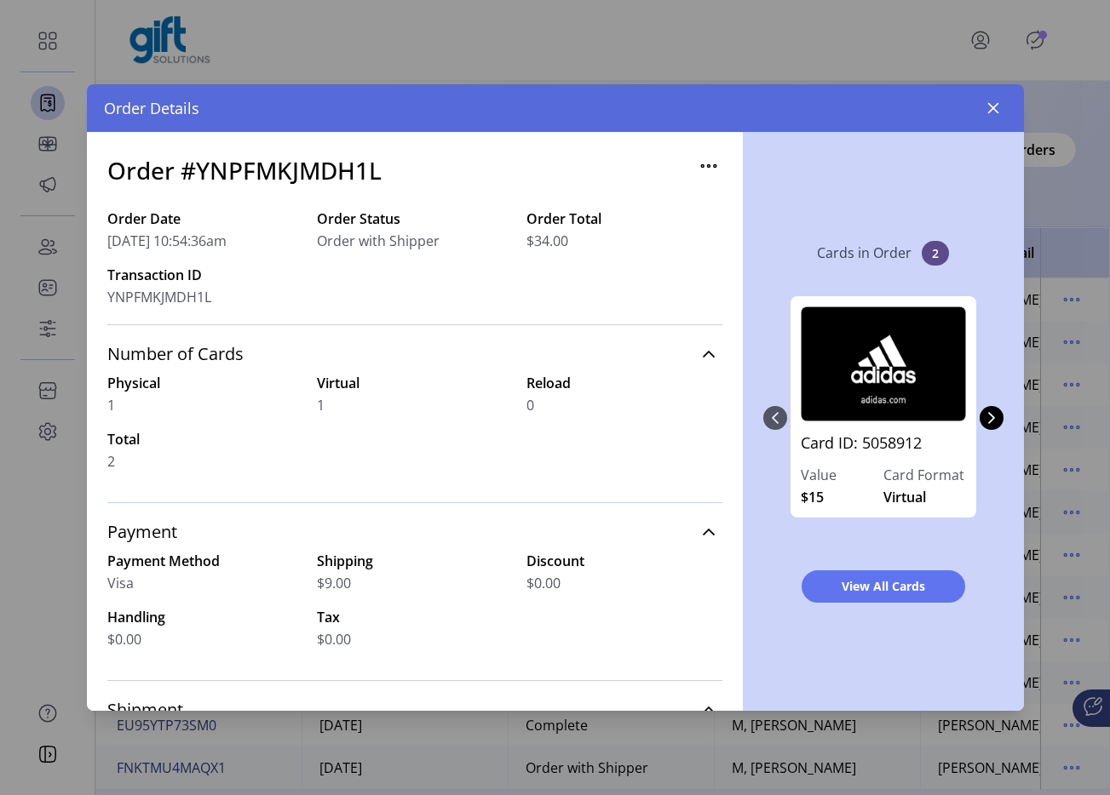
click at [298, 164] on h3 "Order #YNPFMKJMDH1L" at bounding box center [244, 170] width 274 height 36
copy h3 "YNPFMKJMDH1L"
click at [993, 109] on icon "button" at bounding box center [992, 108] width 11 height 11
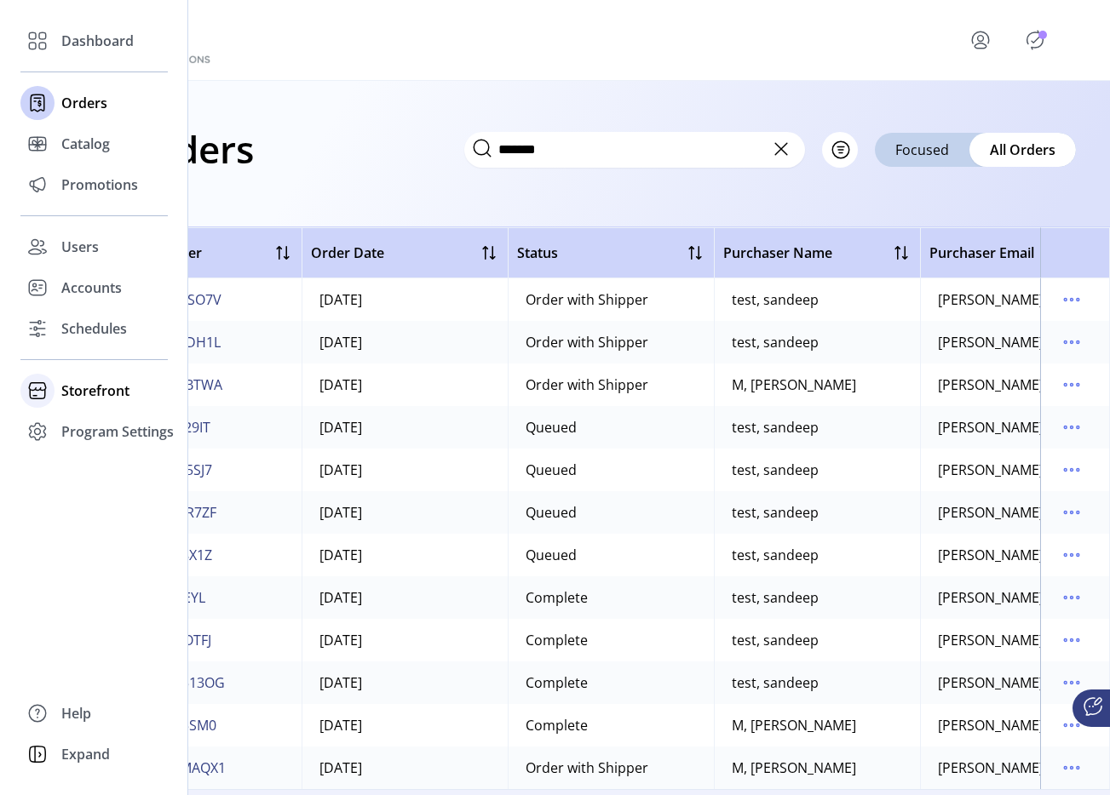
click at [69, 383] on span "Storefront" at bounding box center [95, 391] width 68 height 20
click at [106, 416] on span "Configuration" at bounding box center [105, 425] width 89 height 20
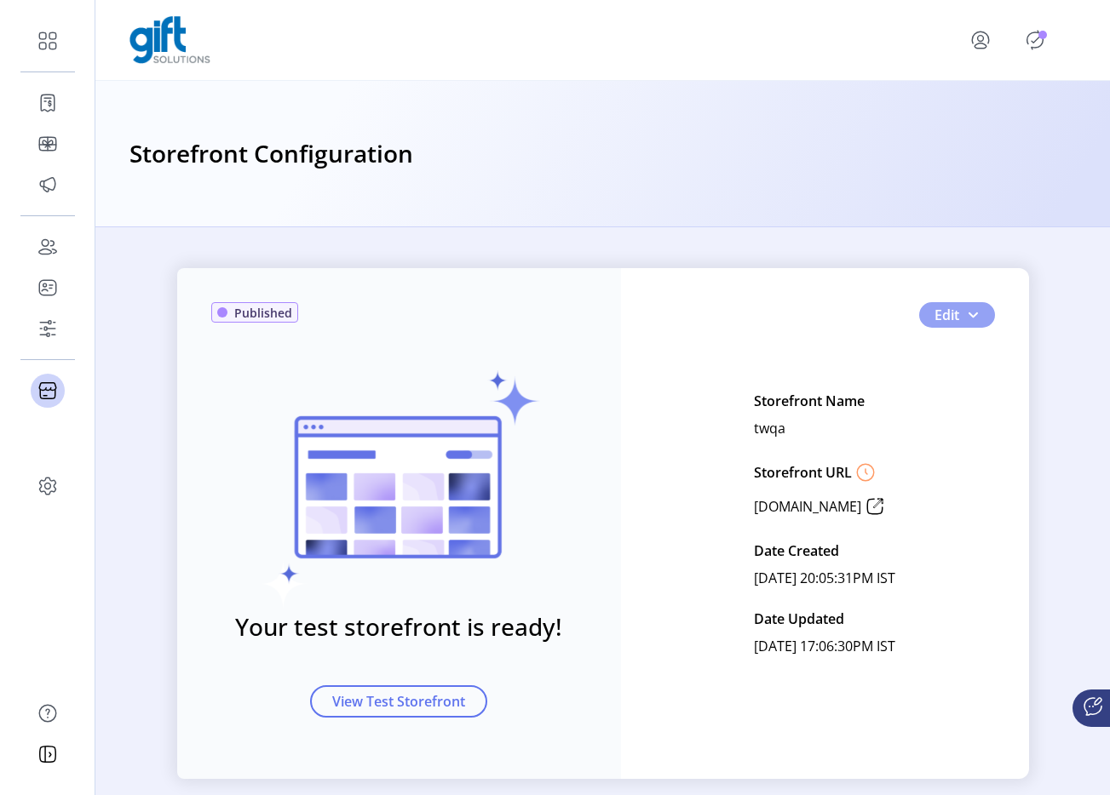
click at [973, 319] on span "button" at bounding box center [973, 315] width 14 height 14
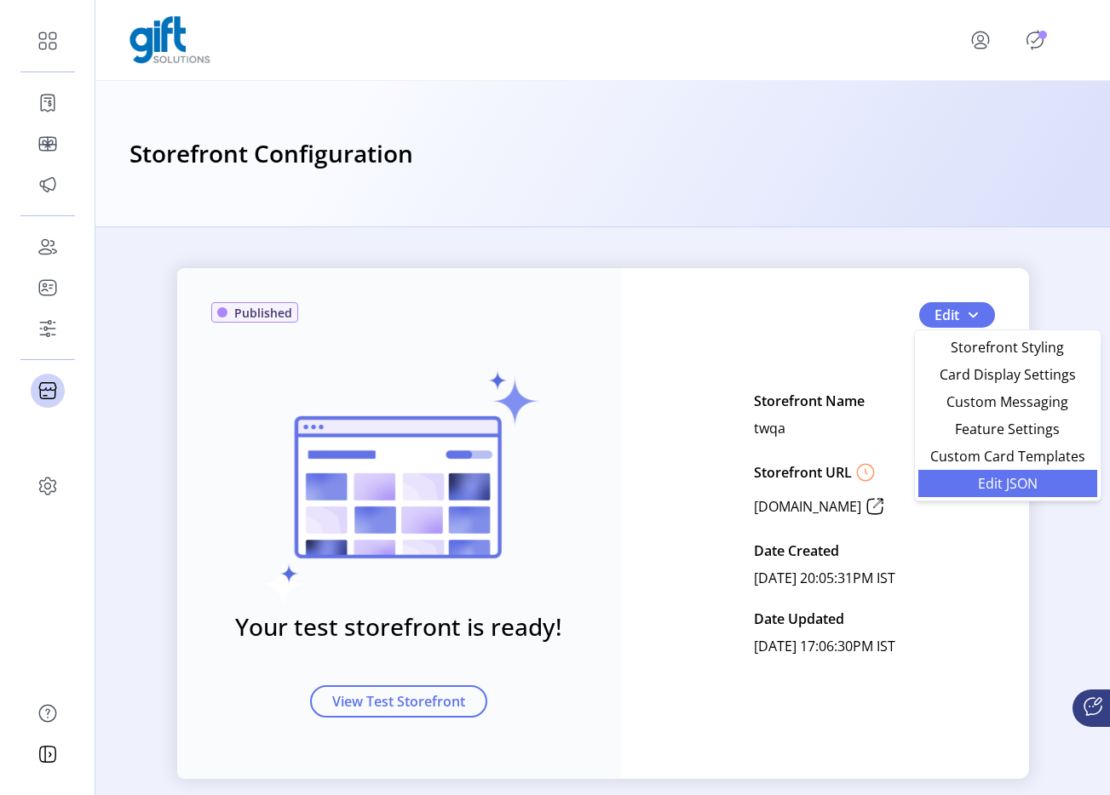
click at [971, 474] on link "Edit JSON" at bounding box center [1007, 483] width 179 height 27
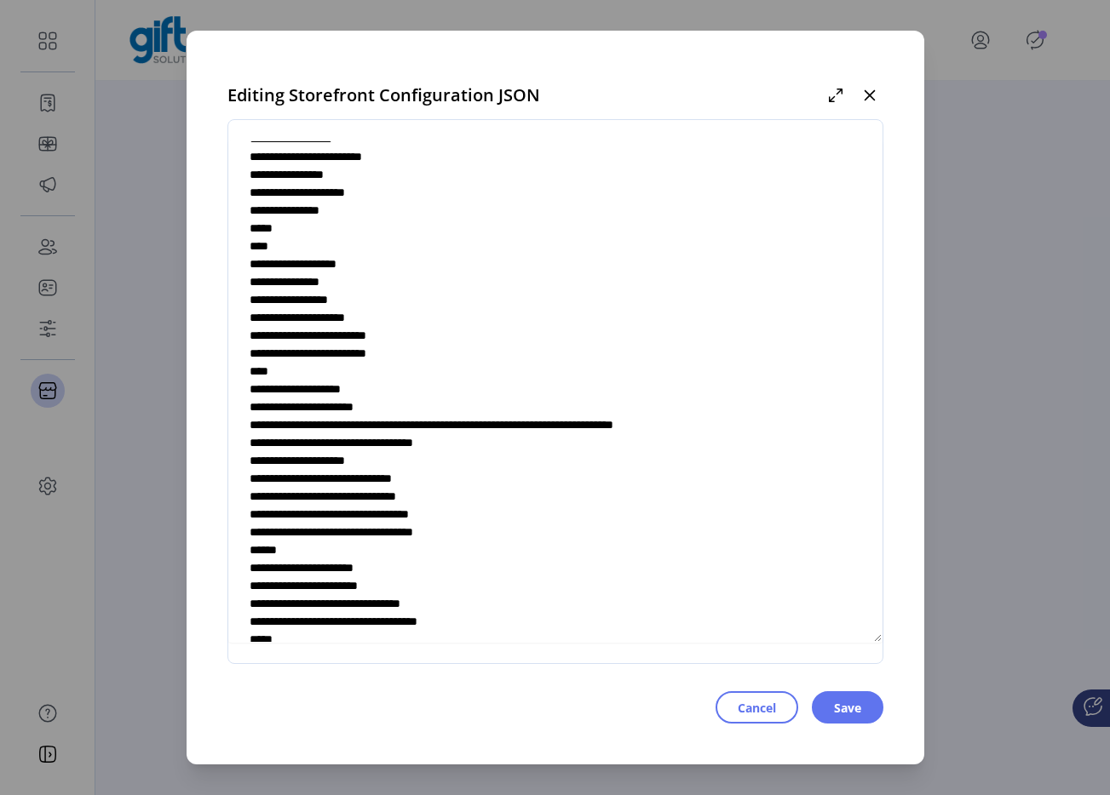
scroll to position [5678, 0]
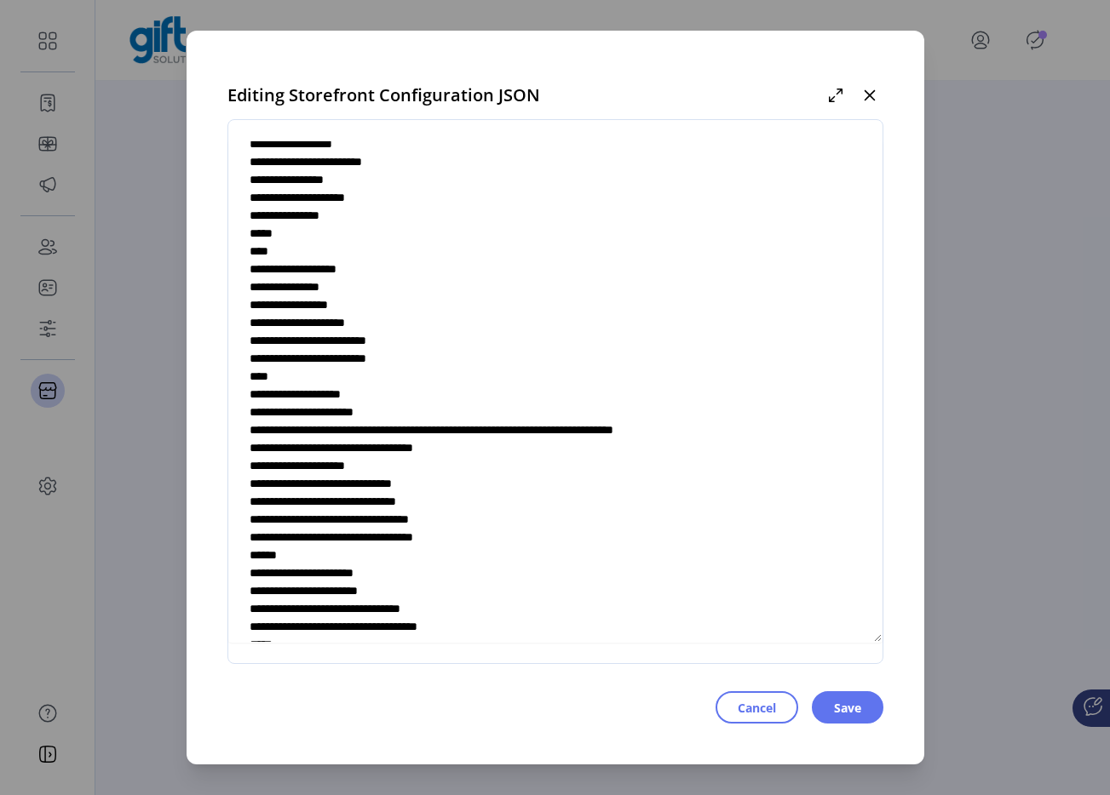
click at [514, 284] on textarea at bounding box center [555, 392] width 654 height 502
type textarea "**********"
click at [850, 699] on span "Save" at bounding box center [847, 708] width 27 height 18
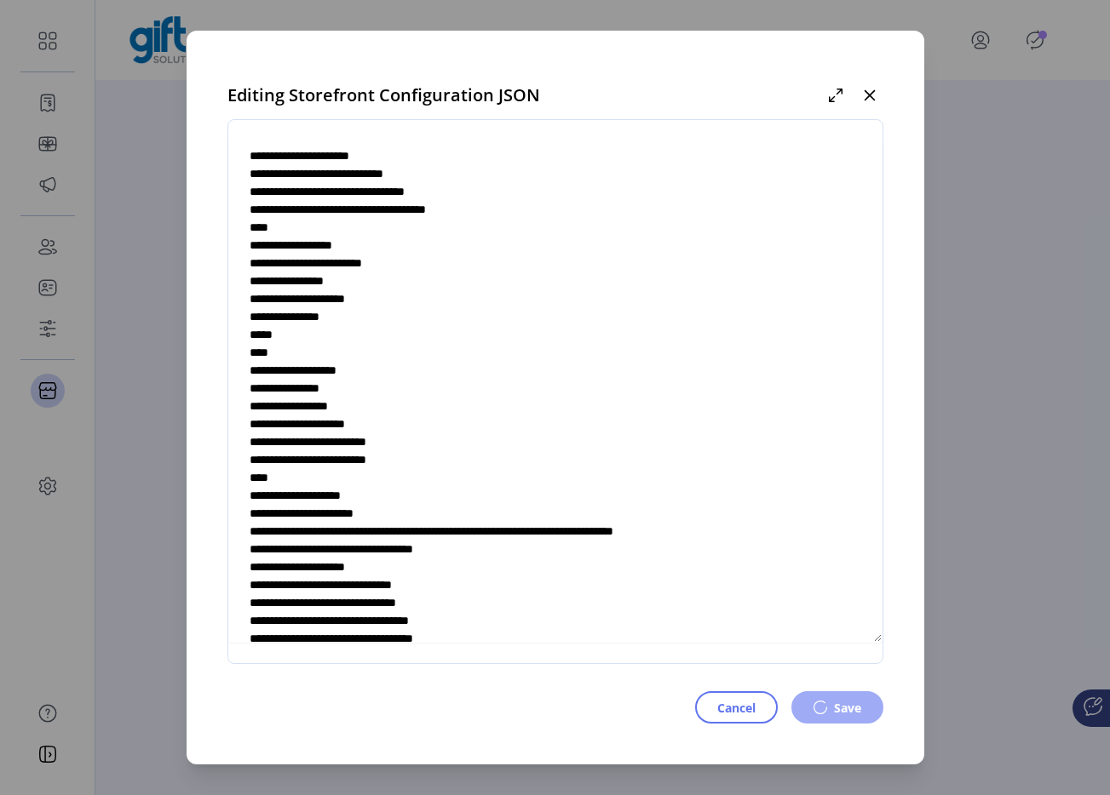
scroll to position [5524, 0]
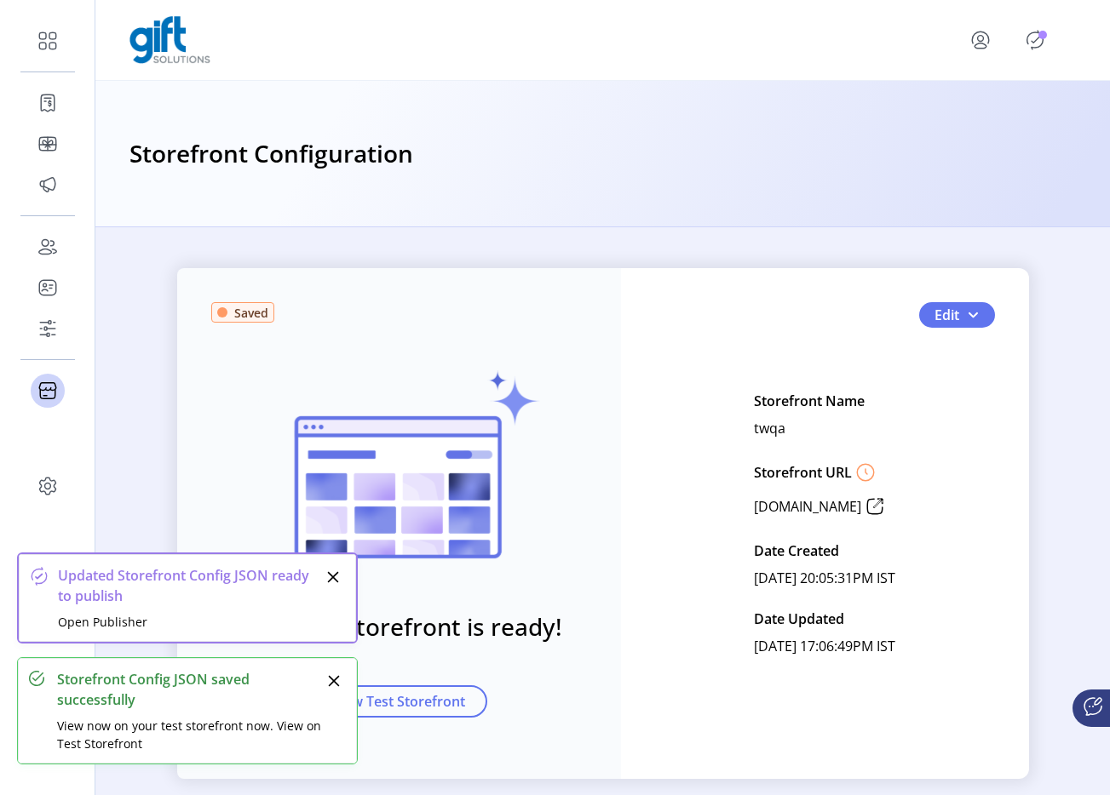
click at [1039, 41] on icon "Publisher Panel" at bounding box center [1034, 39] width 27 height 27
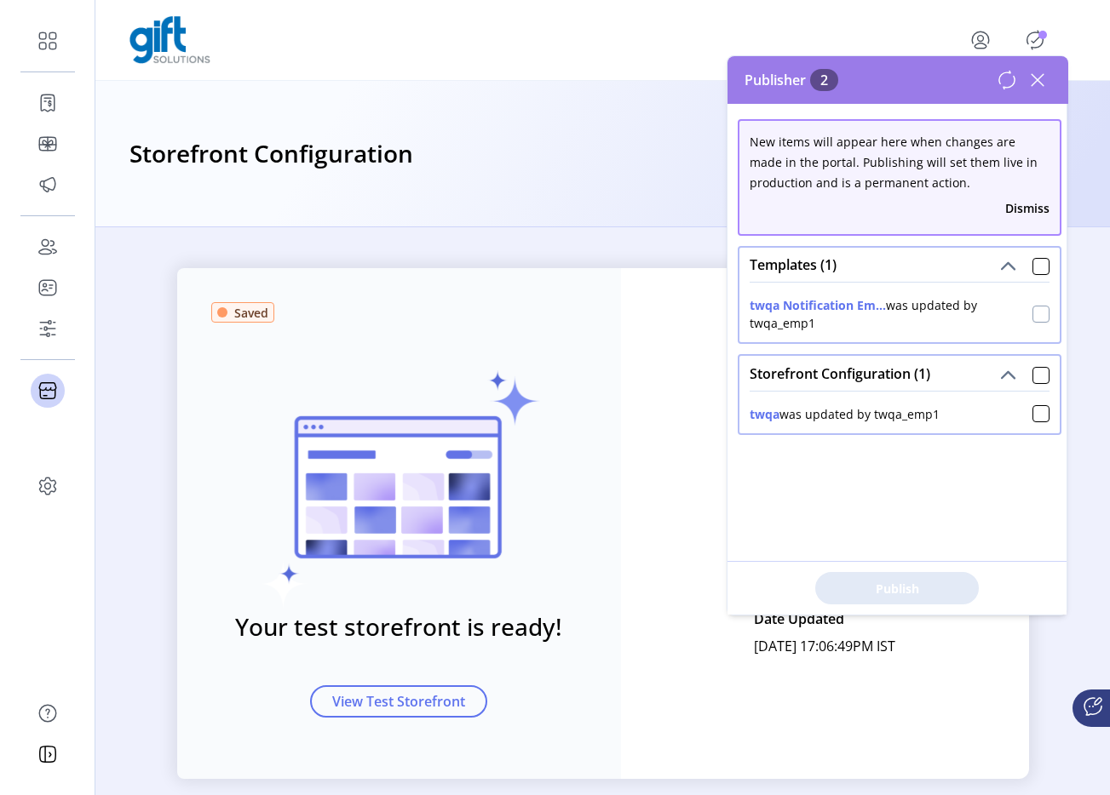
click at [1032, 311] on div at bounding box center [1040, 314] width 17 height 17
click at [1036, 414] on div at bounding box center [1040, 413] width 17 height 17
click at [892, 585] on span "Publish 2 Items" at bounding box center [896, 589] width 119 height 18
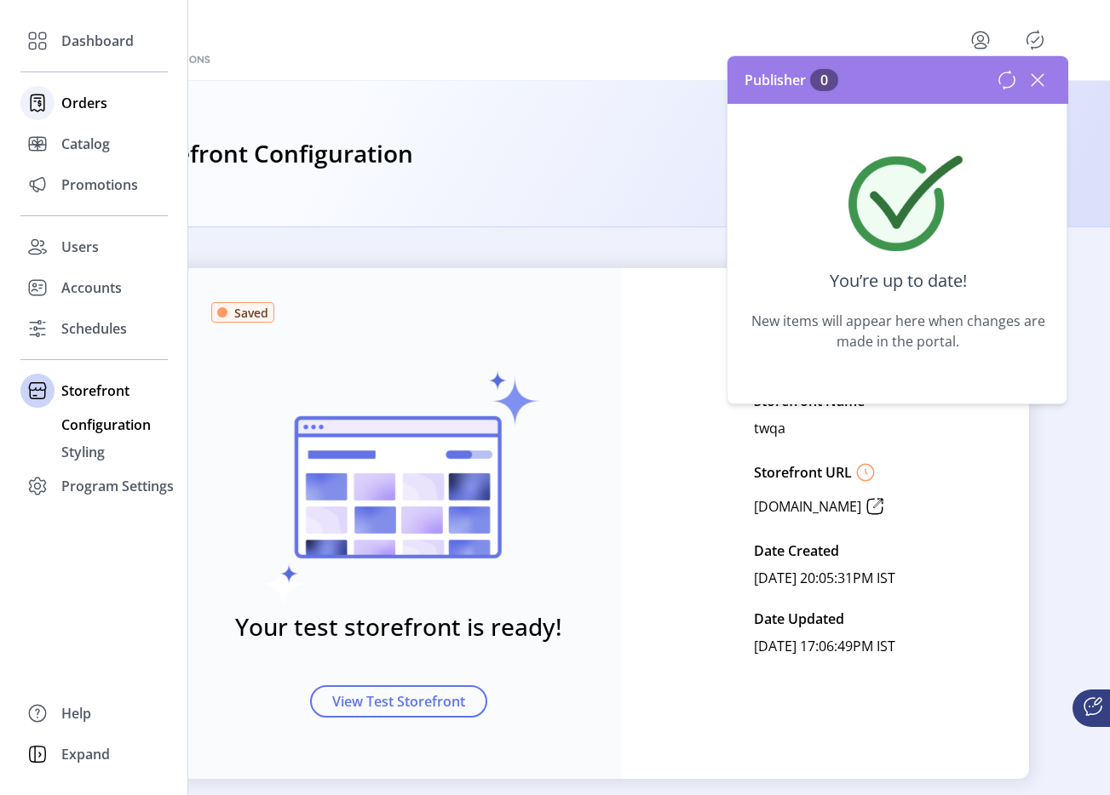
click at [54, 100] on div at bounding box center [37, 103] width 34 height 34
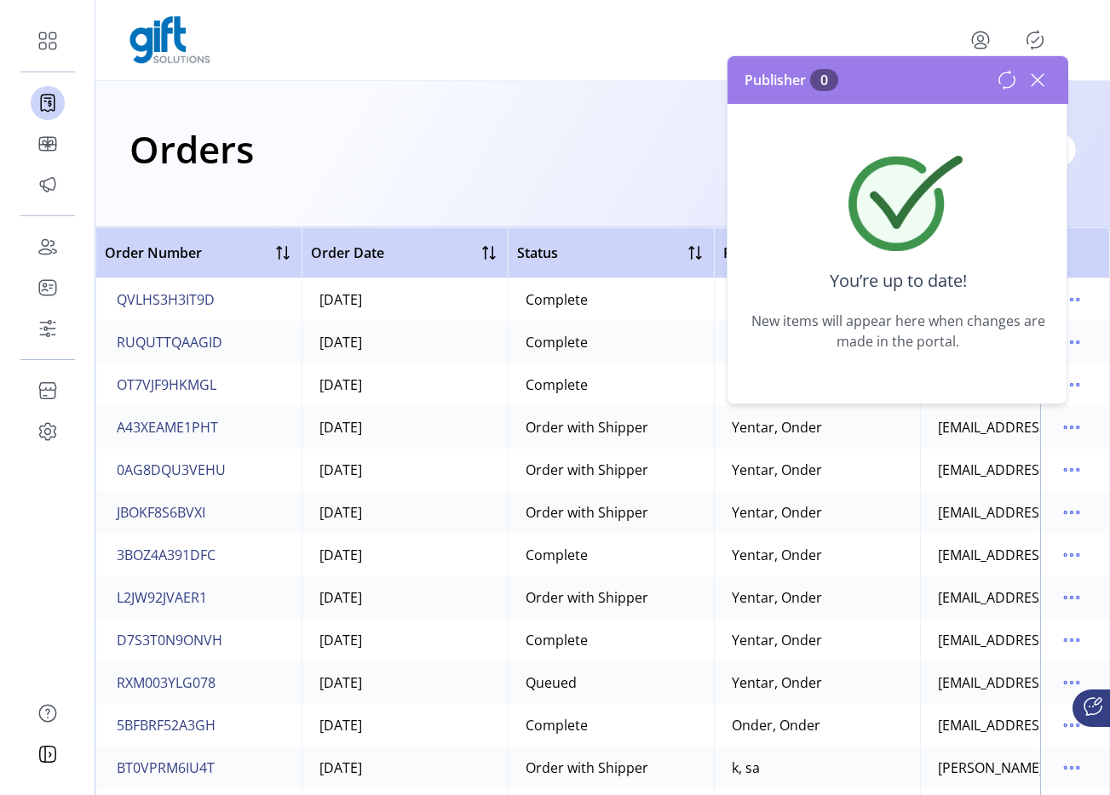
click at [1033, 73] on icon at bounding box center [1037, 79] width 27 height 27
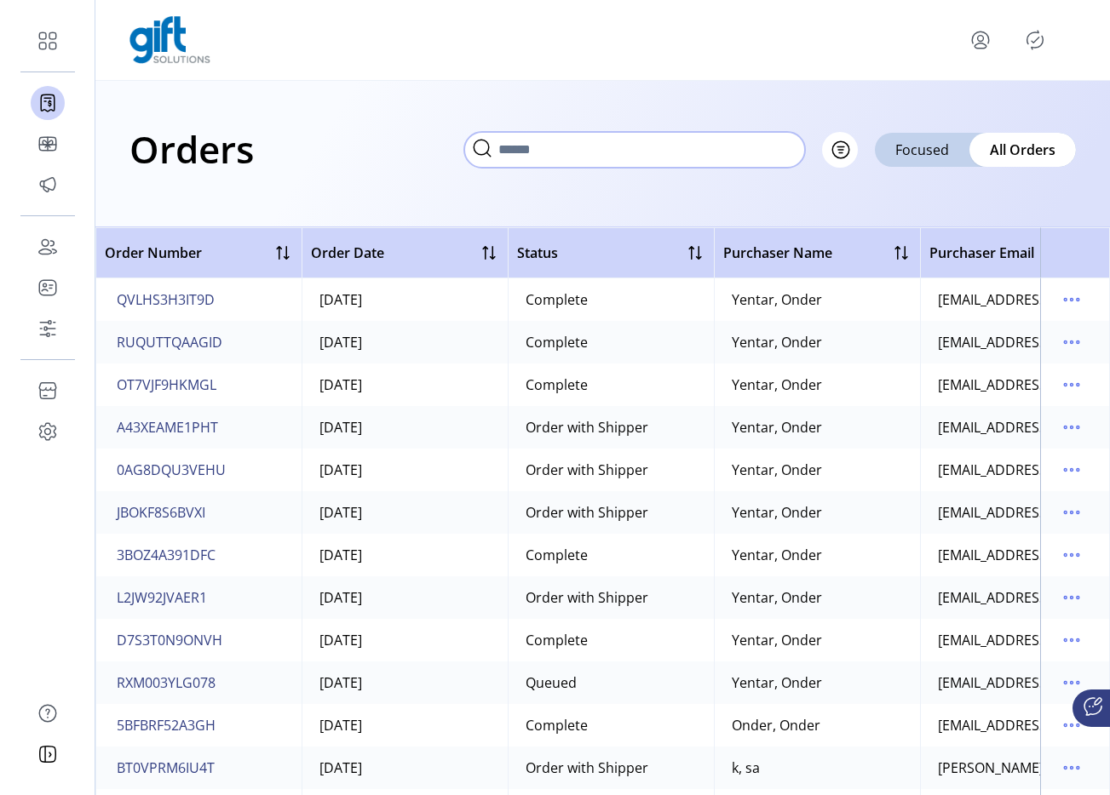
click at [782, 149] on input "text" at bounding box center [634, 150] width 341 height 36
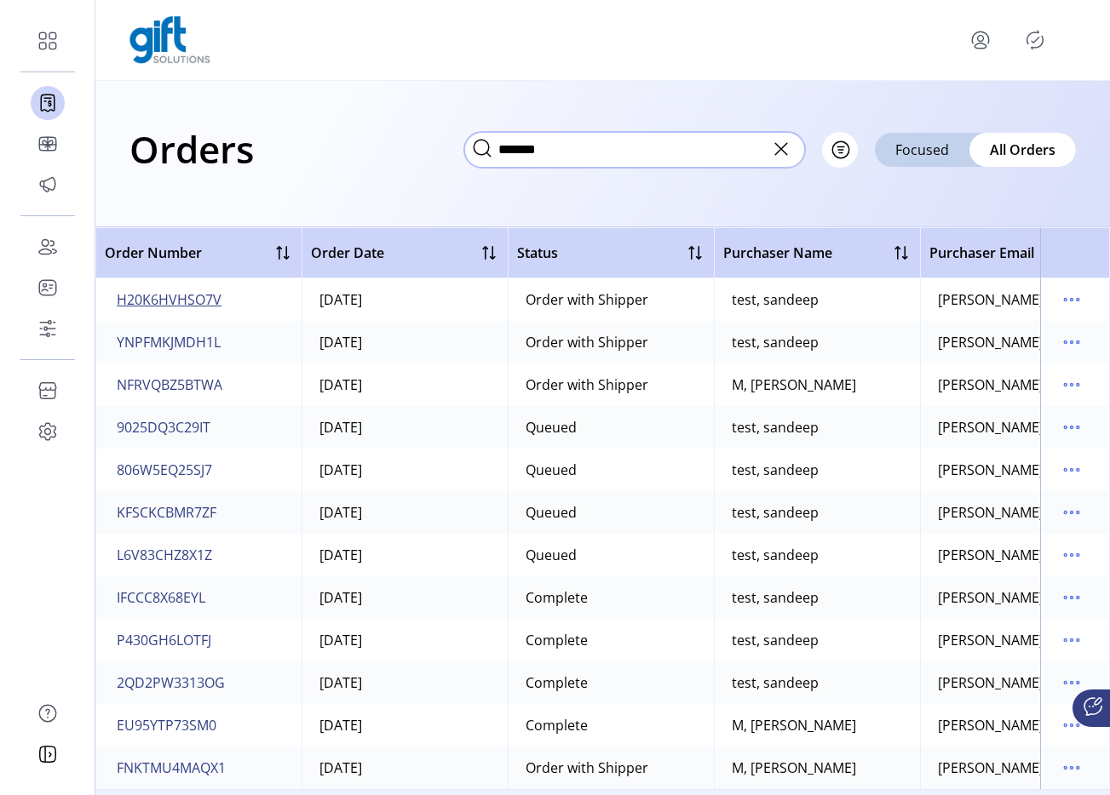
type input "*******"
click at [187, 306] on span "H20K6HVHSO7V" at bounding box center [169, 300] width 105 height 20
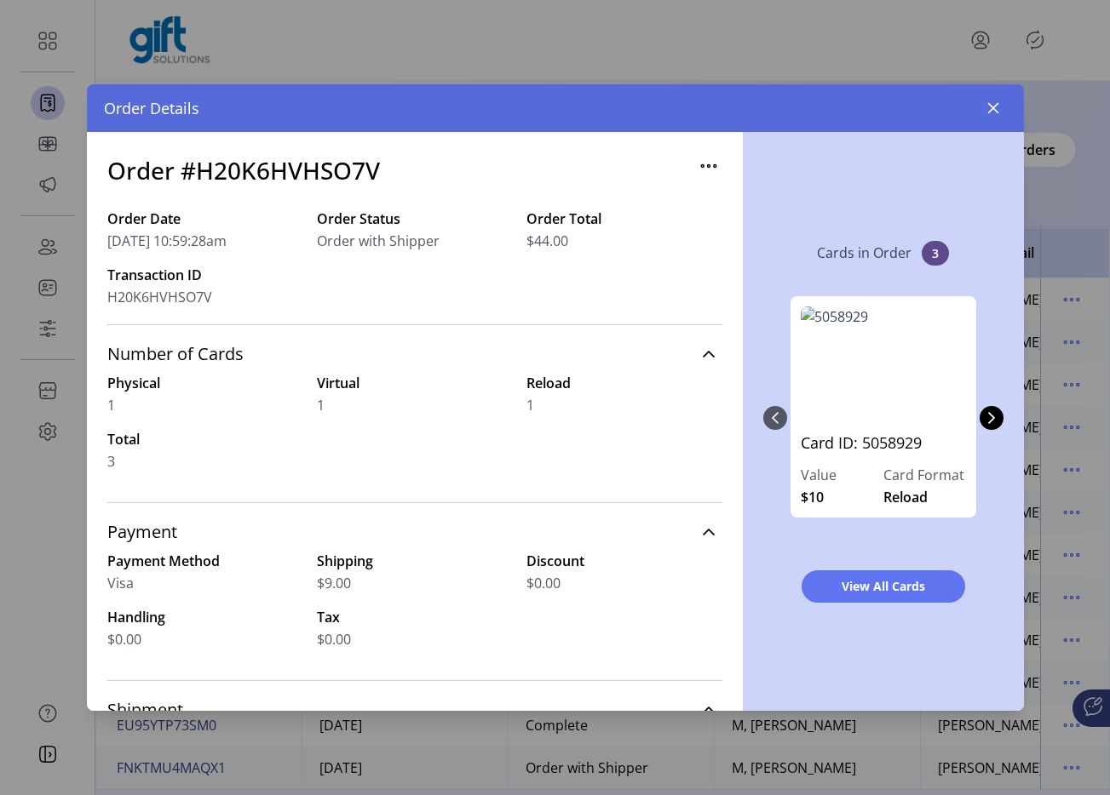
click at [342, 181] on h3 "Order #H20K6HVHSO7V" at bounding box center [243, 170] width 273 height 36
copy h3 "H20K6HVHSO7V"
click at [988, 115] on button "button" at bounding box center [992, 108] width 27 height 27
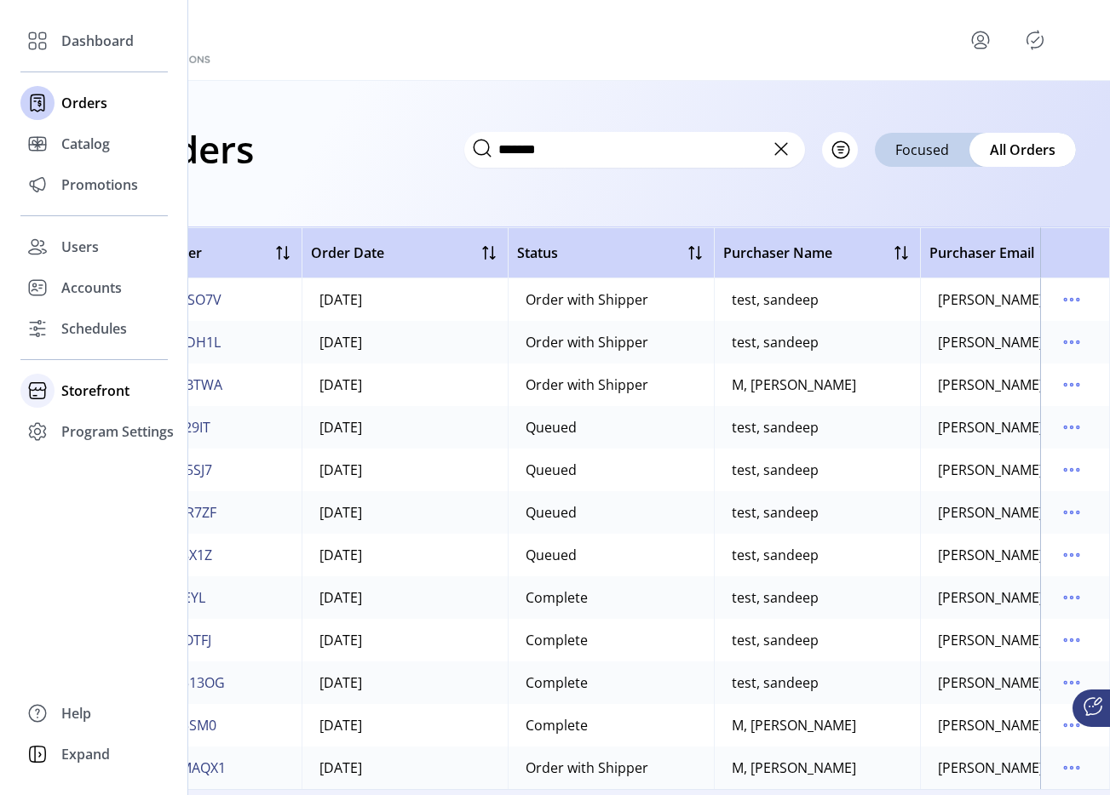
click at [75, 392] on span "Storefront" at bounding box center [95, 391] width 68 height 20
click at [97, 393] on span "Storefront" at bounding box center [95, 391] width 68 height 20
click at [76, 396] on span "Storefront" at bounding box center [95, 391] width 68 height 20
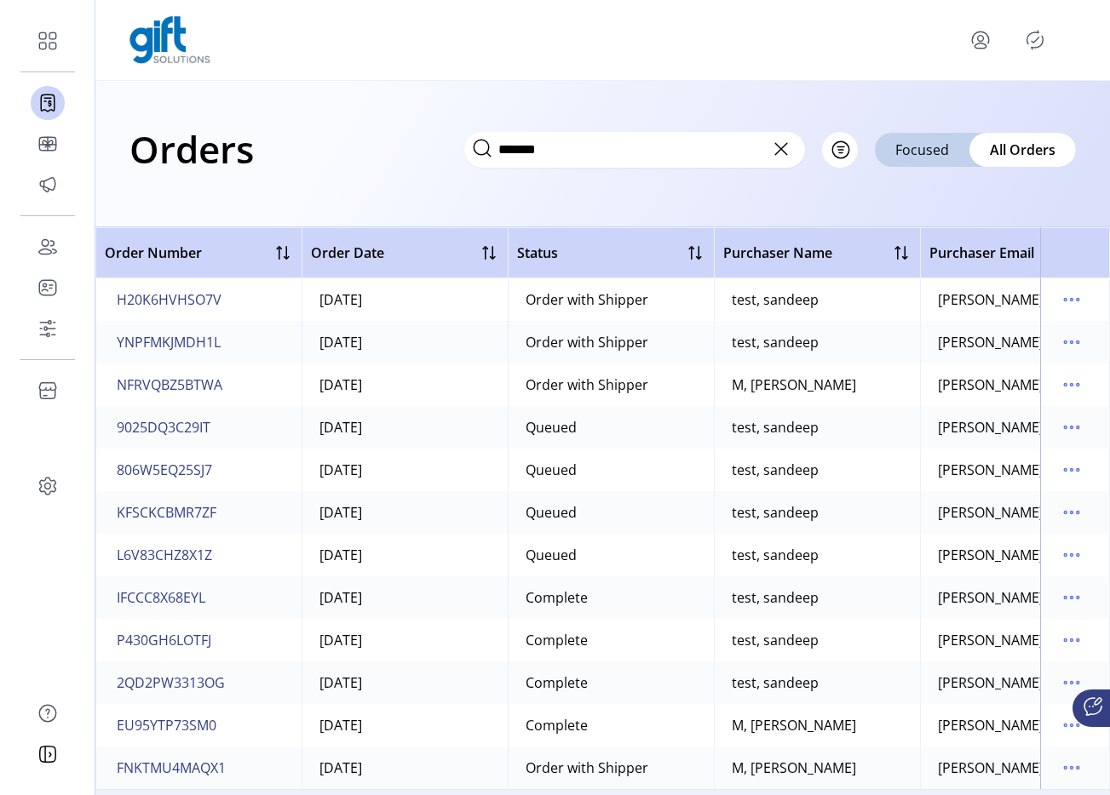
click at [378, 195] on div "Orders ******* Filter Focused All Orders" at bounding box center [602, 154] width 1014 height 146
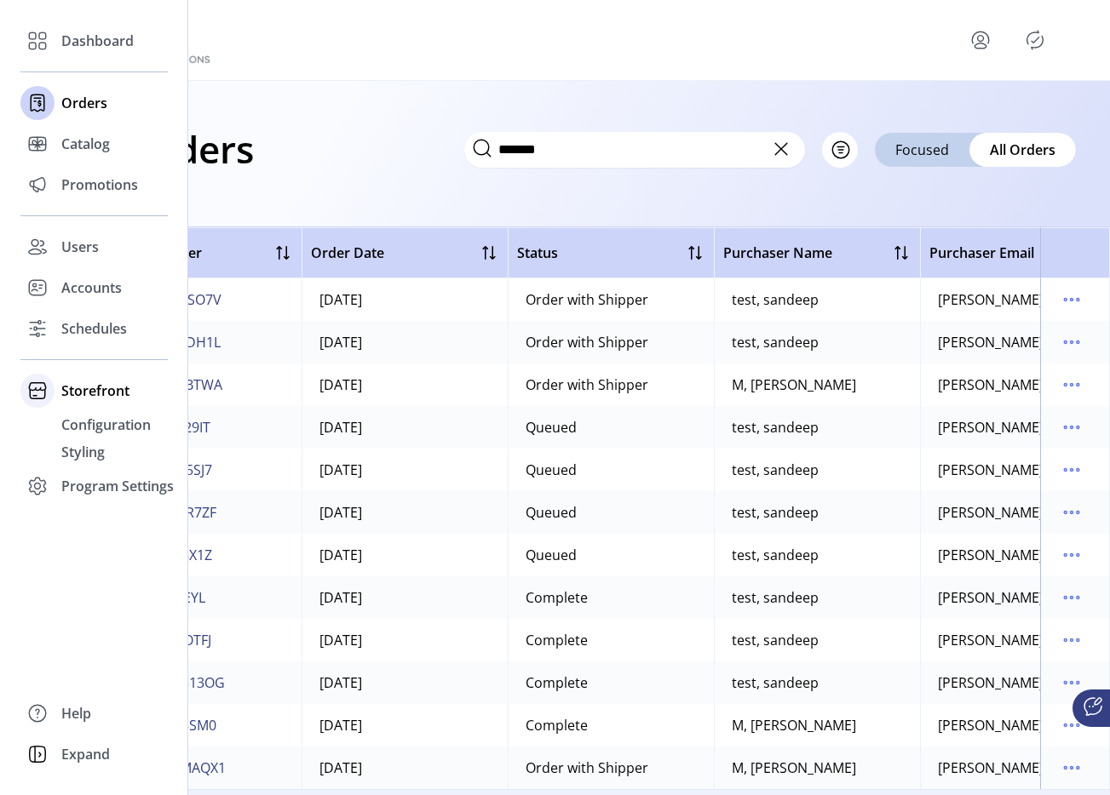
click at [81, 404] on div "Storefront" at bounding box center [93, 390] width 147 height 41
click at [93, 388] on span "Storefront" at bounding box center [95, 391] width 68 height 20
click at [72, 382] on span "Storefront" at bounding box center [95, 391] width 68 height 20
click at [61, 424] on span "Program Settings" at bounding box center [117, 432] width 112 height 20
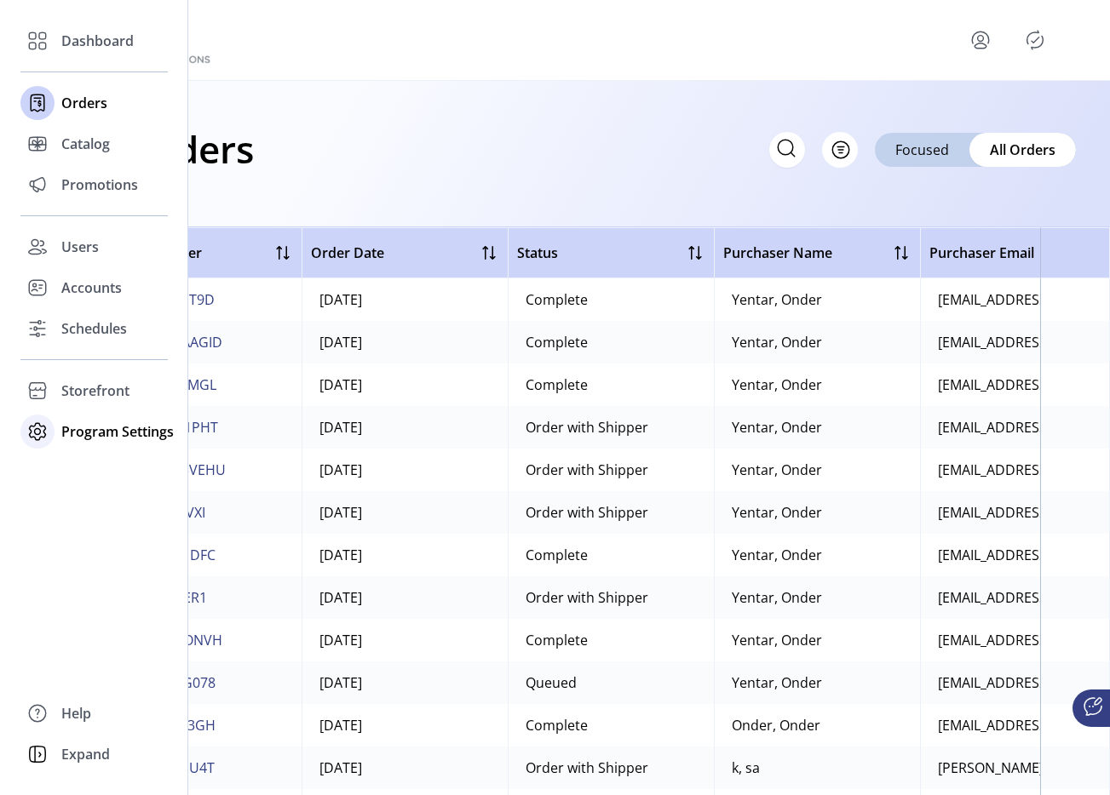
click at [100, 423] on span "Program Settings" at bounding box center [117, 432] width 112 height 20
click at [112, 403] on div "Storefront" at bounding box center [93, 390] width 147 height 41
click at [129, 422] on span "Configuration" at bounding box center [105, 425] width 89 height 20
click at [108, 416] on span "Configuration" at bounding box center [105, 425] width 89 height 20
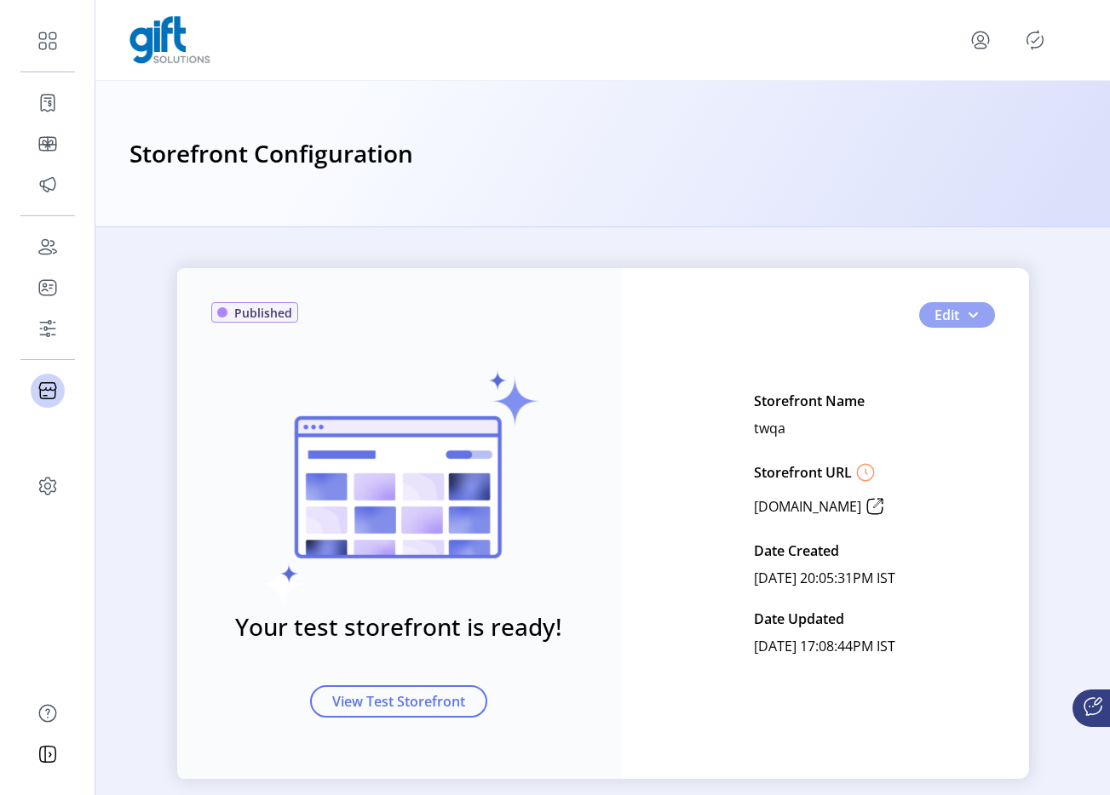
click at [974, 309] on span "button" at bounding box center [973, 315] width 14 height 14
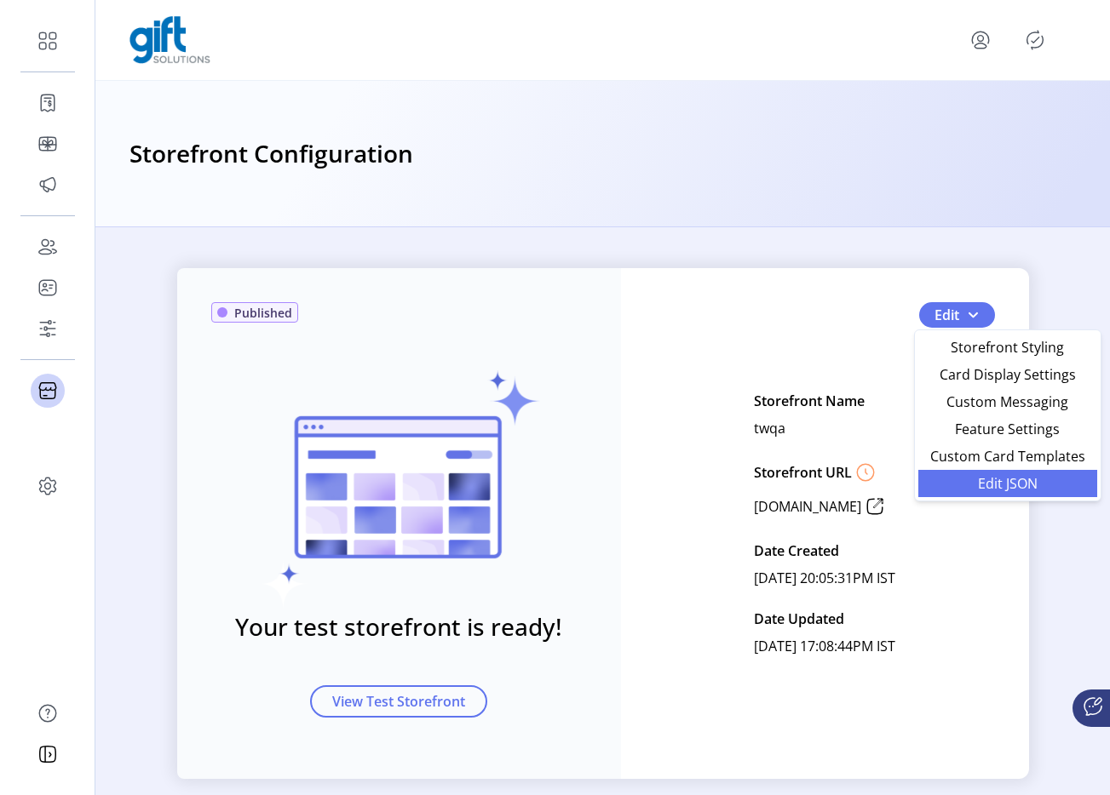
click at [967, 475] on link "Edit JSON" at bounding box center [1007, 483] width 179 height 27
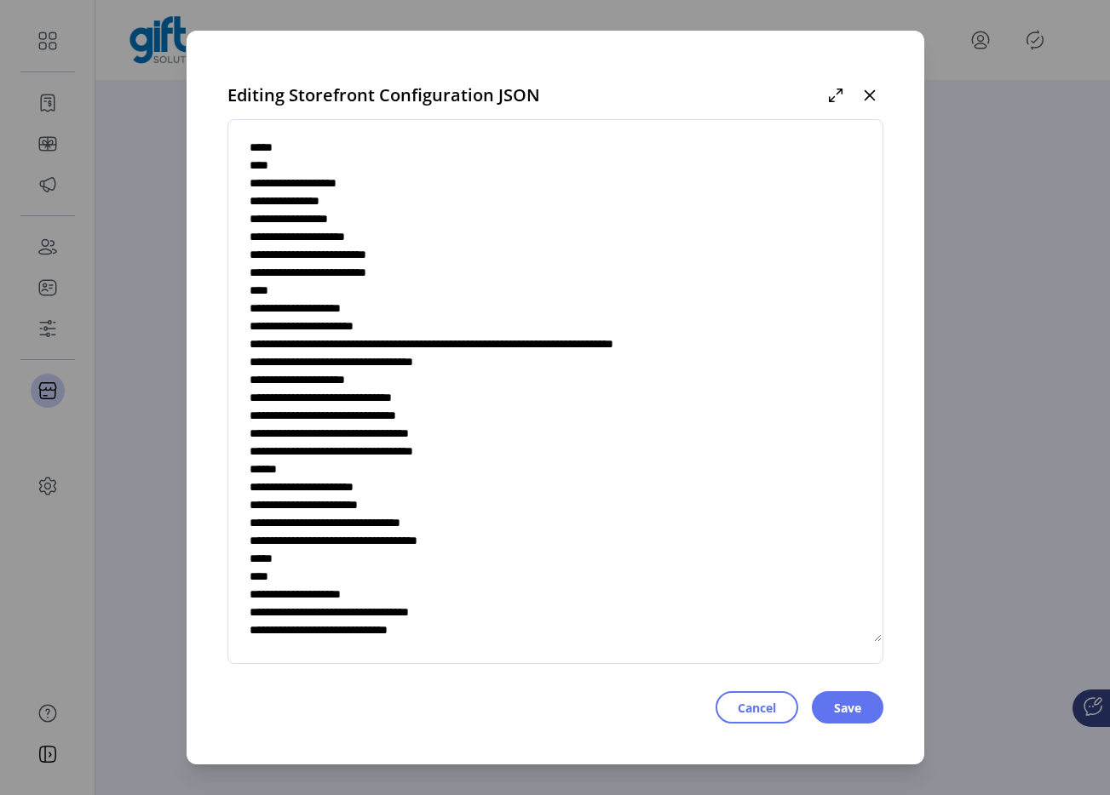
scroll to position [5767, 0]
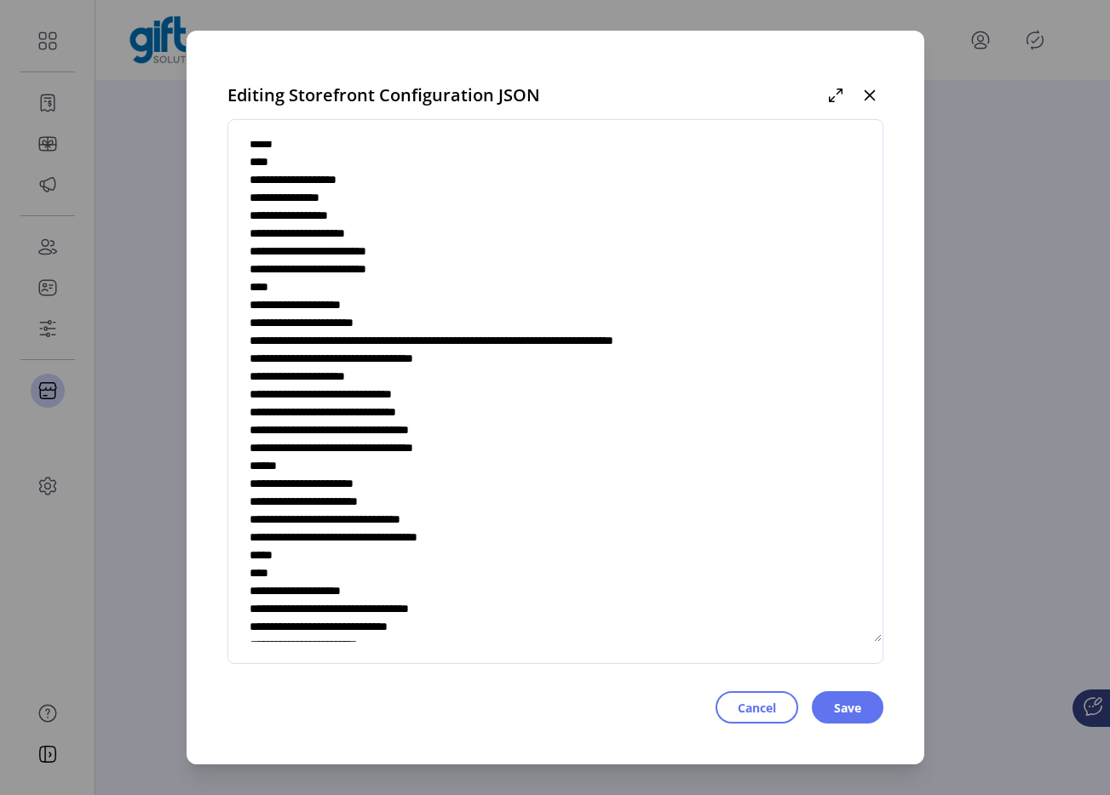
click at [531, 198] on textarea at bounding box center [555, 392] width 654 height 502
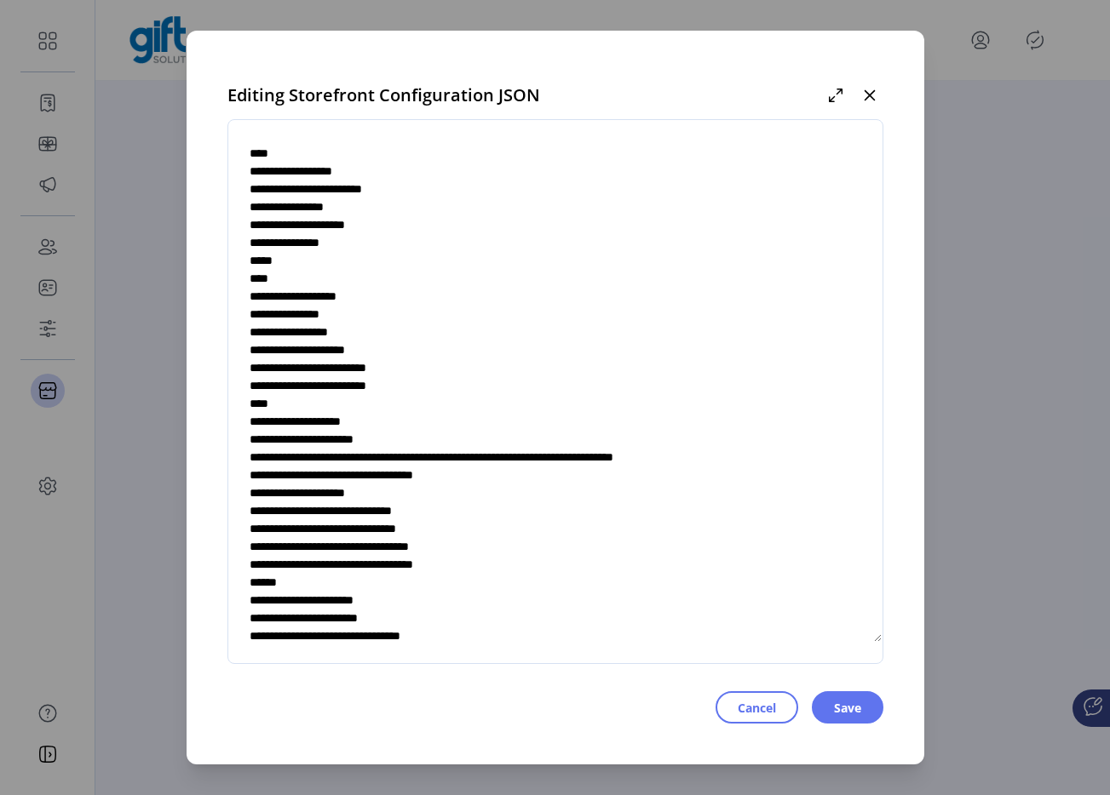
scroll to position [5656, 0]
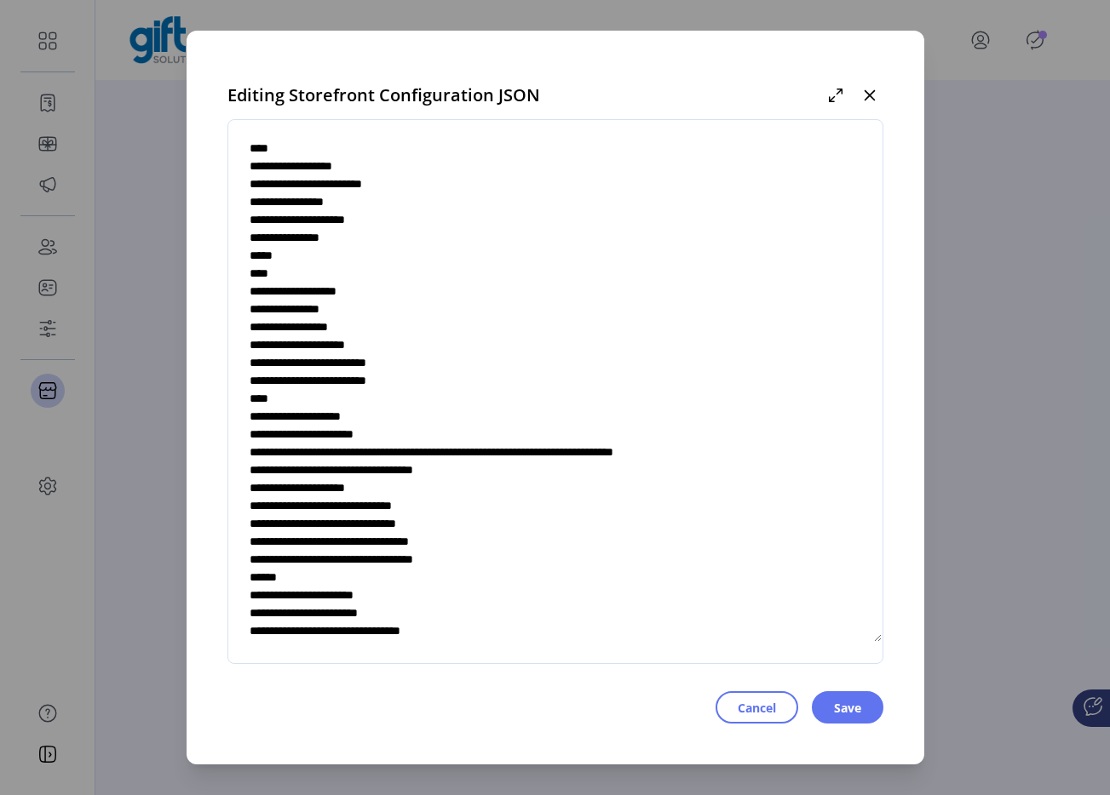
click at [527, 314] on textarea at bounding box center [555, 392] width 654 height 502
type textarea "**********"
click at [830, 704] on button "Save" at bounding box center [848, 708] width 72 height 32
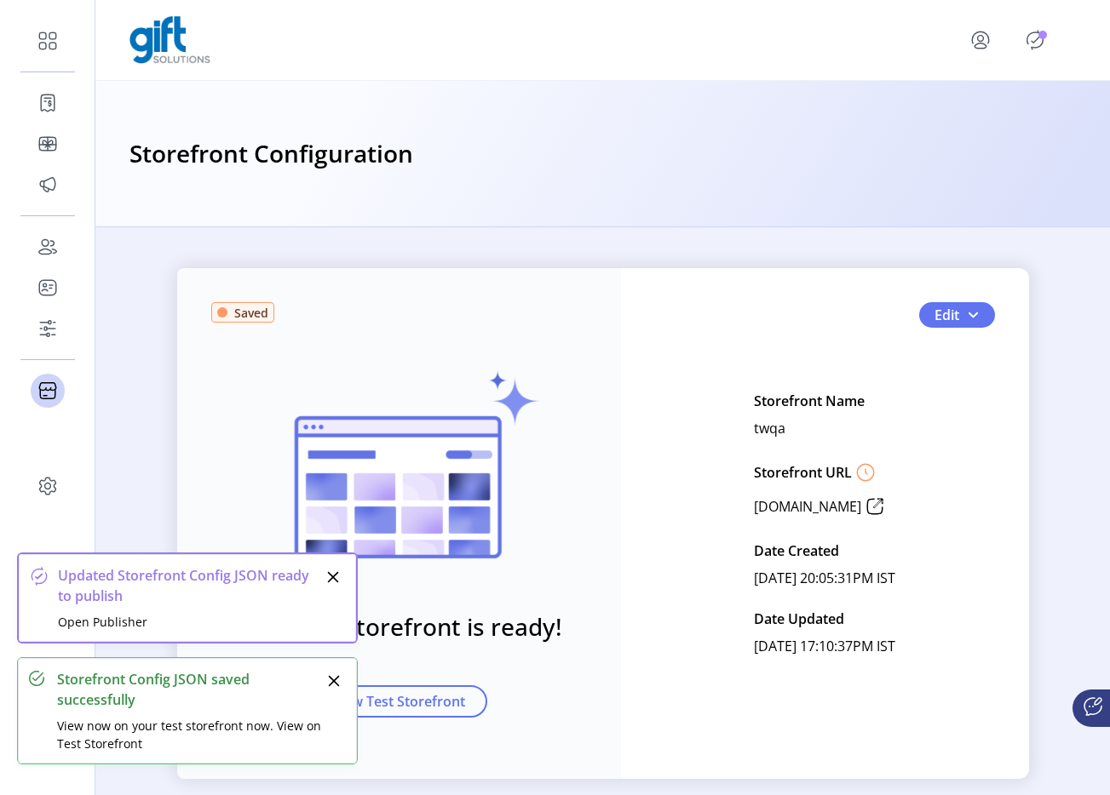
click at [1017, 49] on button "menu" at bounding box center [983, 40] width 75 height 41
click at [1035, 38] on icon "Publisher Panel" at bounding box center [1034, 39] width 27 height 27
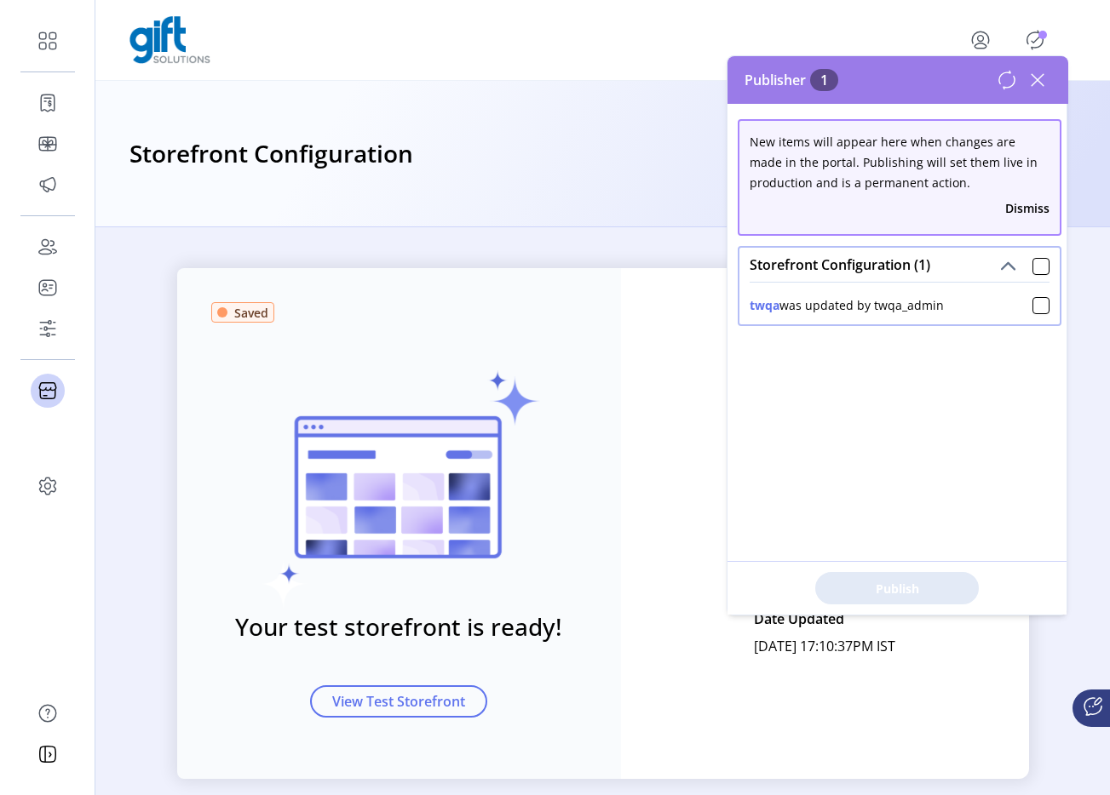
click at [1028, 314] on div "twqa was updated by twqa_admin" at bounding box center [899, 303] width 320 height 43
click at [1030, 320] on div "twqa was updated by twqa_admin" at bounding box center [899, 303] width 320 height 43
click at [1030, 318] on div "twqa was updated by twqa_admin" at bounding box center [899, 303] width 320 height 43
click at [1032, 306] on div at bounding box center [1040, 305] width 17 height 17
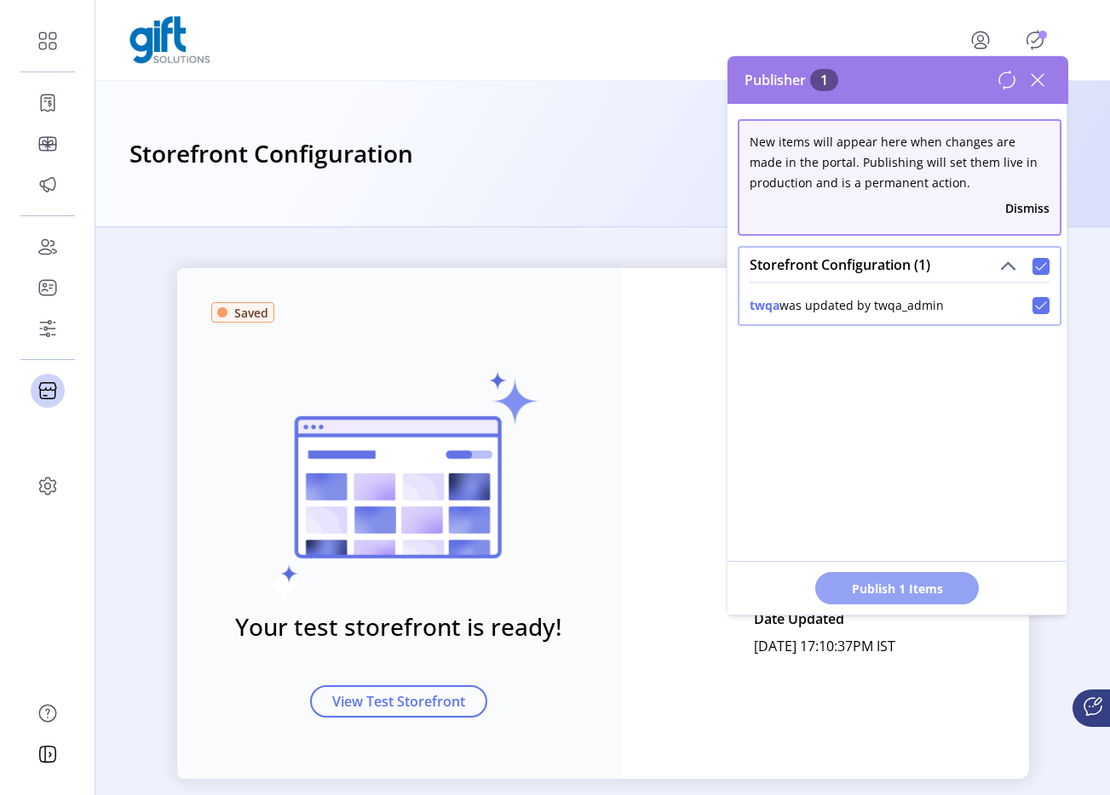
click at [864, 600] on button "Publish 1 Items" at bounding box center [897, 588] width 164 height 32
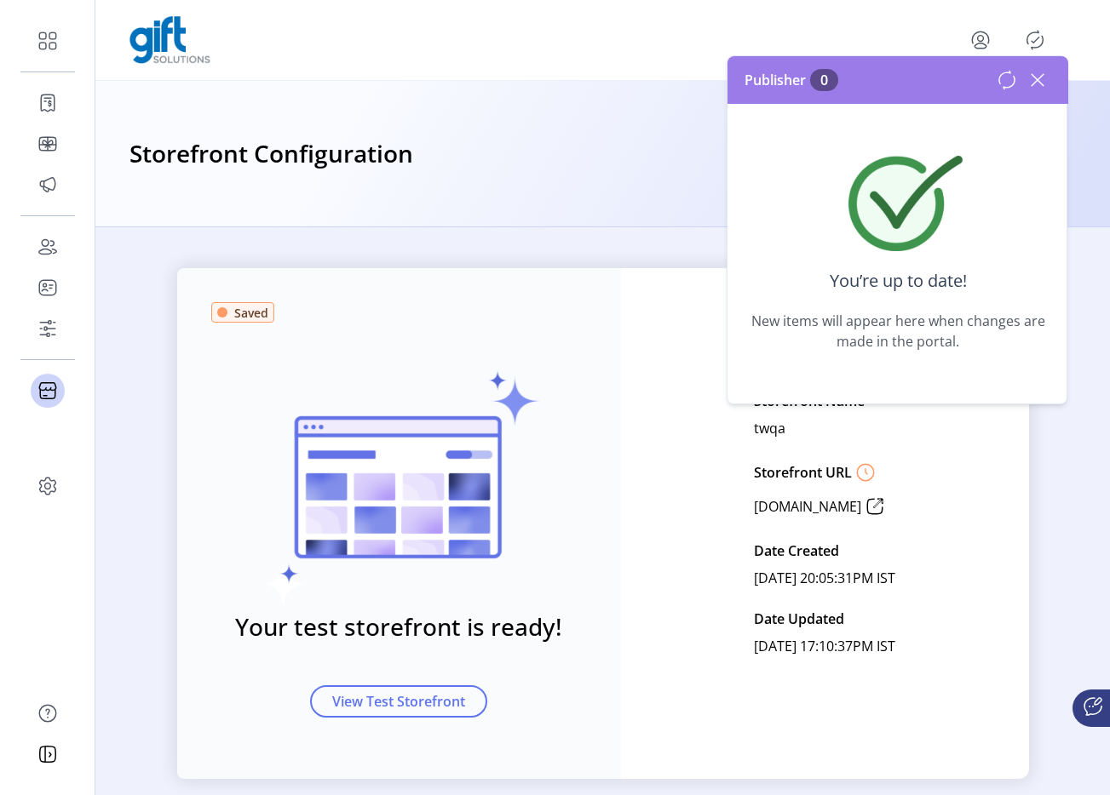
click at [1027, 83] on icon at bounding box center [1037, 79] width 27 height 27
